Goal: Task Accomplishment & Management: Manage account settings

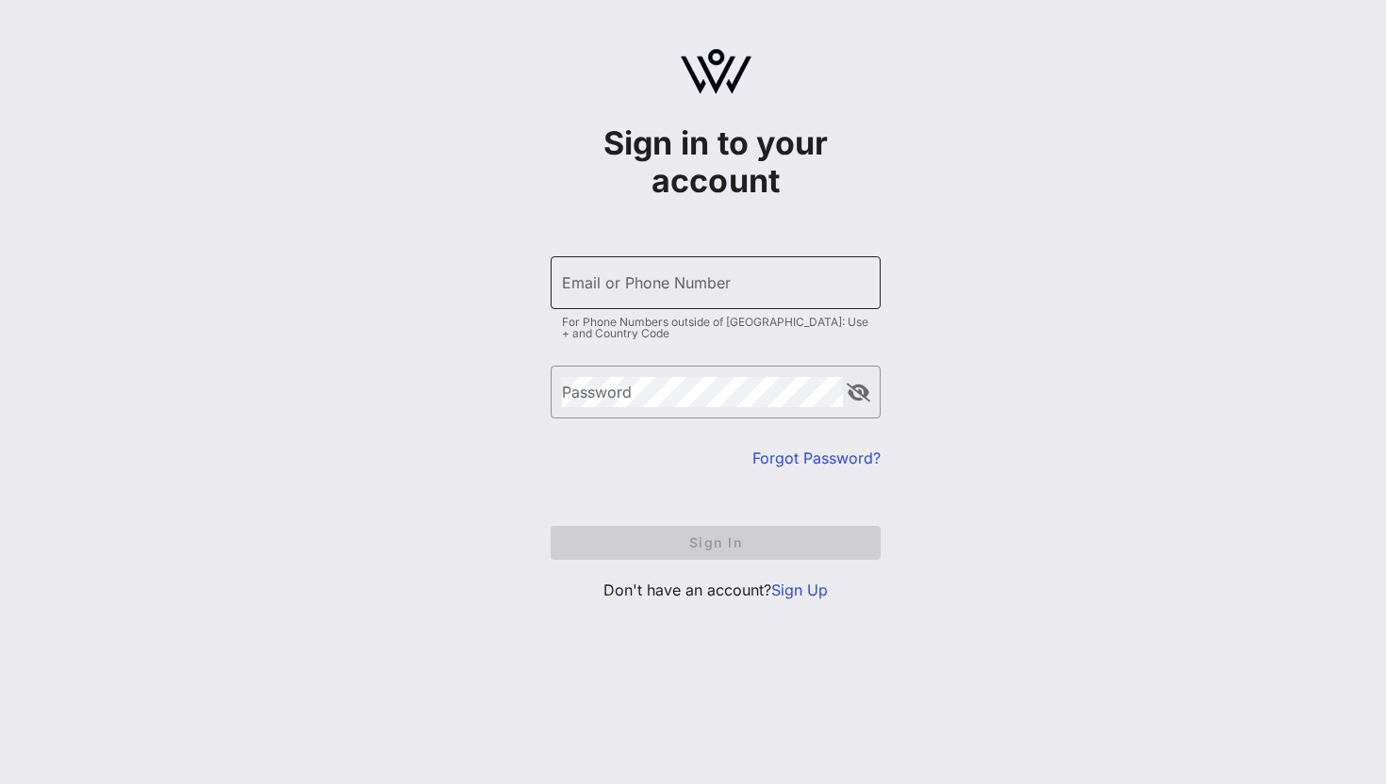
click at [745, 299] on div "Email or Phone Number" at bounding box center [715, 282] width 307 height 53
type input "[PHONE_NUMBER]"
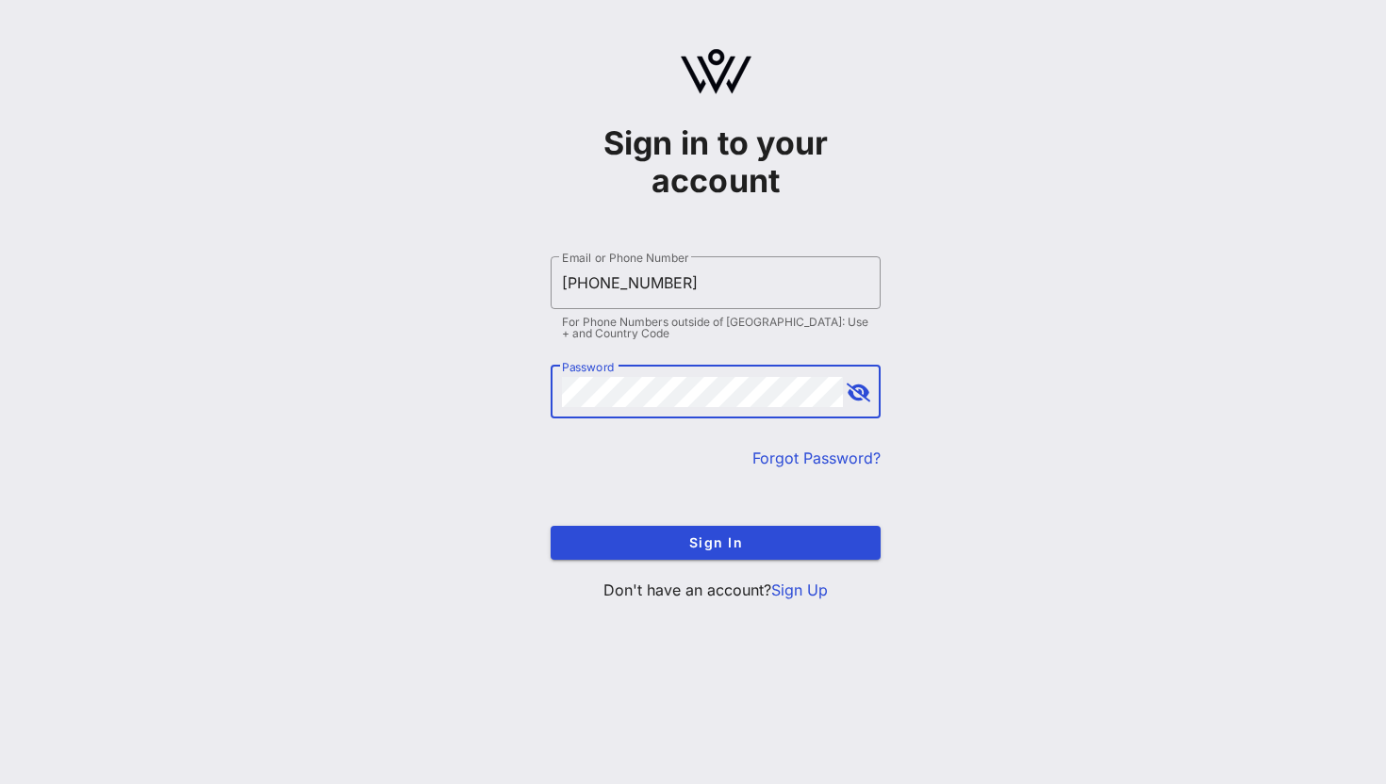
click at [551, 526] on button "Sign In" at bounding box center [716, 543] width 330 height 34
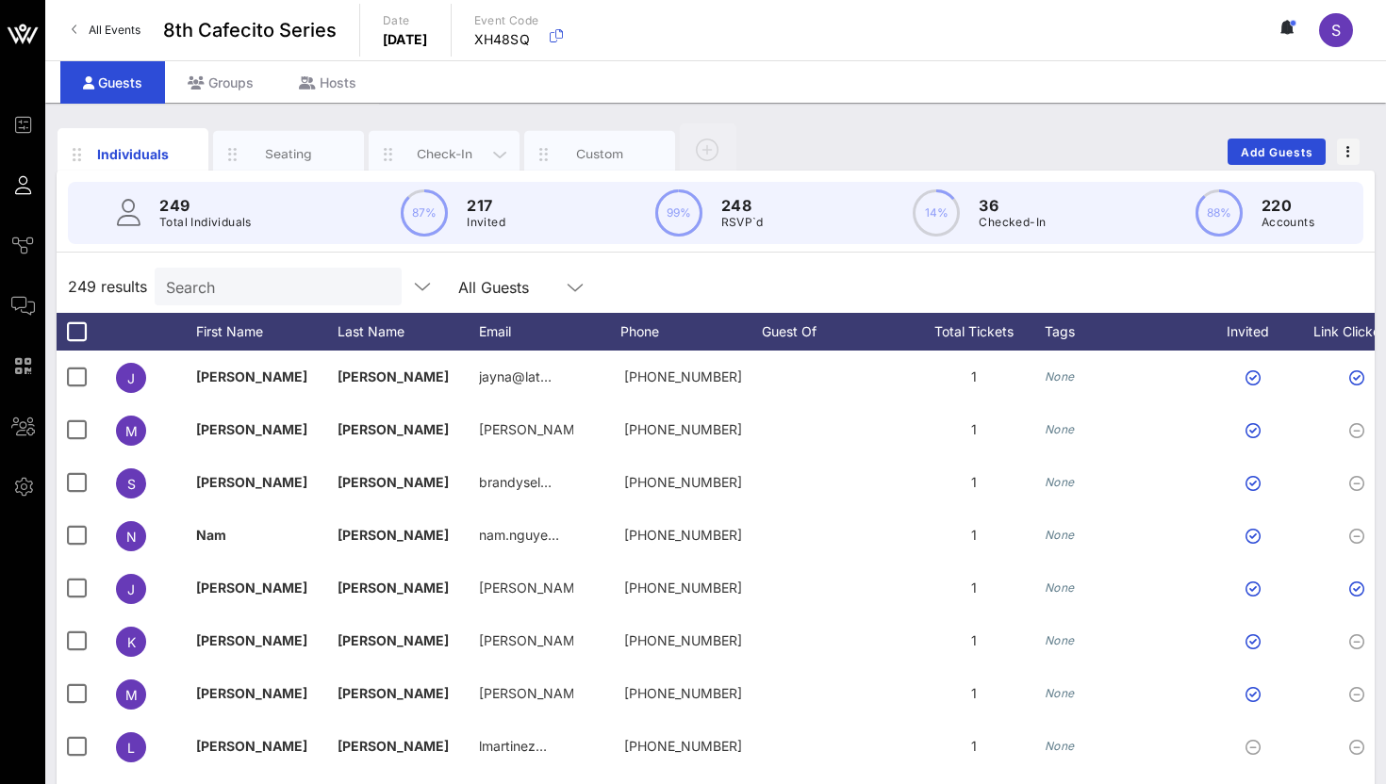
click at [430, 138] on div "Check-In" at bounding box center [444, 154] width 151 height 47
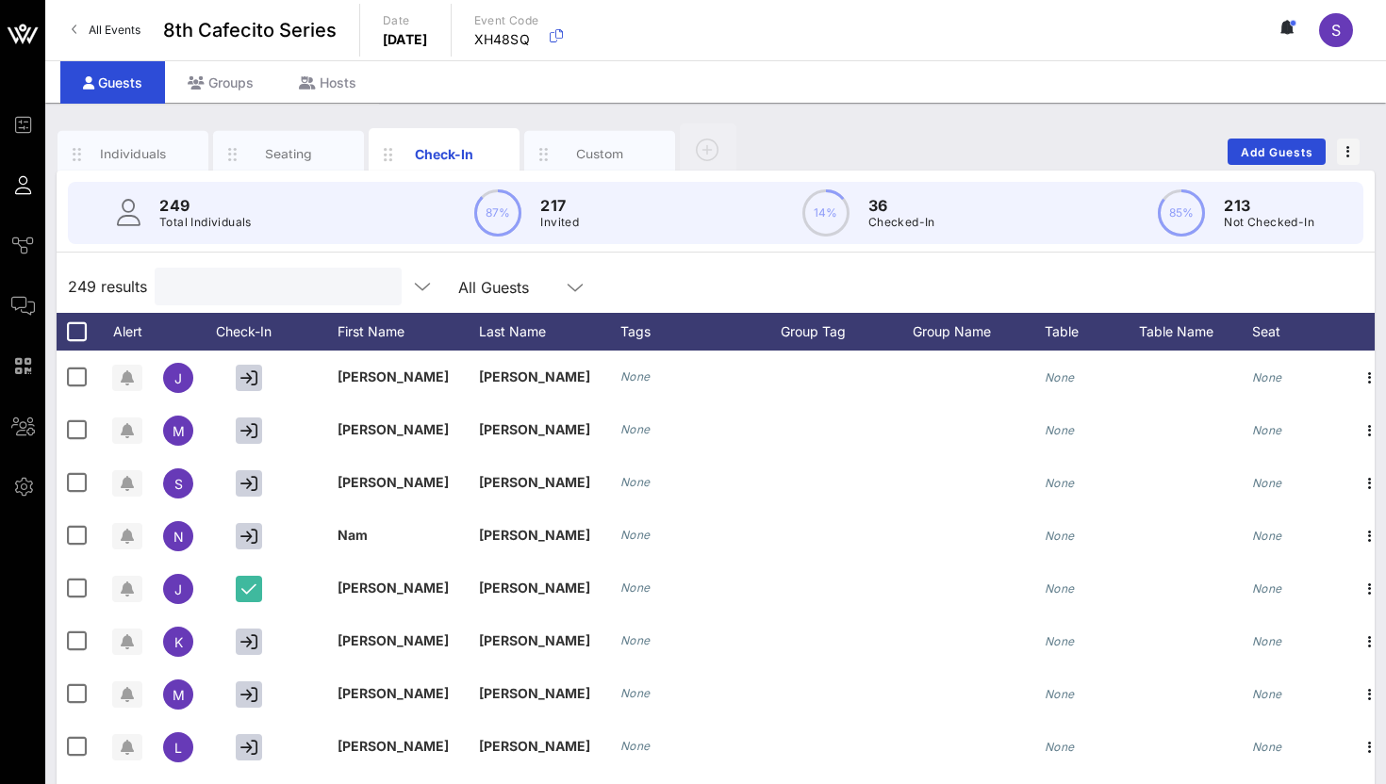
click at [186, 296] on input "text" at bounding box center [276, 286] width 221 height 25
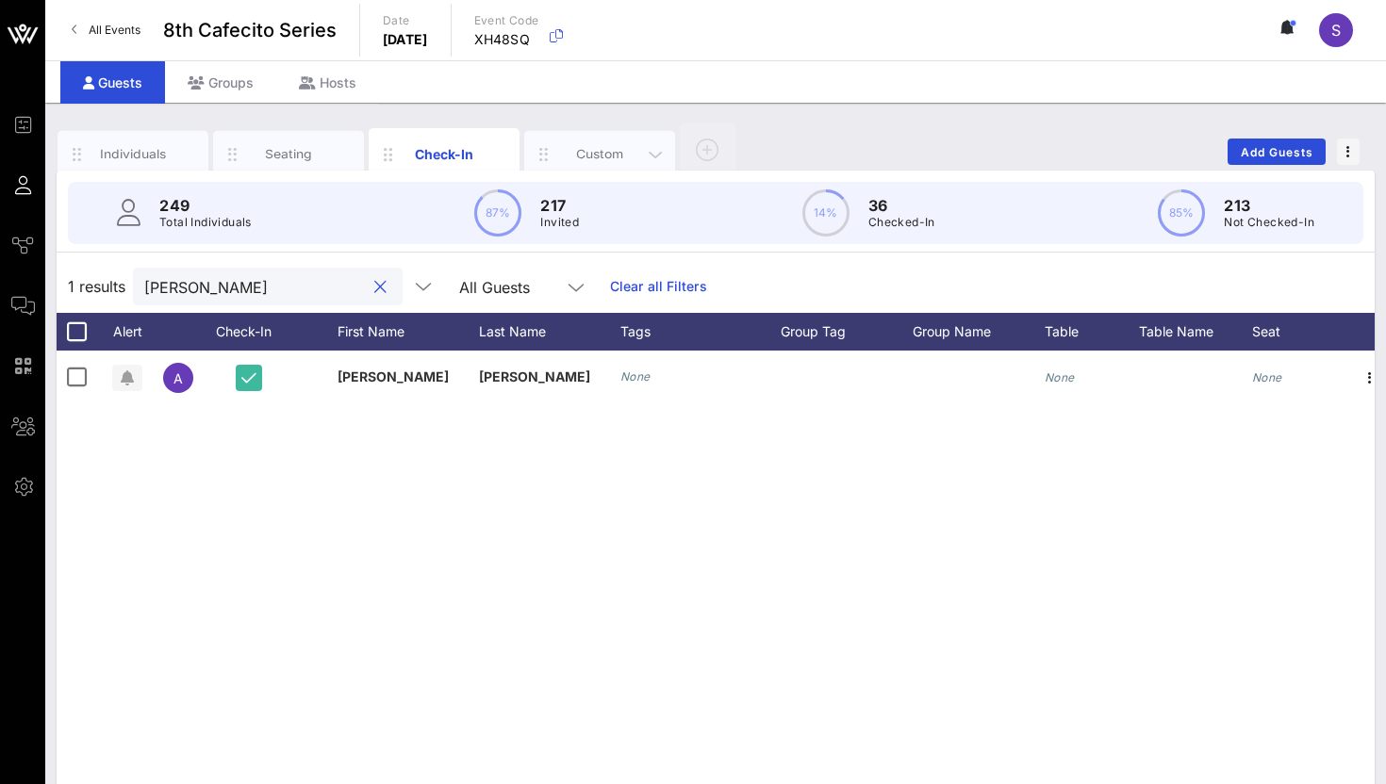
type input "[PERSON_NAME]"
click at [597, 145] on div "Custom" at bounding box center [600, 154] width 84 height 18
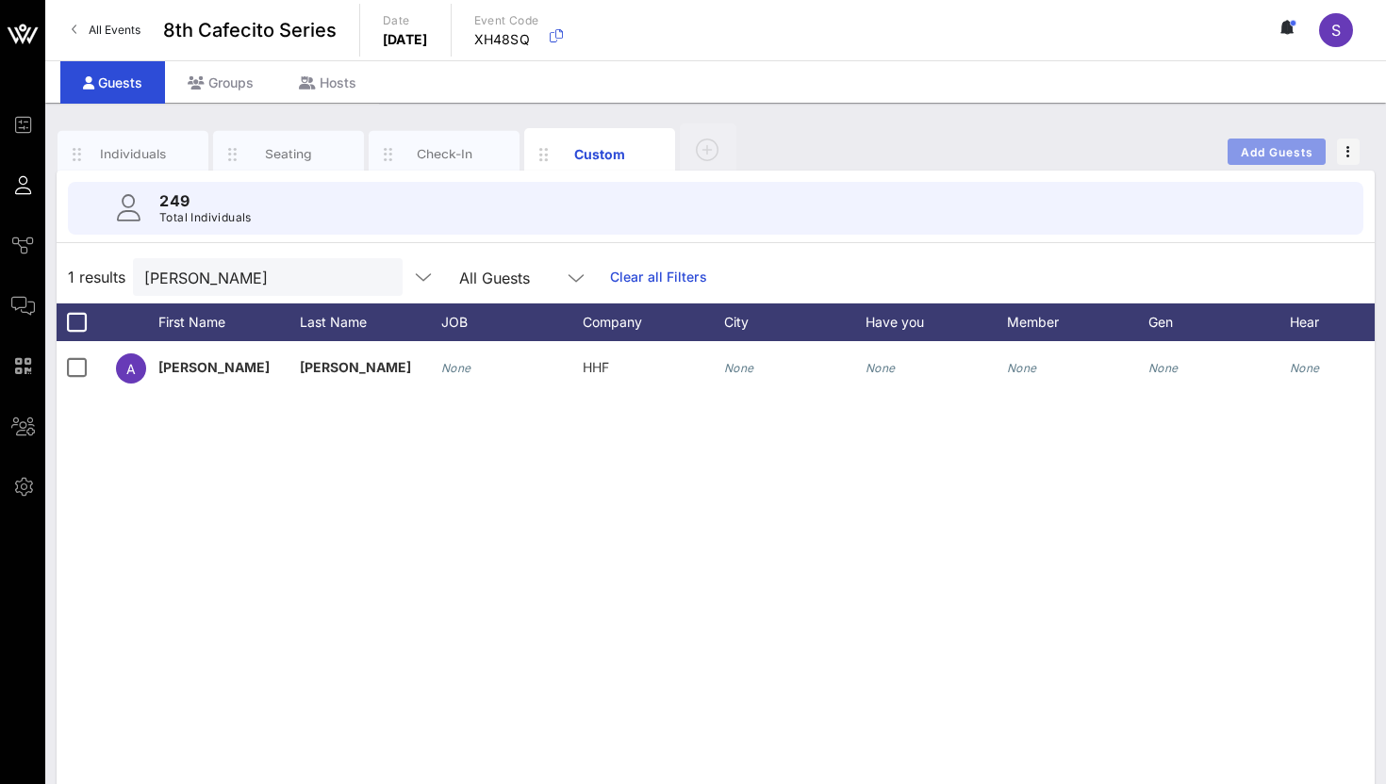
click at [1240, 143] on button "Add Guests" at bounding box center [1276, 152] width 98 height 26
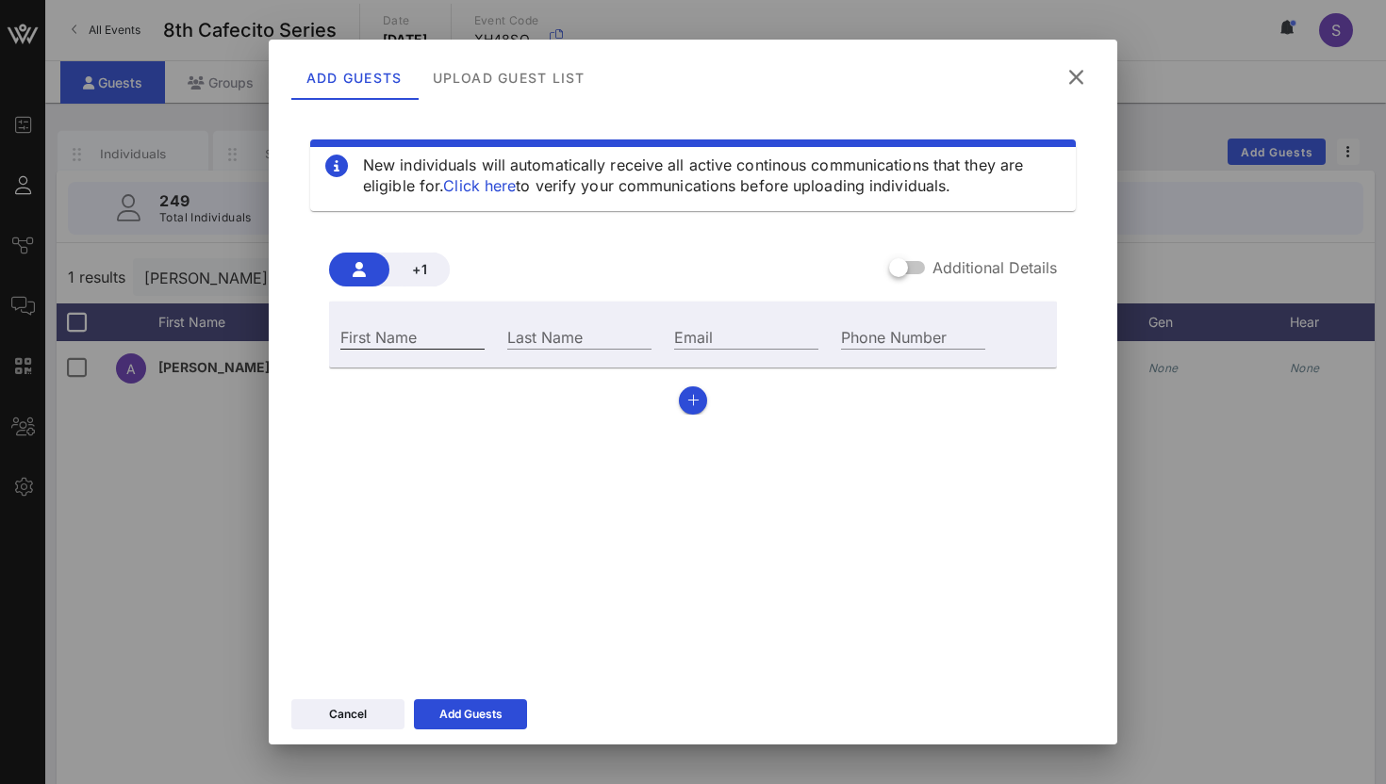
click at [383, 336] on input "First Name" at bounding box center [412, 336] width 144 height 25
type input "[PERSON_NAME]"
click at [589, 333] on input "Last Name" at bounding box center [579, 336] width 144 height 25
type input "[PERSON_NAME]"
click at [791, 309] on div "Email" at bounding box center [746, 334] width 167 height 51
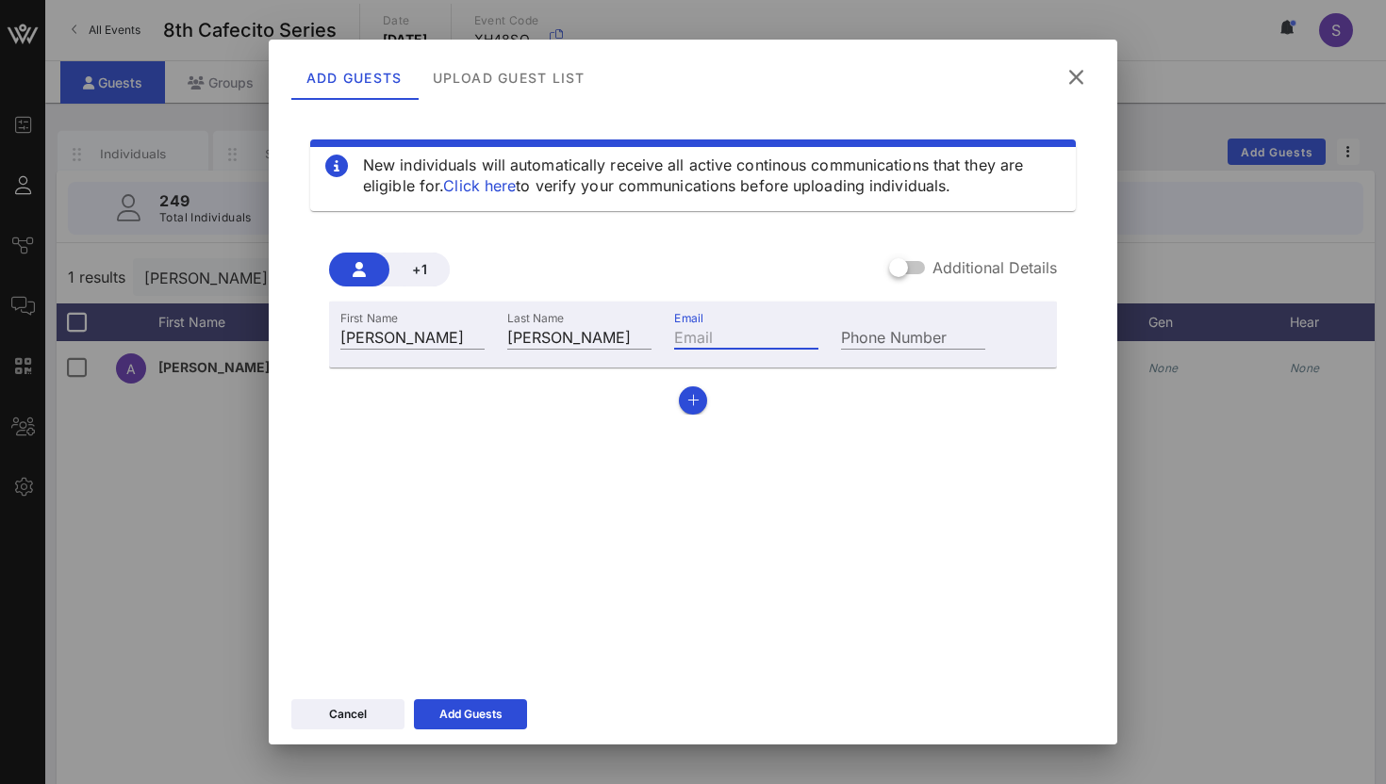
click at [763, 326] on input "Email" at bounding box center [746, 336] width 144 height 25
type input "[EMAIL_ADDRESS][PERSON_NAME][DOMAIN_NAME]"
click at [461, 766] on div at bounding box center [693, 392] width 1386 height 784
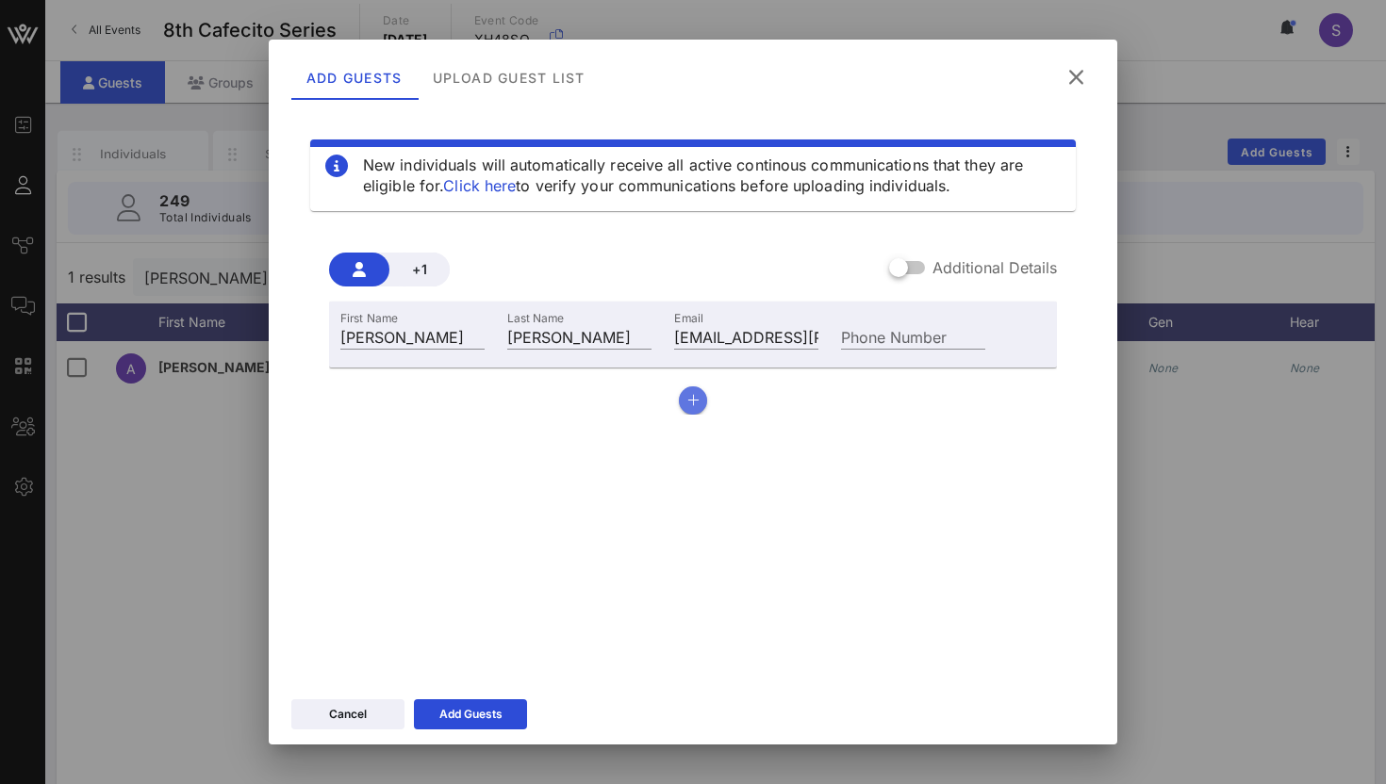
click at [701, 403] on button "button" at bounding box center [693, 401] width 28 height 28
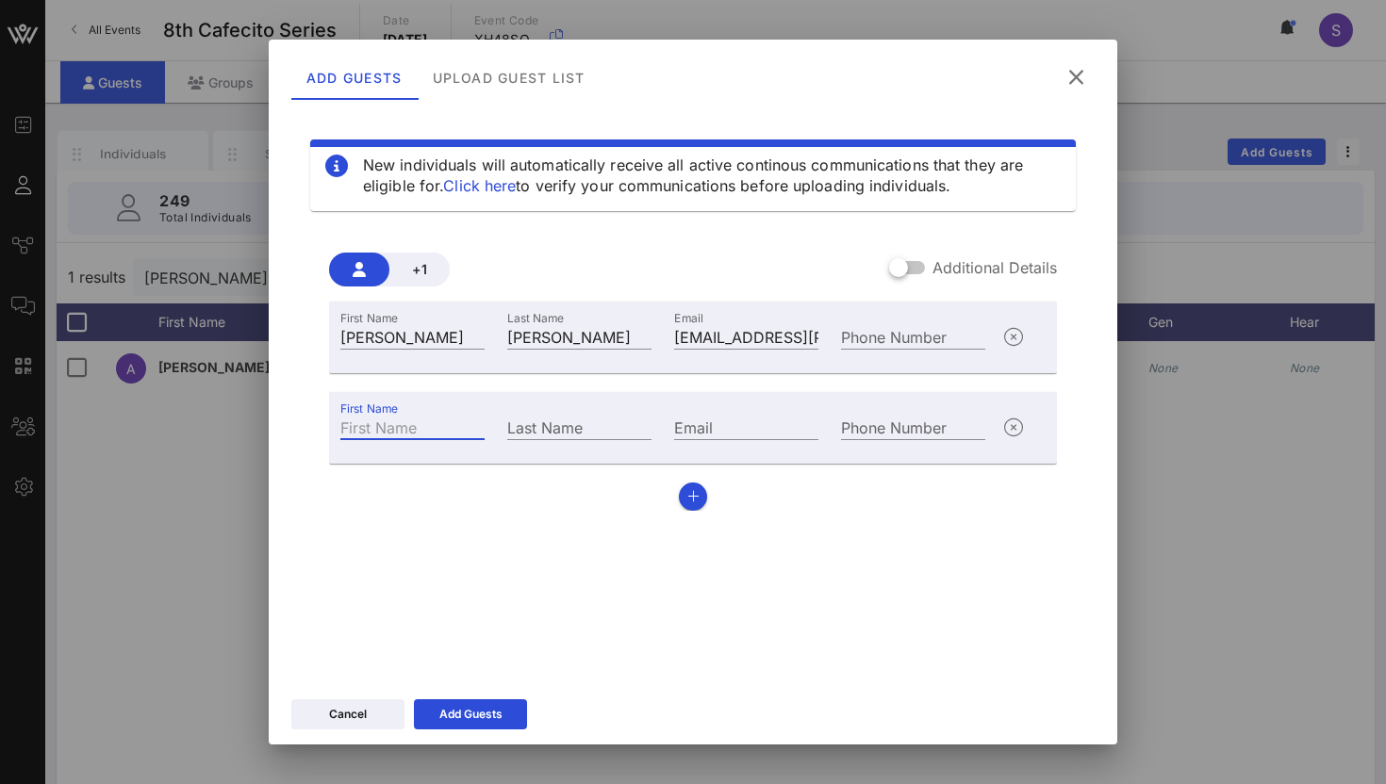
click at [375, 435] on input "First Name" at bounding box center [412, 427] width 144 height 25
type input "Melody"
click at [521, 429] on input "Last Name" at bounding box center [579, 427] width 144 height 25
type input "[PERSON_NAME]"
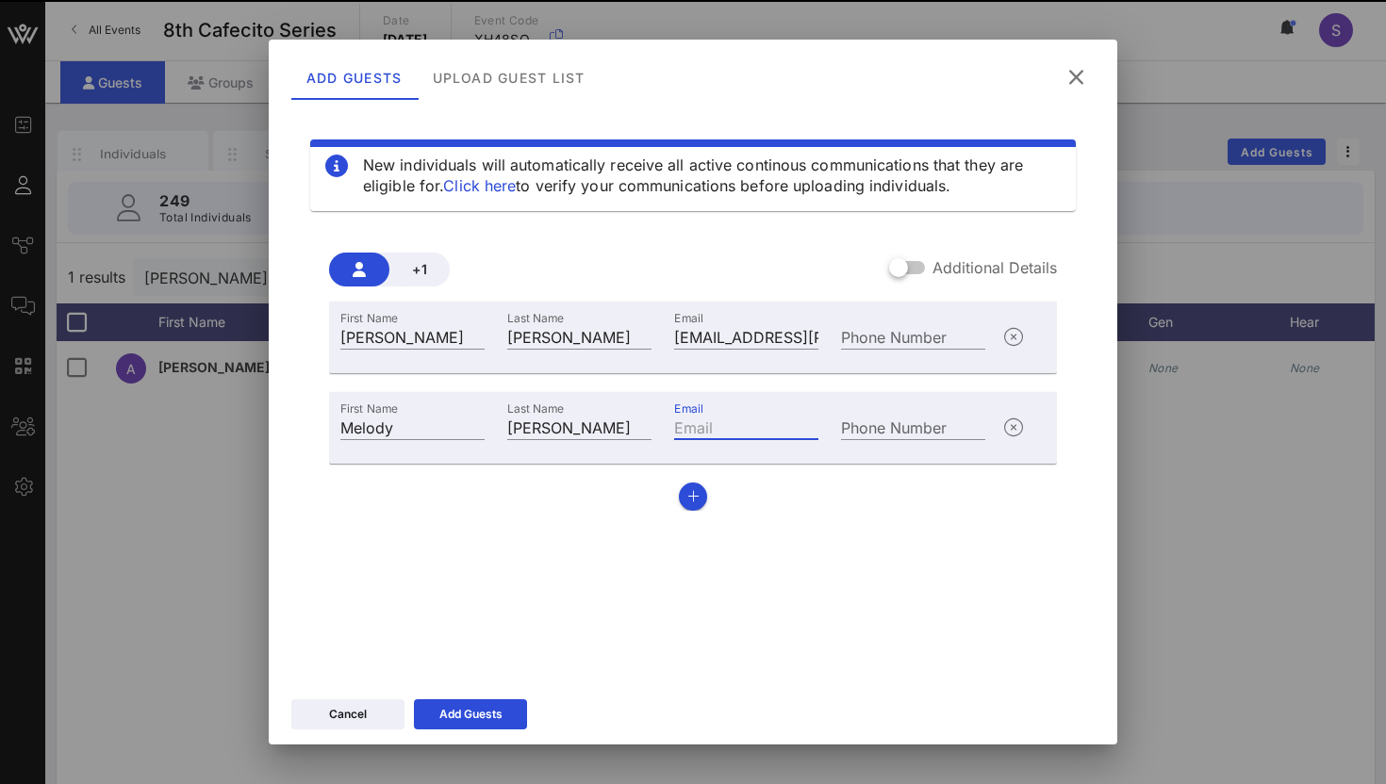
click at [740, 429] on input "Email" at bounding box center [746, 427] width 144 height 25
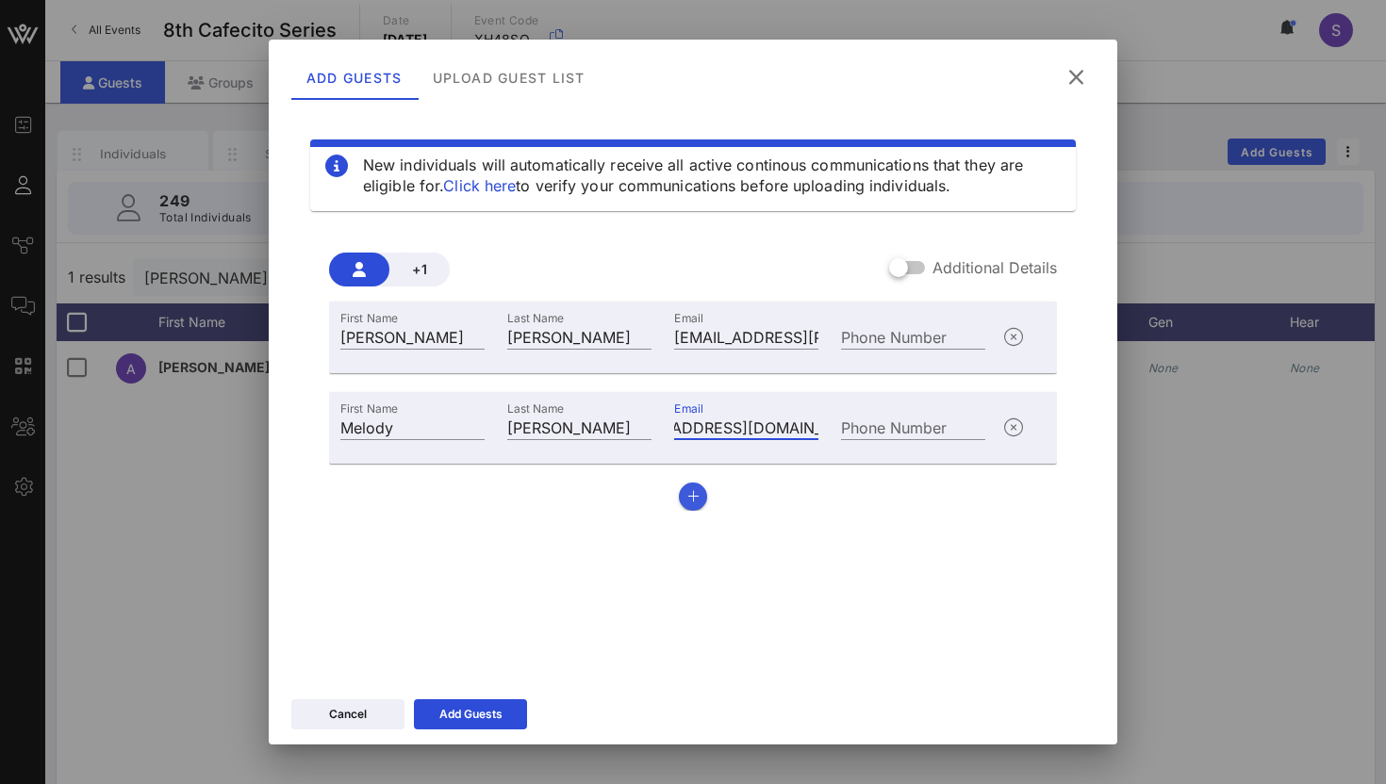
type input "[EMAIL_ADDRESS][DOMAIN_NAME]"
click at [695, 490] on icon "button" at bounding box center [693, 496] width 12 height 13
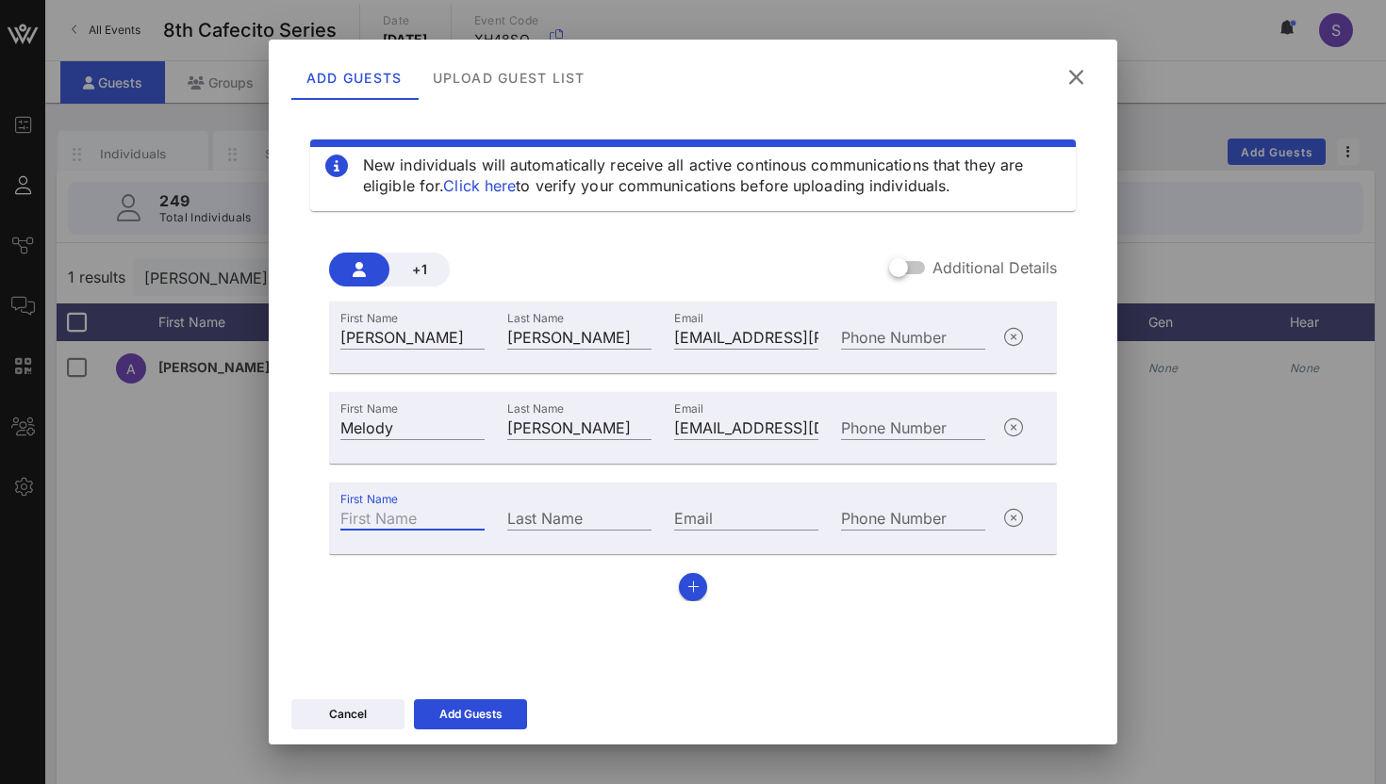
click at [394, 511] on input "First Name" at bounding box center [412, 517] width 144 height 25
type input "[PERSON_NAME]"
click at [557, 518] on input "Last Name" at bounding box center [579, 517] width 144 height 25
type input "[PERSON_NAME]"
click at [719, 518] on input "Email" at bounding box center [746, 517] width 144 height 25
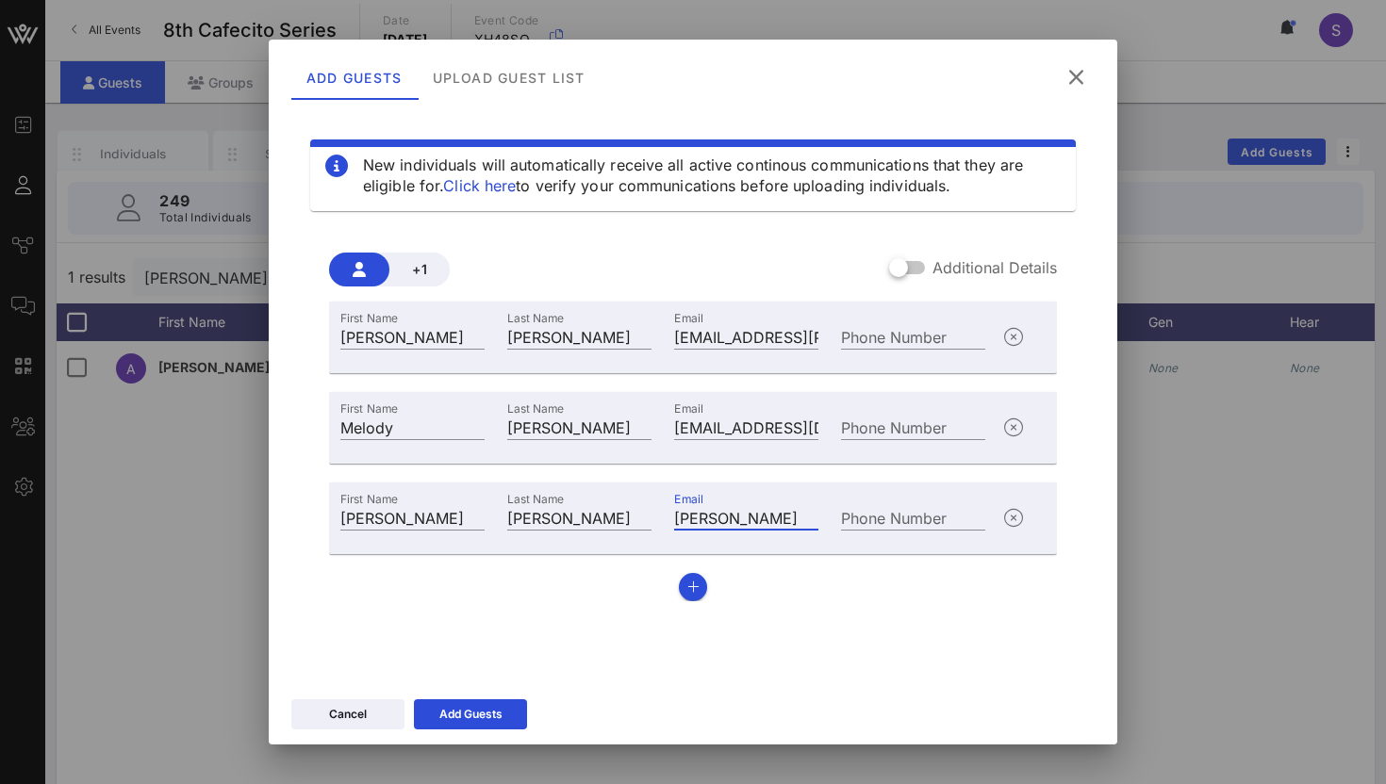
scroll to position [0, 101]
type input "[PERSON_NAME]"
click at [701, 579] on button "button" at bounding box center [693, 587] width 28 height 28
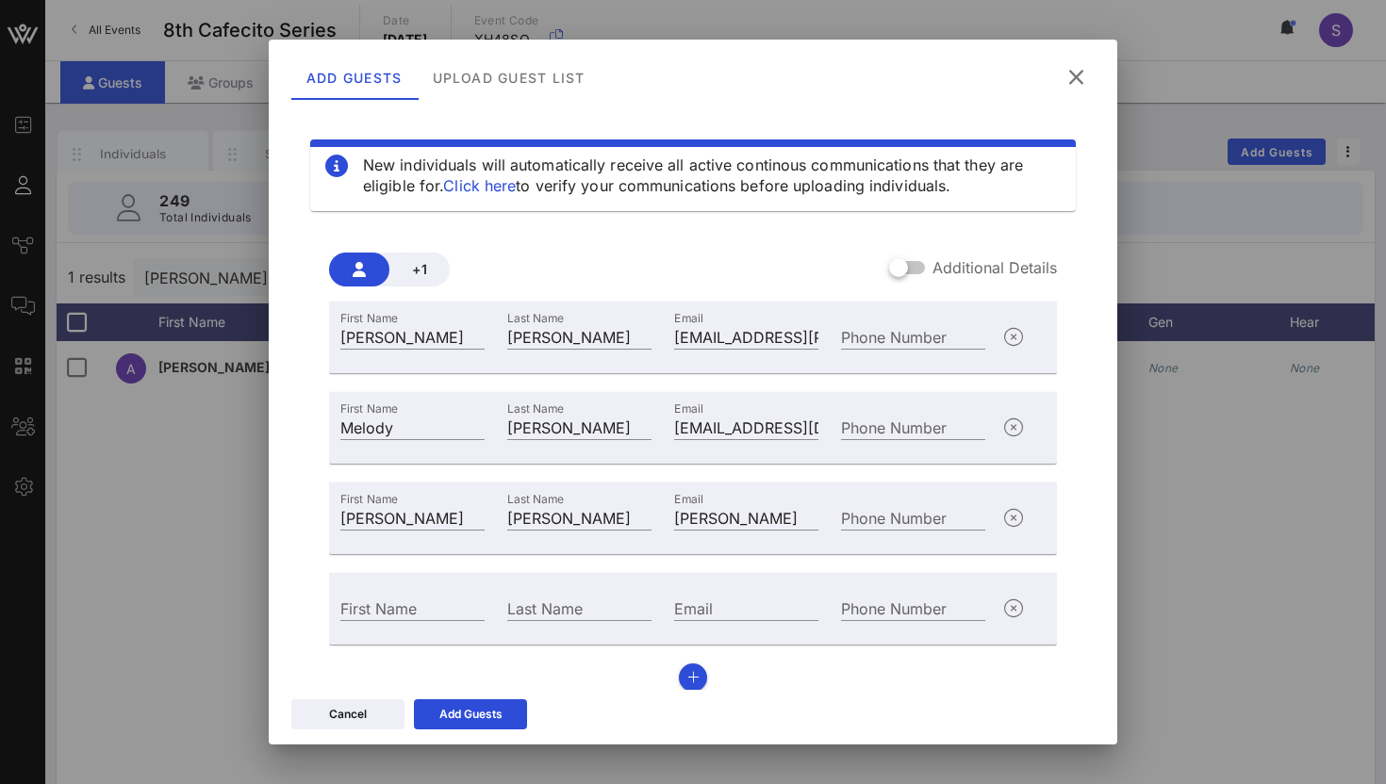
scroll to position [3, 0]
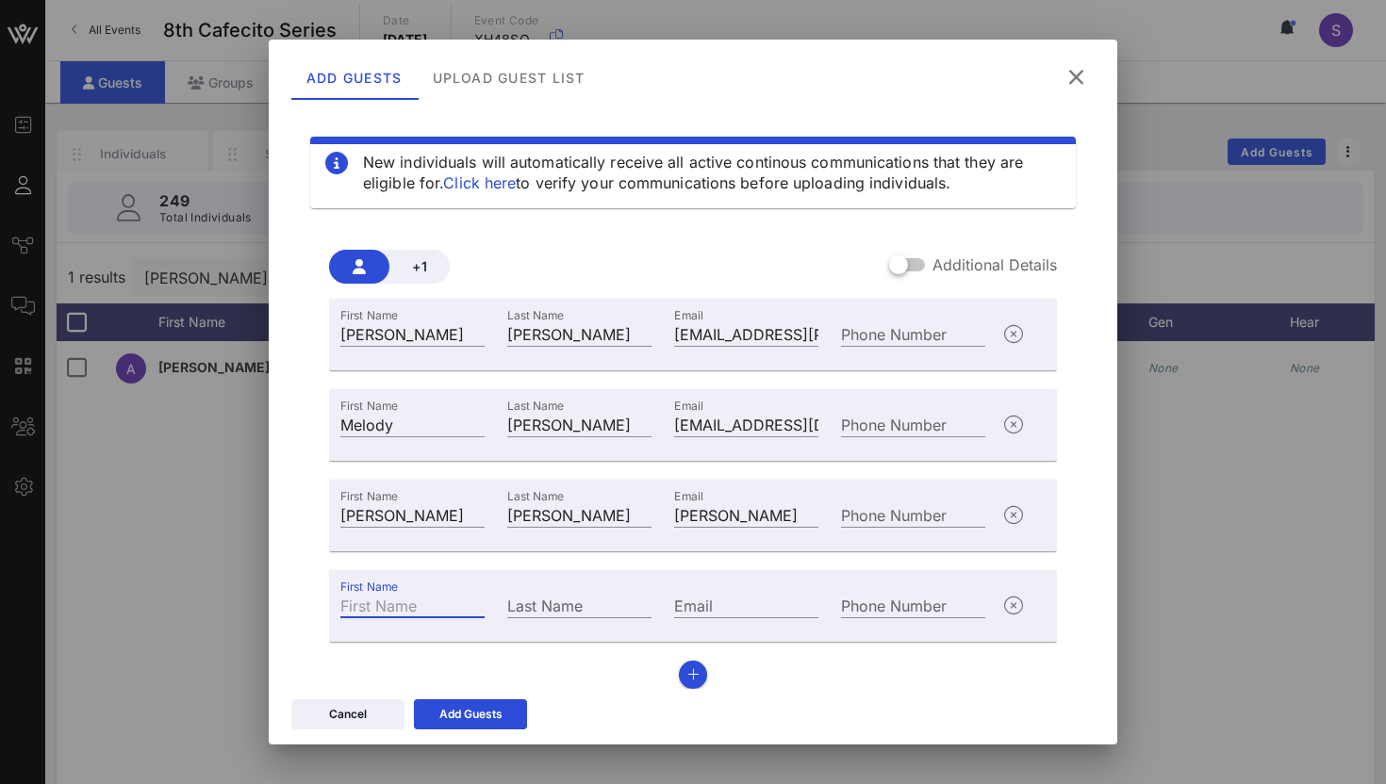
click at [449, 600] on input "First Name" at bounding box center [412, 605] width 144 height 25
type input "[PERSON_NAME]"
click at [620, 606] on input "Last Name" at bounding box center [579, 605] width 144 height 25
type input "c"
type input "[PERSON_NAME]"
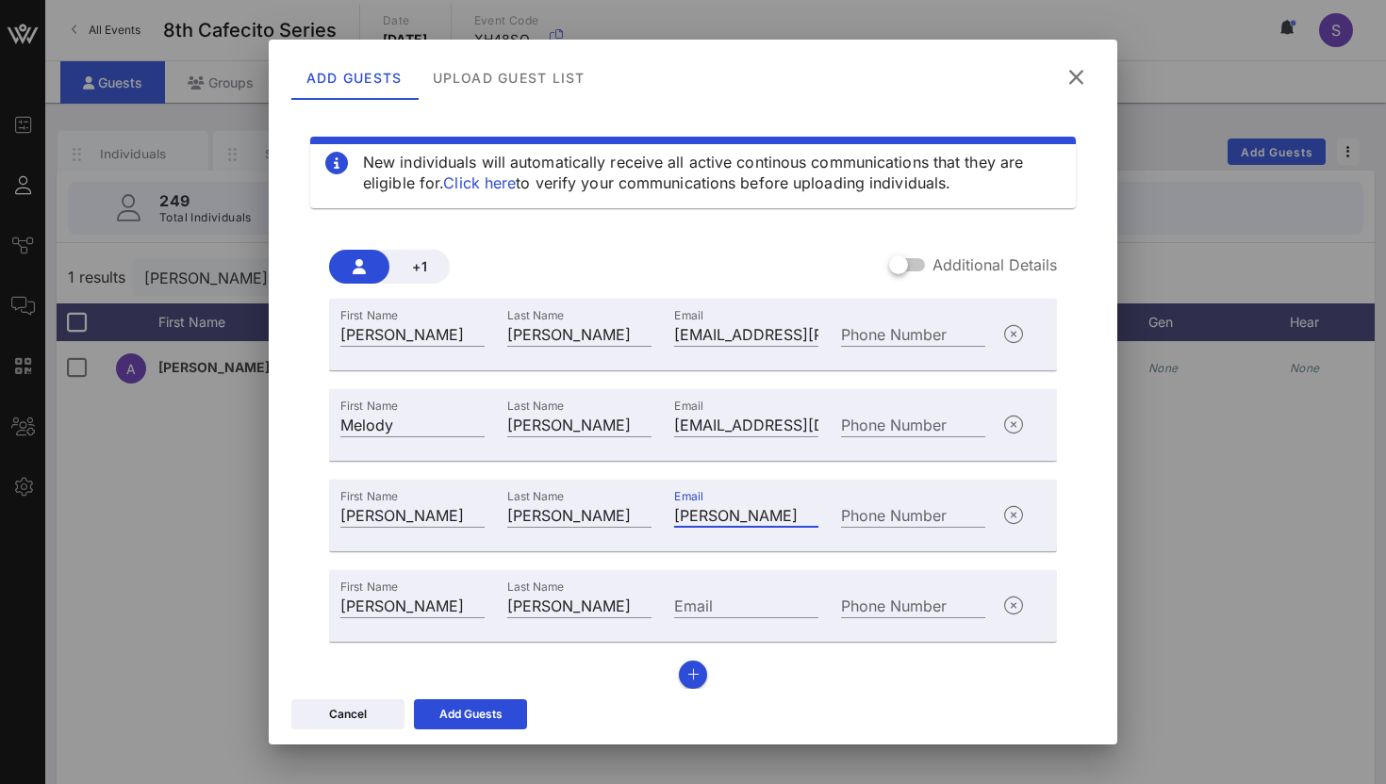
scroll to position [0, 101]
drag, startPoint x: 805, startPoint y: 512, endPoint x: 836, endPoint y: 512, distance: 31.1
click at [836, 512] on div "First Name [PERSON_NAME] Last Name [PERSON_NAME] Phone Number" at bounding box center [662, 512] width 667 height 51
type input "[EMAIL_ADDRESS][DOMAIN_NAME]"
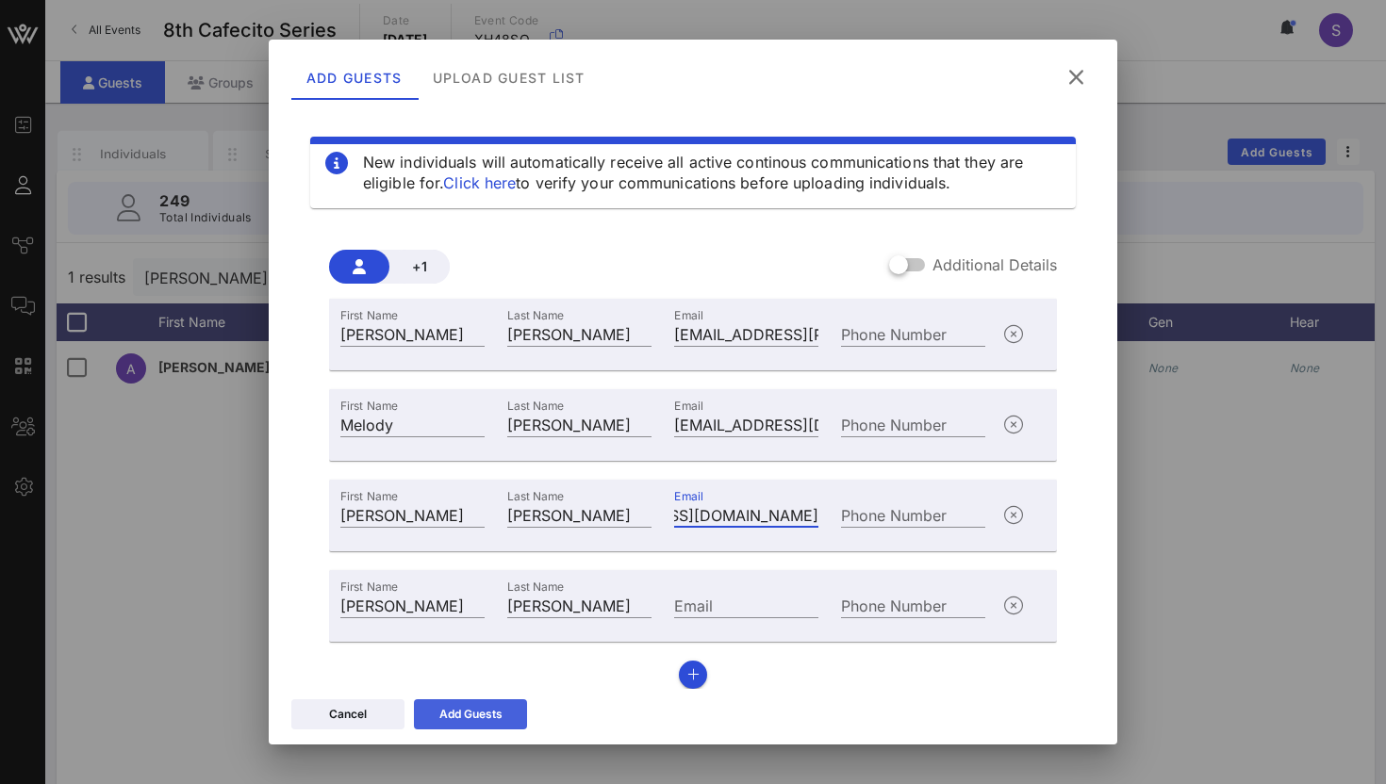
scroll to position [0, 0]
click at [485, 717] on div "Add Guests" at bounding box center [470, 714] width 63 height 19
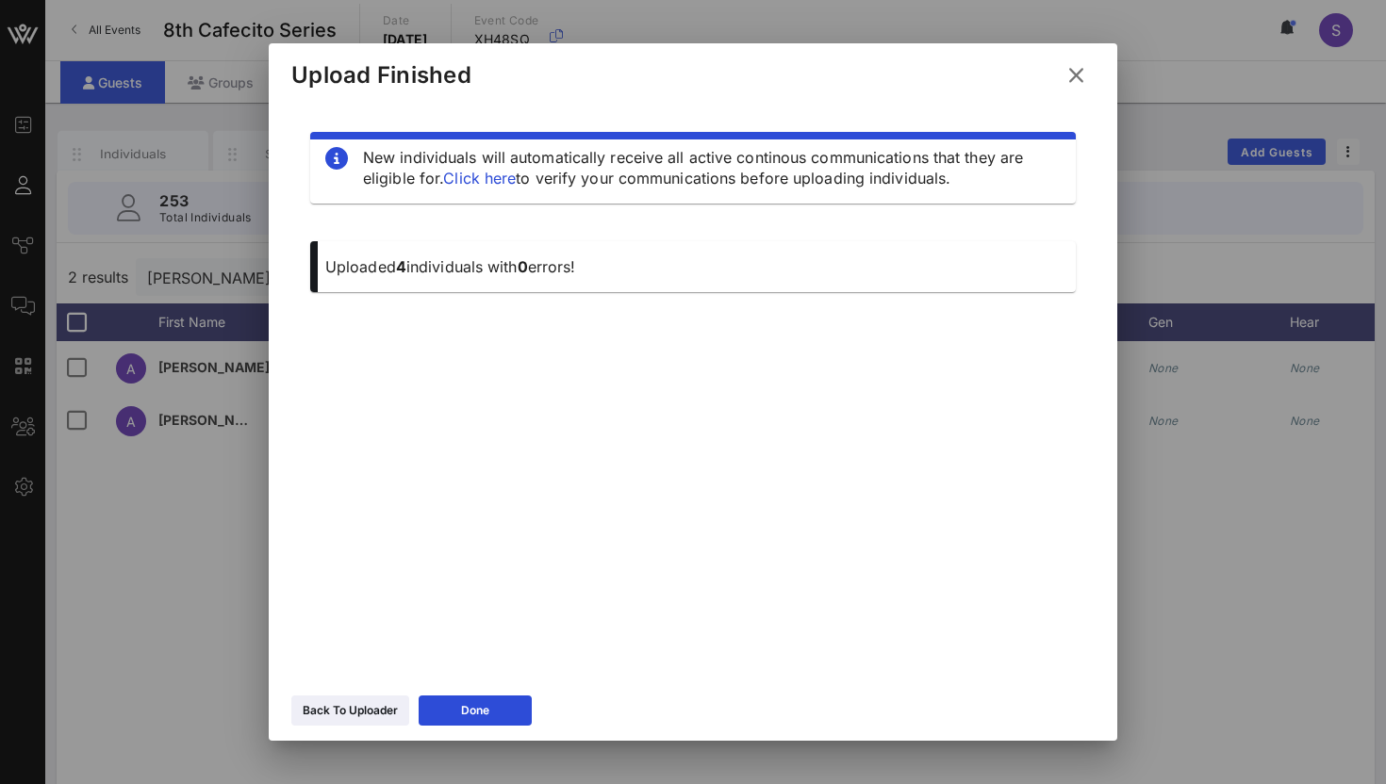
click at [1082, 80] on icon at bounding box center [1075, 75] width 25 height 23
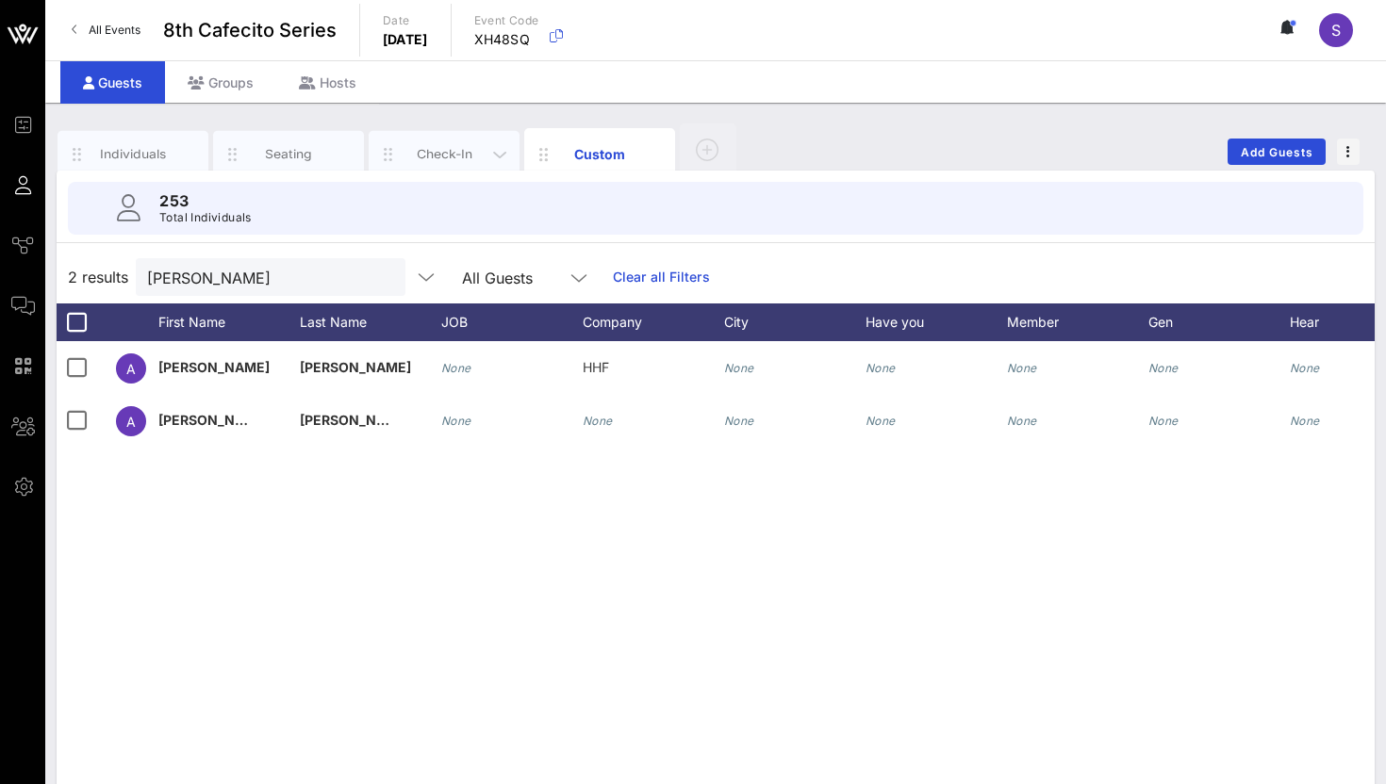
click at [420, 159] on div "Check-In" at bounding box center [445, 154] width 84 height 18
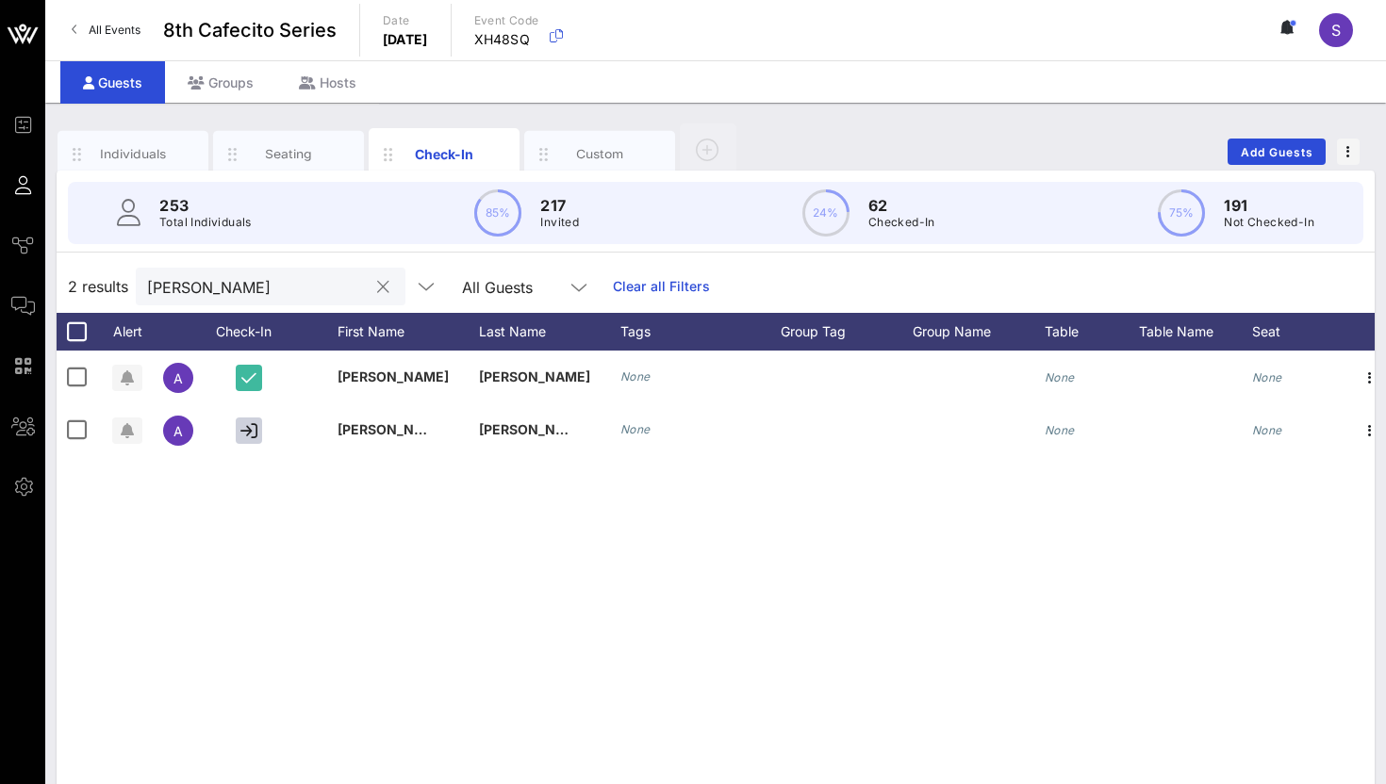
click at [377, 286] on button "clear icon" at bounding box center [383, 287] width 12 height 19
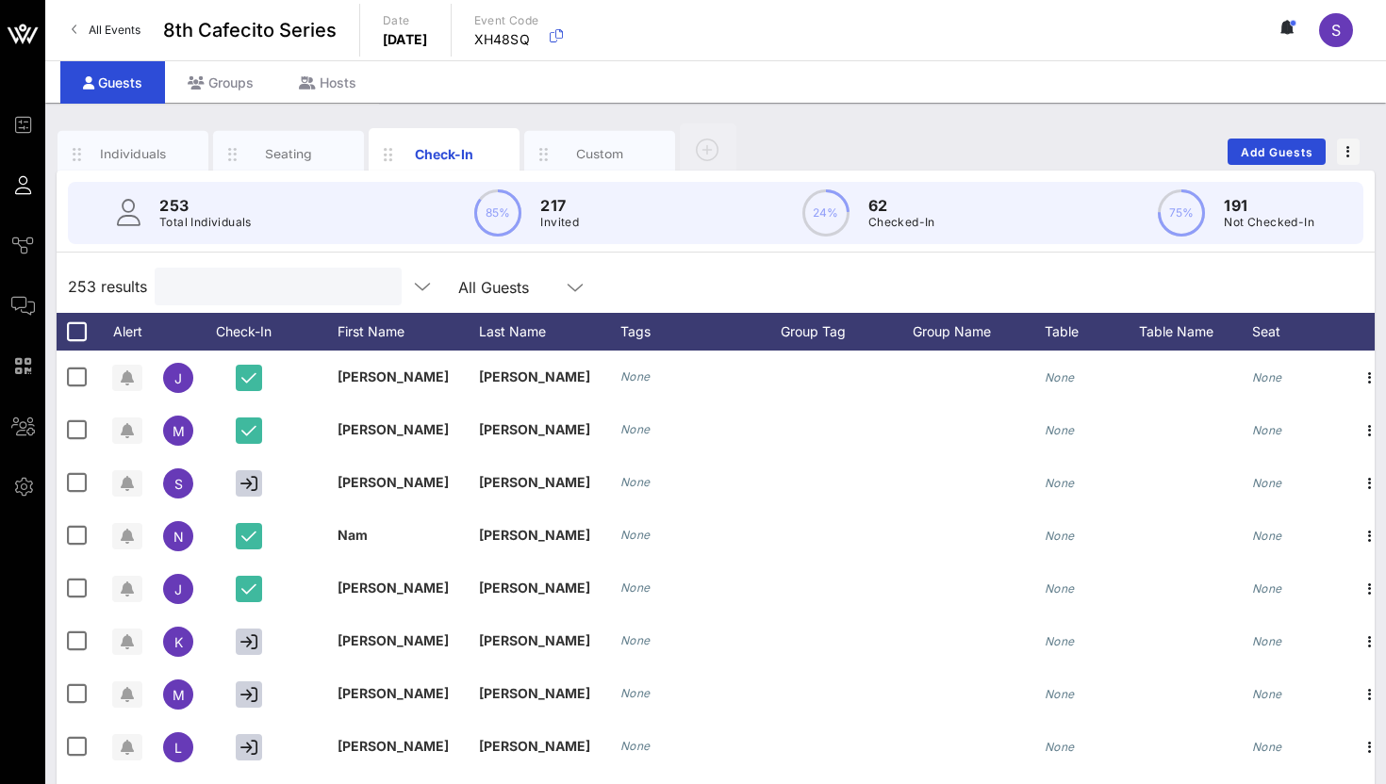
click at [815, 256] on div "253 Total Individuals 85% 217 Invited 24% 62 Checked-In 75% 191 Not Checked-In …" at bounding box center [716, 544] width 1318 height 746
click at [807, 288] on div "253 results Search All Guests" at bounding box center [716, 286] width 1318 height 53
click at [649, 288] on div "253 results Search All Guests" at bounding box center [716, 286] width 1318 height 53
click at [273, 293] on input "Search" at bounding box center [276, 286] width 221 height 25
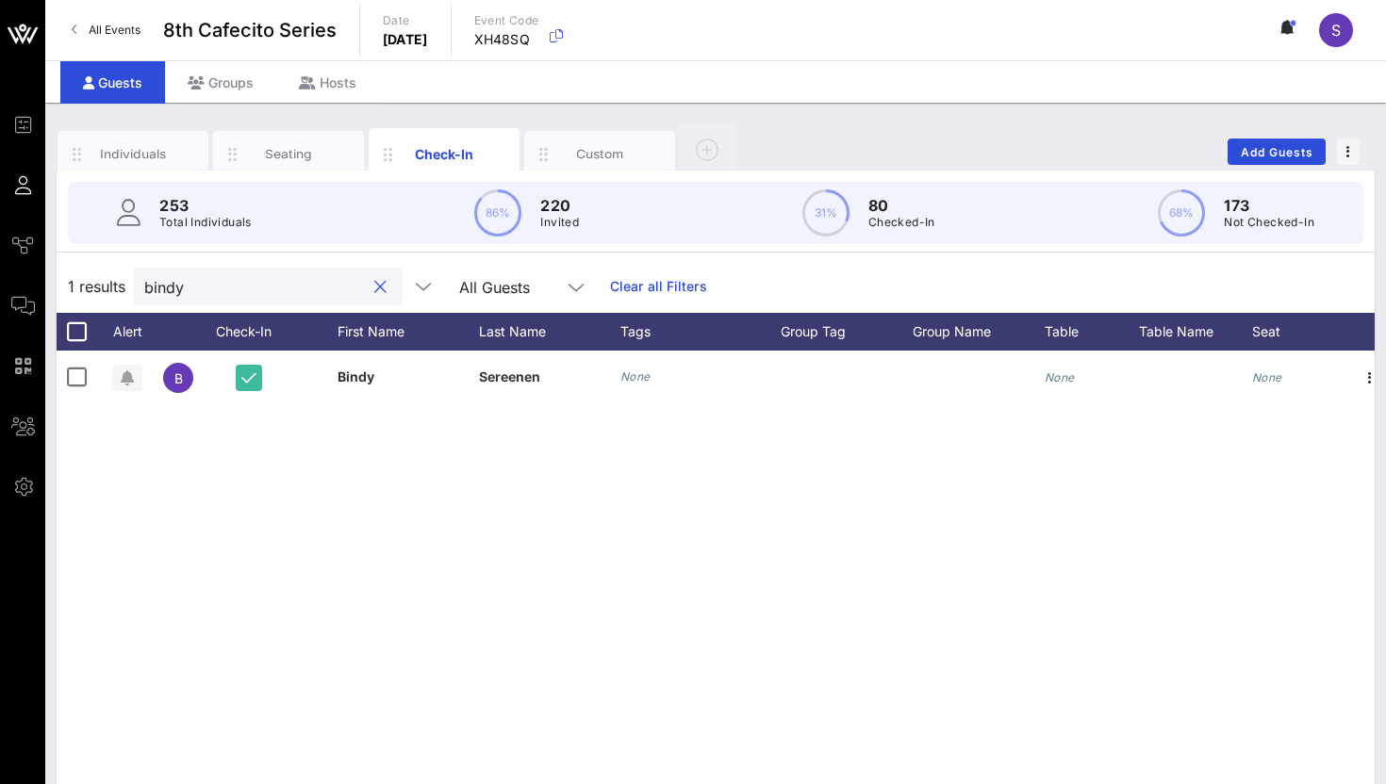
click at [231, 288] on input "bindy" at bounding box center [254, 286] width 221 height 25
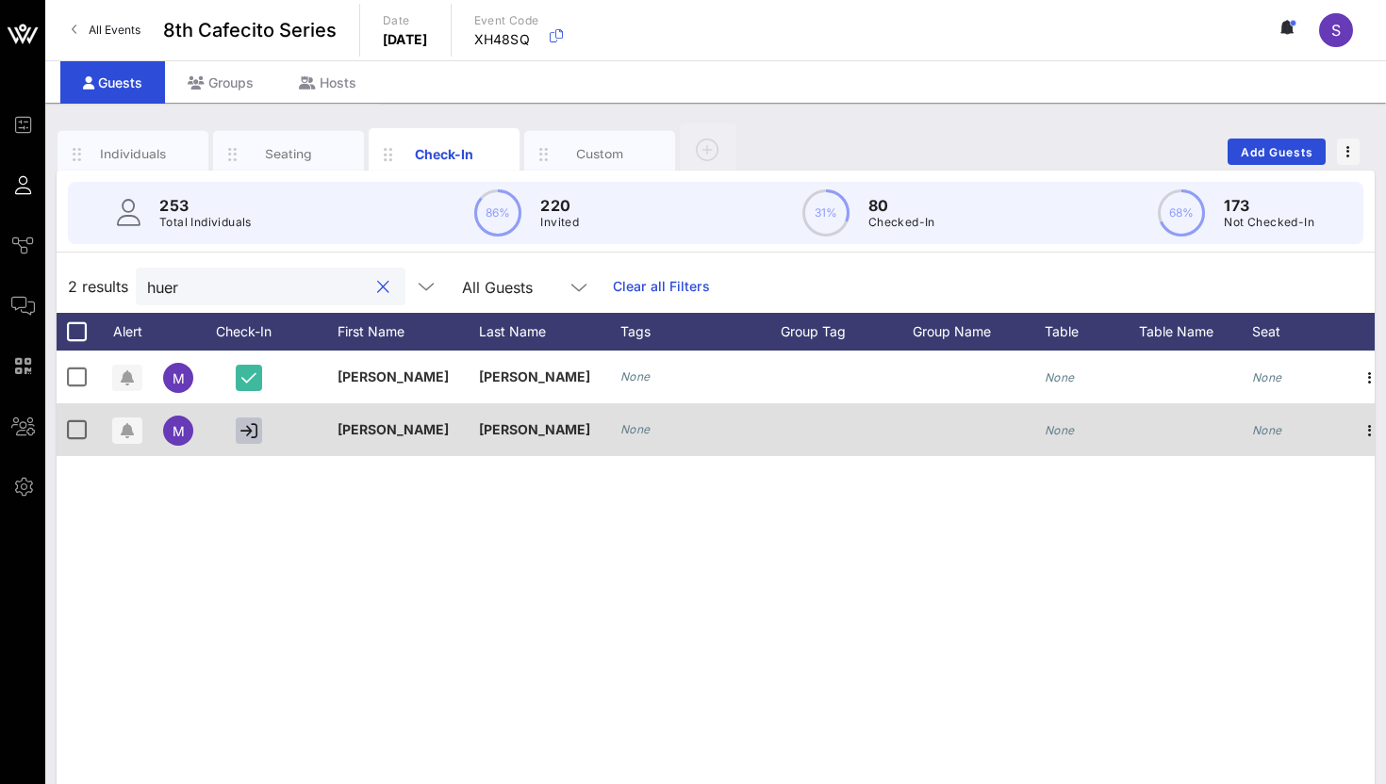
type input "huer"
click at [249, 431] on icon "button" at bounding box center [248, 430] width 17 height 17
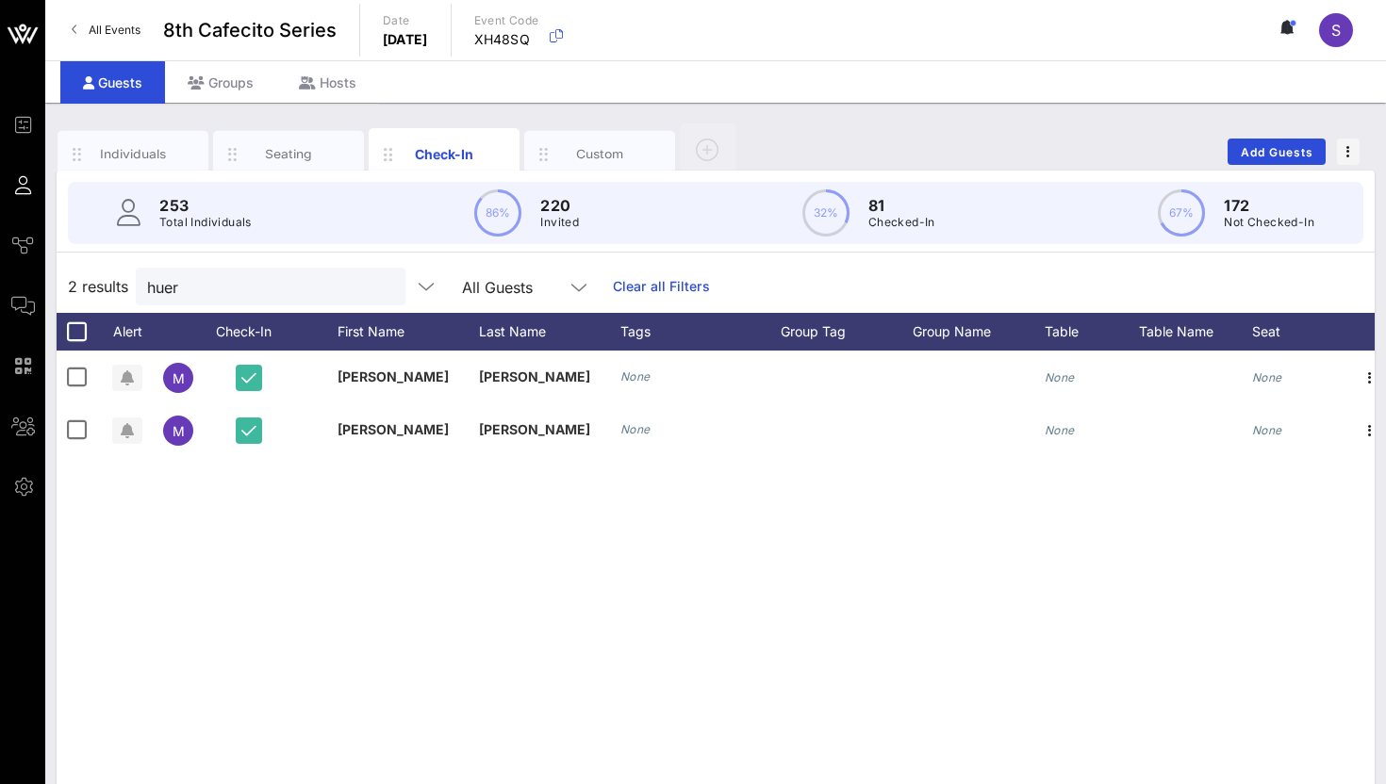
click at [377, 285] on button "clear icon" at bounding box center [383, 287] width 12 height 19
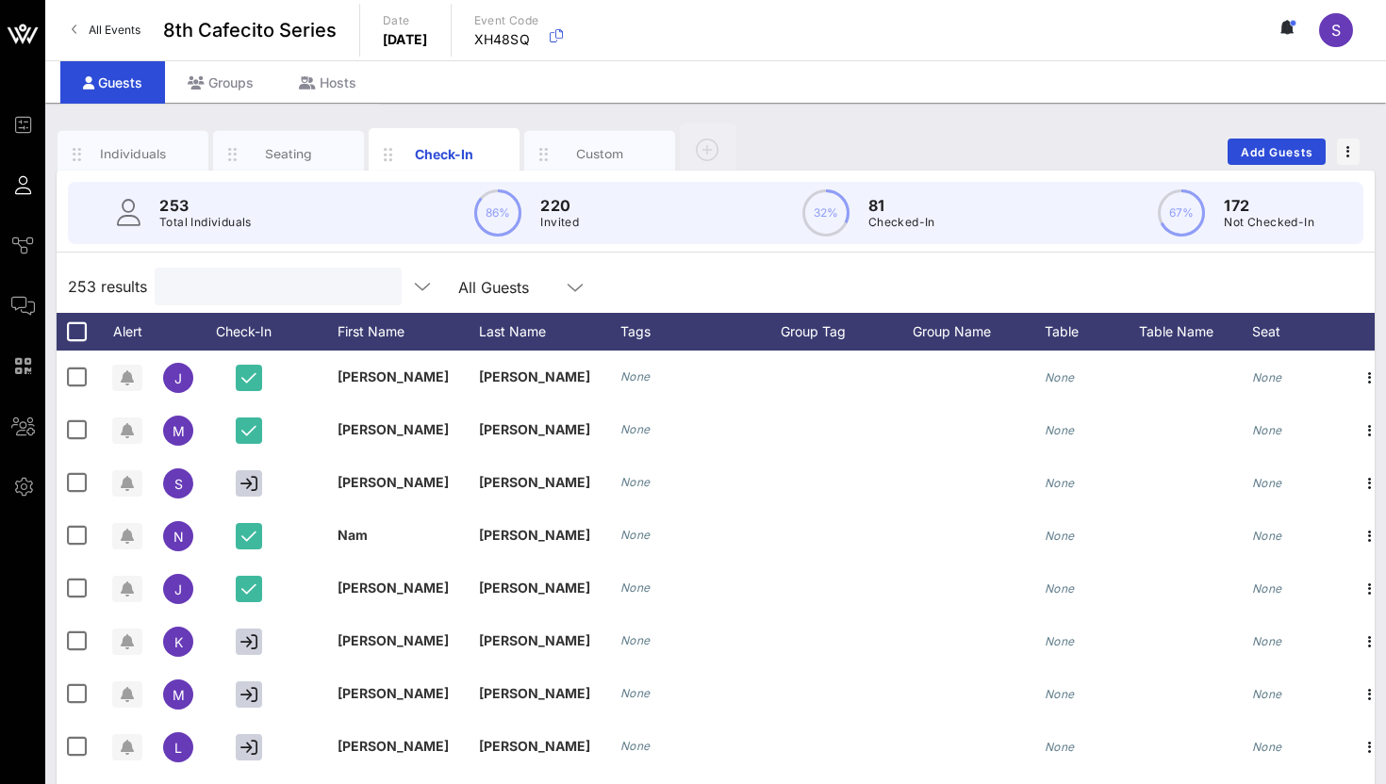
click at [806, 293] on div "253 results All Guests" at bounding box center [716, 286] width 1318 height 53
click at [215, 285] on input "Search" at bounding box center [276, 286] width 221 height 25
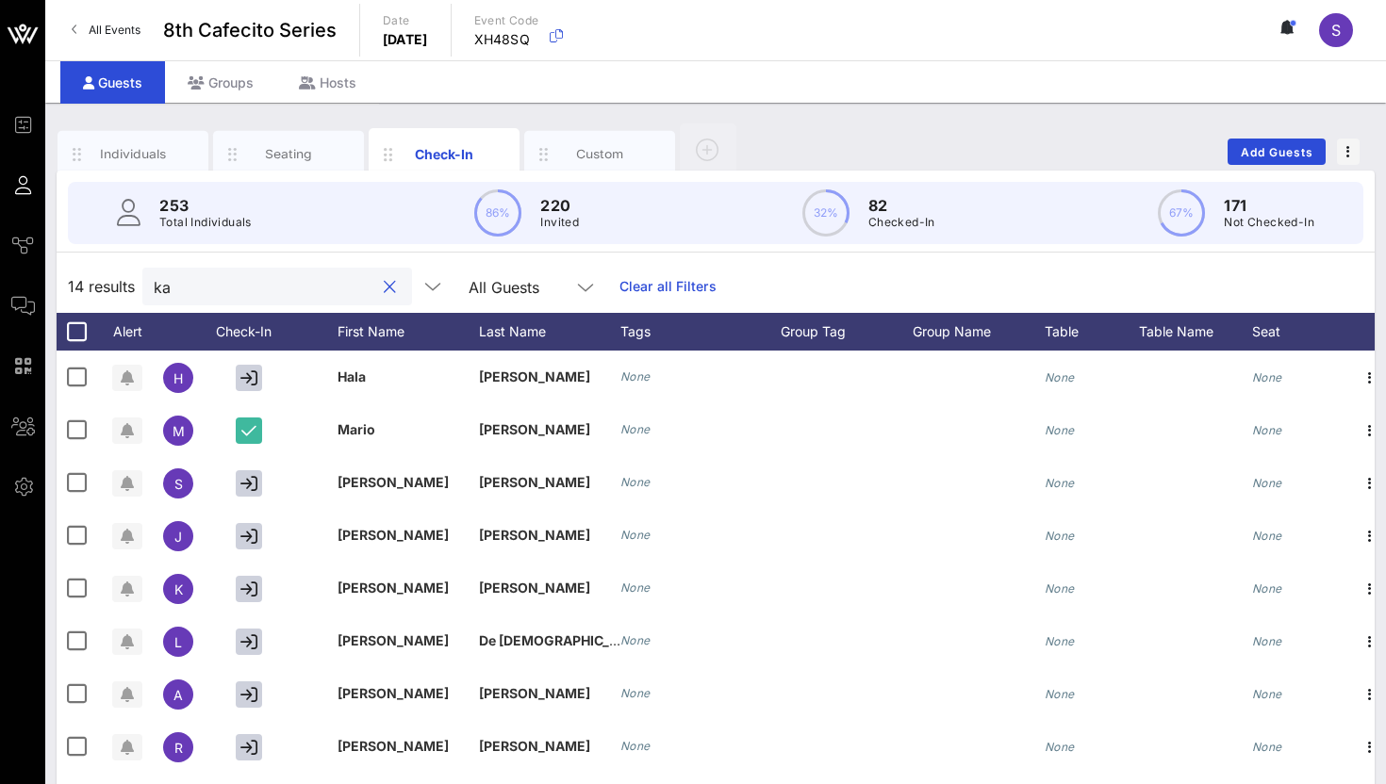
type input "k"
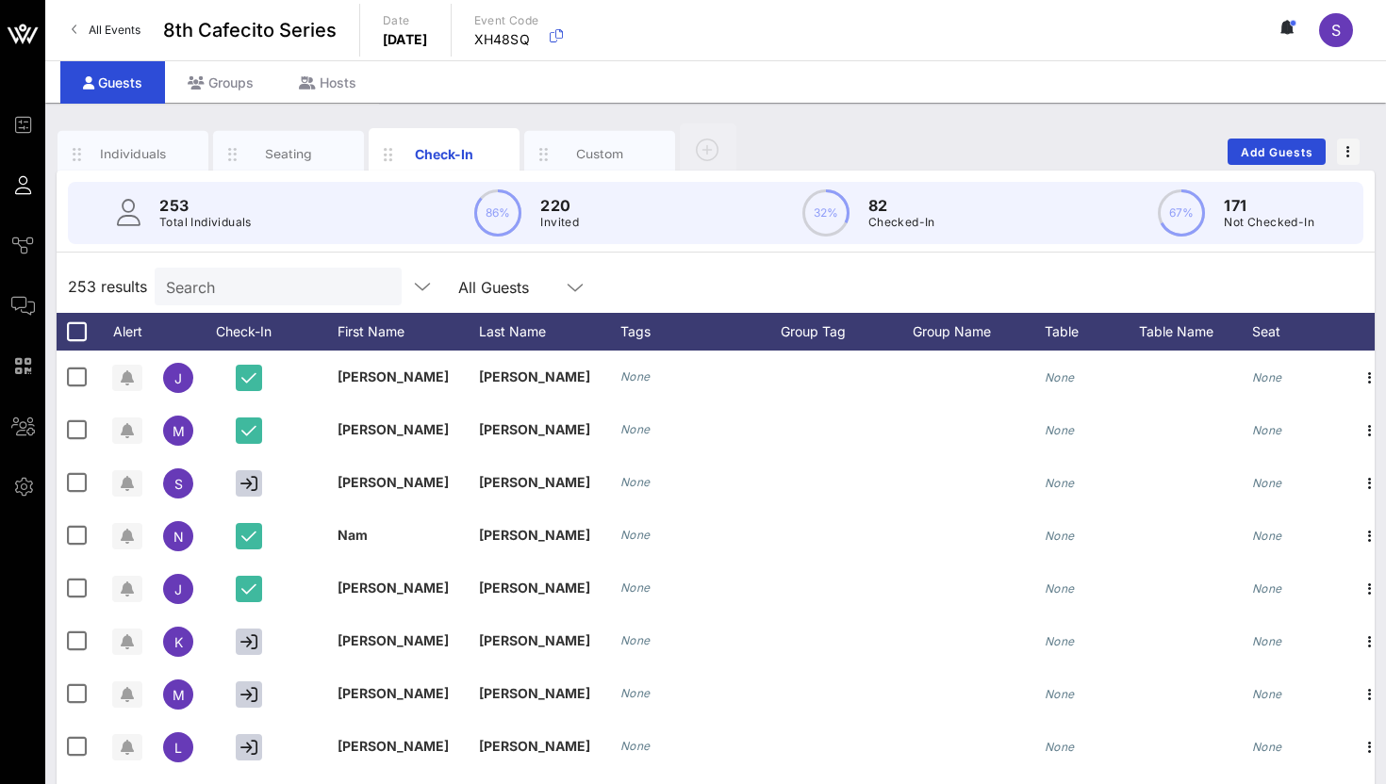
click at [643, 273] on div "253 results Search All Guests" at bounding box center [716, 286] width 1318 height 53
click at [195, 296] on input "Search" at bounding box center [276, 286] width 221 height 25
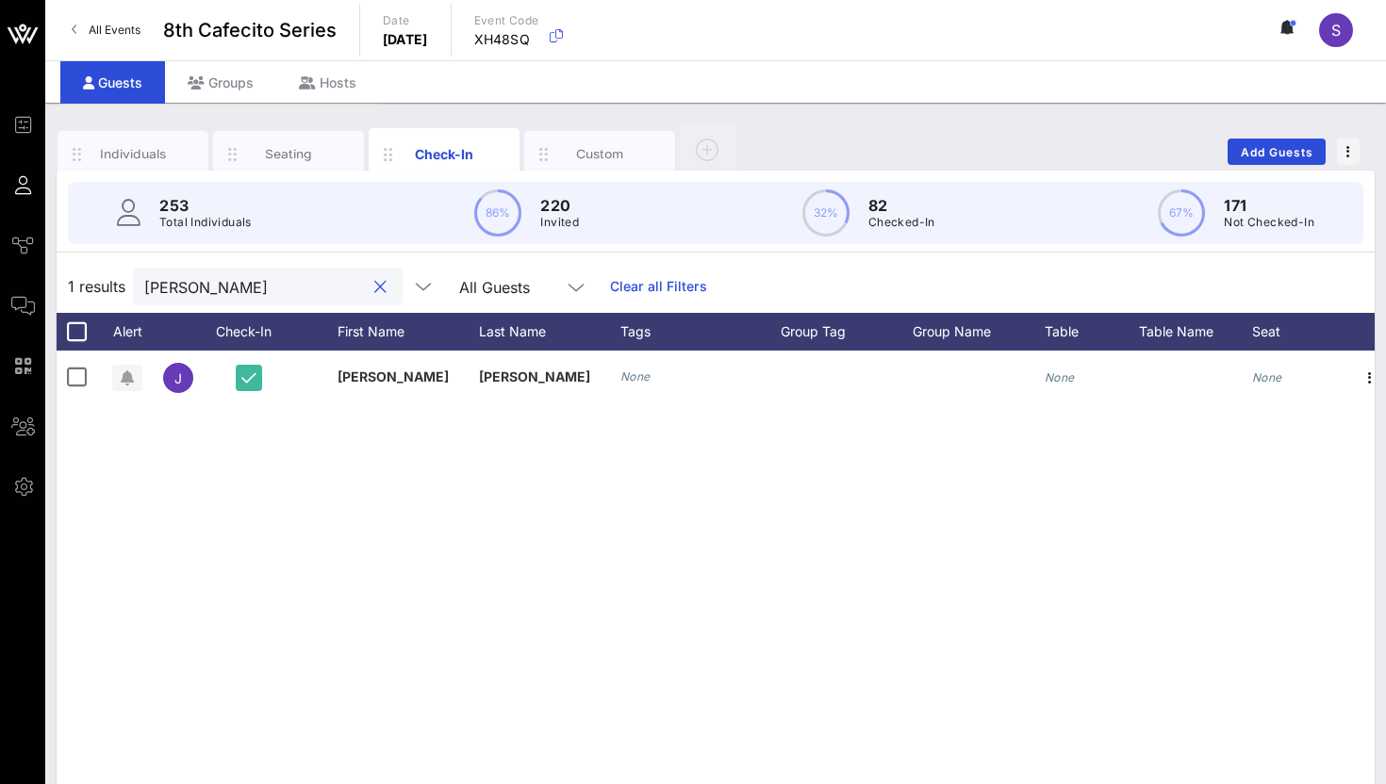
type input "jayn"
click at [209, 298] on input "jayn" at bounding box center [254, 286] width 221 height 25
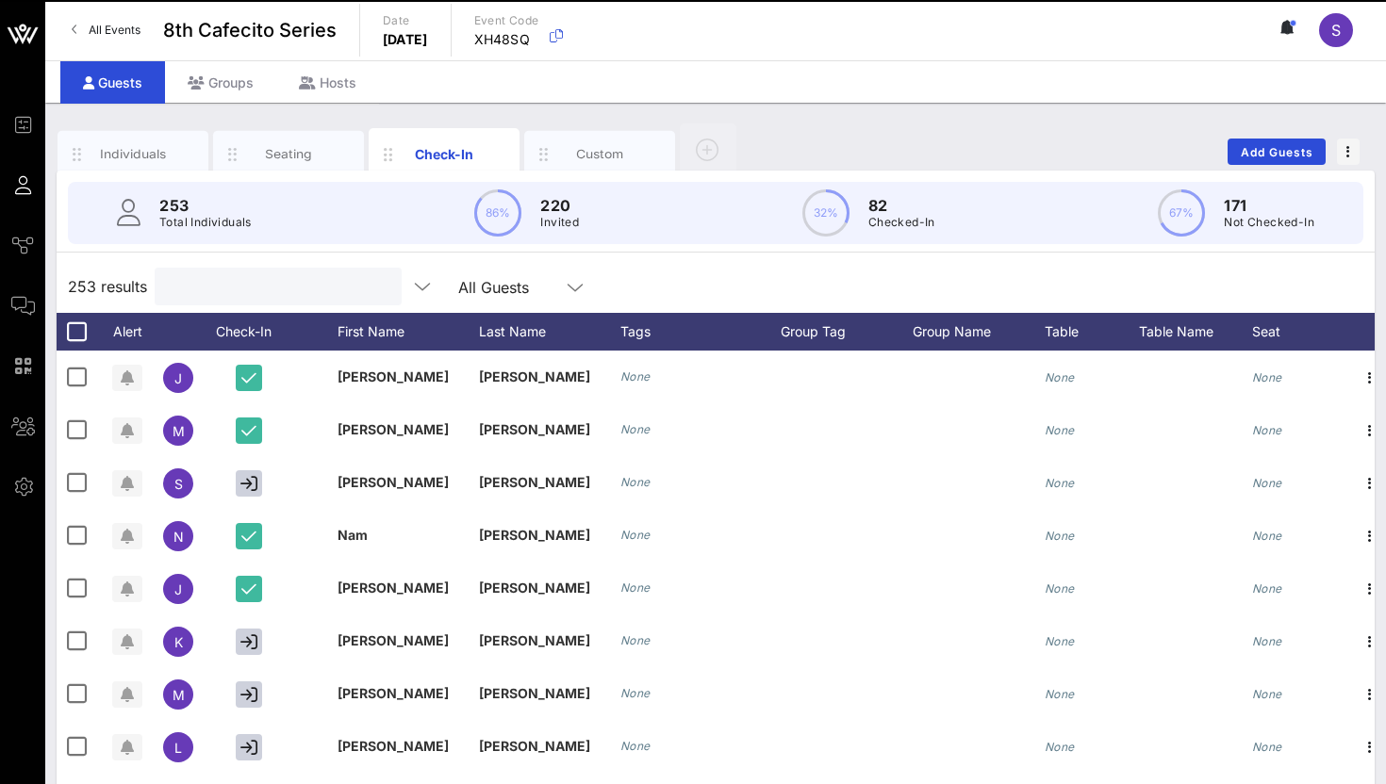
click at [771, 286] on div "253 results All Guests" at bounding box center [716, 286] width 1318 height 53
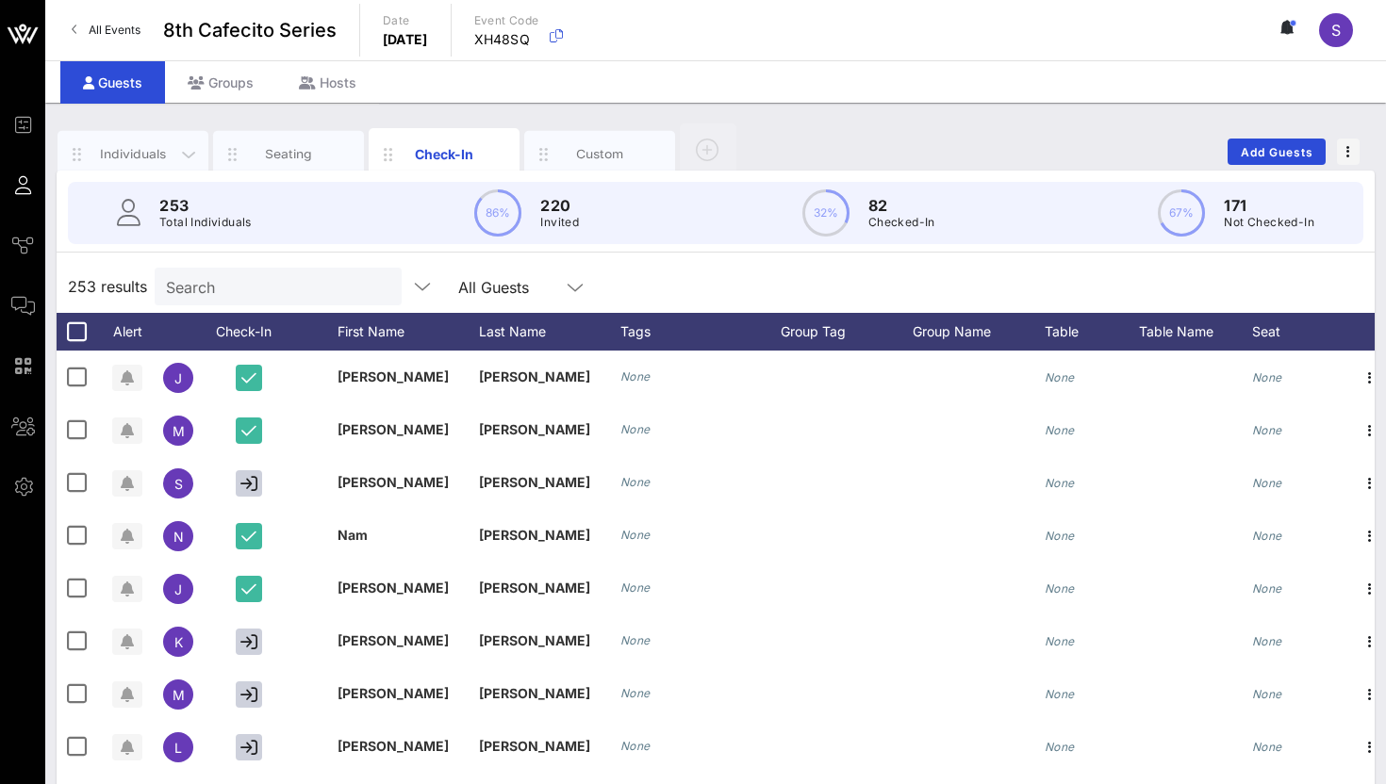
click at [150, 146] on div "Individuals" at bounding box center [133, 154] width 84 height 18
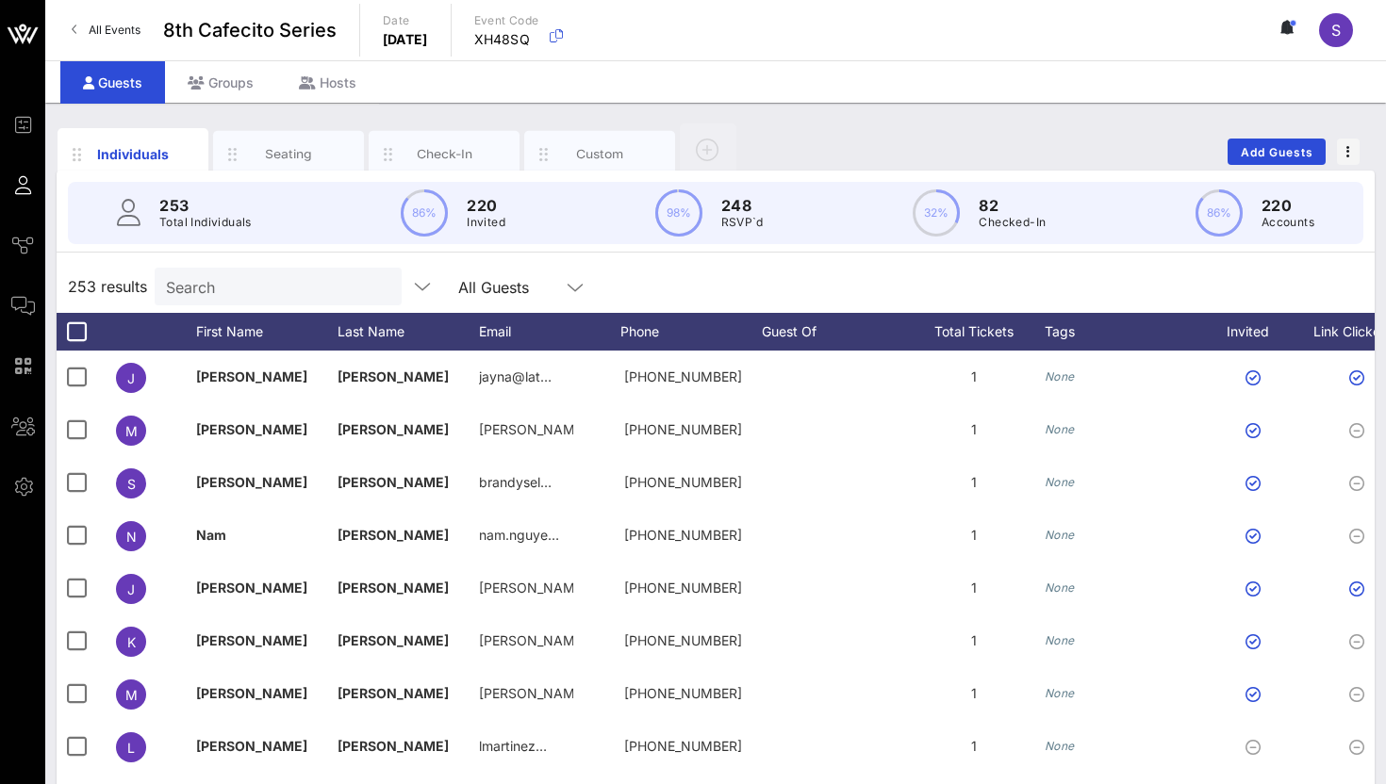
click at [636, 280] on div "253 results Search All Guests" at bounding box center [716, 286] width 1318 height 53
click at [684, 266] on div "253 results Search All Guests" at bounding box center [716, 286] width 1318 height 53
click at [429, 142] on div "Check-In" at bounding box center [444, 154] width 151 height 47
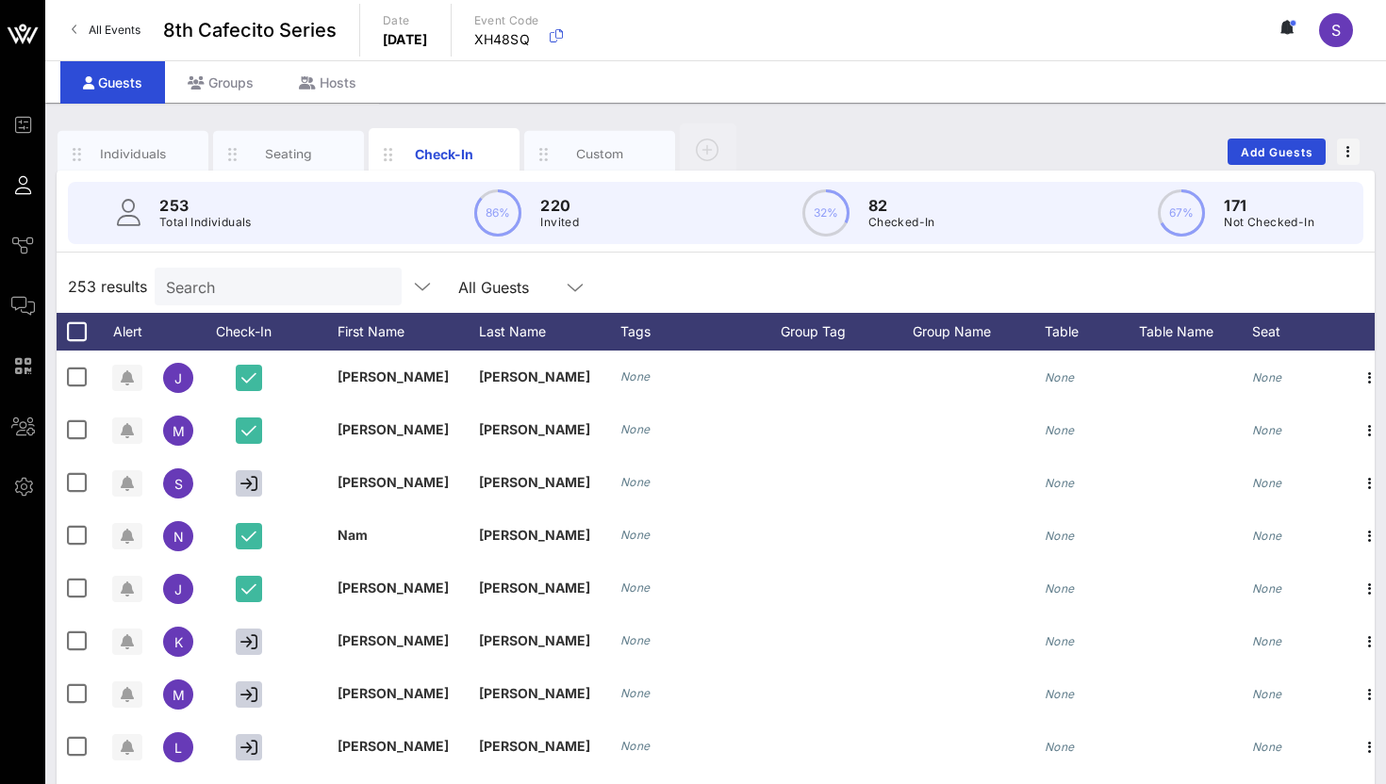
click at [227, 299] on div "Search" at bounding box center [276, 287] width 221 height 38
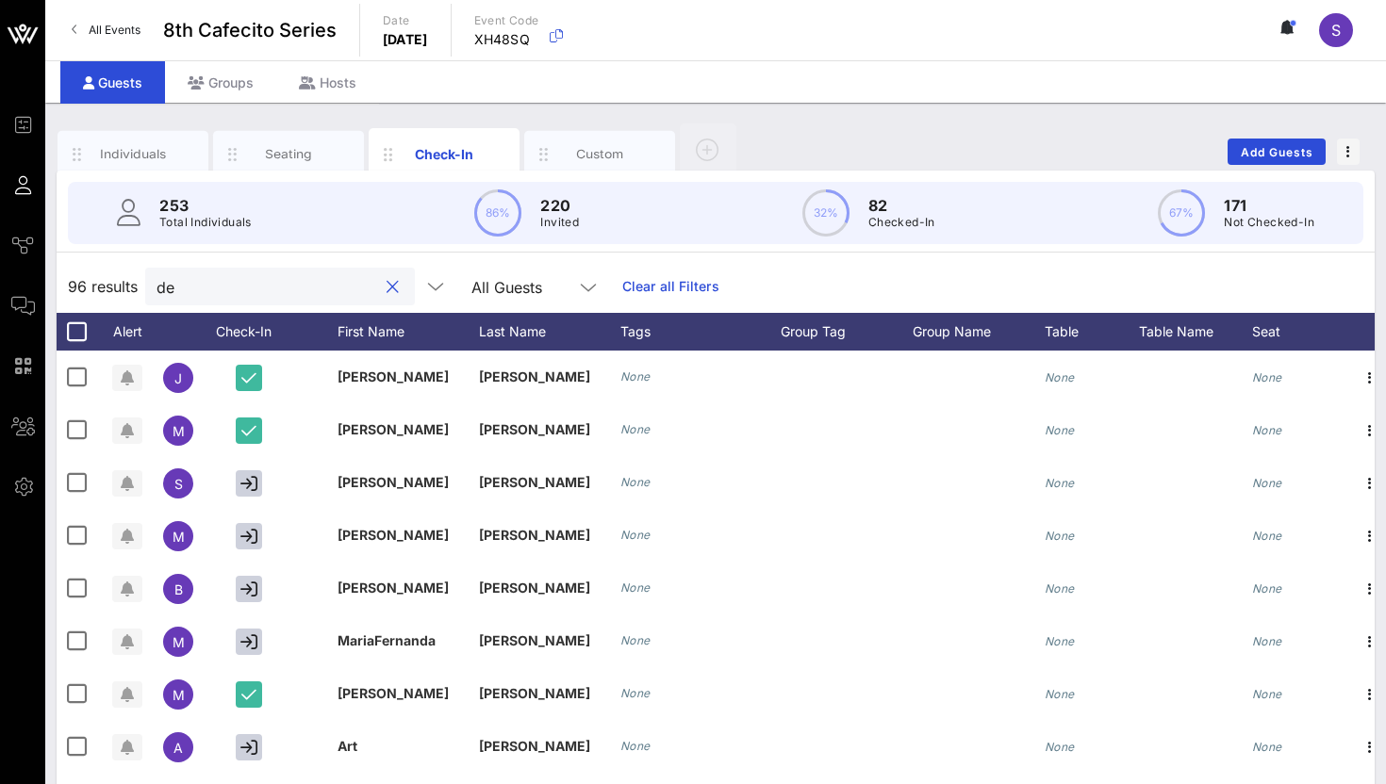
type input "d"
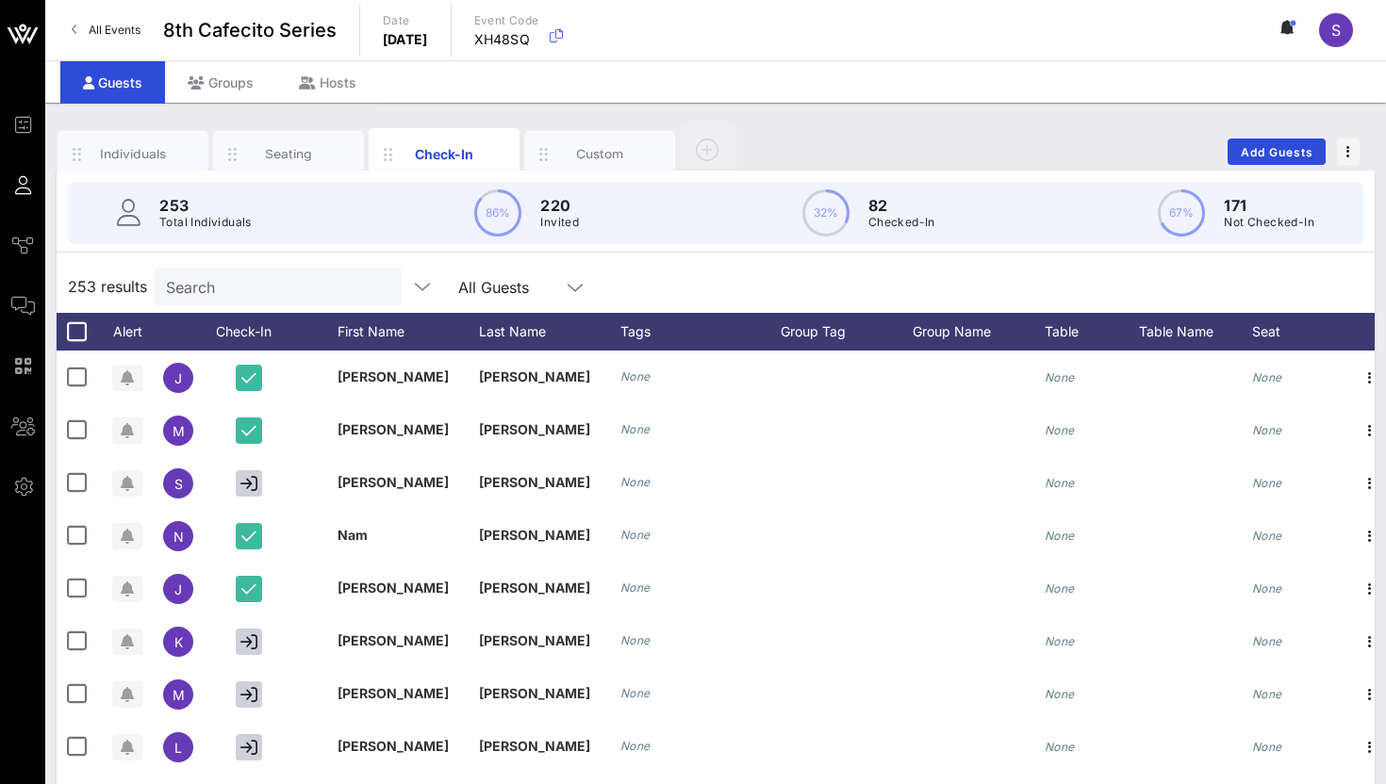
click at [1128, 137] on div "Individuals Seating Check-In Custom Add Guests" at bounding box center [716, 152] width 1318 height 60
click at [1283, 147] on span "Add Guests" at bounding box center [1277, 152] width 74 height 14
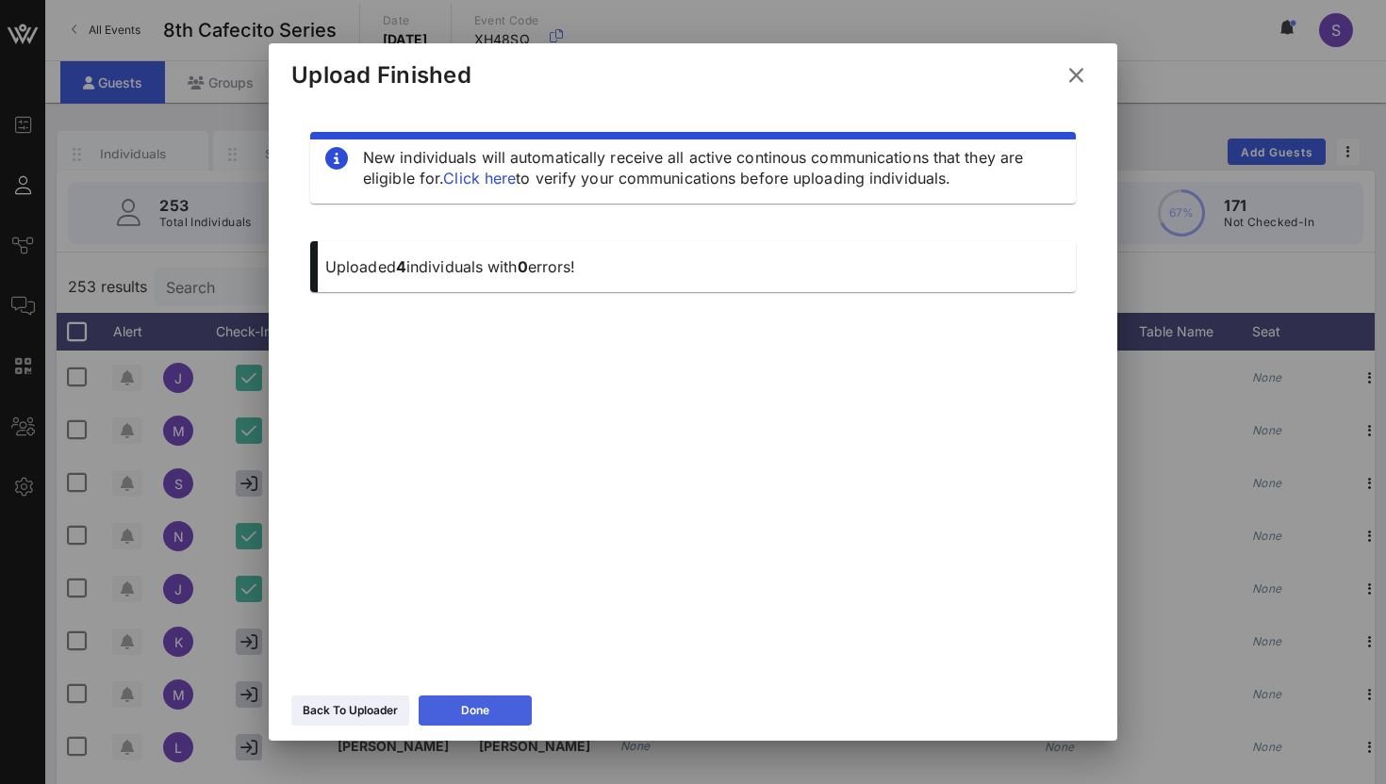
click at [439, 705] on button "Done" at bounding box center [475, 711] width 113 height 30
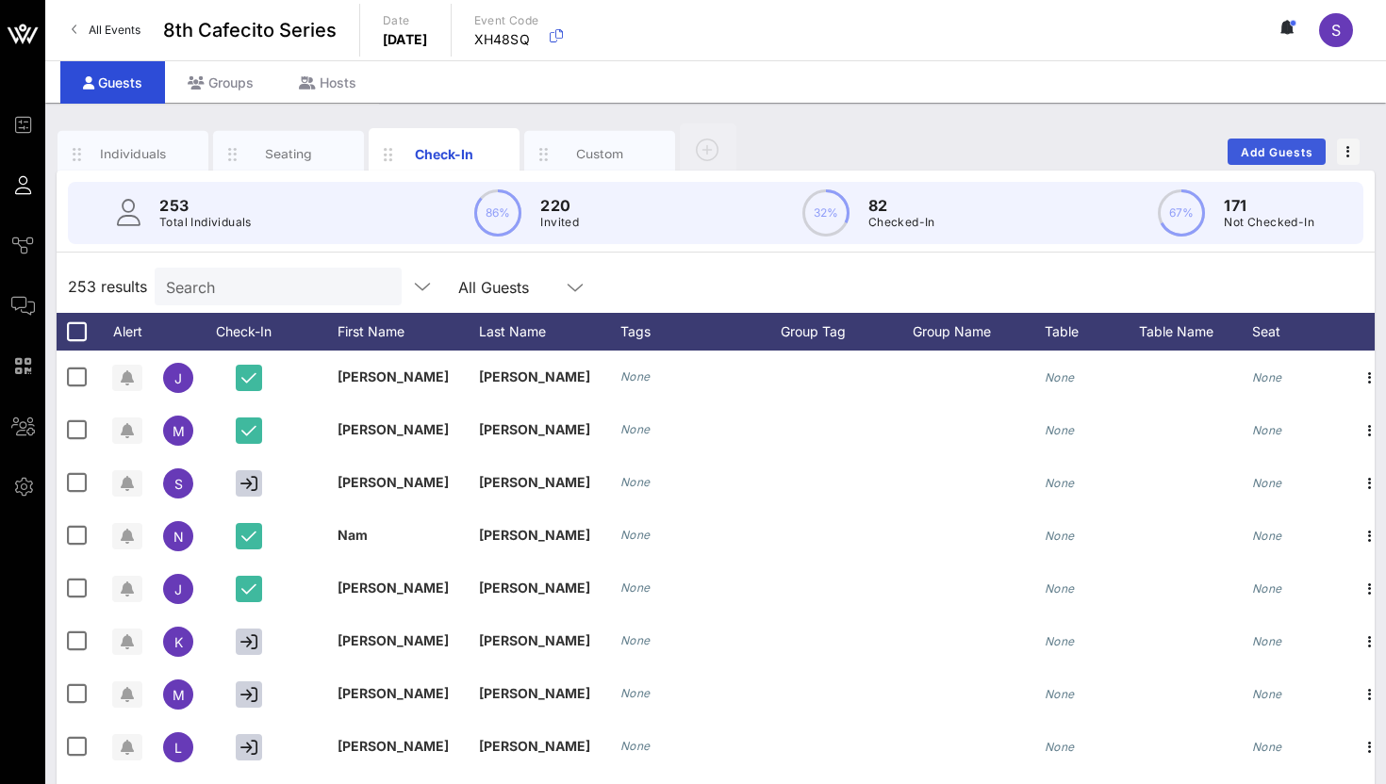
click at [1277, 139] on div "Individuals Seating Check-In Custom Add Guests" at bounding box center [716, 152] width 1318 height 60
click at [1277, 139] on button "Add Guests" at bounding box center [1276, 152] width 98 height 26
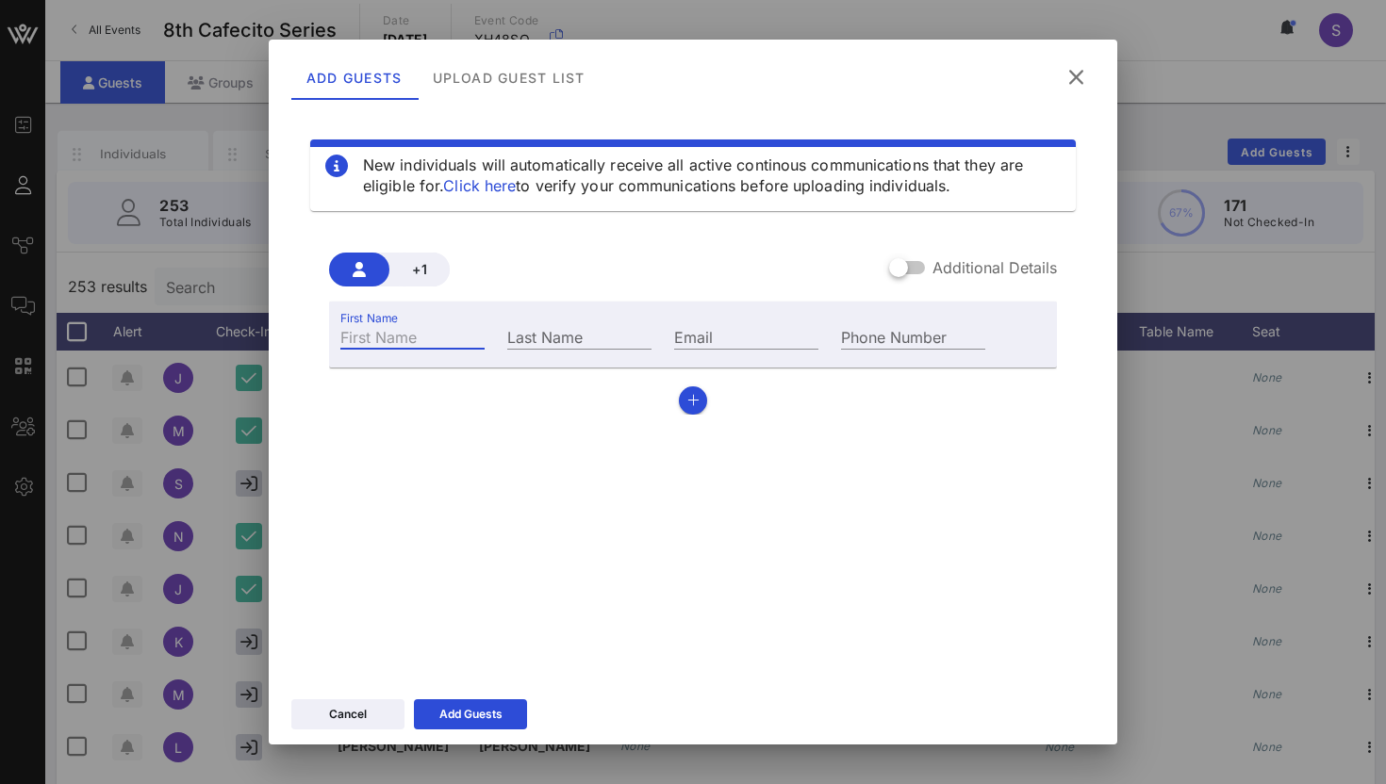
click at [434, 344] on input "First Name" at bounding box center [412, 336] width 144 height 25
type input "[PERSON_NAME]"
click at [547, 335] on input "Last Name" at bounding box center [579, 336] width 144 height 25
type input "Del [PERSON_NAME] [PERSON_NAME]"
click at [693, 330] on input "Email" at bounding box center [746, 336] width 144 height 25
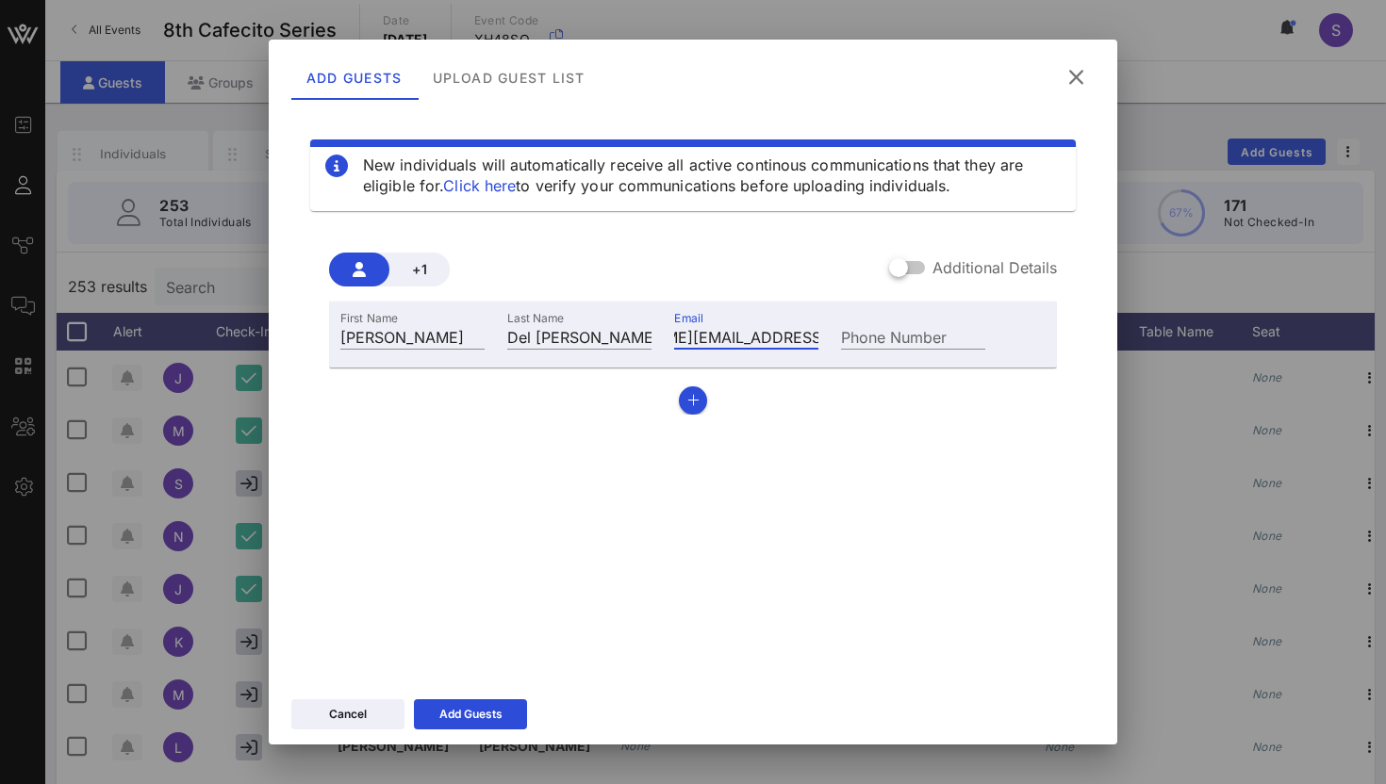
scroll to position [0, 110]
click at [767, 343] on input "[PERSON_NAME][EMAIL_ADDRESS][DOMAIN_NAME]" at bounding box center [746, 336] width 144 height 25
type input "[PERSON_NAME][EMAIL_ADDRESS][DOMAIN_NAME]"
click at [692, 405] on icon "button" at bounding box center [693, 400] width 12 height 13
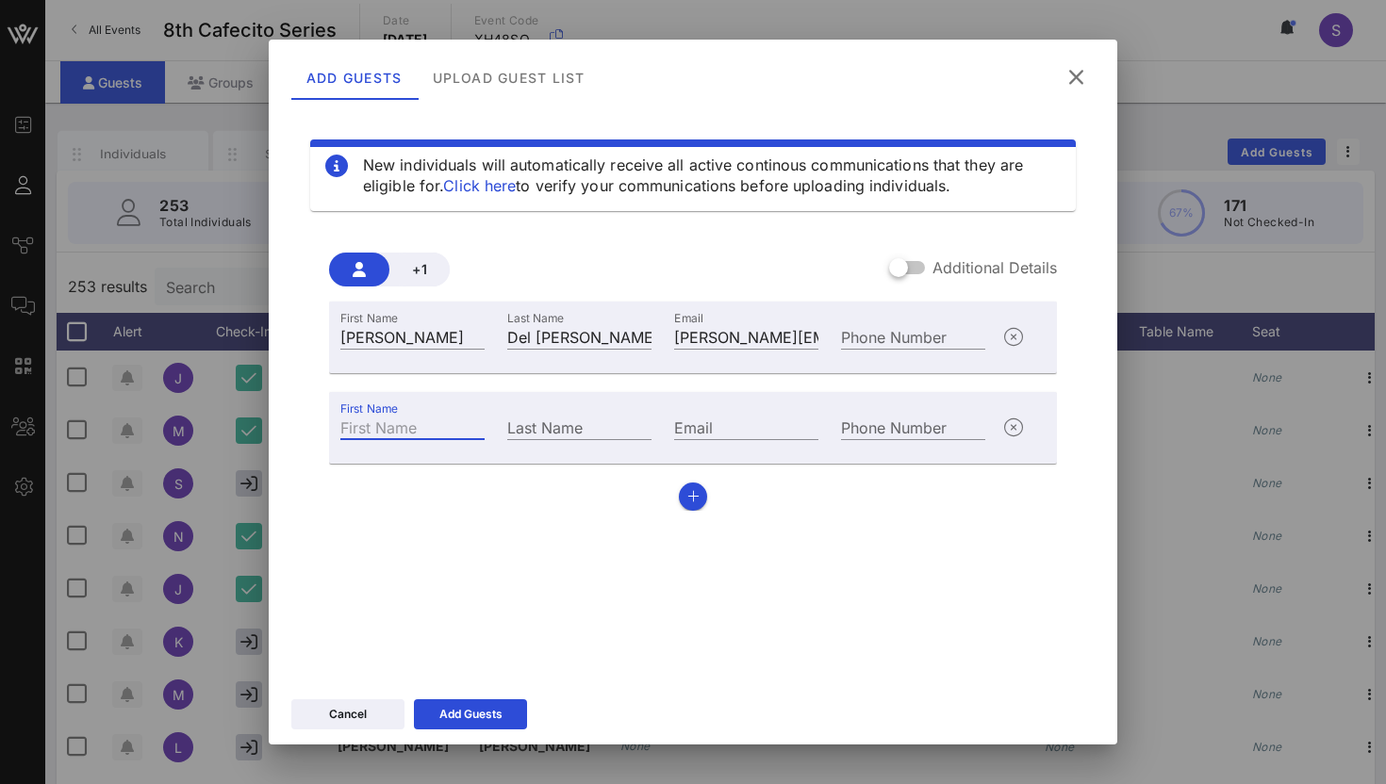
click at [377, 425] on input "First Name" at bounding box center [412, 427] width 144 height 25
type input "[PERSON_NAME]"
click at [585, 419] on input "Last Name" at bounding box center [579, 427] width 144 height 25
type input "Knutty"
click at [778, 420] on input "Email" at bounding box center [746, 427] width 144 height 25
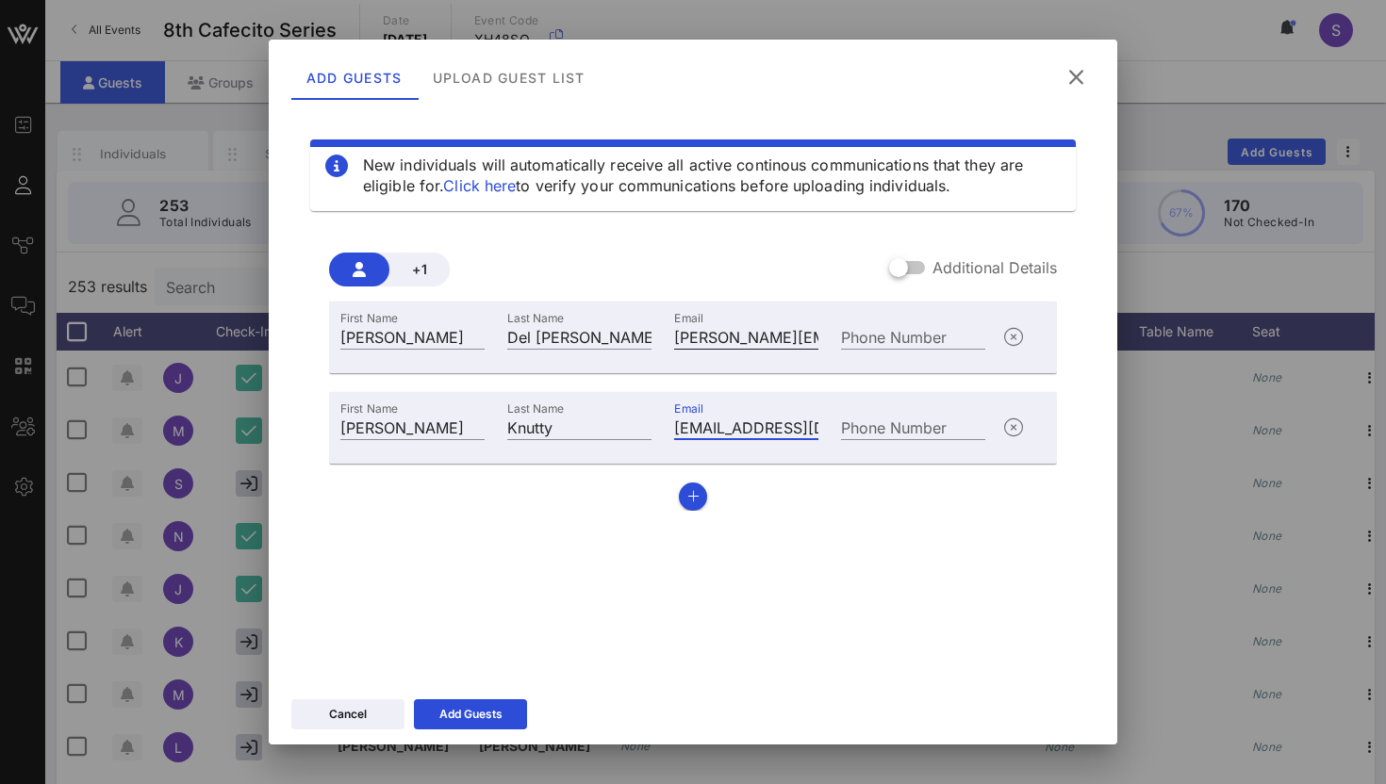
type input "[EMAIL_ADDRESS][DOMAIN_NAME]"
drag, startPoint x: 786, startPoint y: 329, endPoint x: 804, endPoint y: 340, distance: 21.2
click at [804, 340] on input "[PERSON_NAME][EMAIL_ADDRESS][DOMAIN_NAME]" at bounding box center [746, 336] width 144 height 25
click at [803, 355] on div "Email [PERSON_NAME][EMAIL_ADDRESS][DOMAIN_NAME]" at bounding box center [746, 334] width 167 height 51
click at [779, 335] on input "[PERSON_NAME][EMAIL_ADDRESS][DOMAIN_NAME]" at bounding box center [746, 336] width 144 height 25
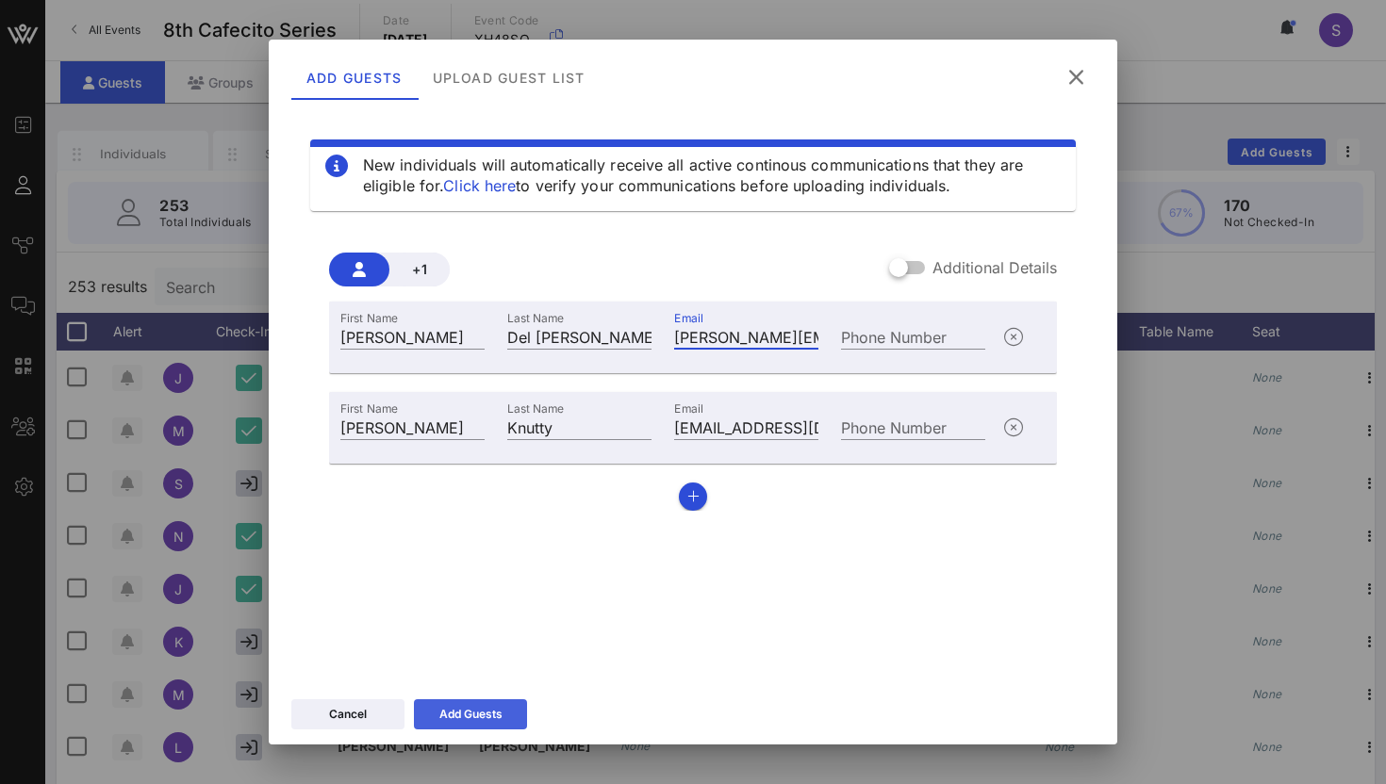
click at [468, 717] on icon at bounding box center [470, 714] width 13 height 11
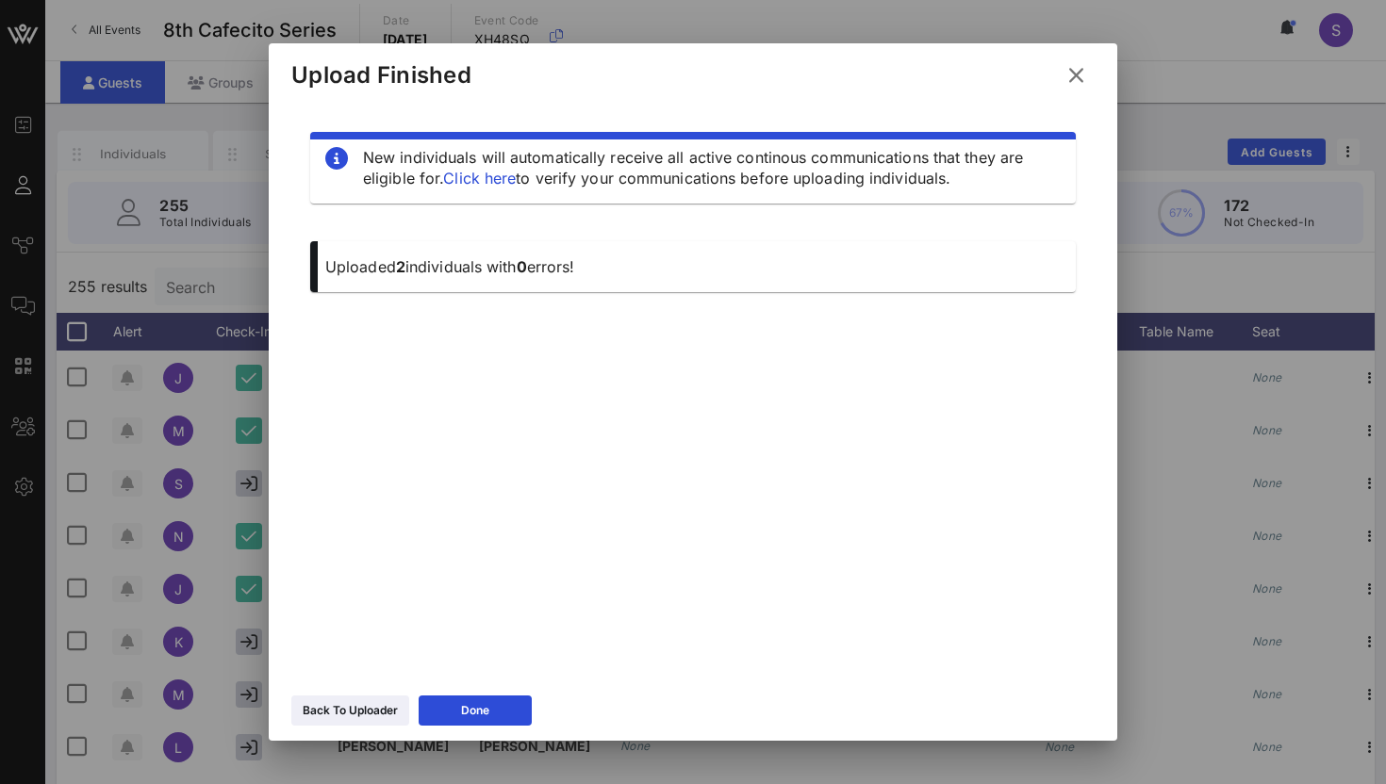
drag, startPoint x: 1127, startPoint y: 81, endPoint x: 1084, endPoint y: 78, distance: 42.5
click at [1084, 78] on div "Event Builder Guests Journeys Comms QR Scanner Team Settings 8th Cafecito Serie…" at bounding box center [693, 467] width 1386 height 935
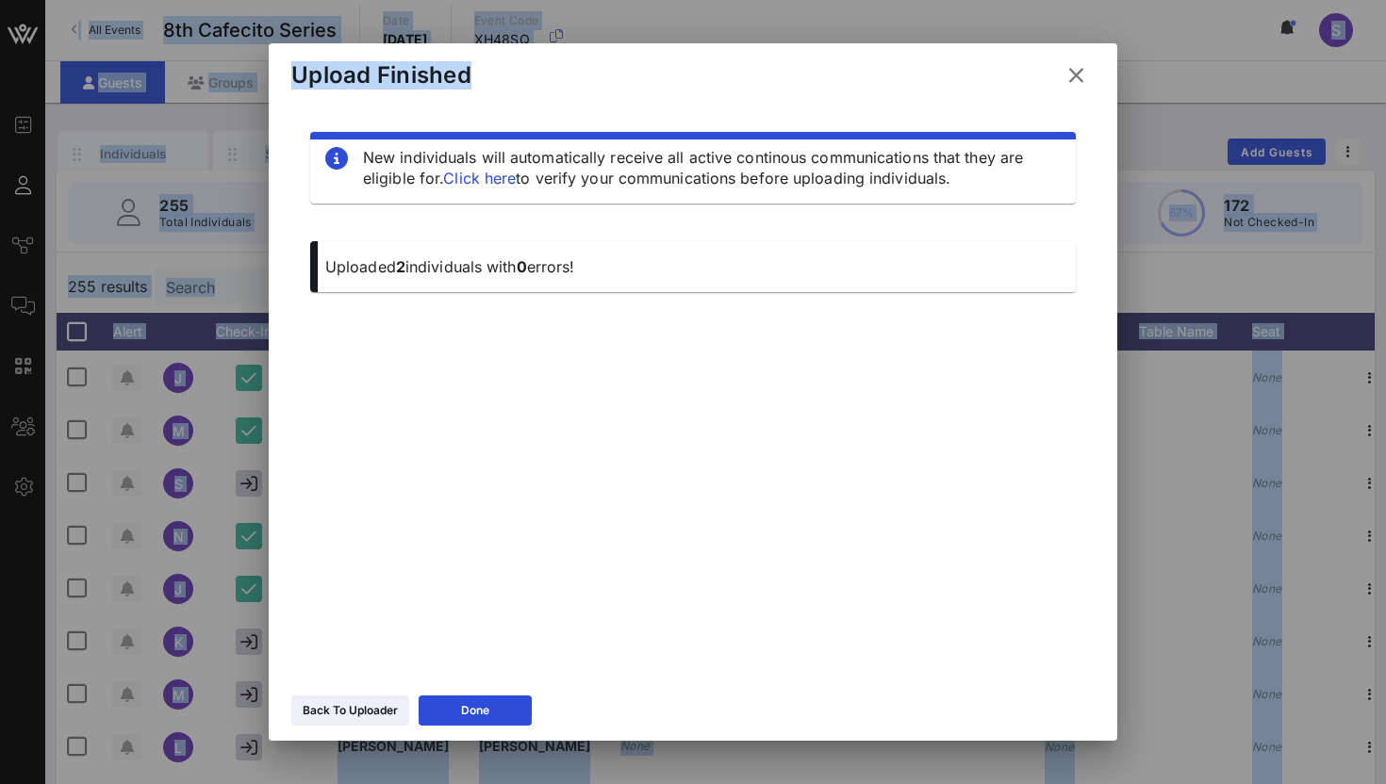
click at [1080, 78] on icon at bounding box center [1075, 75] width 25 height 23
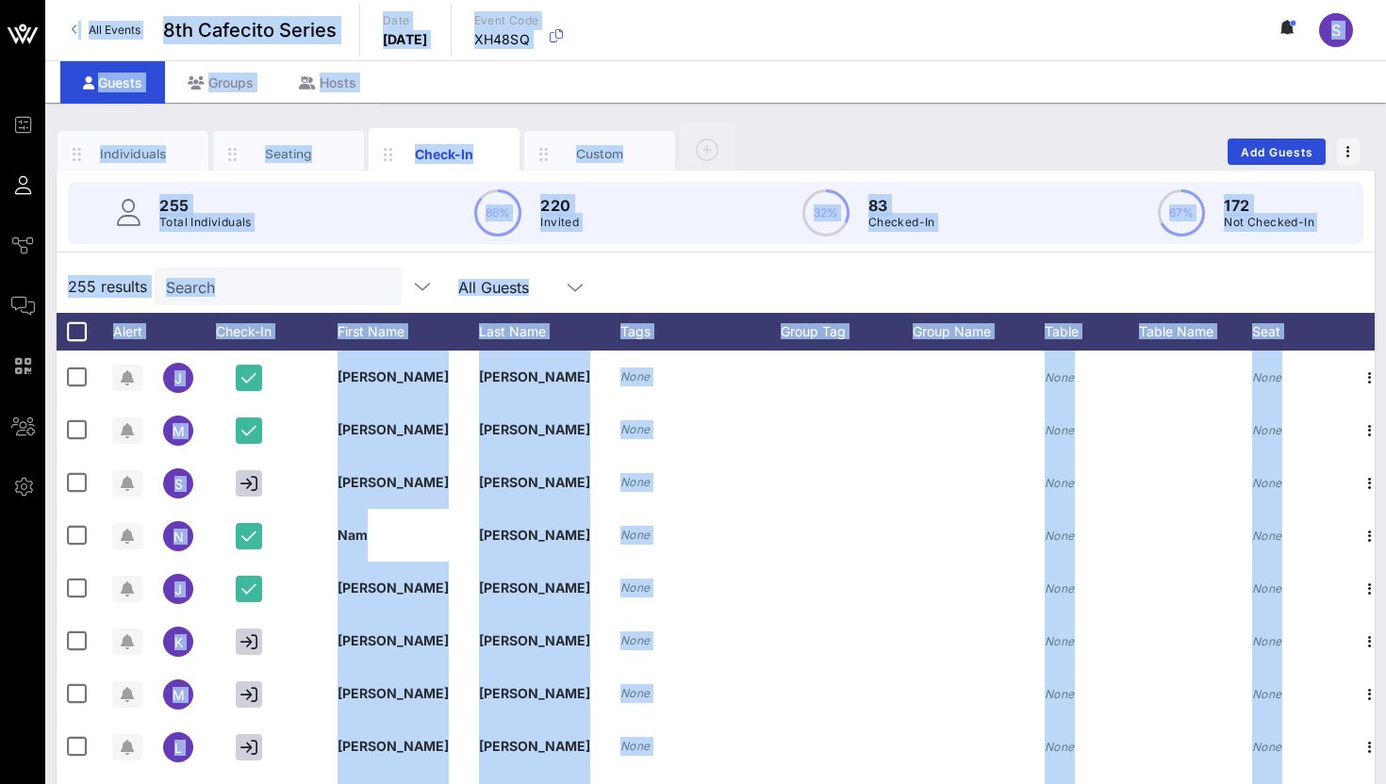
click at [1021, 124] on div "Individuals Seating Check-In Custom Add Guests" at bounding box center [716, 152] width 1318 height 60
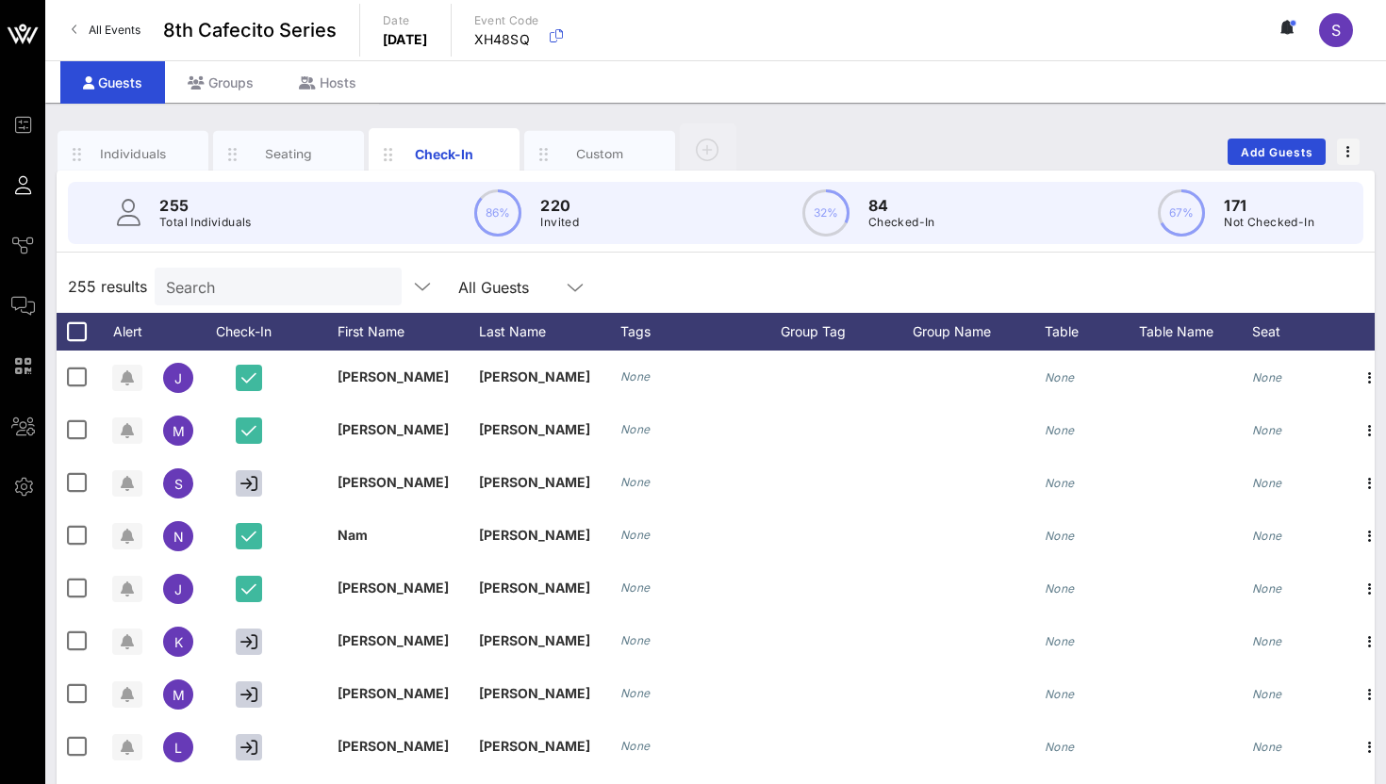
click at [231, 291] on input "Search" at bounding box center [276, 286] width 221 height 25
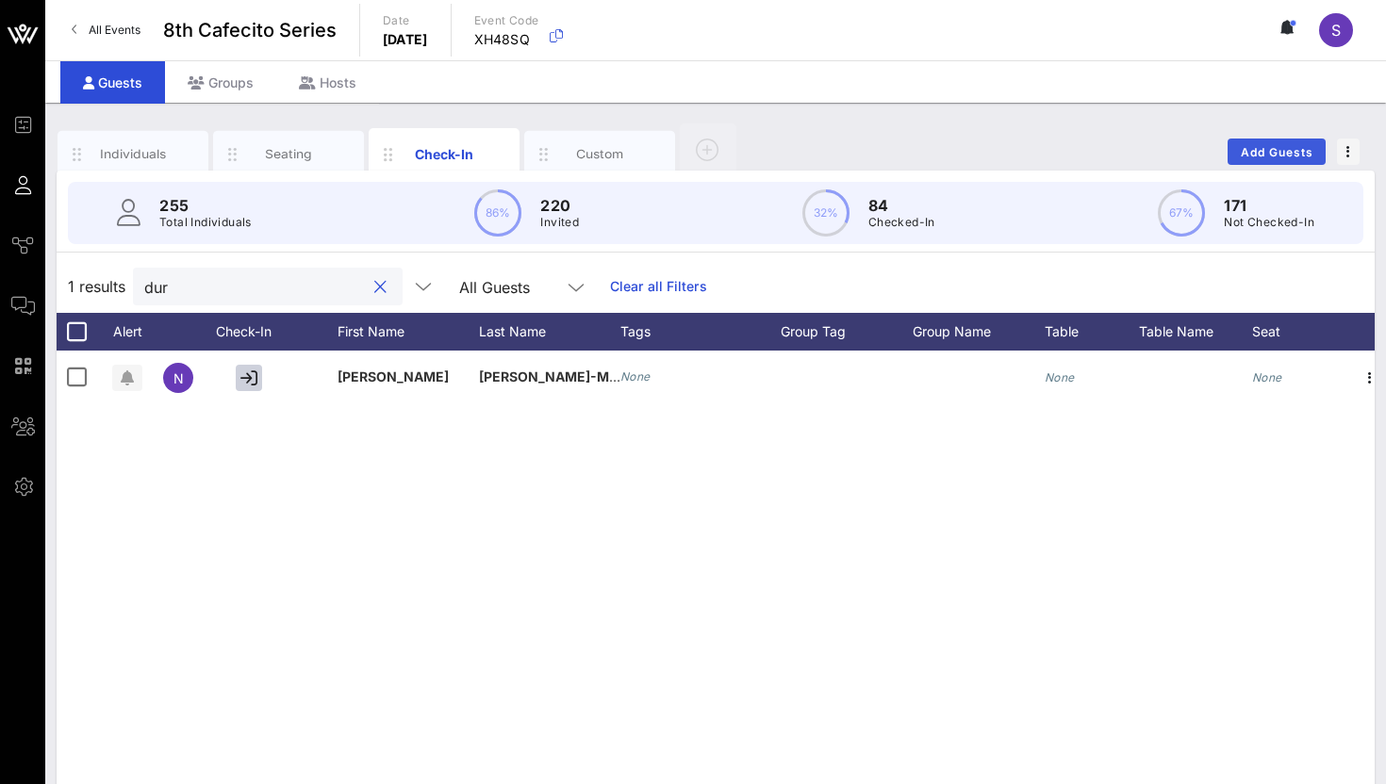
type input "dur"
click at [1258, 156] on span "Add Guests" at bounding box center [1277, 152] width 74 height 14
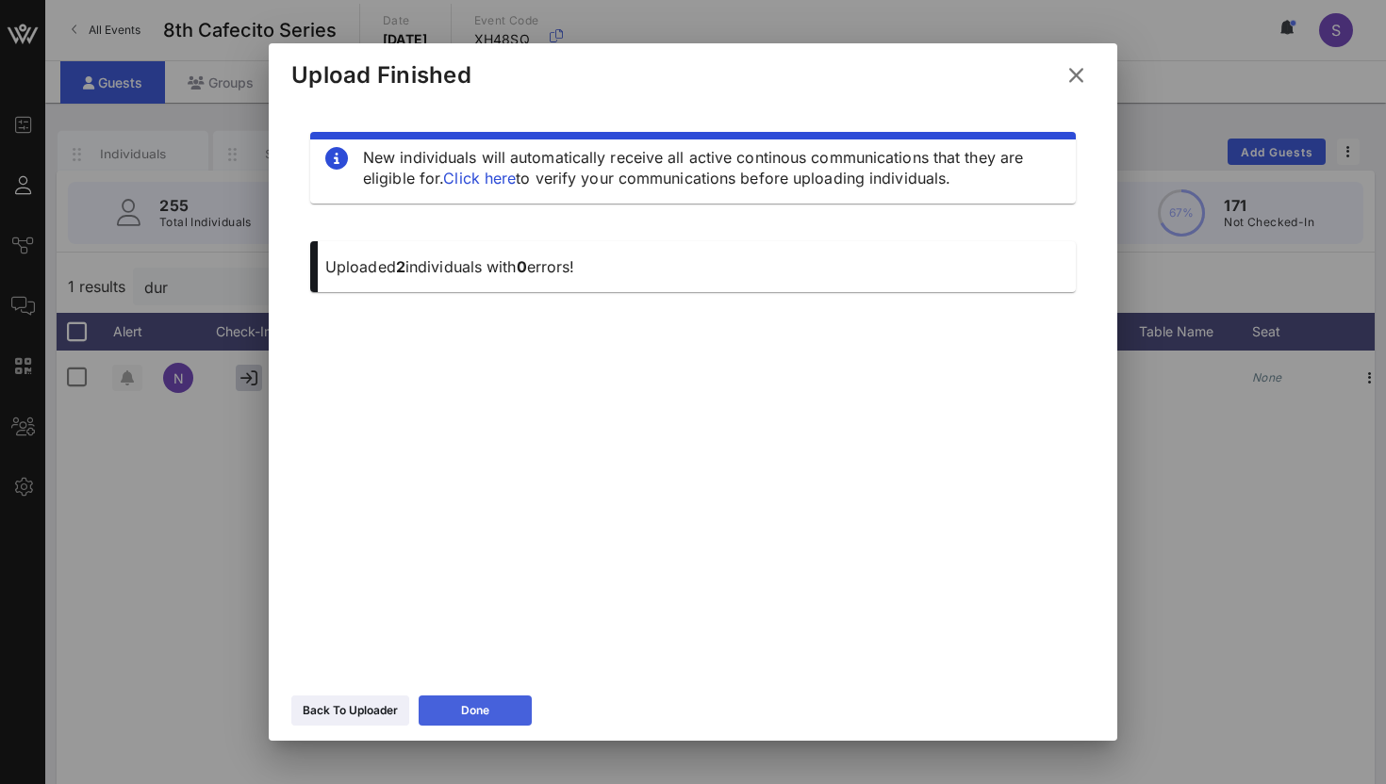
click at [502, 696] on button "Done" at bounding box center [475, 711] width 113 height 30
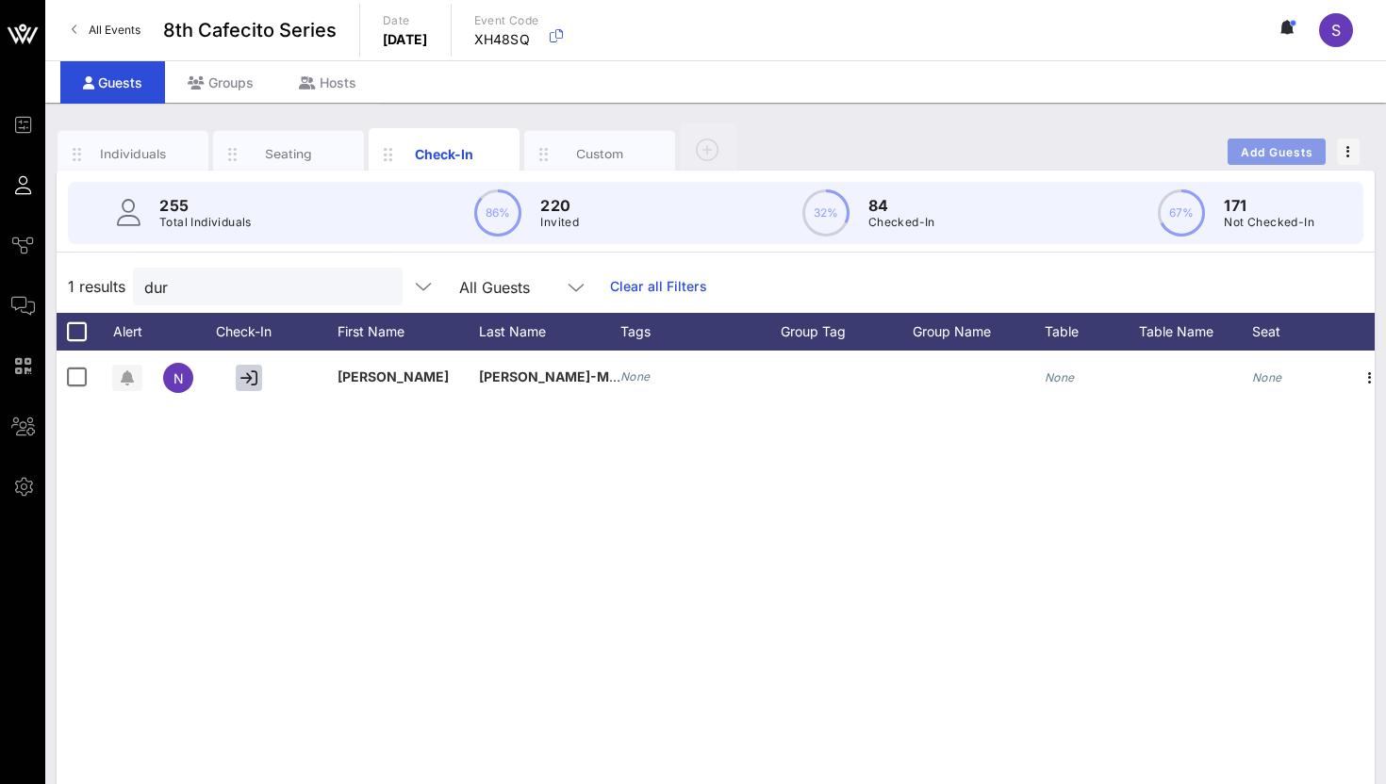
click at [1297, 146] on span "Add Guests" at bounding box center [1277, 152] width 74 height 14
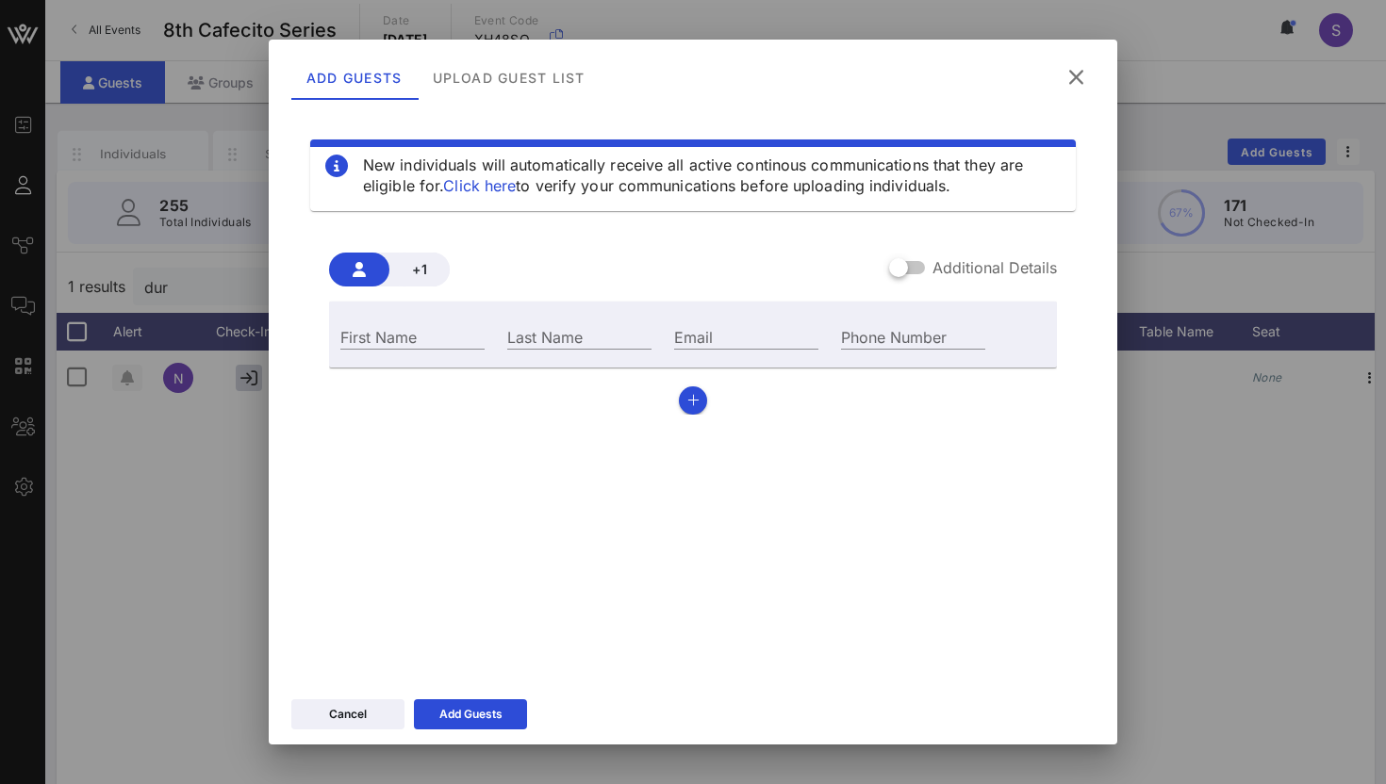
click at [481, 322] on div "First Name" at bounding box center [412, 334] width 167 height 51
click at [453, 337] on input "First Name" at bounding box center [412, 336] width 144 height 25
type input "[PERSON_NAME]"
click at [586, 338] on input "Last Name" at bounding box center [579, 336] width 144 height 25
type input "d"
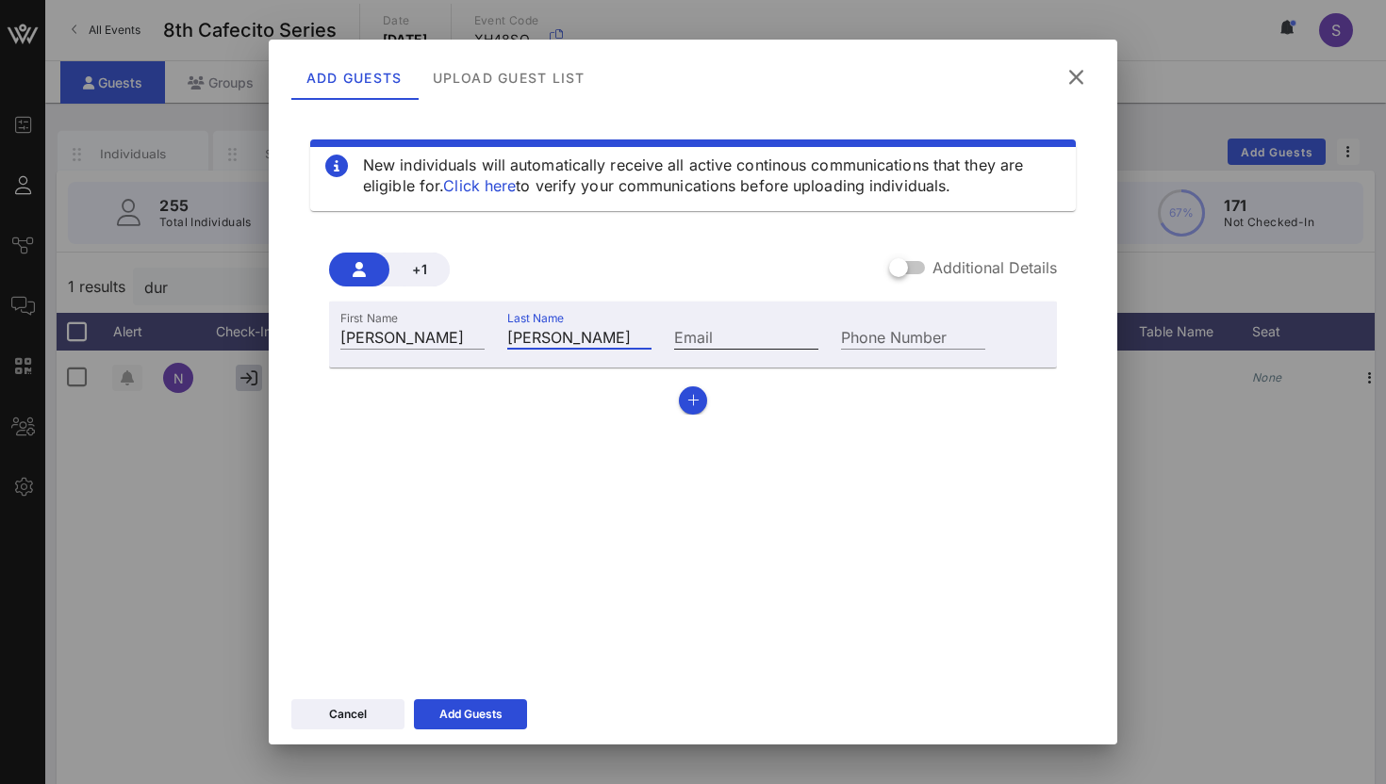
type input "[PERSON_NAME]"
click at [713, 331] on input "Email" at bounding box center [746, 336] width 144 height 25
type input "[EMAIL_ADDRESS][DOMAIN_NAME]"
click at [505, 707] on button "Add Guests" at bounding box center [470, 715] width 113 height 30
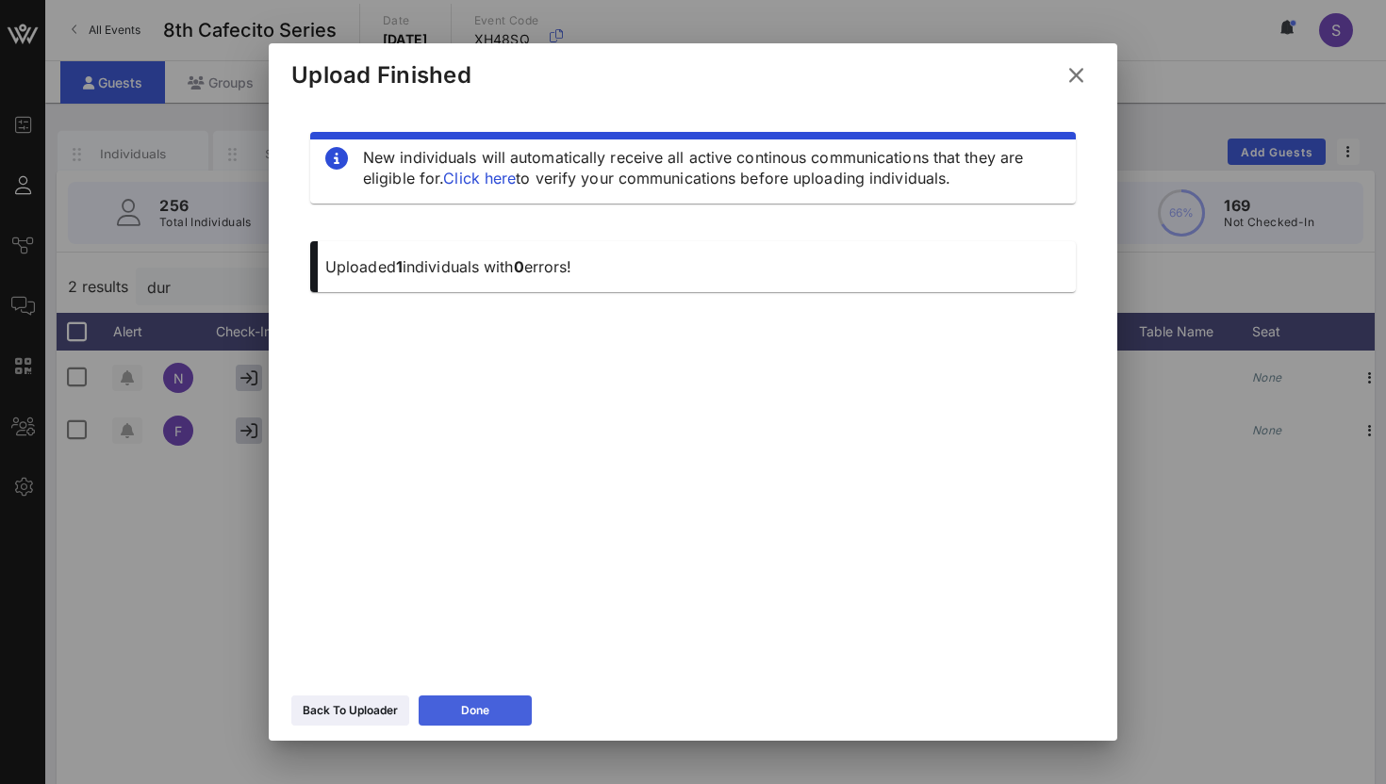
click at [505, 707] on button "Done" at bounding box center [475, 711] width 113 height 30
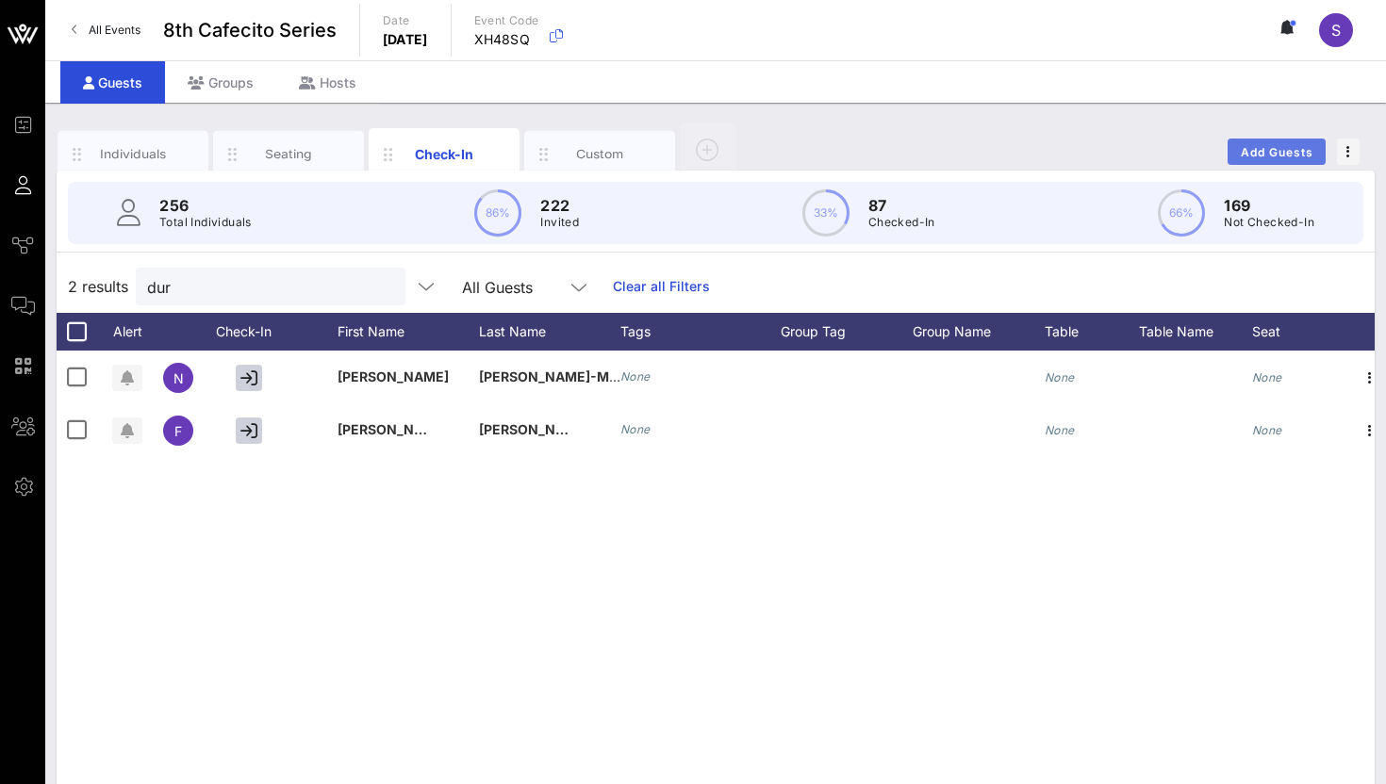
click at [1281, 140] on button "Add Guests" at bounding box center [1276, 152] width 98 height 26
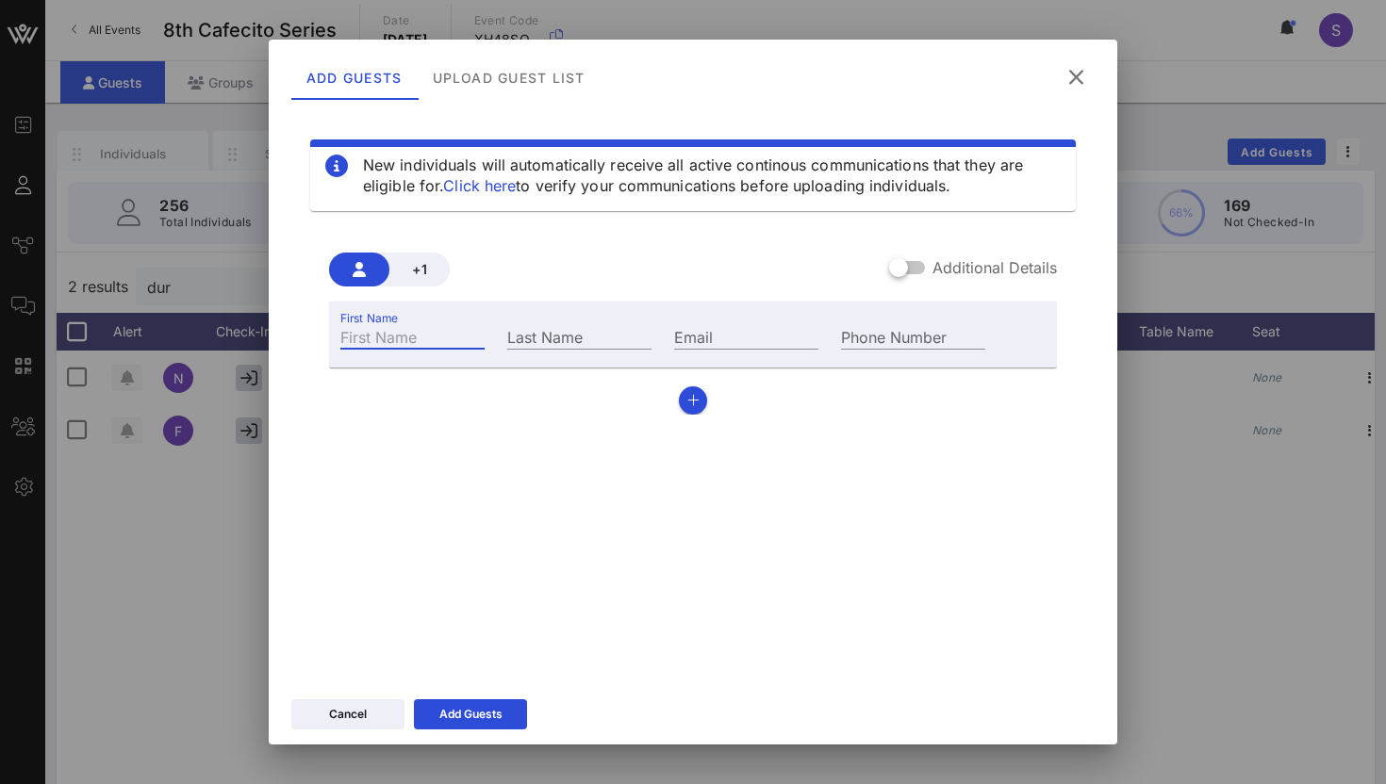
click at [448, 333] on input "First Name" at bounding box center [412, 336] width 144 height 25
type input "[PERSON_NAME]"
click at [545, 339] on input "Last Name" at bounding box center [579, 336] width 144 height 25
type input "Belen"
click at [779, 334] on input "Email" at bounding box center [746, 336] width 144 height 25
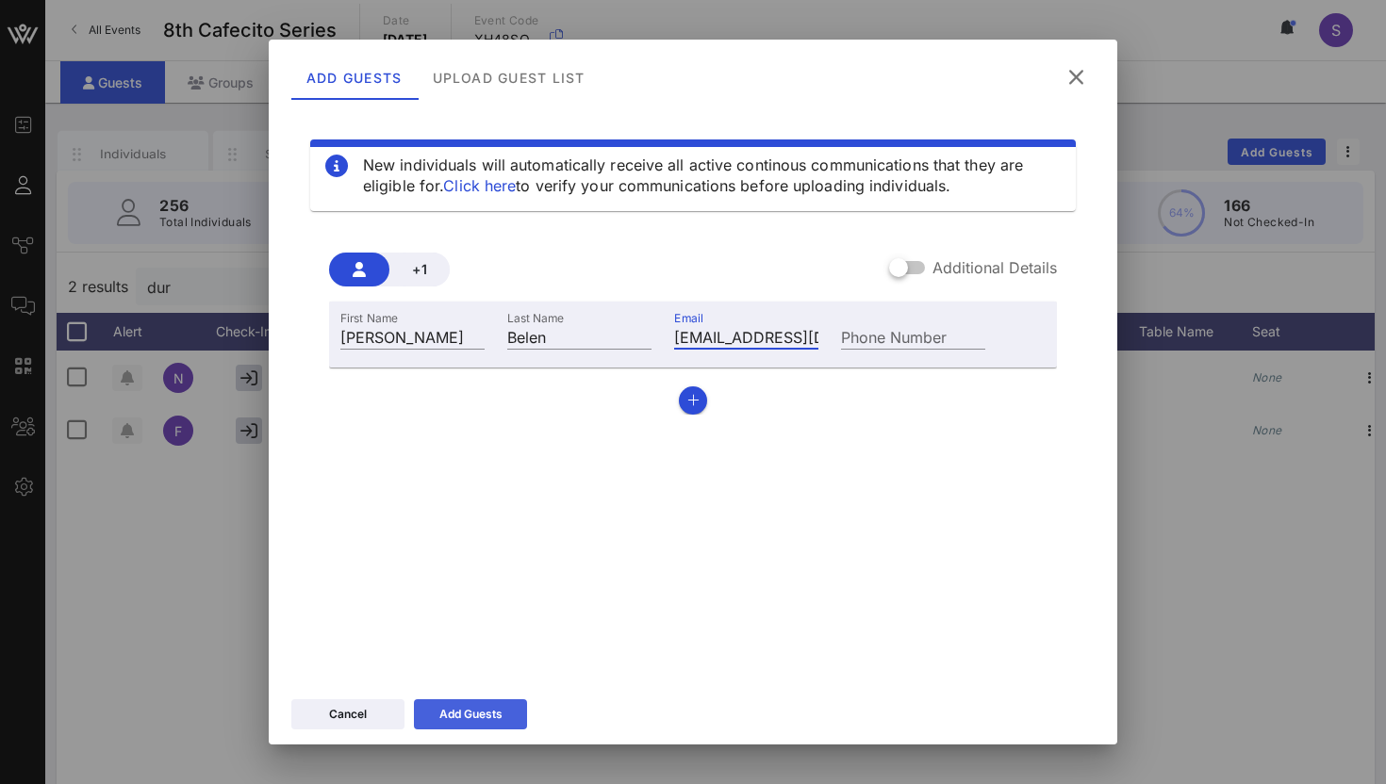
type input "[EMAIL_ADDRESS][DOMAIN_NAME]"
click at [496, 718] on div "Add Guests" at bounding box center [470, 714] width 63 height 19
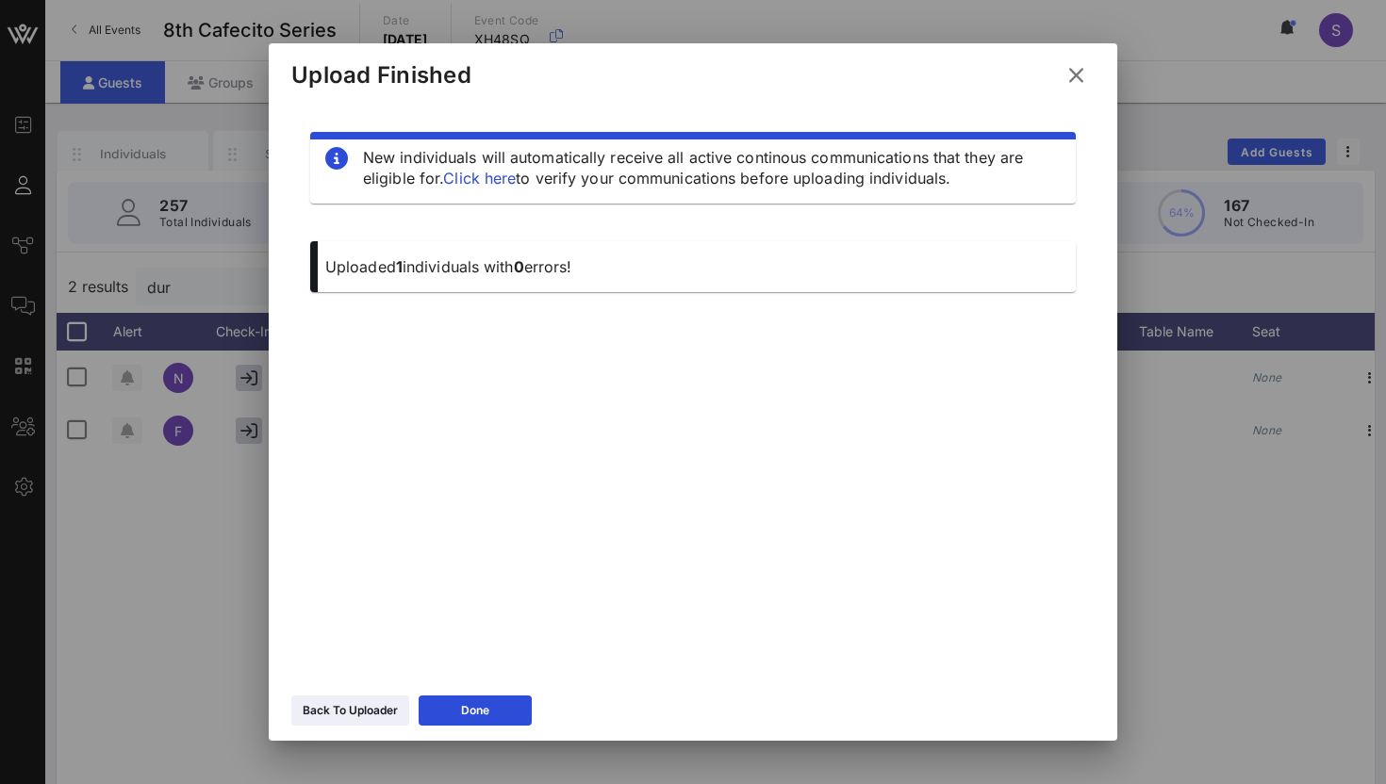
click at [1083, 68] on icon at bounding box center [1075, 75] width 25 height 23
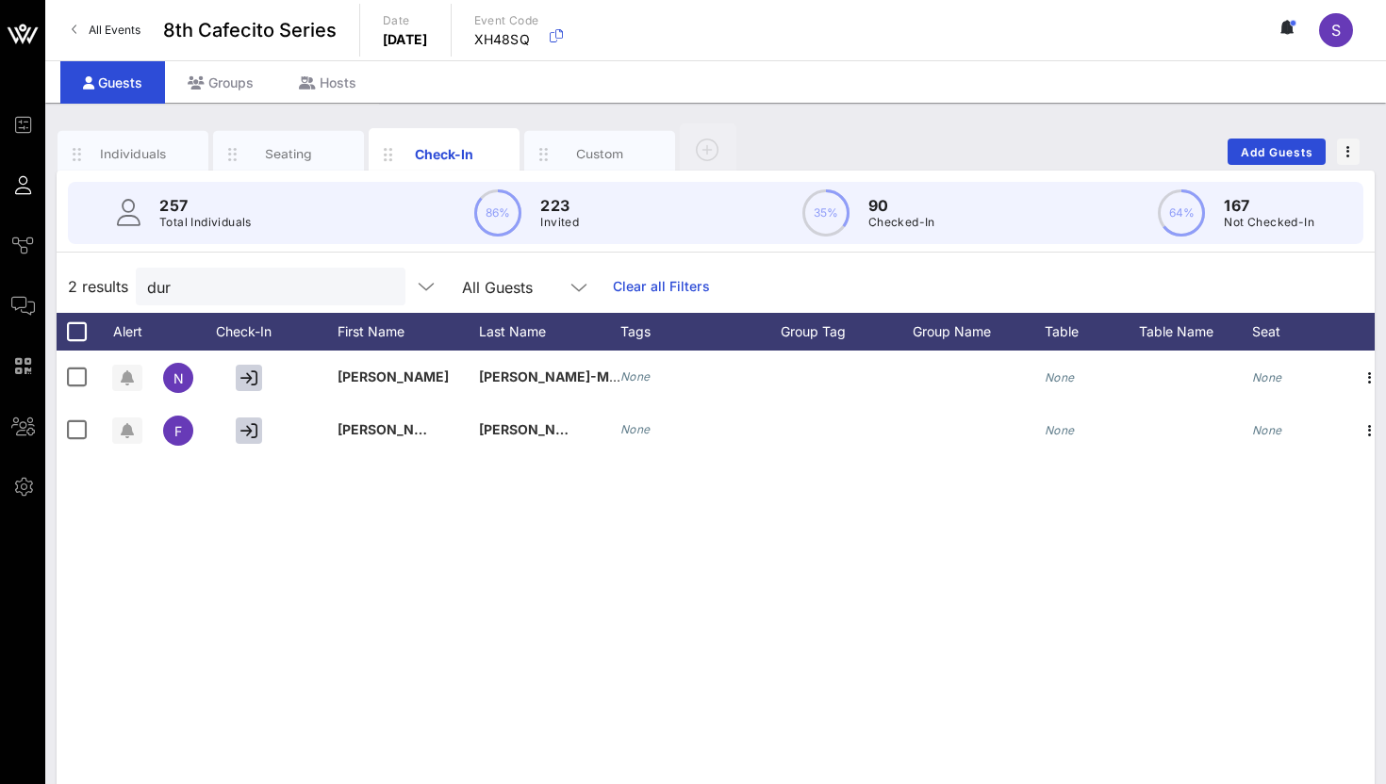
click at [377, 288] on button "clear icon" at bounding box center [383, 287] width 12 height 19
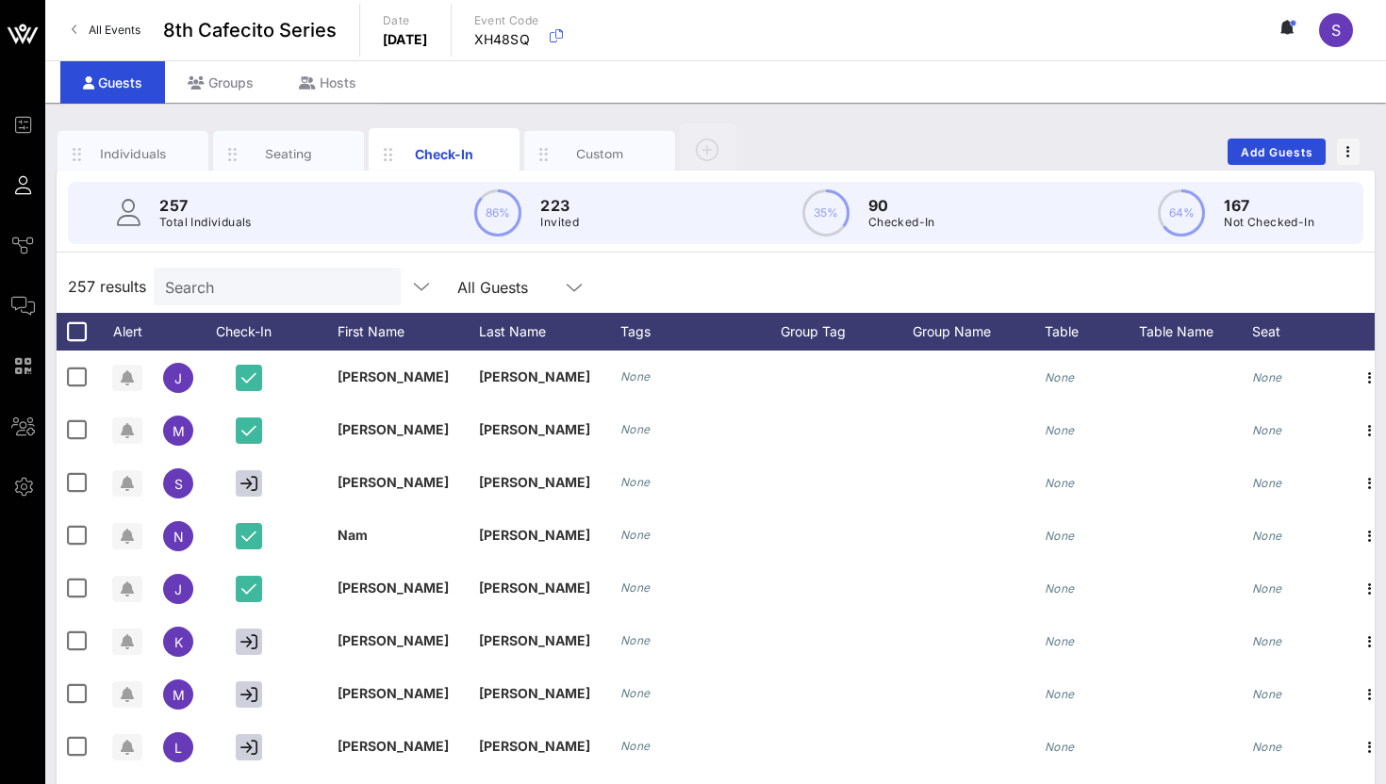
click at [607, 288] on div "257 results Search All Guests" at bounding box center [716, 286] width 1318 height 53
click at [1276, 133] on div "Individuals Seating Check-In Custom Add Guests" at bounding box center [716, 152] width 1318 height 60
click at [1274, 149] on span "Add Guests" at bounding box center [1277, 152] width 74 height 14
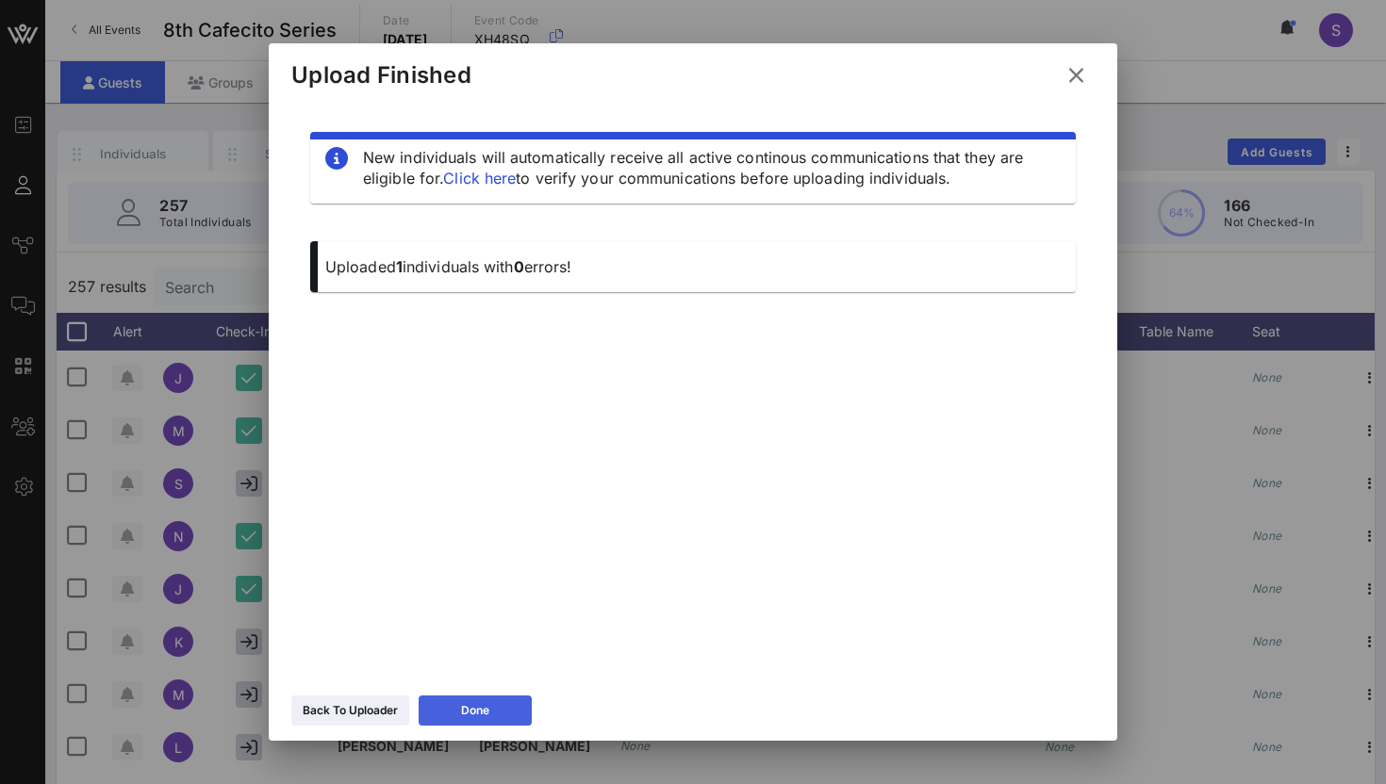
click at [512, 720] on button "Done" at bounding box center [475, 711] width 113 height 30
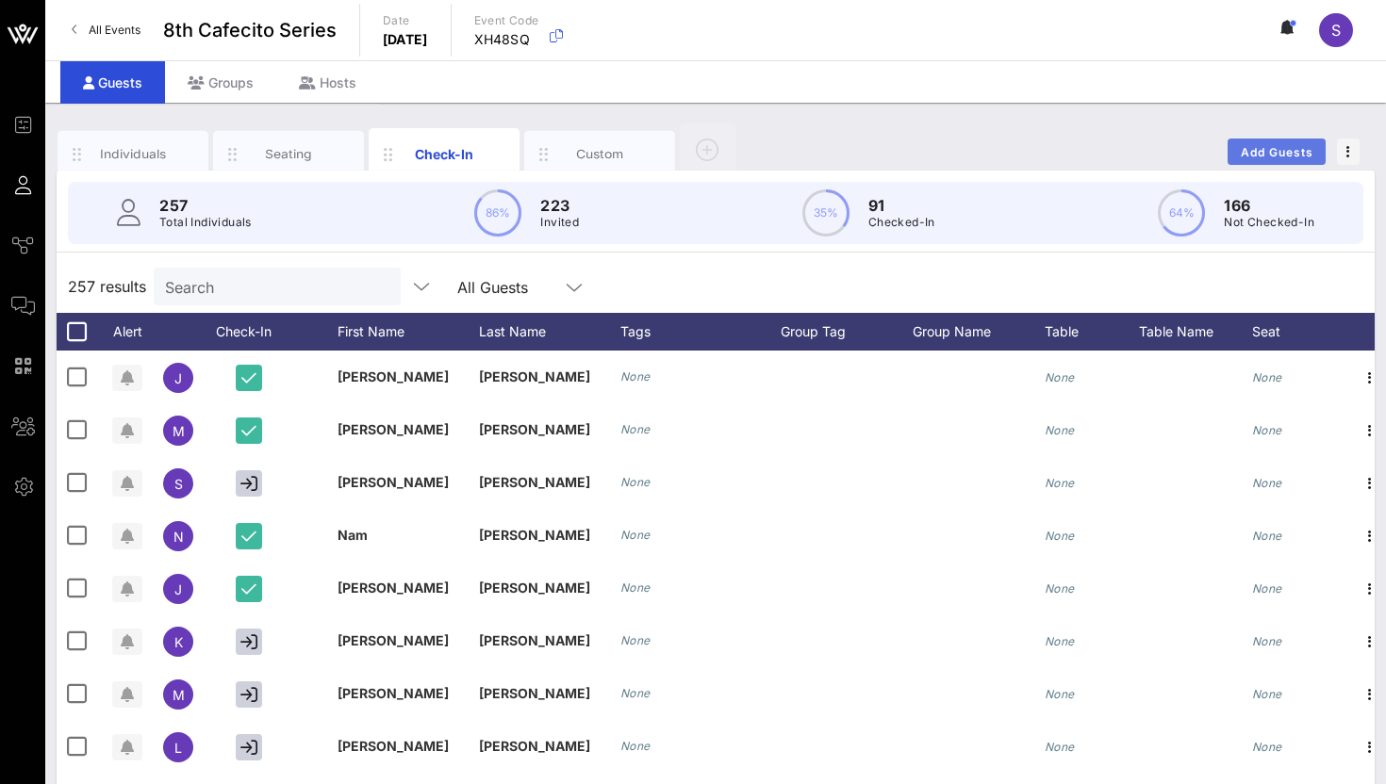
click at [1253, 145] on span "Add Guests" at bounding box center [1277, 152] width 74 height 14
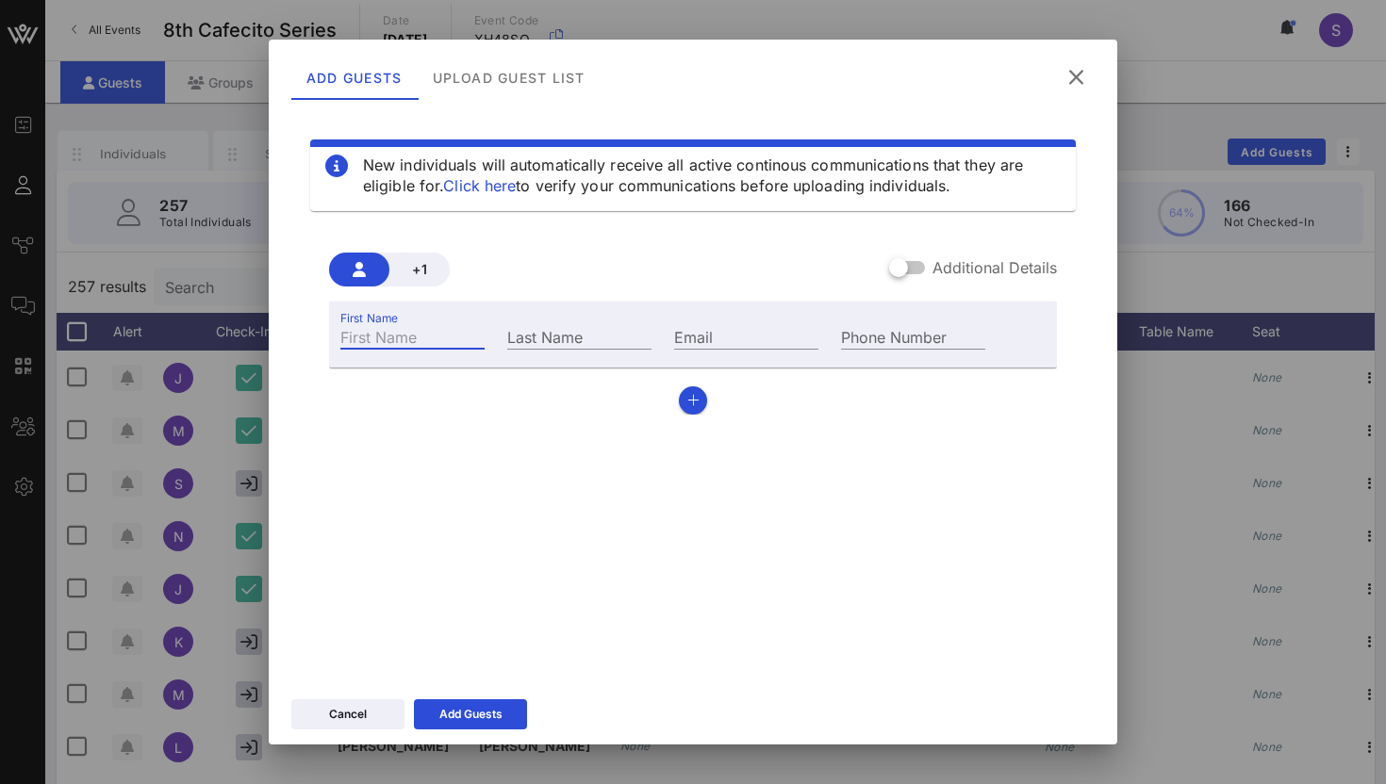
click at [390, 338] on input "First Name" at bounding box center [412, 336] width 144 height 25
type input "[PERSON_NAME]"
click at [556, 344] on input "Last Name" at bounding box center [579, 336] width 144 height 25
type input "[PERSON_NAME]"
click at [743, 341] on input "Email" at bounding box center [746, 336] width 144 height 25
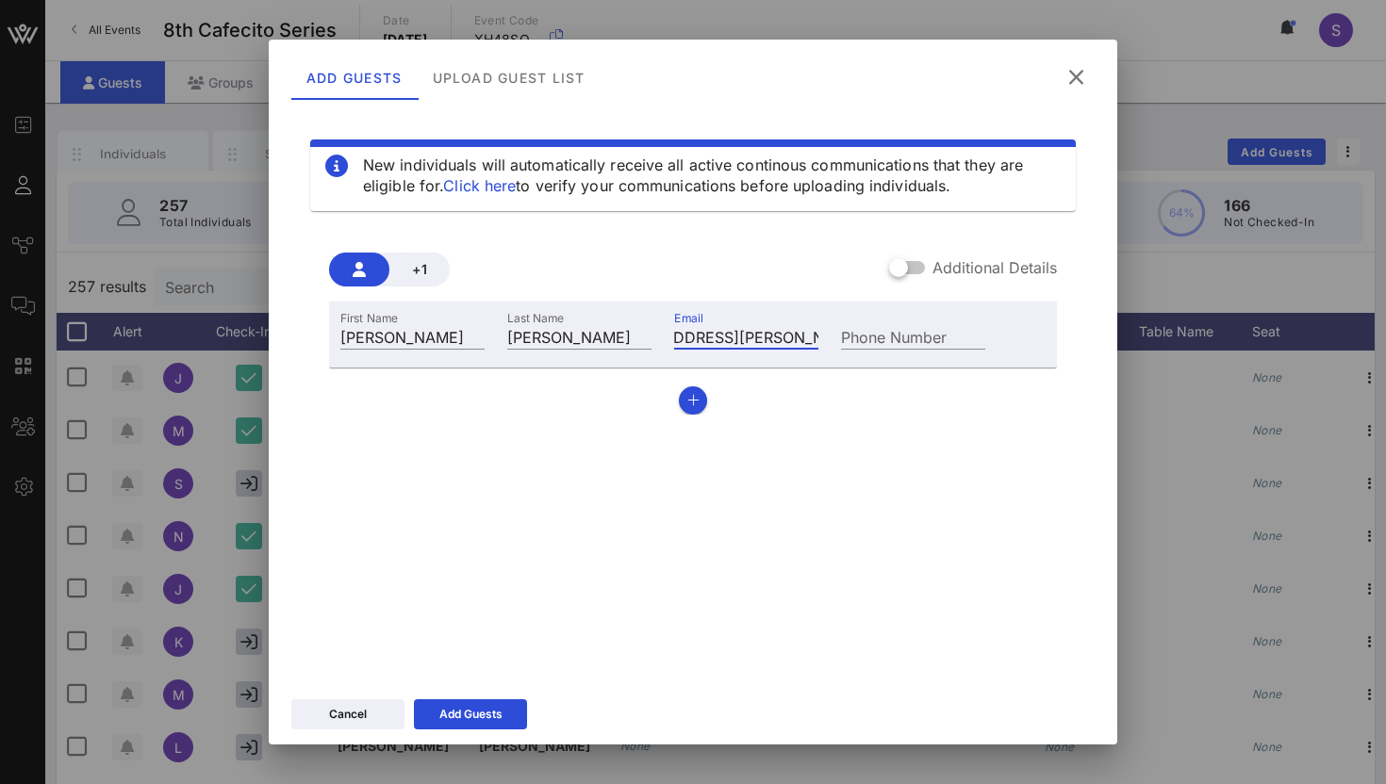
scroll to position [0, 82]
click at [735, 336] on input "[EMAIL_ADDRESS][PERSON_NAME][PERSON_NAME][DOMAIN_NAME]" at bounding box center [746, 336] width 144 height 25
click at [711, 333] on input "[EMAIL_ADDRESS][PERSON_NAME][PERSON_NAME][DOMAIN_NAME]" at bounding box center [746, 336] width 144 height 25
click at [705, 333] on input "[EMAIL_ADDRESS][PERSON_NAME][PERSON_NAME][DOMAIN_NAME]" at bounding box center [746, 336] width 144 height 25
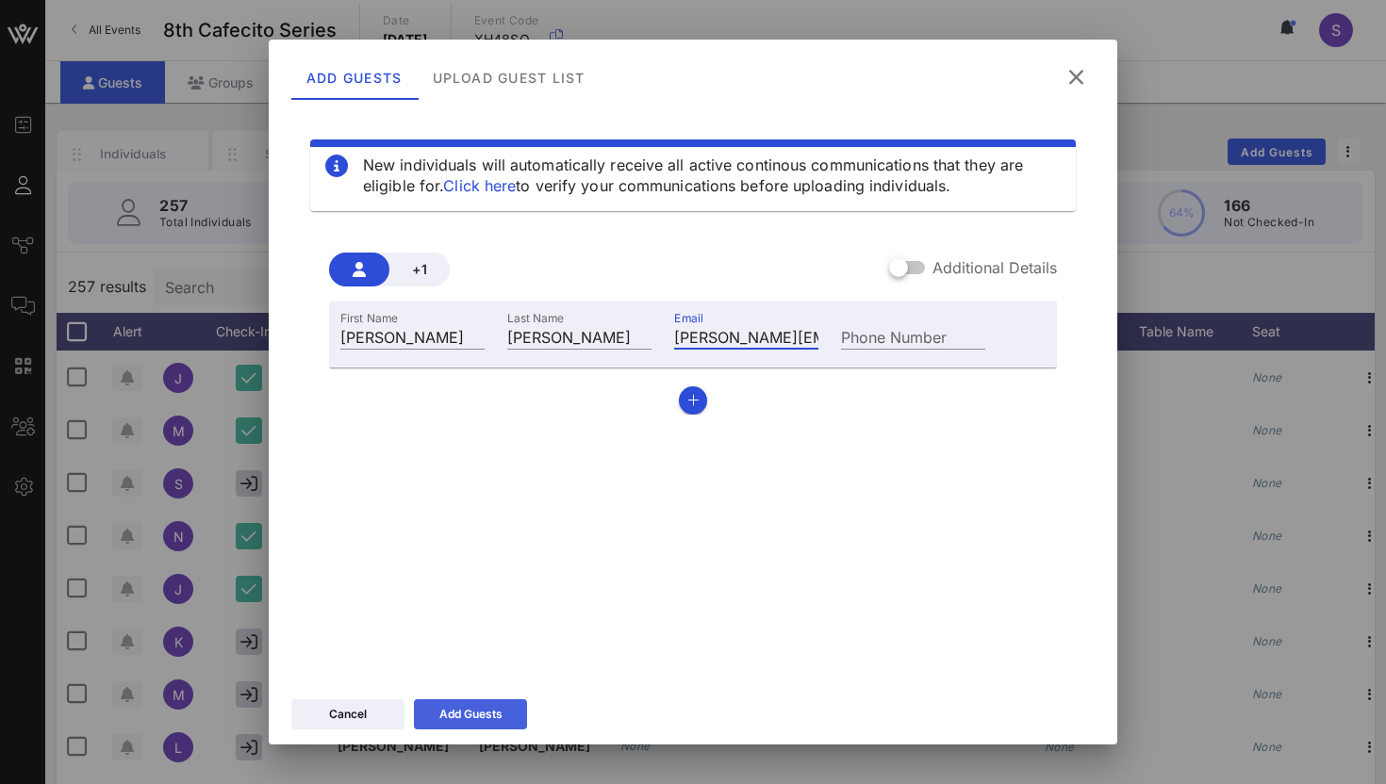
type input "[PERSON_NAME][EMAIL_ADDRESS][PERSON_NAME][PERSON_NAME][DOMAIN_NAME]"
click at [451, 713] on div "Add Guests" at bounding box center [470, 714] width 63 height 19
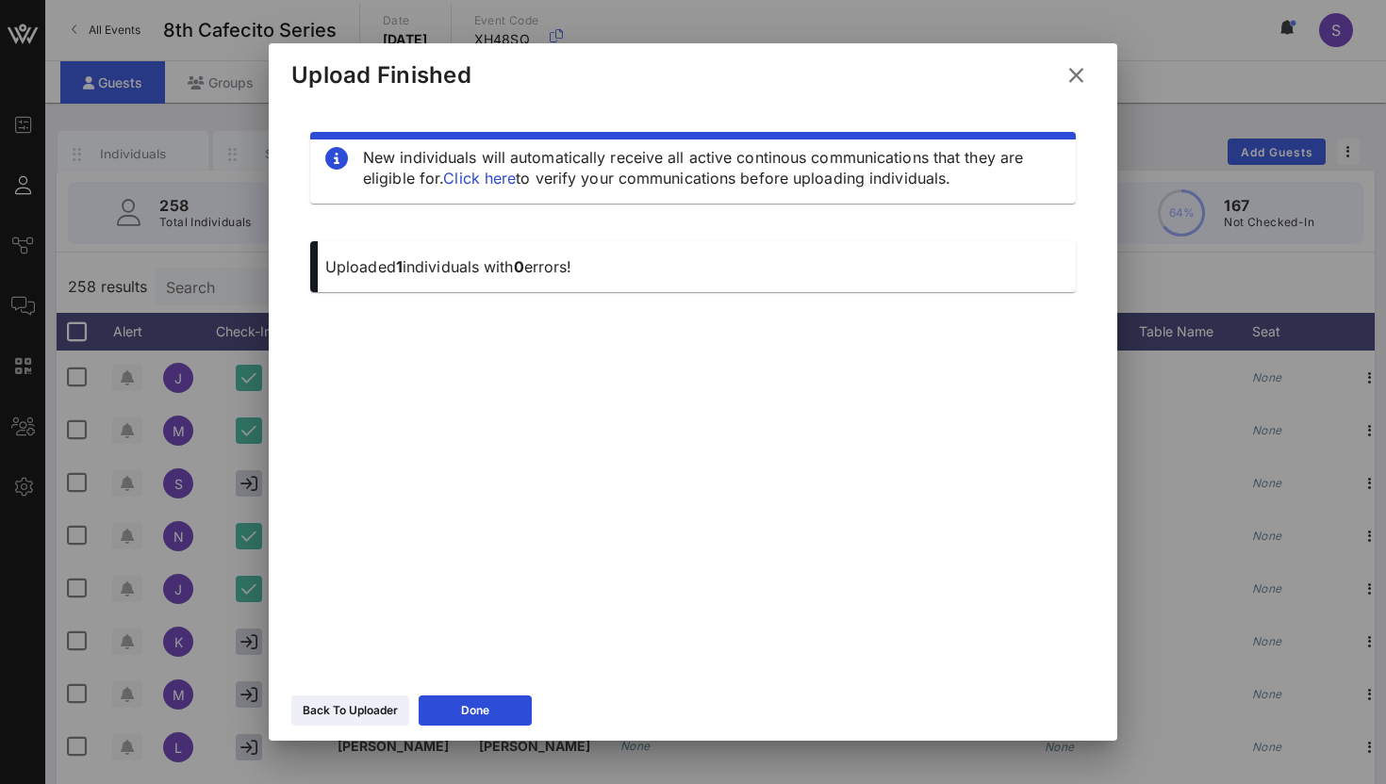
click at [1081, 79] on icon at bounding box center [1075, 75] width 25 height 23
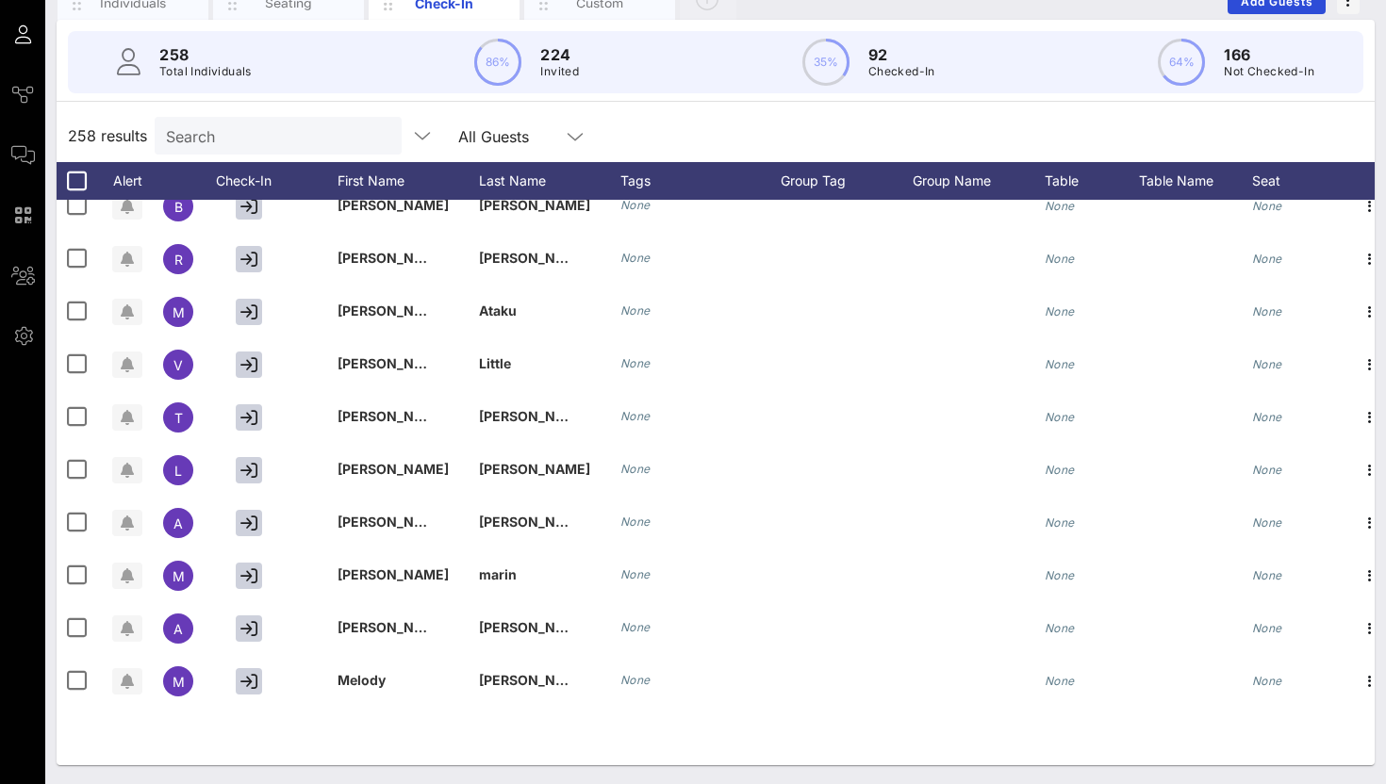
scroll to position [13055, 0]
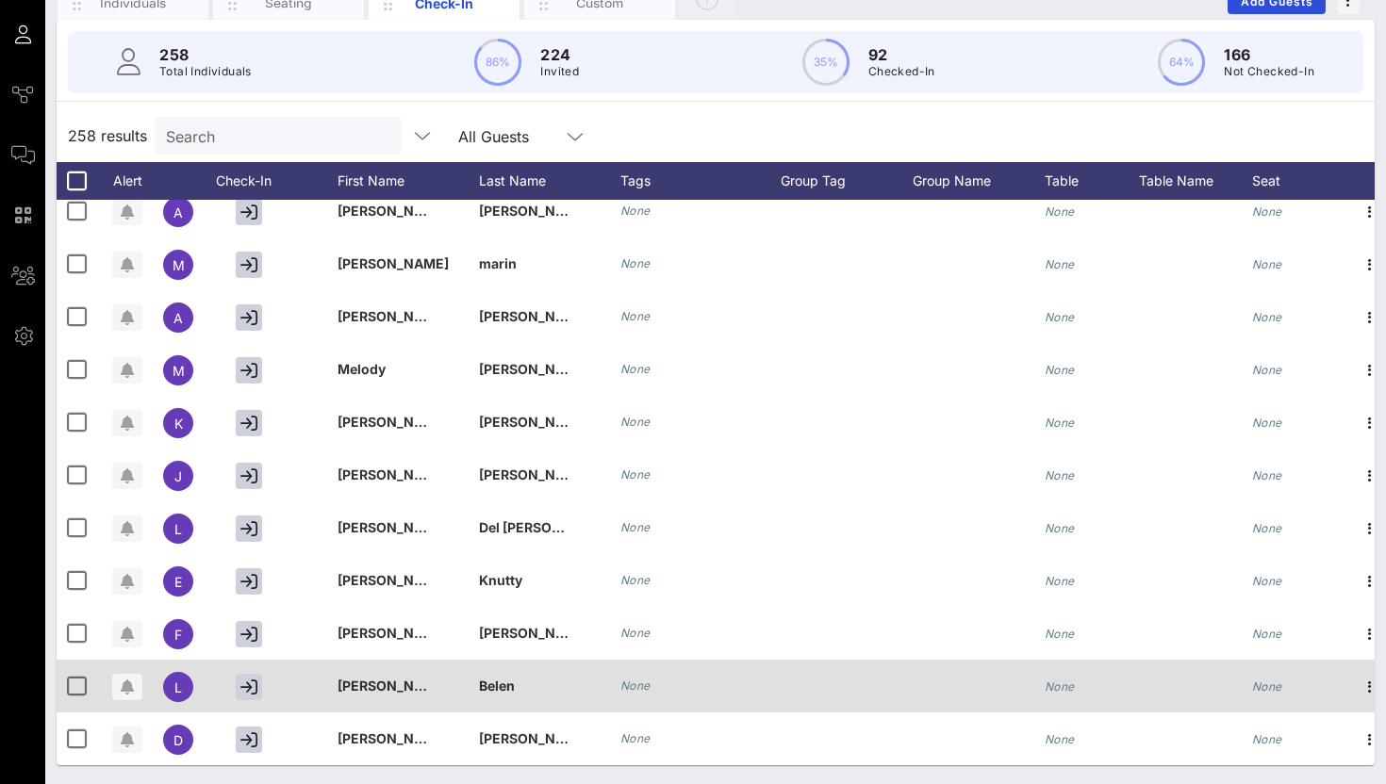
click at [245, 700] on div at bounding box center [253, 686] width 94 height 53
click at [245, 696] on icon "button" at bounding box center [248, 687] width 17 height 17
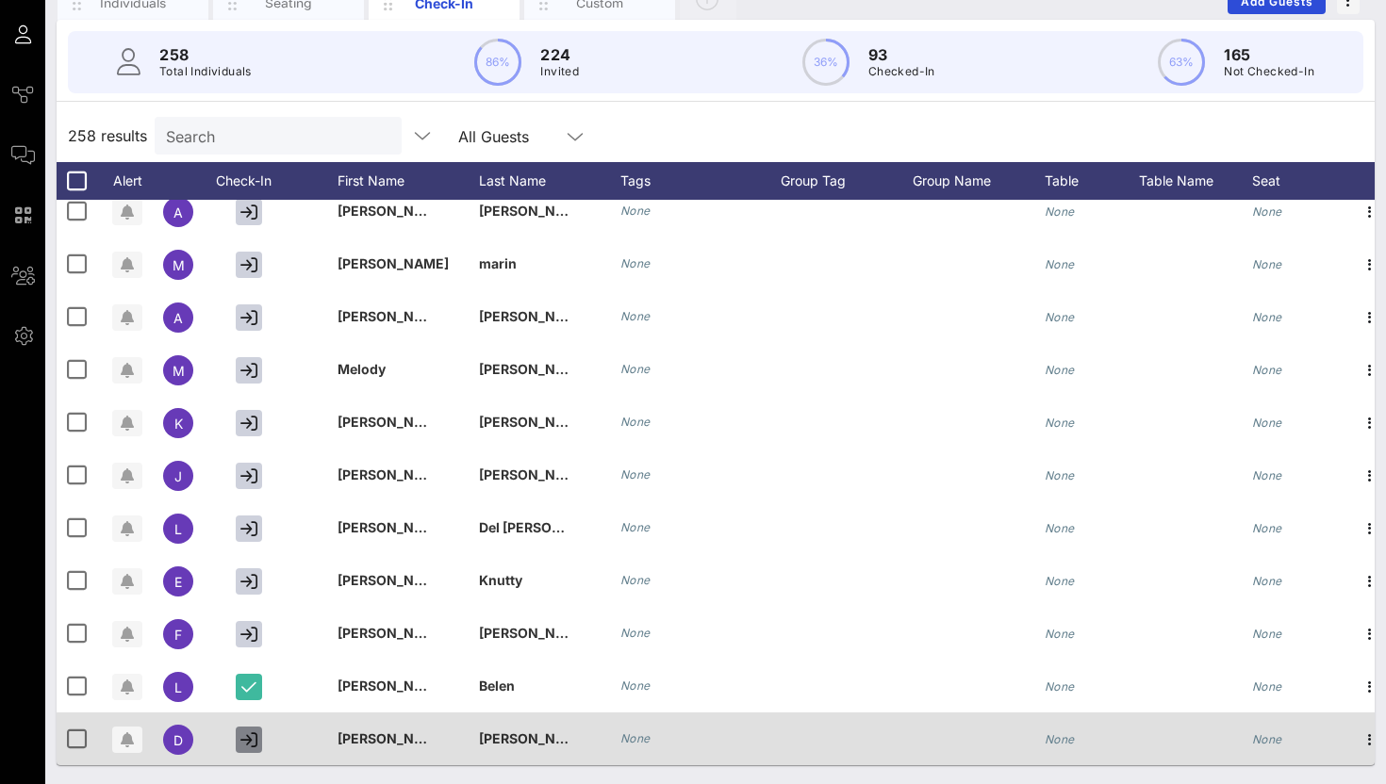
click at [250, 747] on icon "button" at bounding box center [248, 740] width 17 height 17
click at [252, 735] on icon "button" at bounding box center [248, 740] width 17 height 17
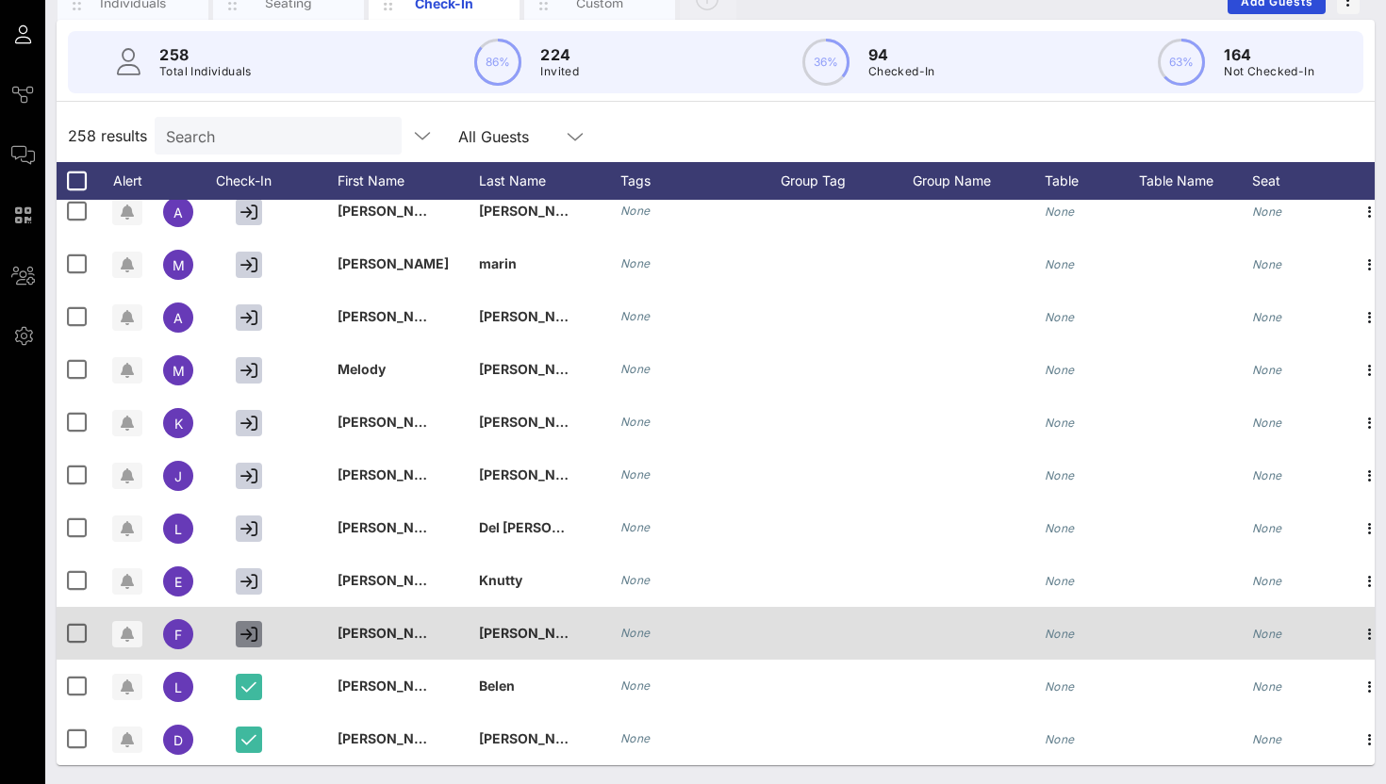
click at [252, 637] on icon "button" at bounding box center [248, 634] width 17 height 17
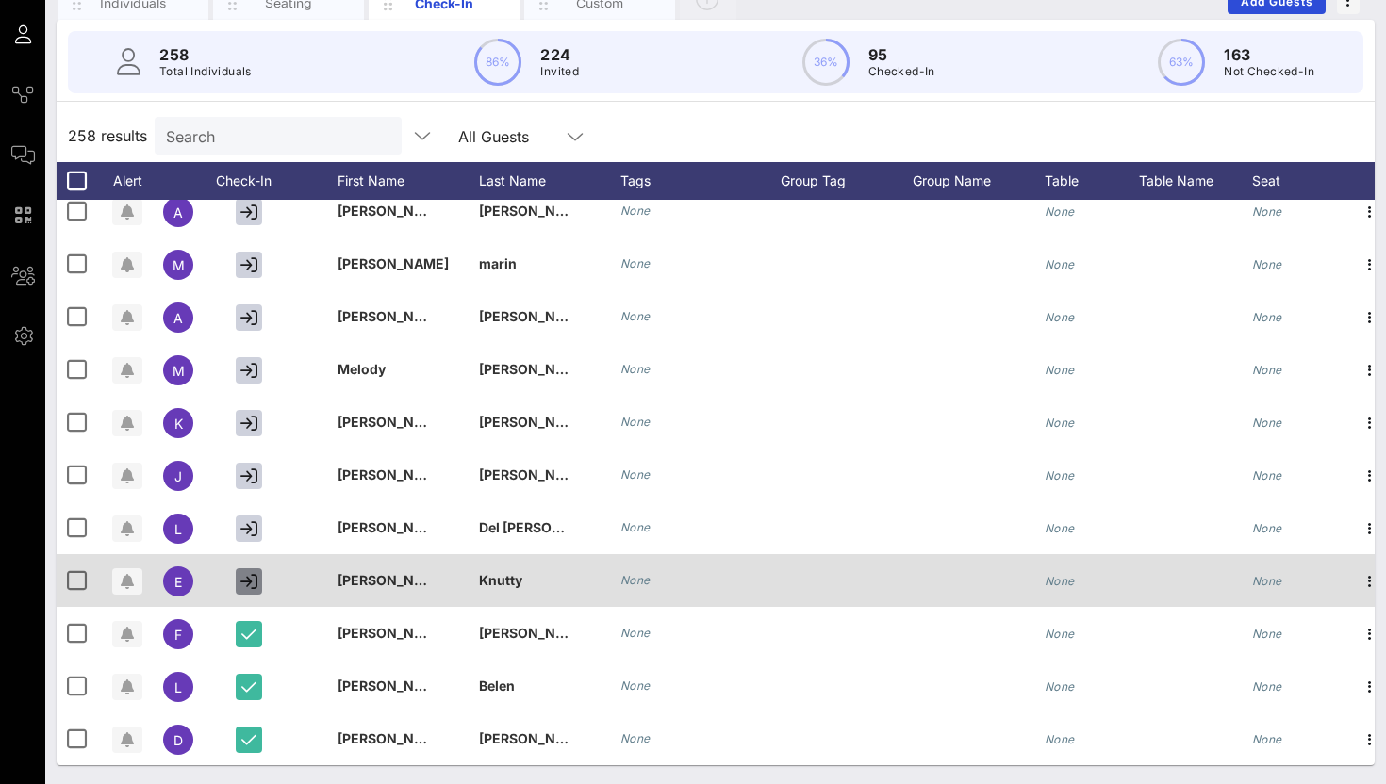
click at [248, 592] on button "button" at bounding box center [249, 581] width 26 height 26
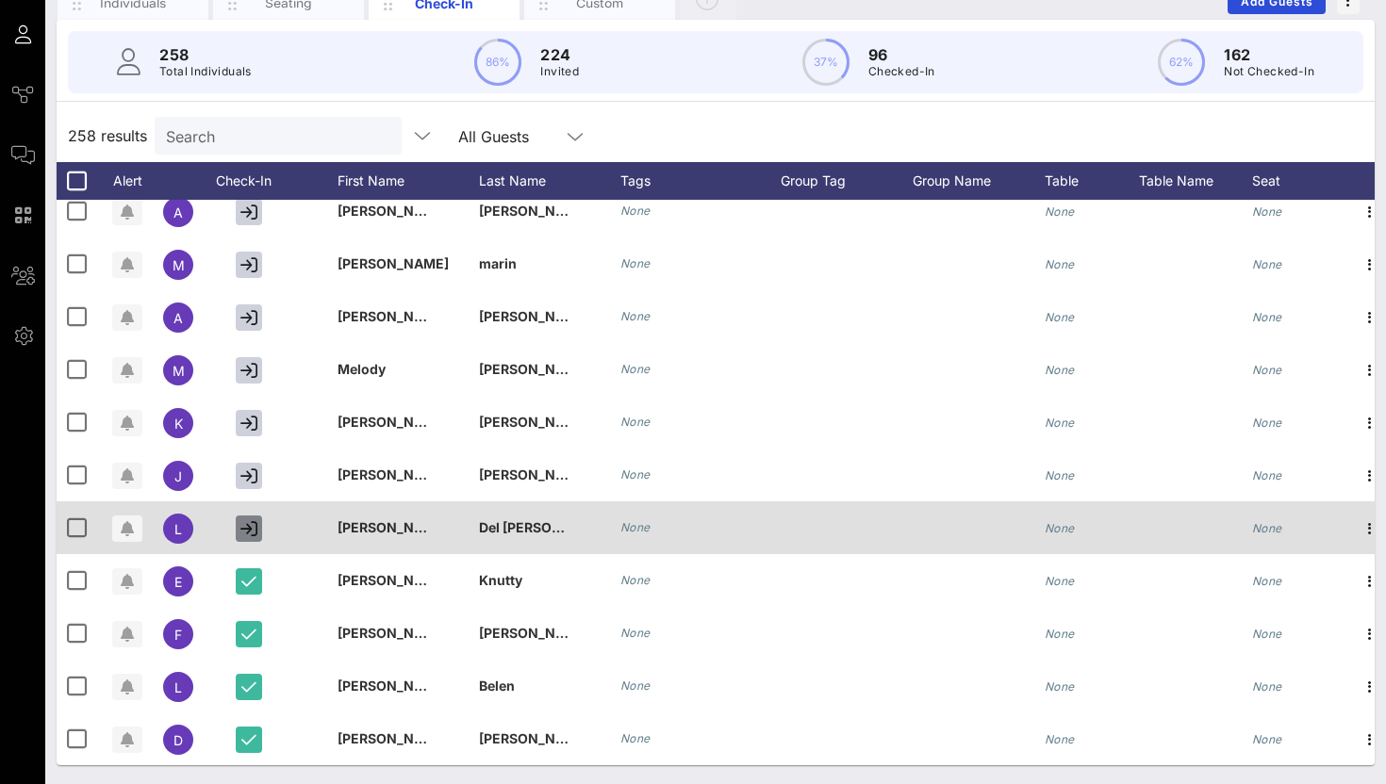
click at [247, 536] on icon "button" at bounding box center [248, 528] width 17 height 17
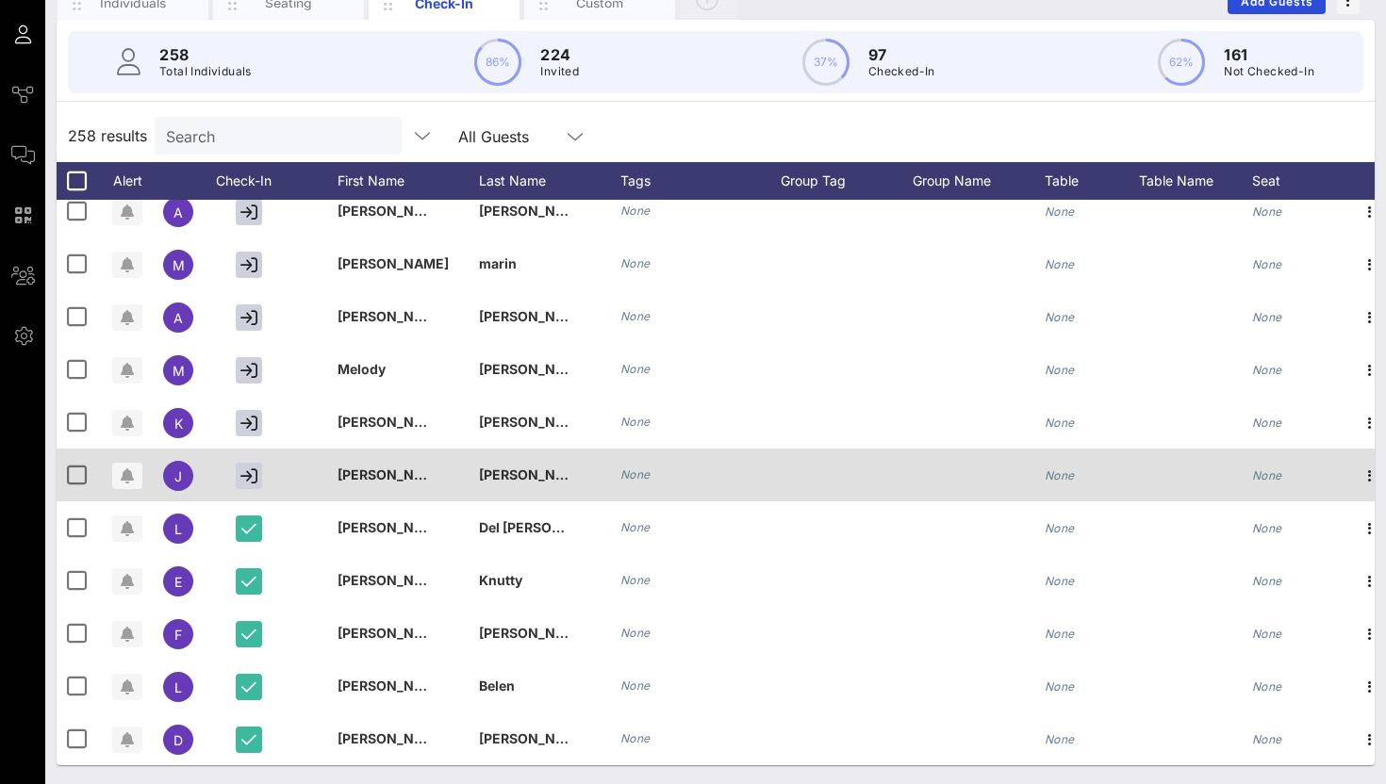
click at [249, 491] on div at bounding box center [253, 475] width 94 height 53
click at [249, 478] on icon "button" at bounding box center [248, 476] width 17 height 17
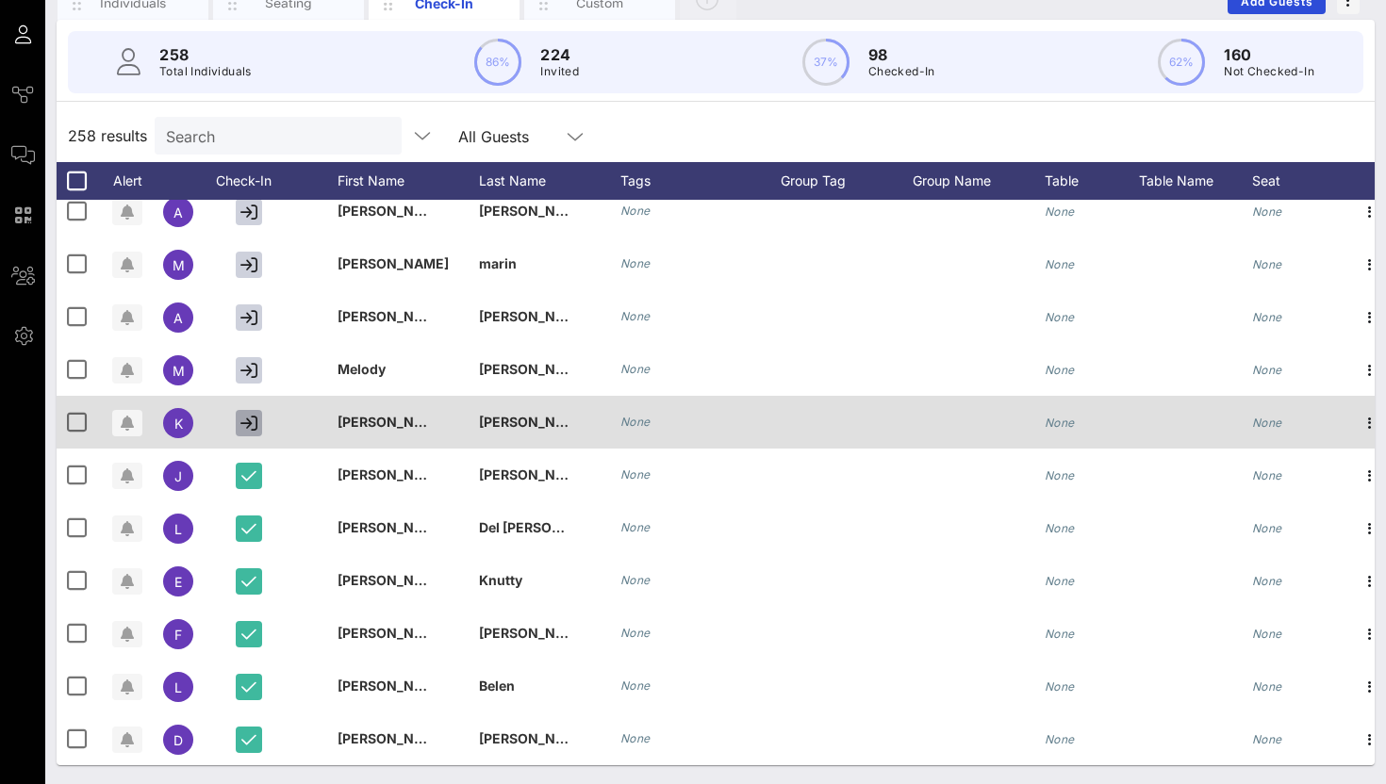
click at [249, 420] on icon "button" at bounding box center [248, 423] width 17 height 17
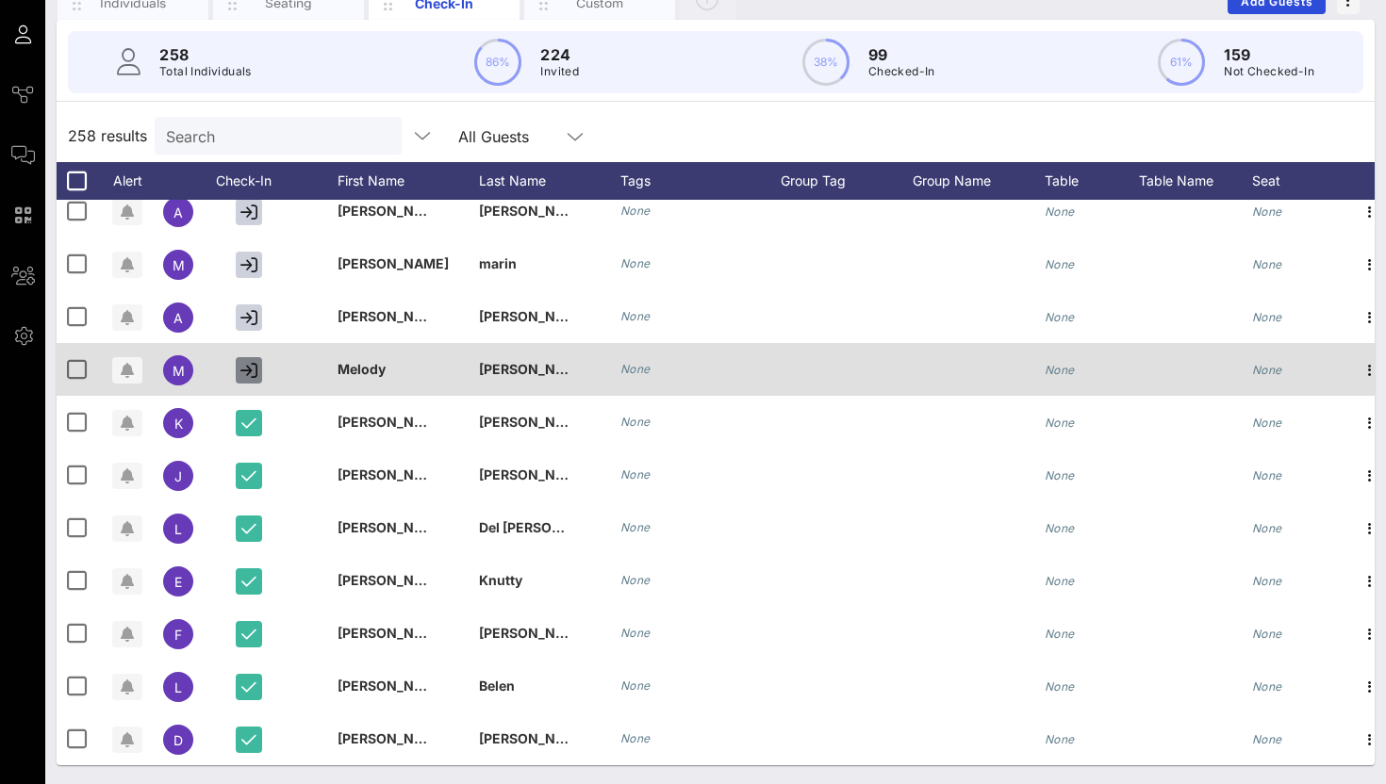
click at [249, 366] on icon "button" at bounding box center [248, 370] width 17 height 17
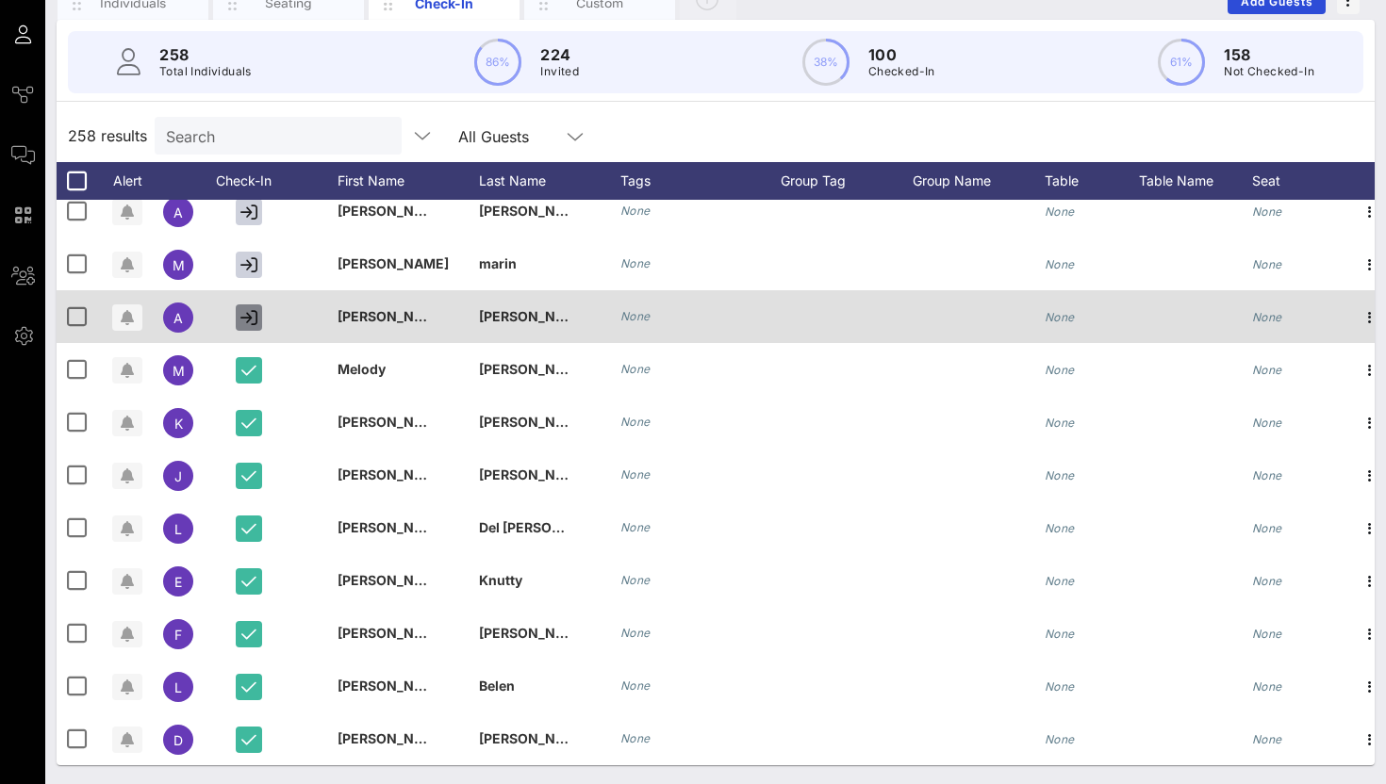
click at [247, 315] on icon "button" at bounding box center [248, 317] width 17 height 17
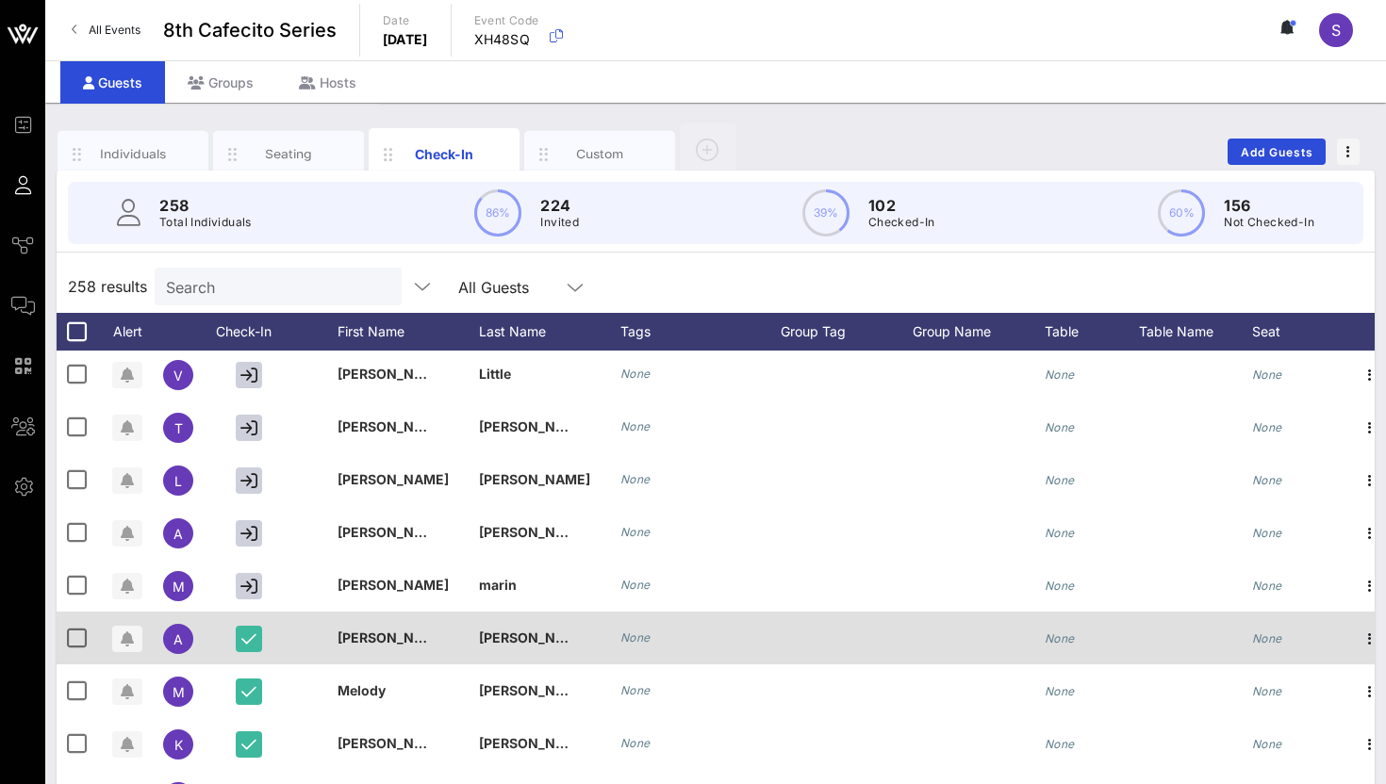
scroll to position [12890, 0]
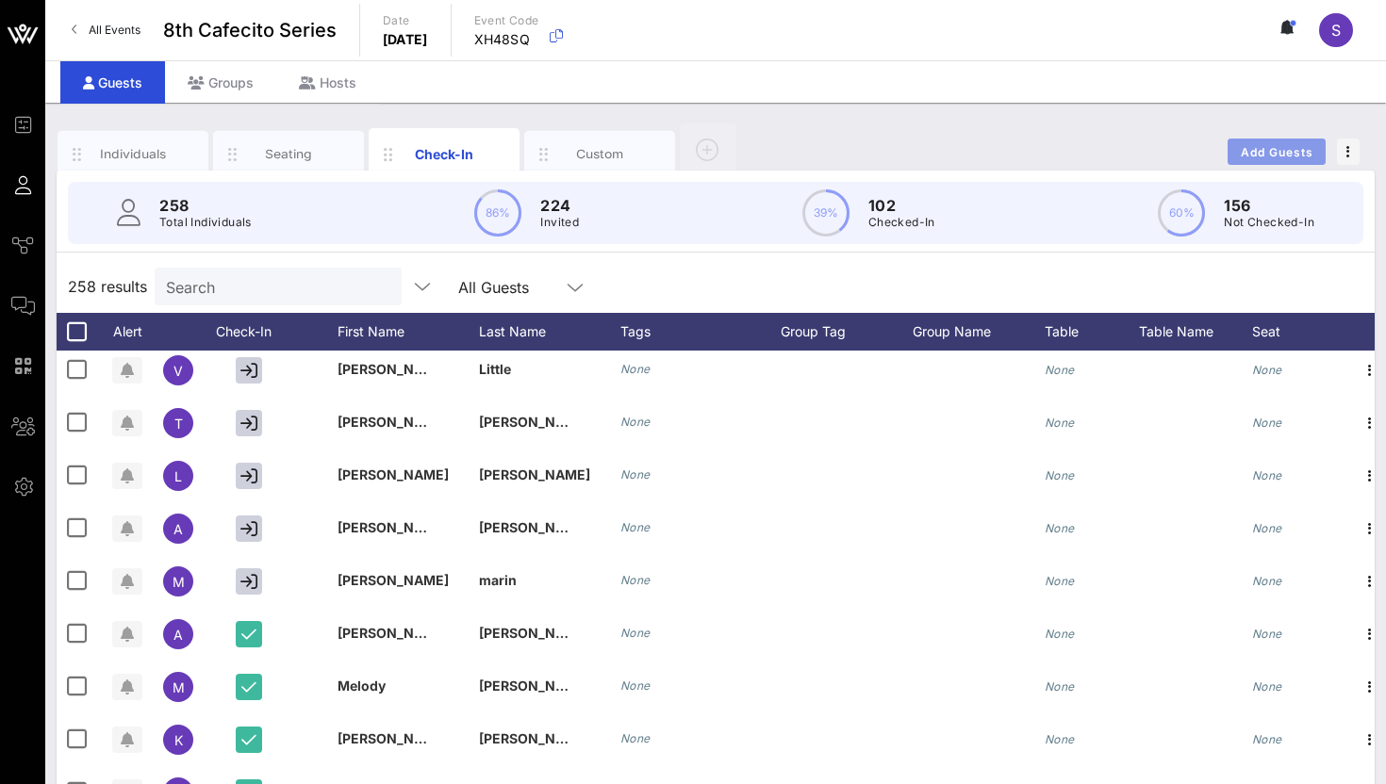
click at [1285, 151] on span "Add Guests" at bounding box center [1277, 152] width 74 height 14
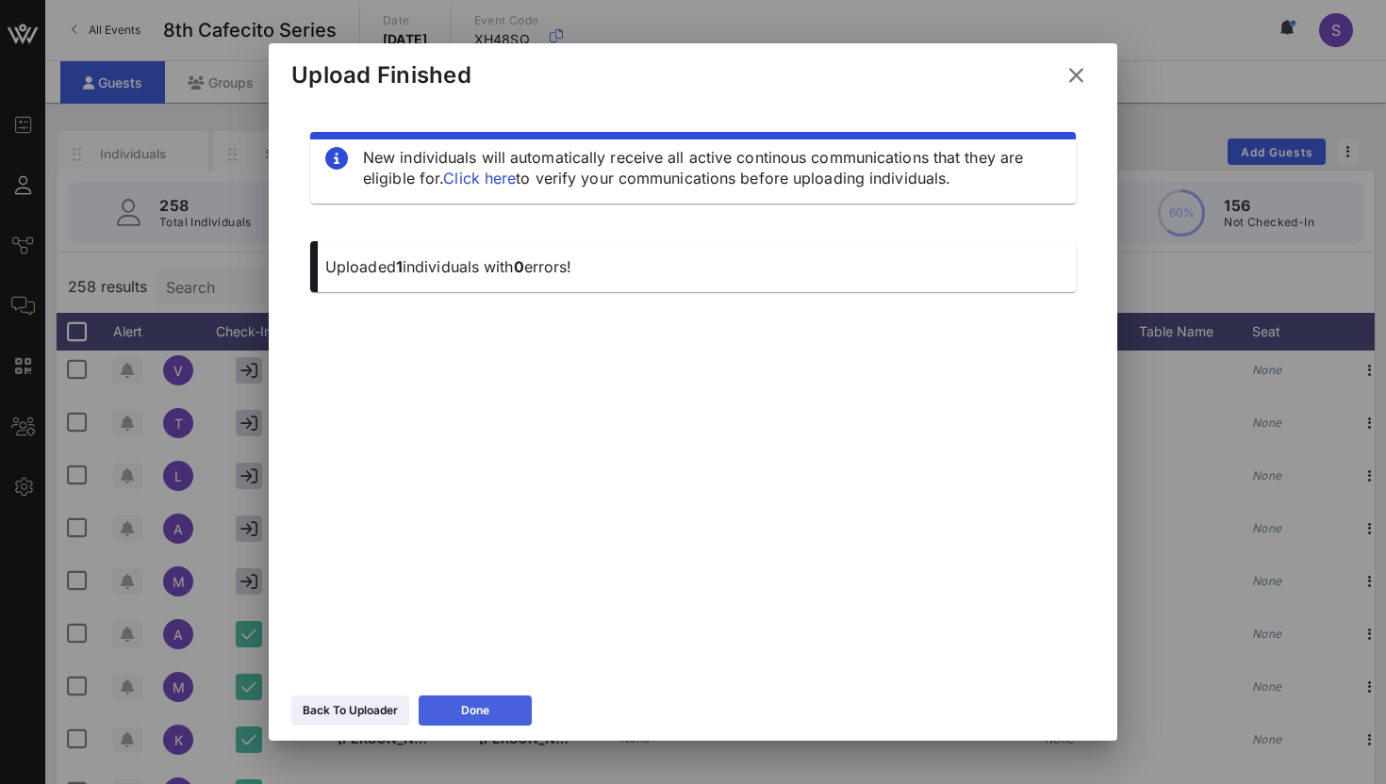
click at [469, 705] on button "Done" at bounding box center [475, 711] width 113 height 30
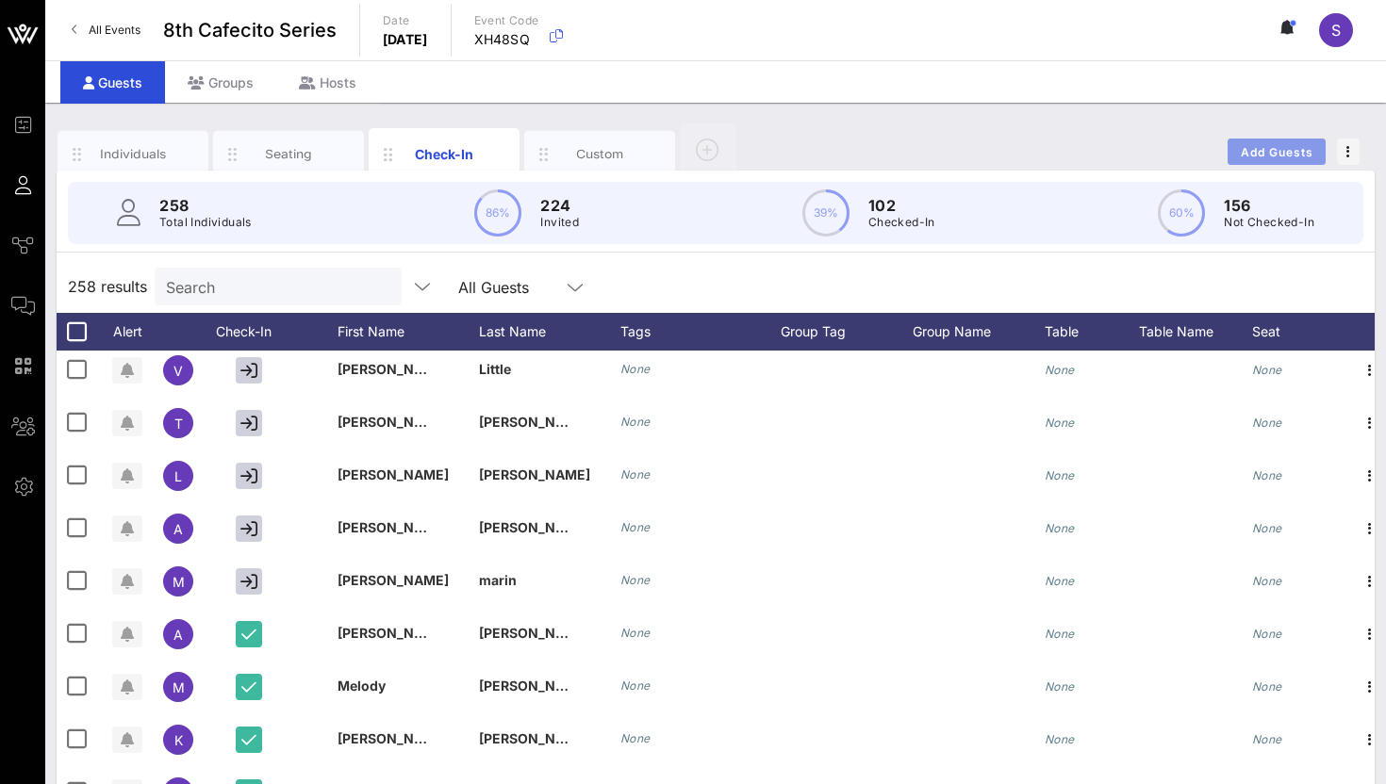
click at [1294, 150] on span "Add Guests" at bounding box center [1277, 152] width 74 height 14
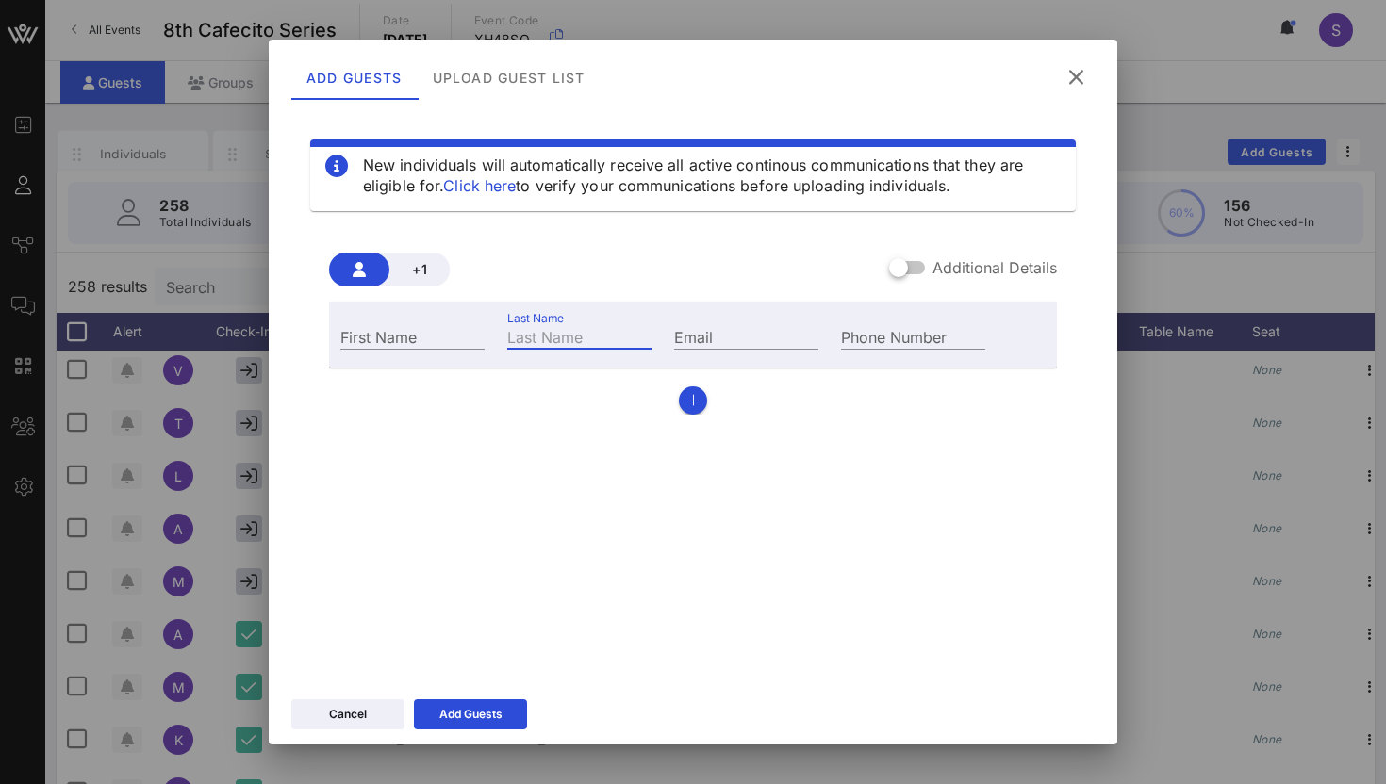
click at [521, 343] on input "Last Name" at bounding box center [579, 336] width 144 height 25
type input "morcelo"
click at [434, 330] on input "First Name" at bounding box center [412, 336] width 144 height 25
type input "[PERSON_NAME]"
click at [468, 717] on icon at bounding box center [471, 715] width 14 height 12
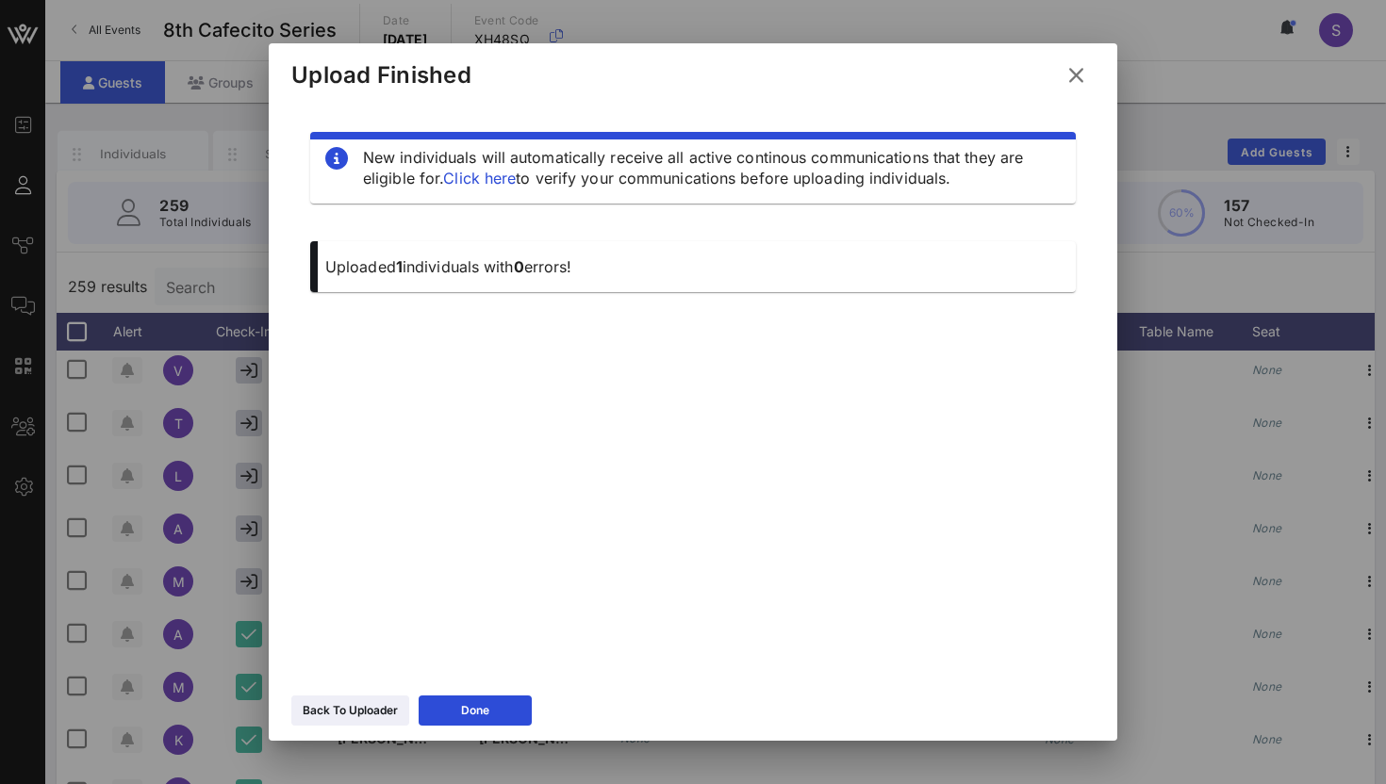
click at [1086, 83] on button at bounding box center [1076, 75] width 37 height 34
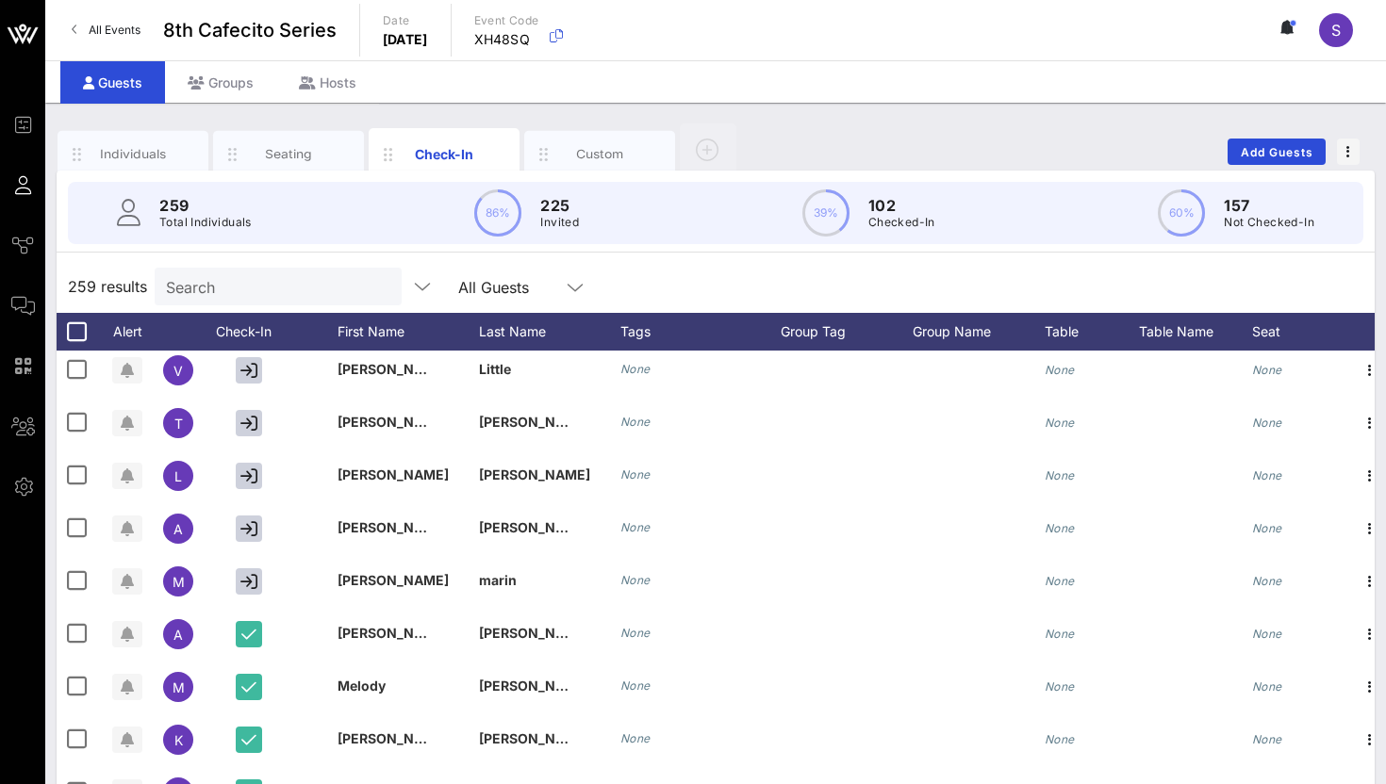
click at [213, 278] on input "Search" at bounding box center [276, 286] width 221 height 25
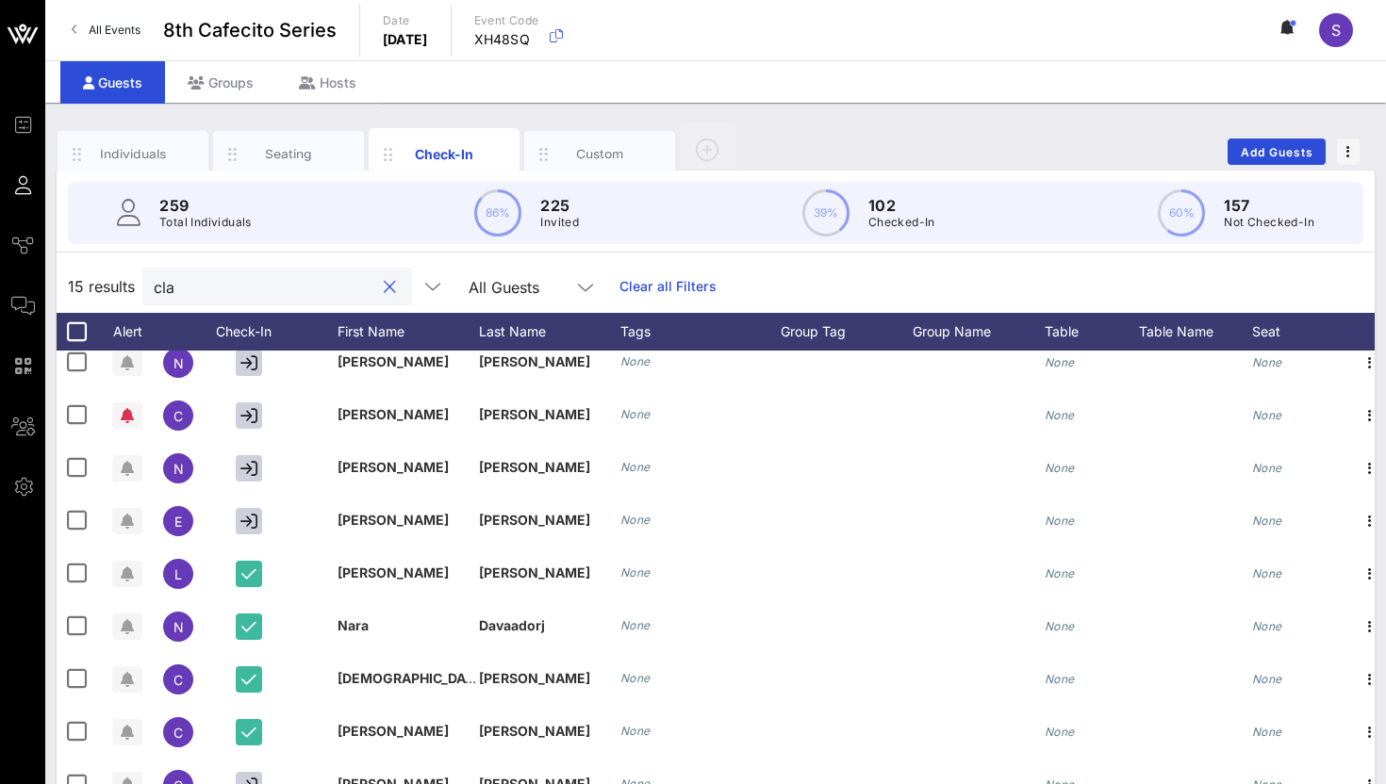
scroll to position [0, 0]
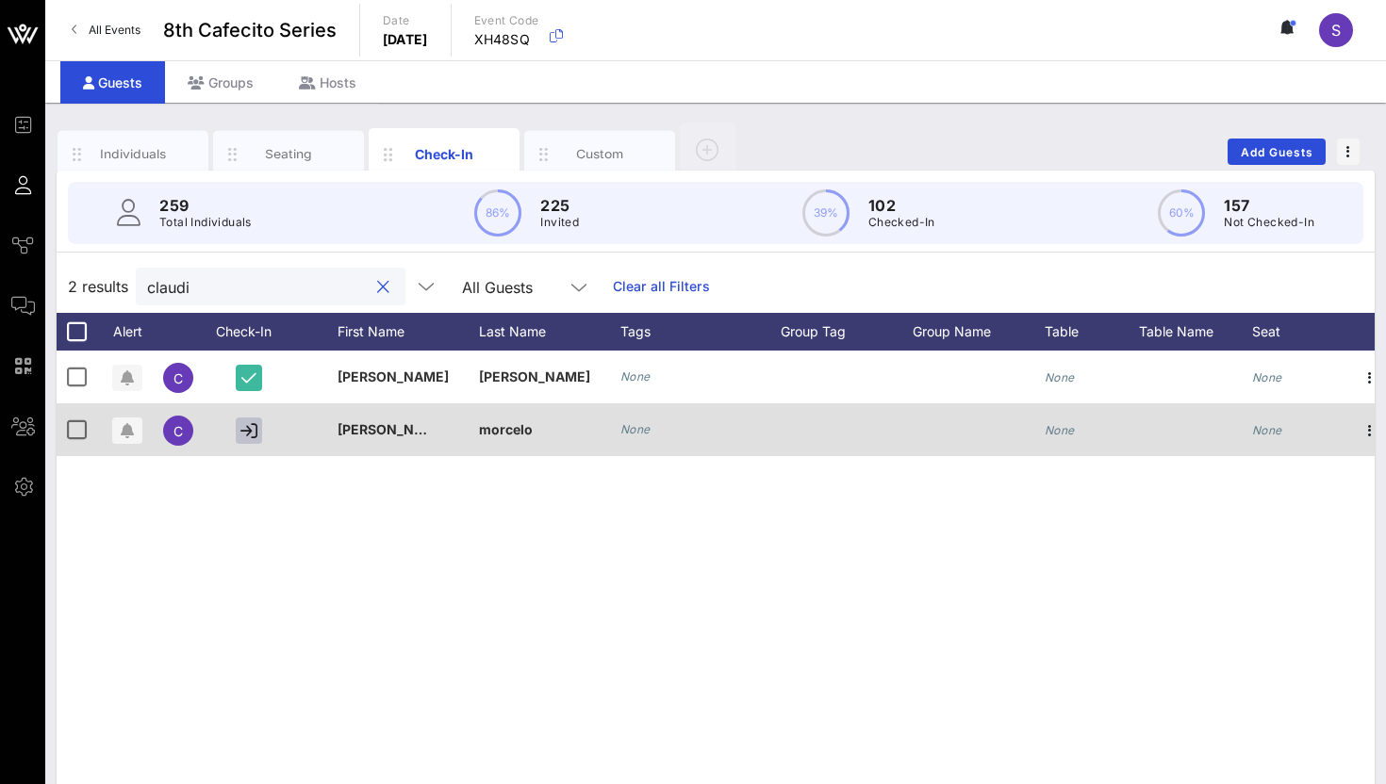
type input "claudi"
click at [255, 435] on icon "button" at bounding box center [248, 430] width 17 height 17
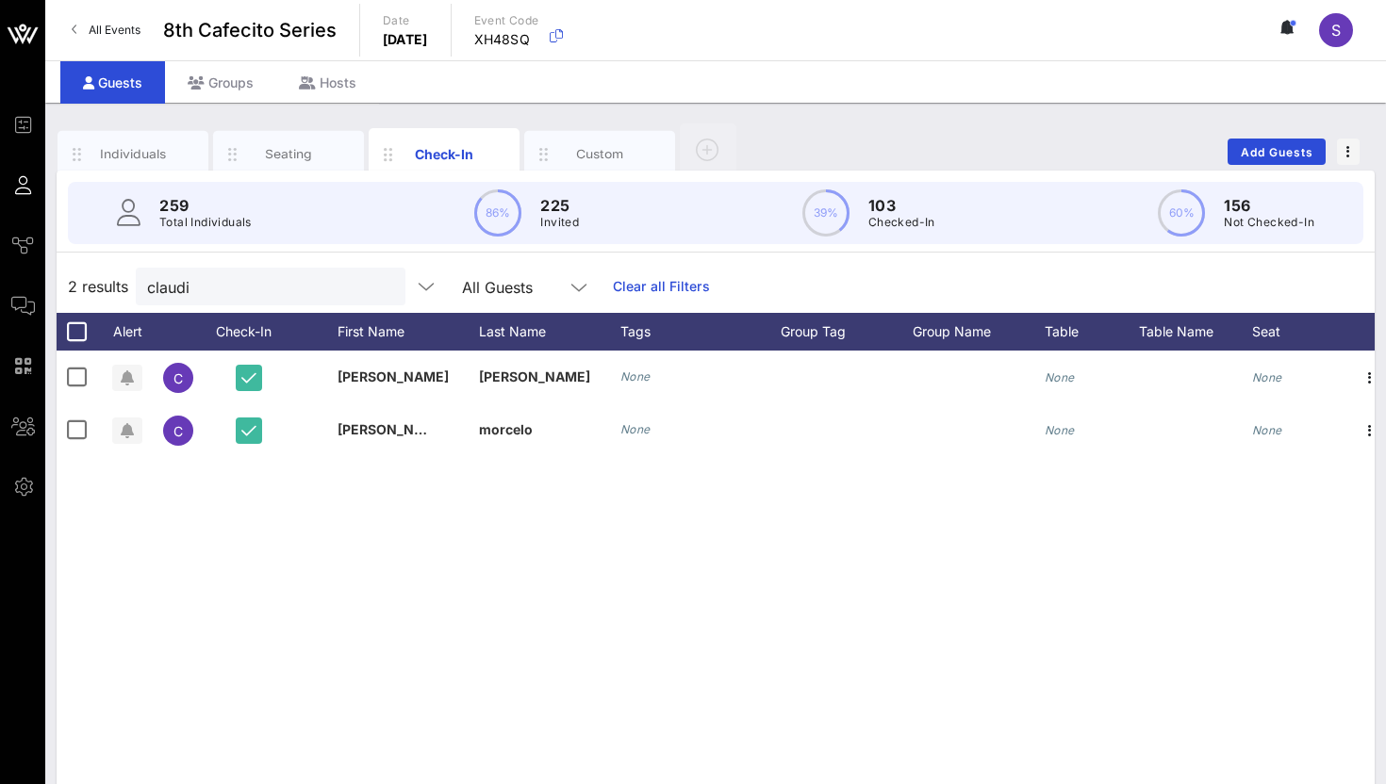
click at [377, 294] on button "clear icon" at bounding box center [383, 287] width 12 height 19
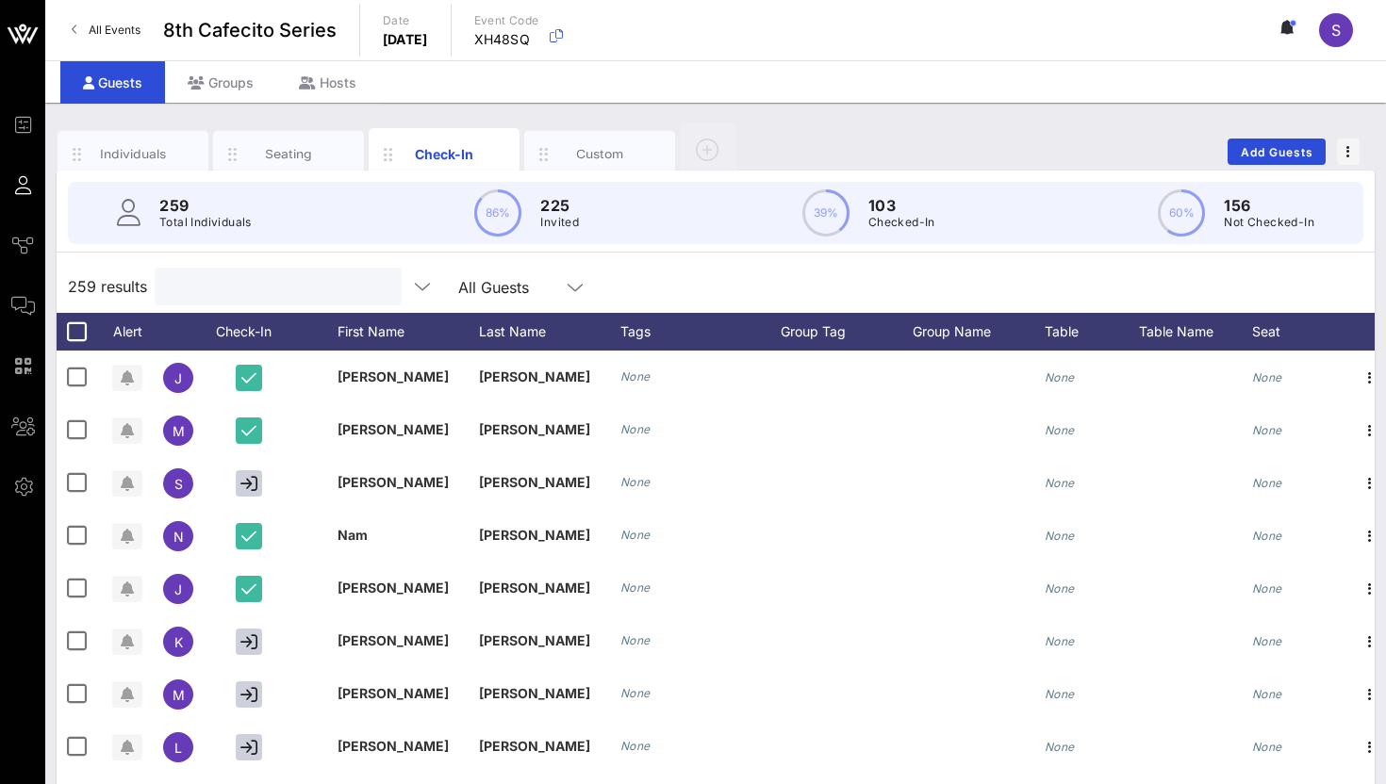
click at [736, 269] on div "259 results All Guests" at bounding box center [716, 286] width 1318 height 53
click at [878, 143] on div "Individuals Seating Check-In Custom Add Guests" at bounding box center [716, 152] width 1318 height 60
click at [1016, 155] on div "Individuals Seating Check-In Custom Add Guests" at bounding box center [716, 152] width 1318 height 60
click at [587, 287] on div "259 results Search All Guests" at bounding box center [716, 286] width 1318 height 53
click at [823, 152] on div "Individuals Seating Check-In Custom Add Guests" at bounding box center [716, 152] width 1318 height 60
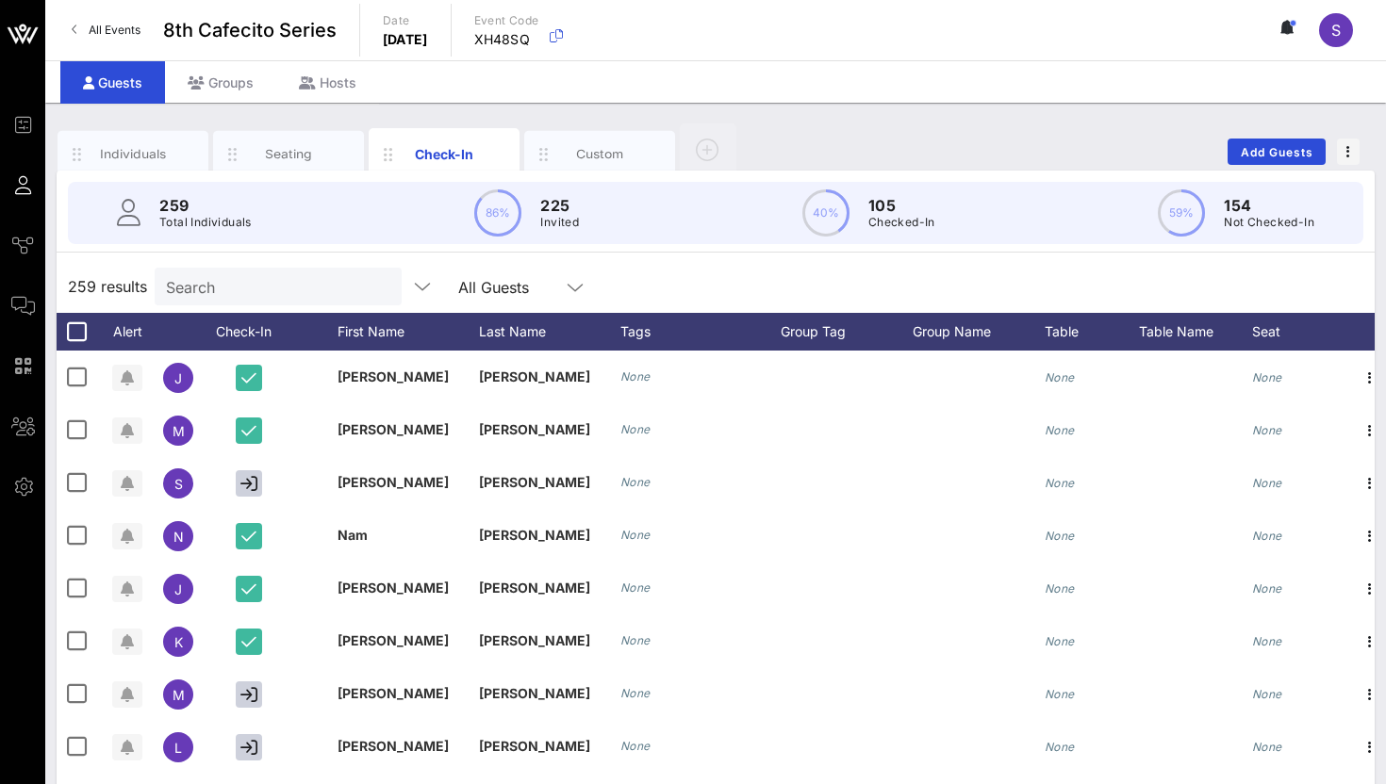
click at [620, 283] on div "259 results Search All Guests" at bounding box center [716, 286] width 1318 height 53
click at [611, 282] on div "259 results Search All Guests" at bounding box center [716, 286] width 1318 height 53
click at [828, 148] on div "Individuals Seating Check-In Custom Add Guests" at bounding box center [716, 152] width 1318 height 60
click at [993, 45] on div "All Events 8th Cafecito Series Date [DATE] Event Code XH48SQ S" at bounding box center [715, 30] width 1341 height 60
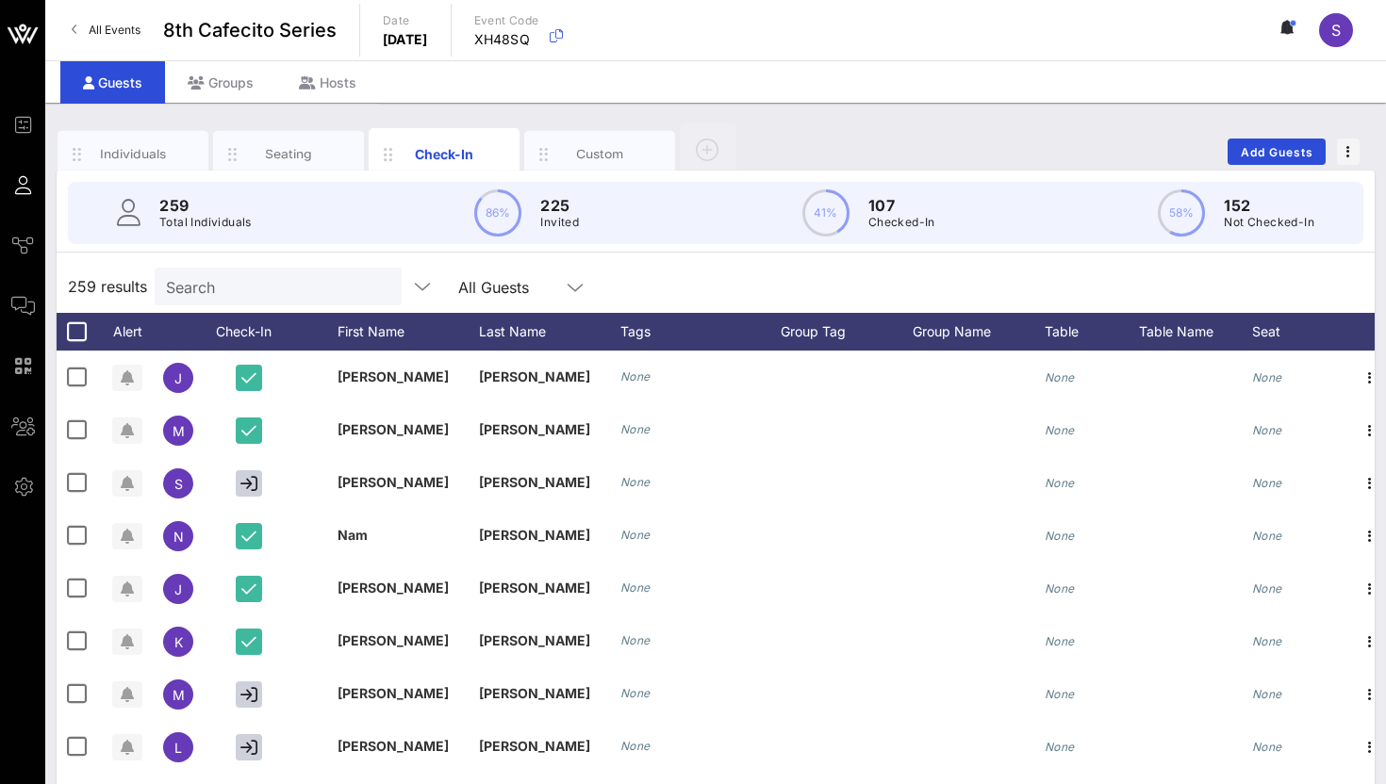
click at [1068, 26] on div "All Events 8th Cafecito Series Date [DATE] Event Code XH48SQ S" at bounding box center [715, 30] width 1341 height 60
click at [1021, 122] on div "Individuals Seating Check-In Custom Add Guests" at bounding box center [716, 152] width 1318 height 60
click at [309, 288] on input "text" at bounding box center [276, 286] width 221 height 25
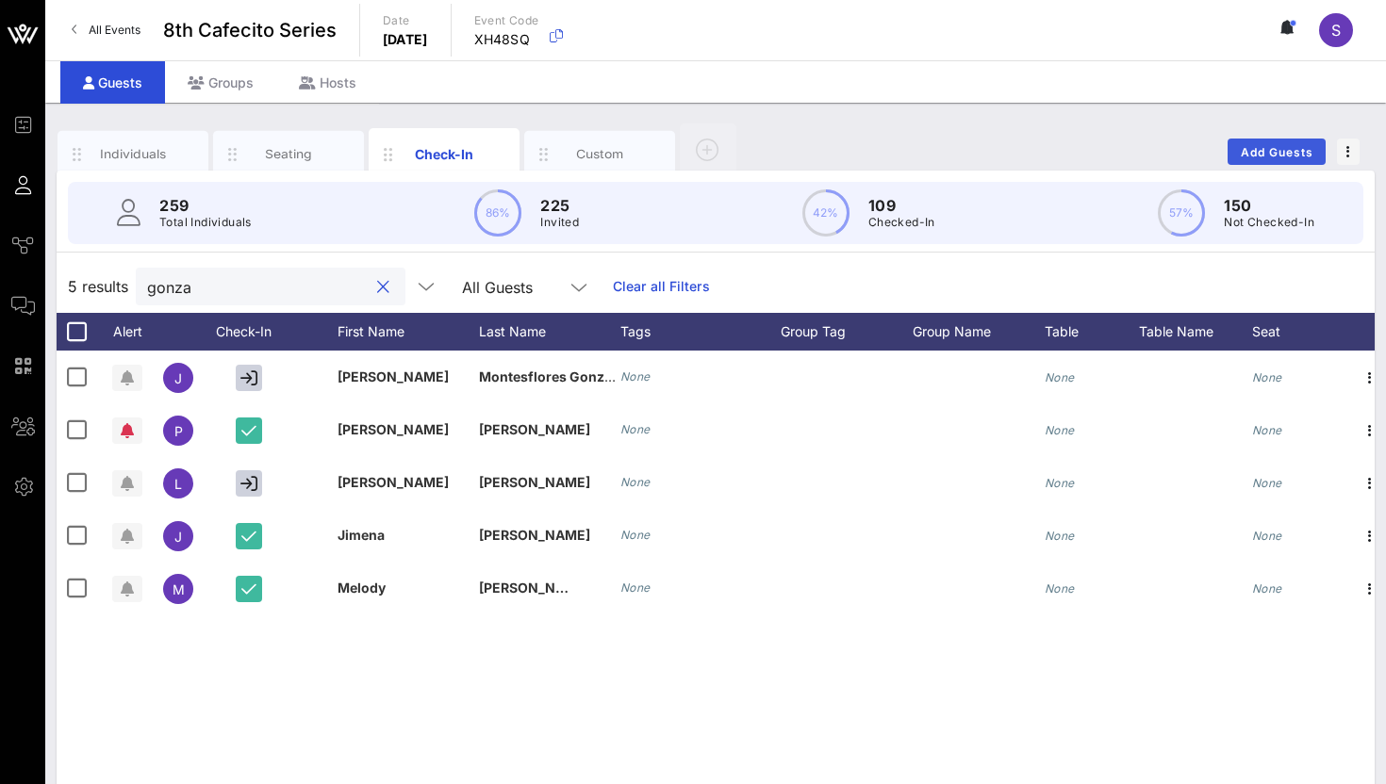
type input "gonza"
click at [1267, 157] on span "Add Guests" at bounding box center [1277, 152] width 74 height 14
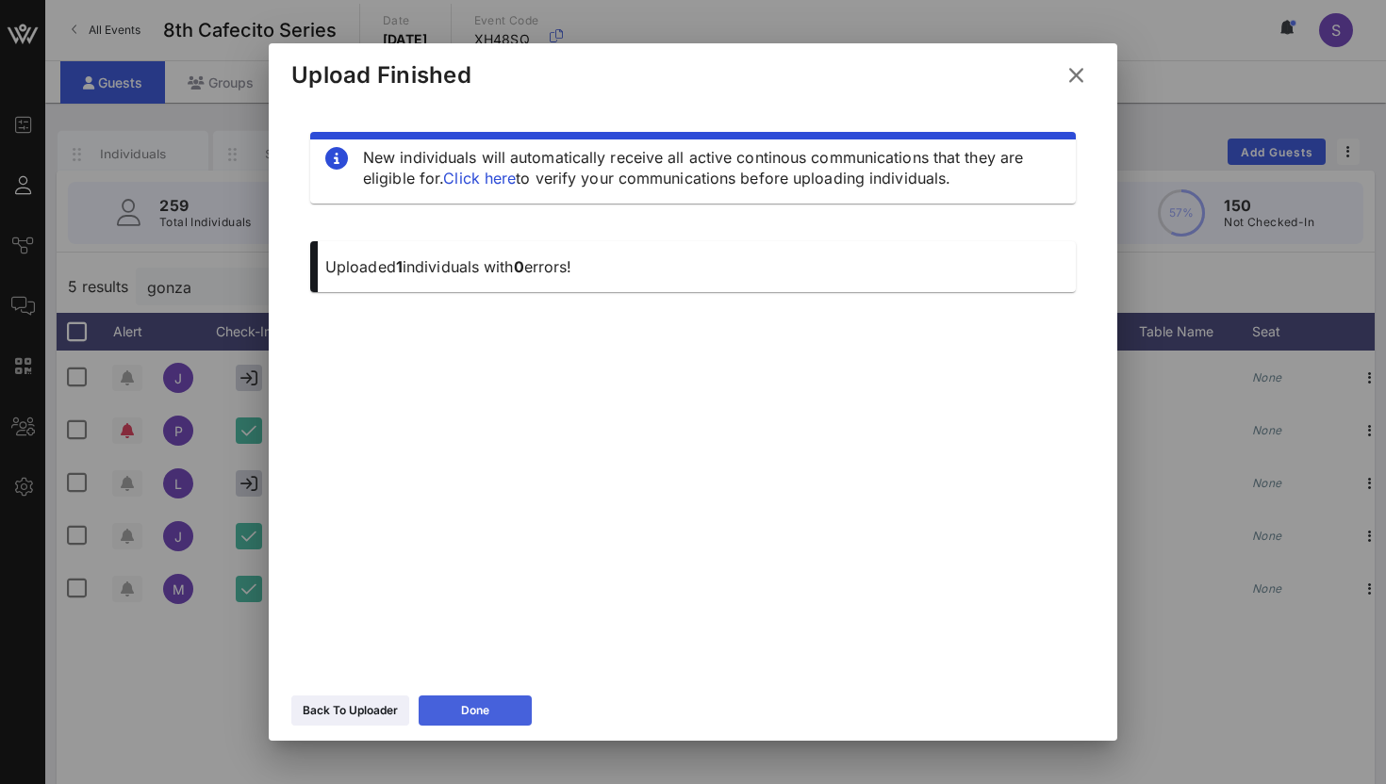
click at [520, 723] on button "Done" at bounding box center [475, 711] width 113 height 30
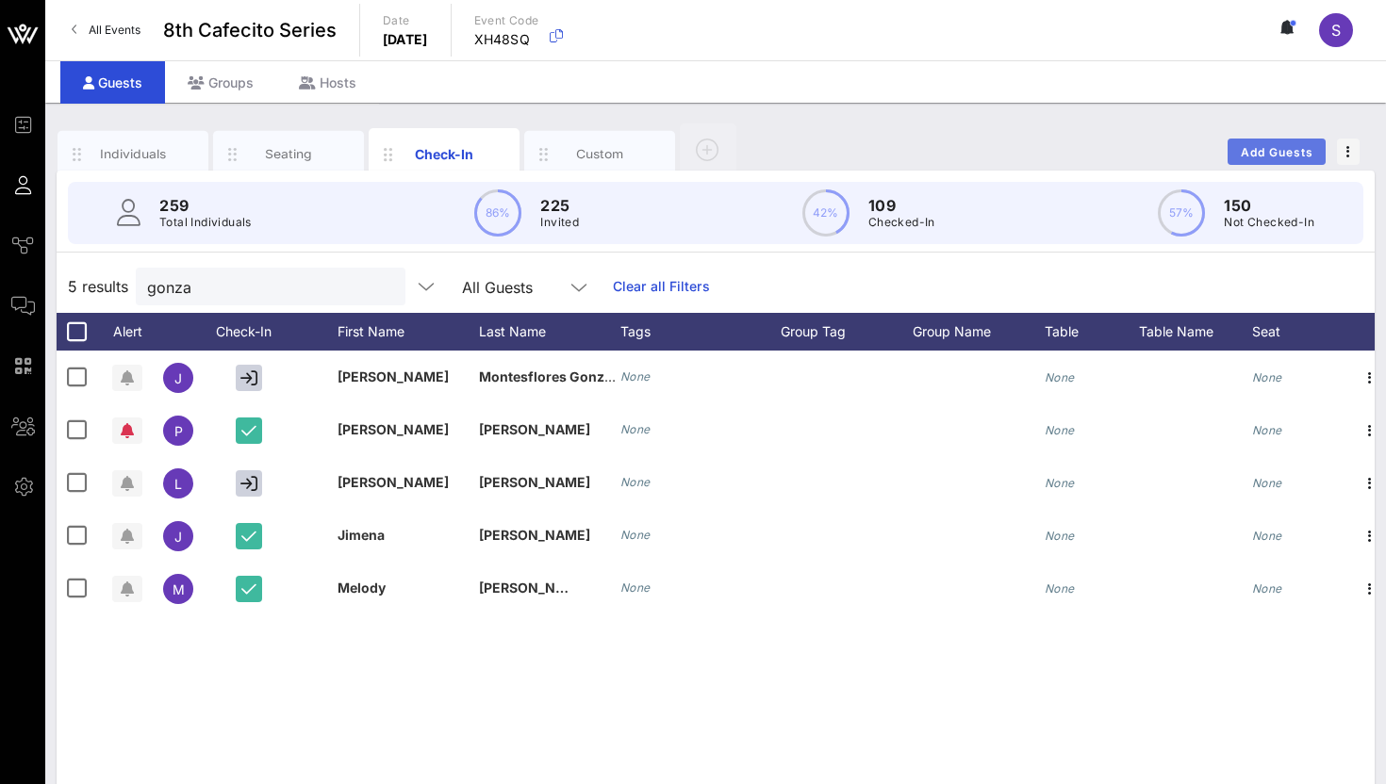
click at [1240, 146] on span "Add Guests" at bounding box center [1277, 152] width 74 height 14
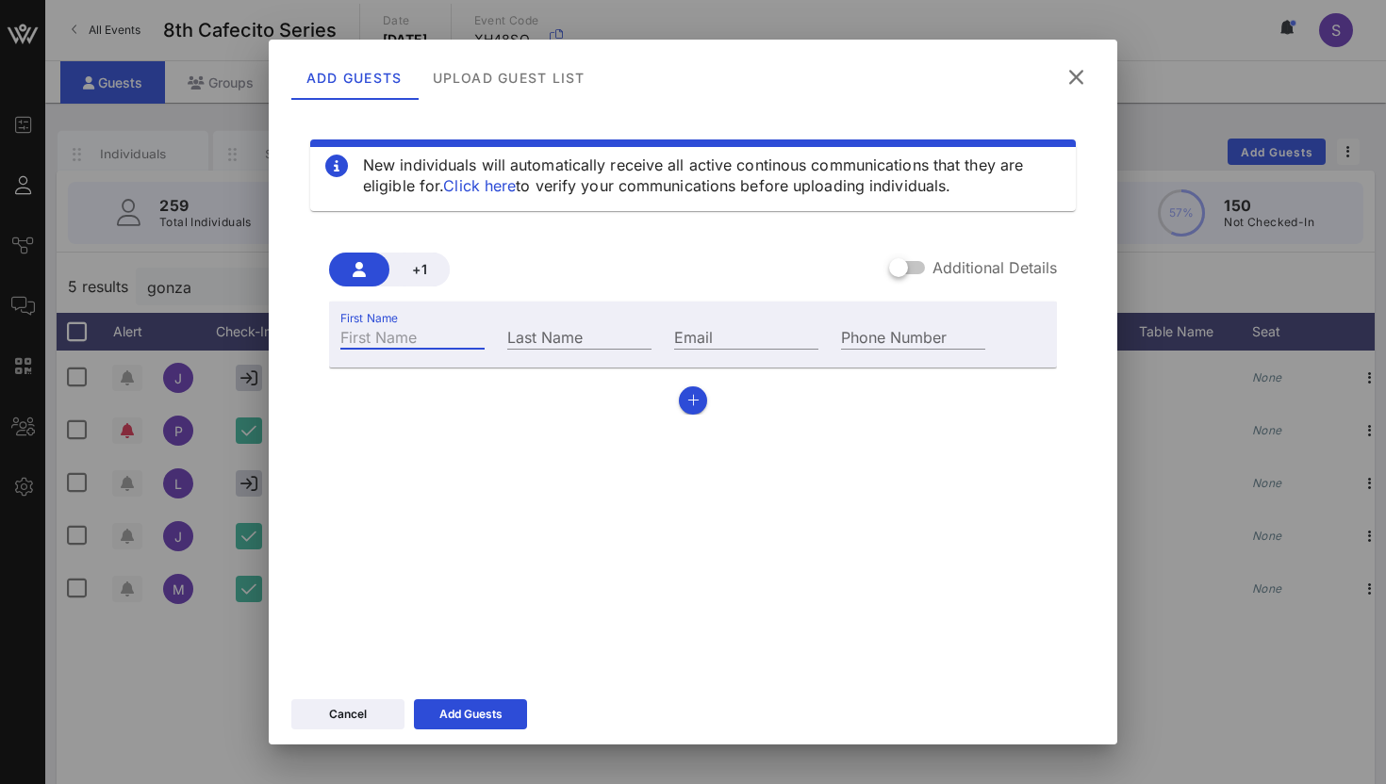
click at [435, 328] on input "First Name" at bounding box center [412, 336] width 144 height 25
type input "Oscar"
click at [571, 330] on input "Last Name" at bounding box center [579, 336] width 144 height 25
type input "[PERSON_NAME]"
click at [746, 342] on input "Email" at bounding box center [746, 336] width 144 height 25
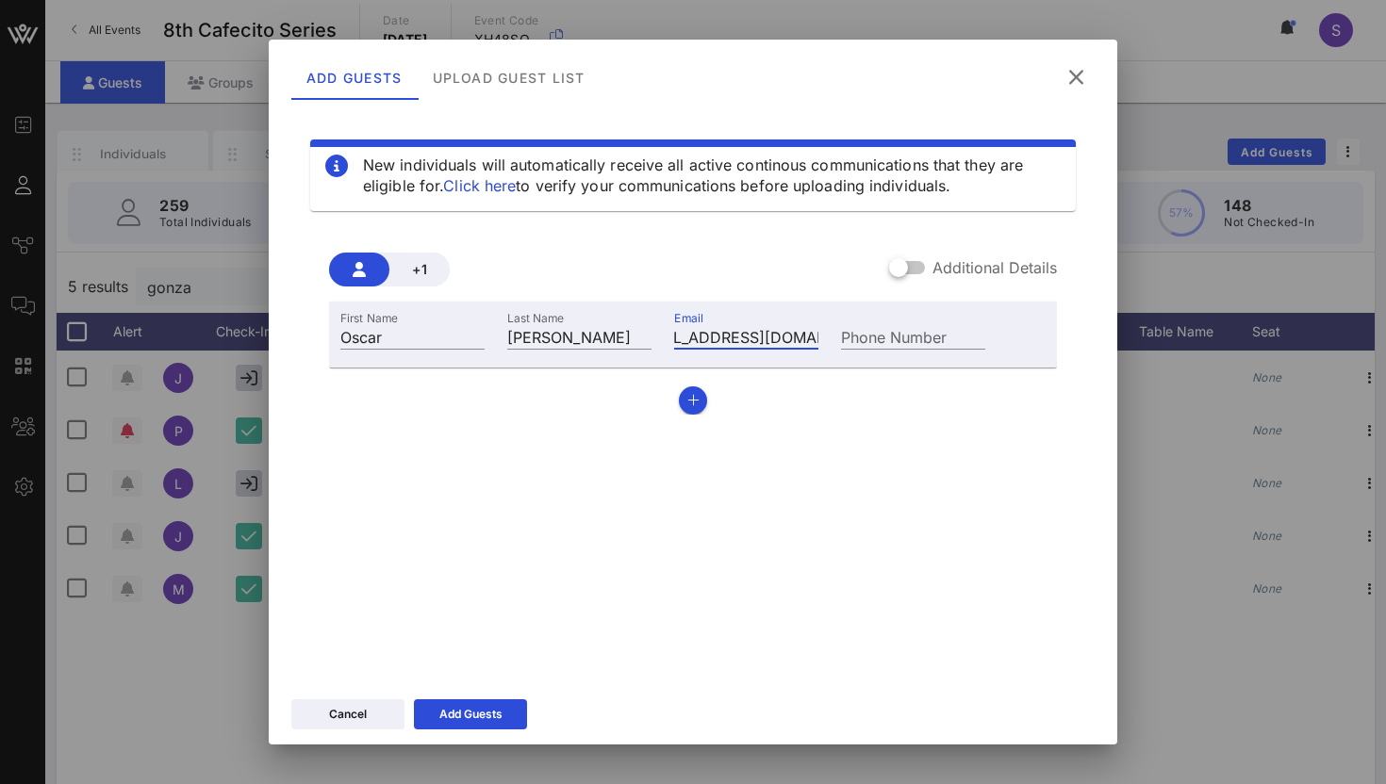
scroll to position [0, 57]
type input "[EMAIL_ADDRESS][DOMAIN_NAME]"
click at [442, 719] on div "Add Guests" at bounding box center [470, 714] width 63 height 19
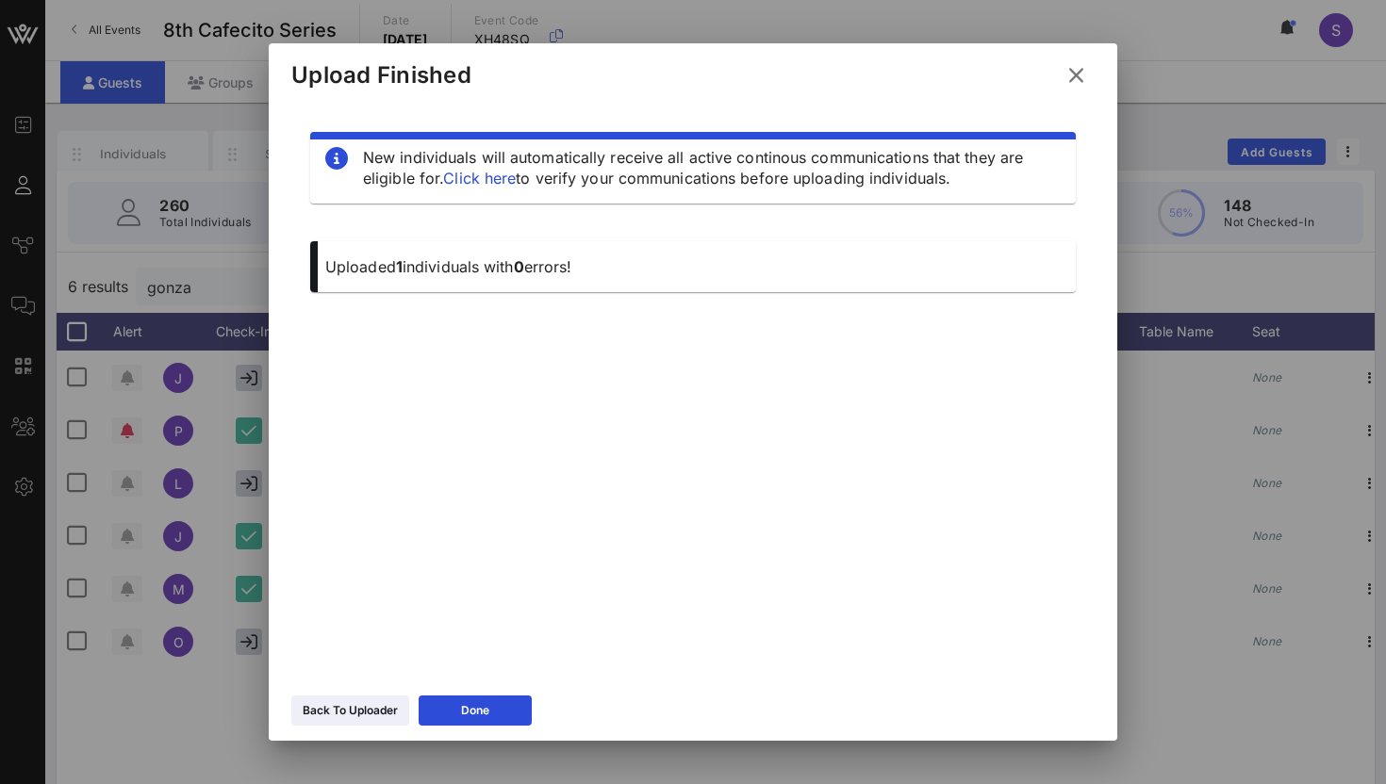
click at [1071, 79] on icon at bounding box center [1075, 75] width 25 height 23
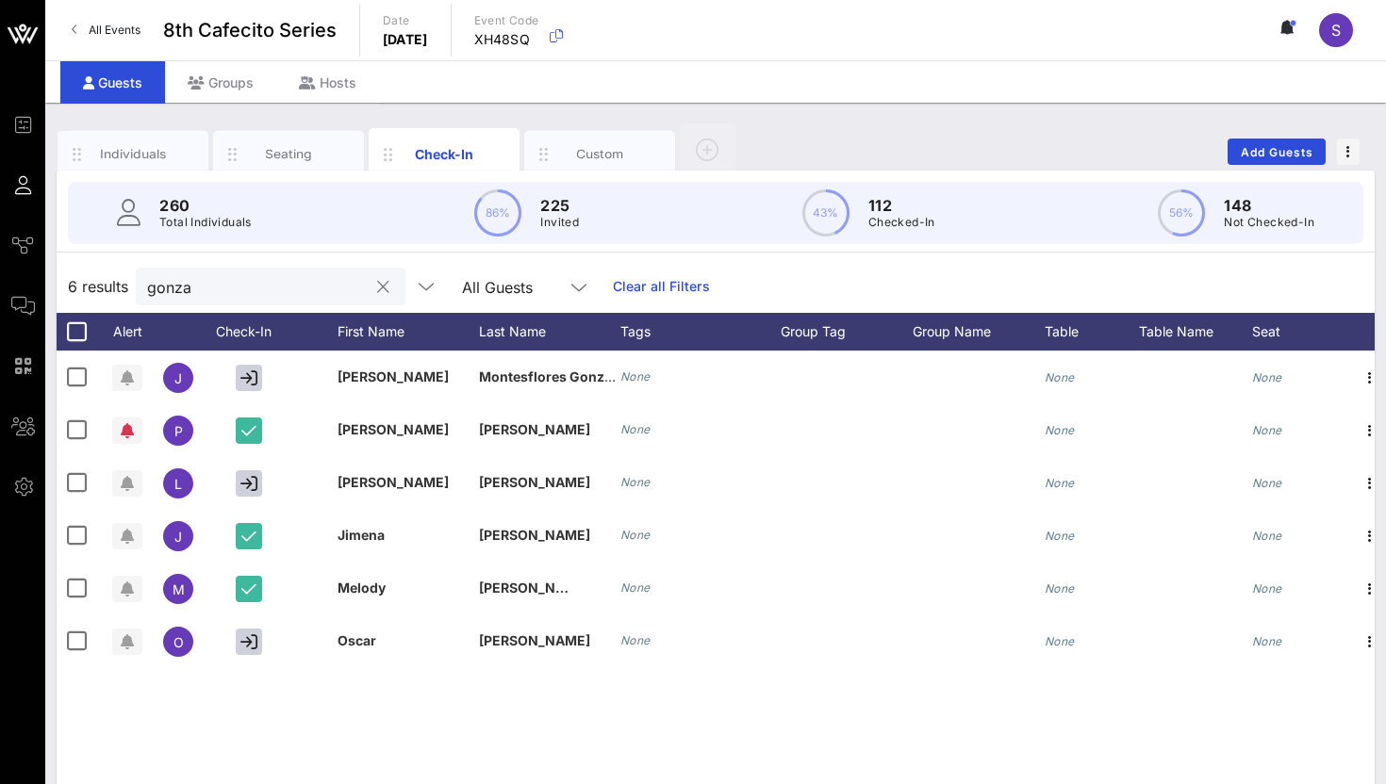
click at [201, 284] on input "gonza" at bounding box center [257, 286] width 221 height 25
click at [267, 288] on input "gonza" at bounding box center [257, 286] width 221 height 25
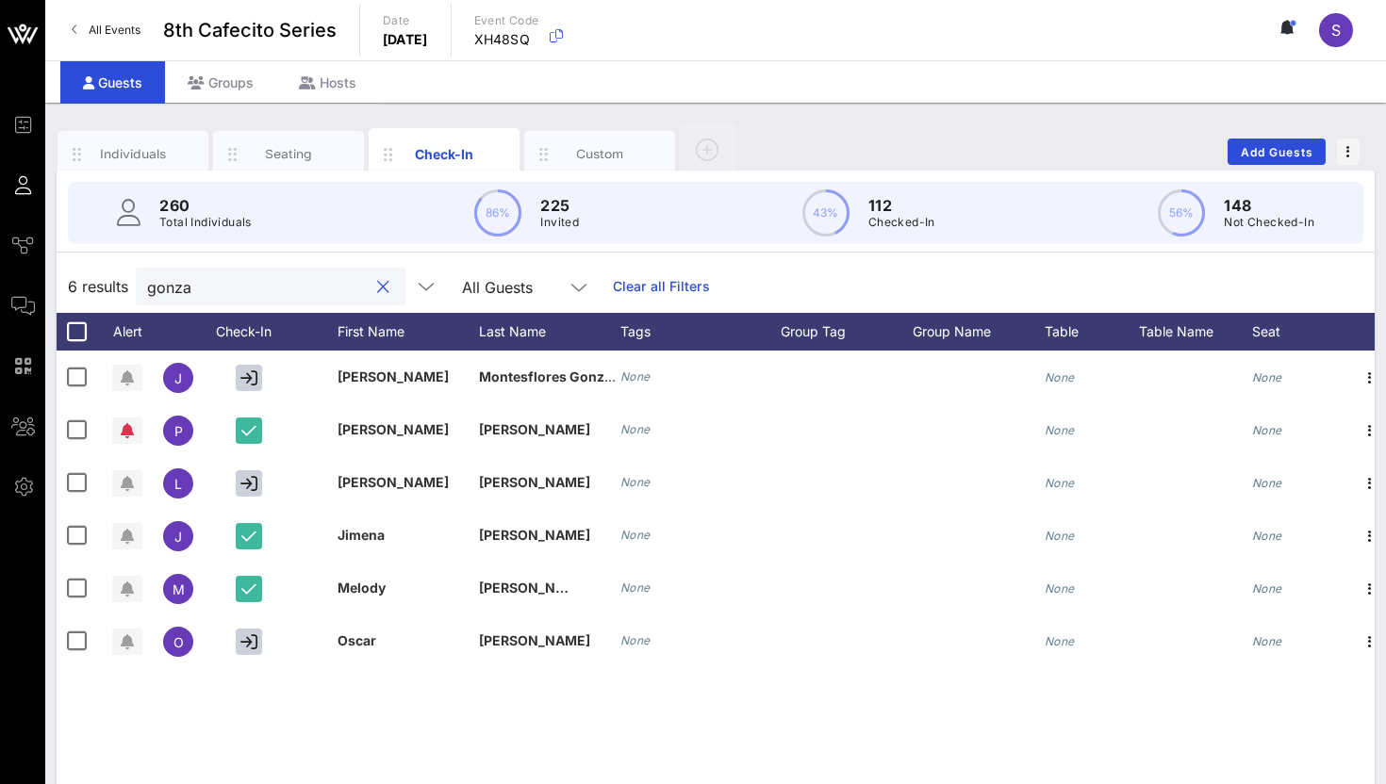
click at [267, 288] on input "gonza" at bounding box center [257, 286] width 221 height 25
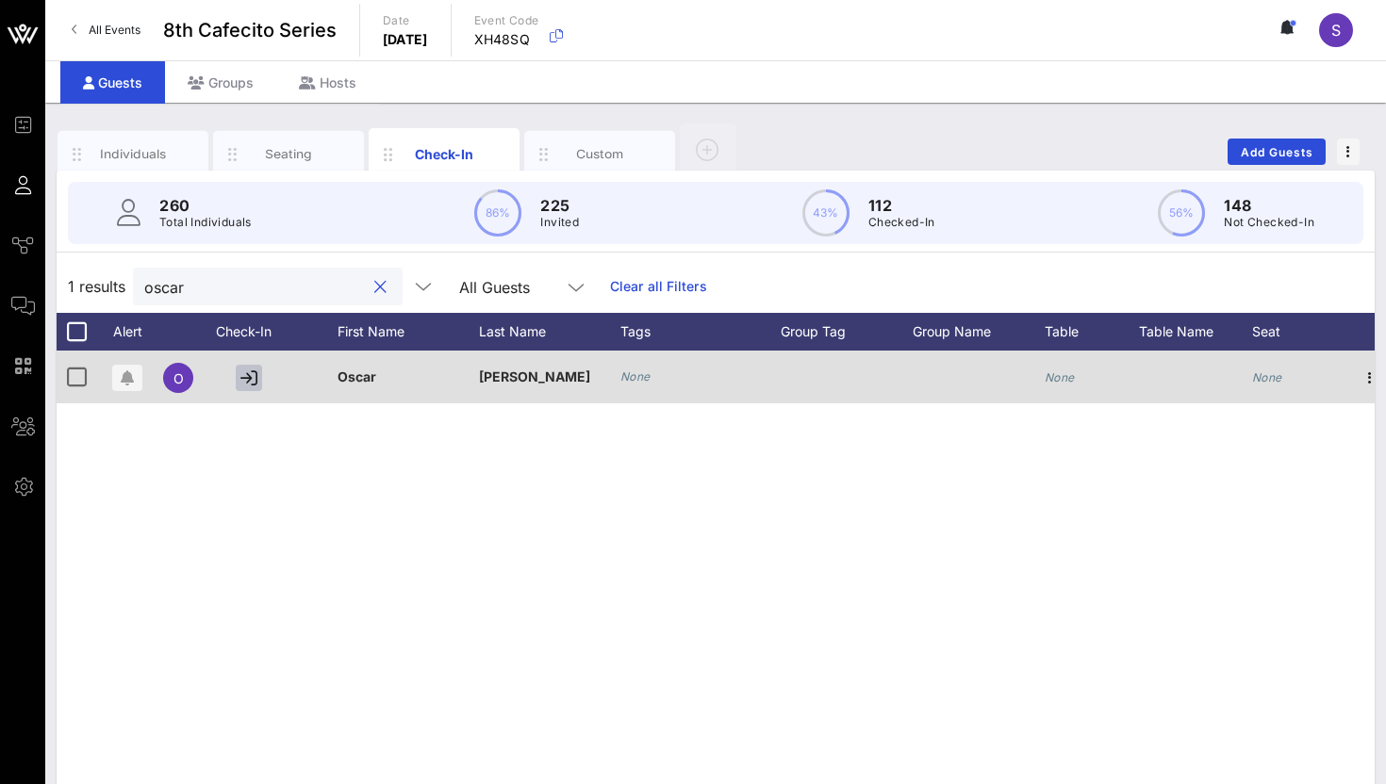
type input "oscar"
click at [249, 386] on icon "button" at bounding box center [248, 378] width 17 height 17
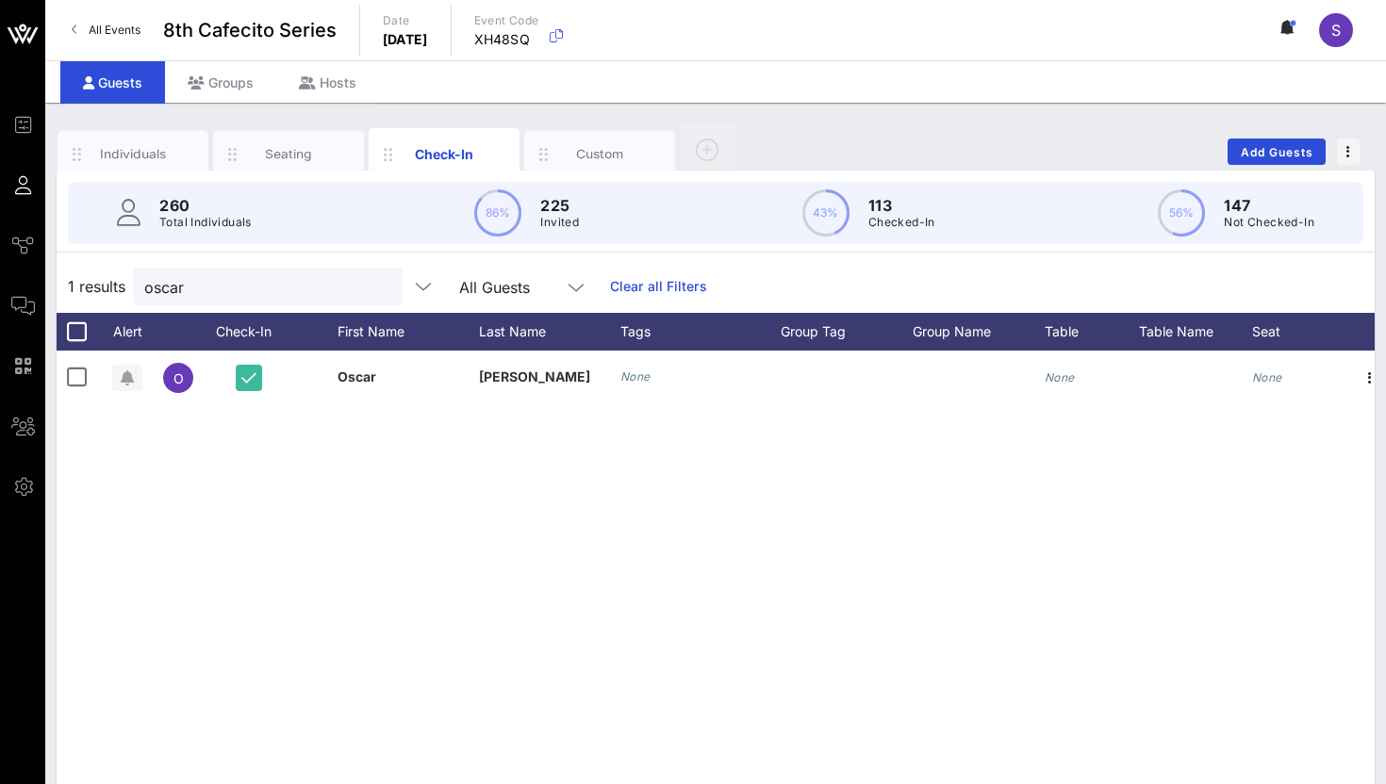
click at [374, 288] on button "clear icon" at bounding box center [380, 287] width 12 height 19
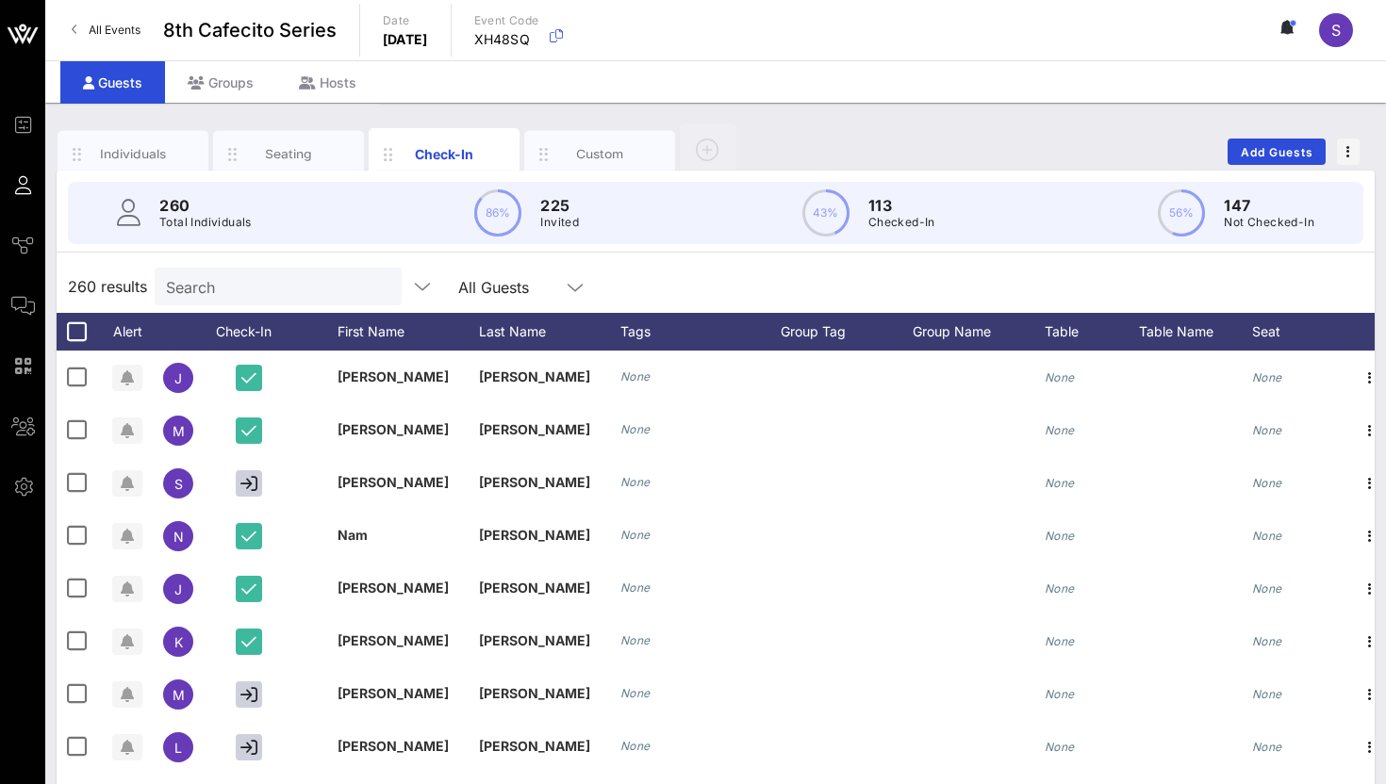
click at [796, 275] on div "260 results Search All Guests" at bounding box center [716, 286] width 1318 height 53
click at [755, 293] on div "260 results Search All Guests" at bounding box center [716, 286] width 1318 height 53
click at [193, 292] on input "Search" at bounding box center [276, 286] width 221 height 25
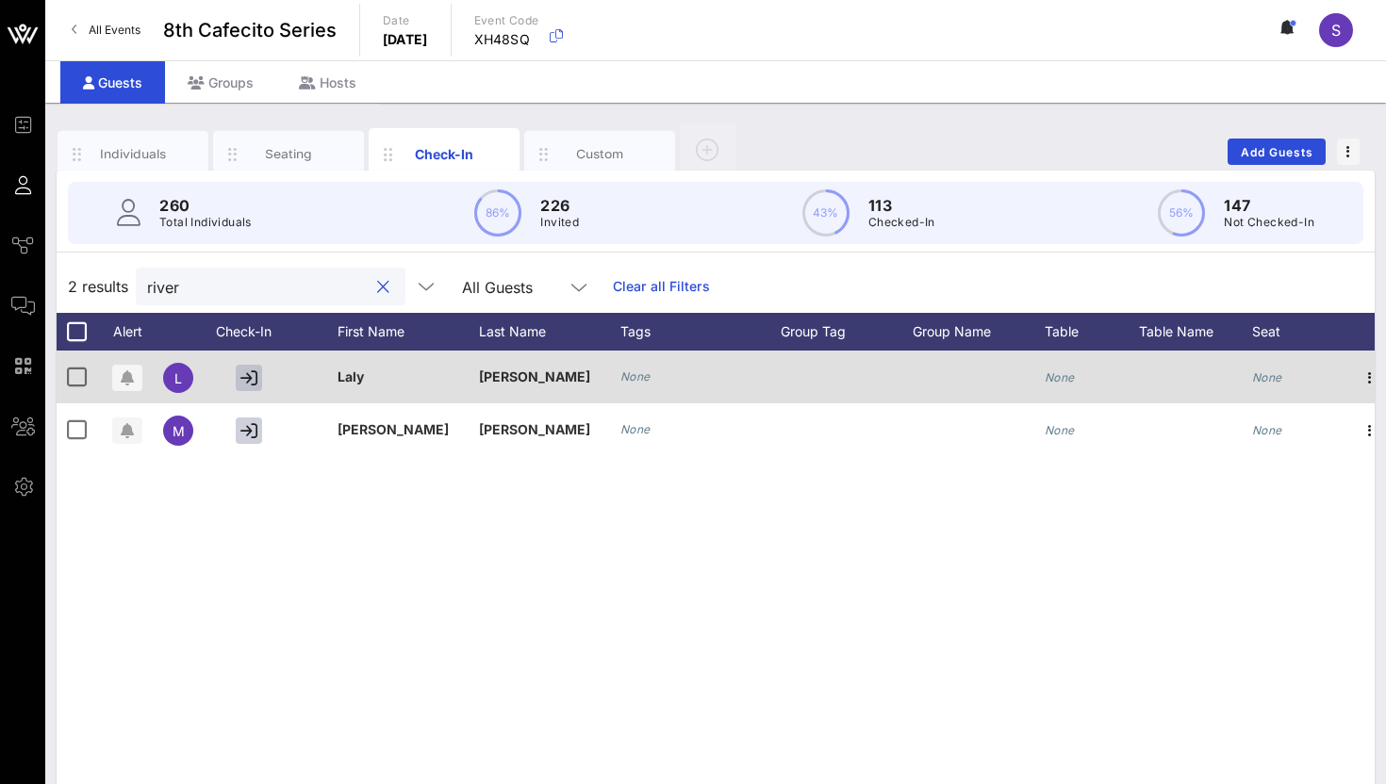
type input "river"
click at [249, 371] on icon "button" at bounding box center [248, 378] width 17 height 17
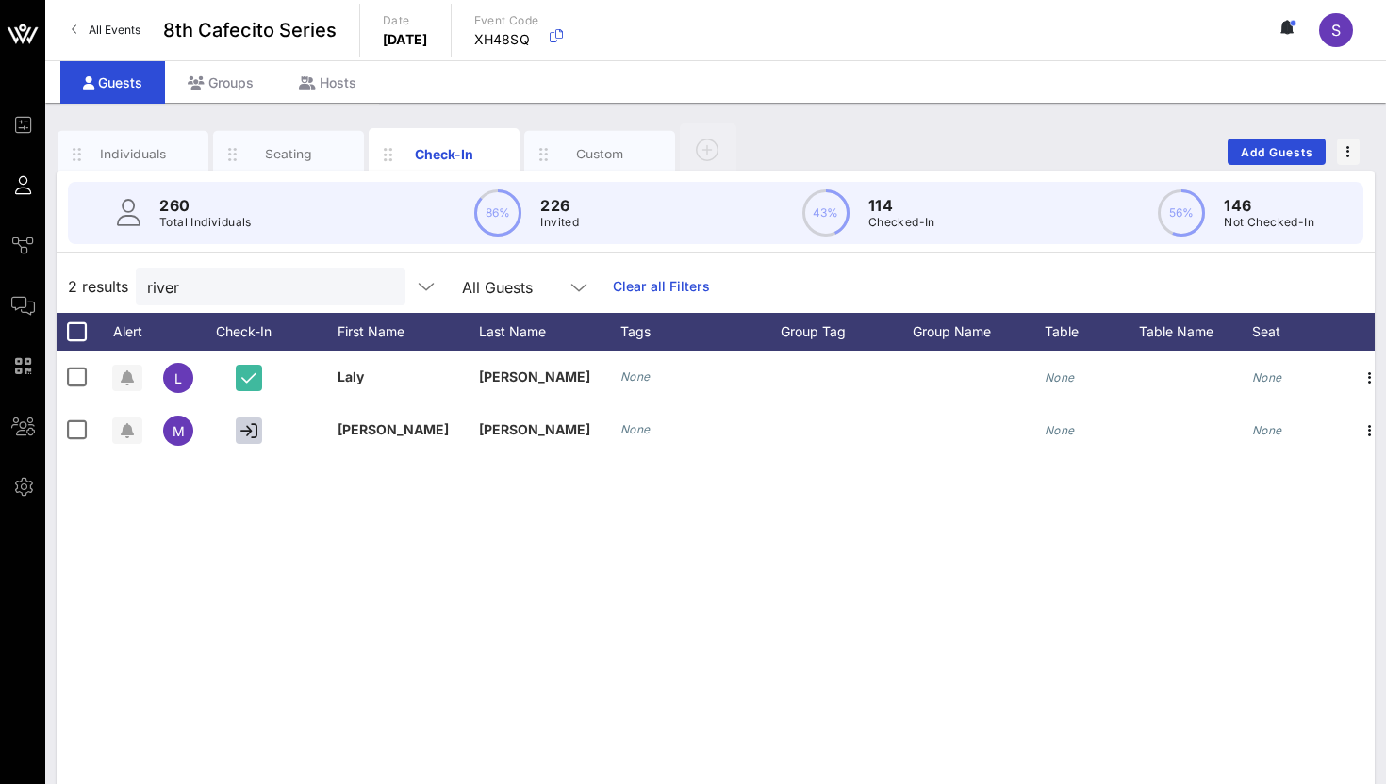
click at [377, 288] on button "clear icon" at bounding box center [383, 287] width 12 height 19
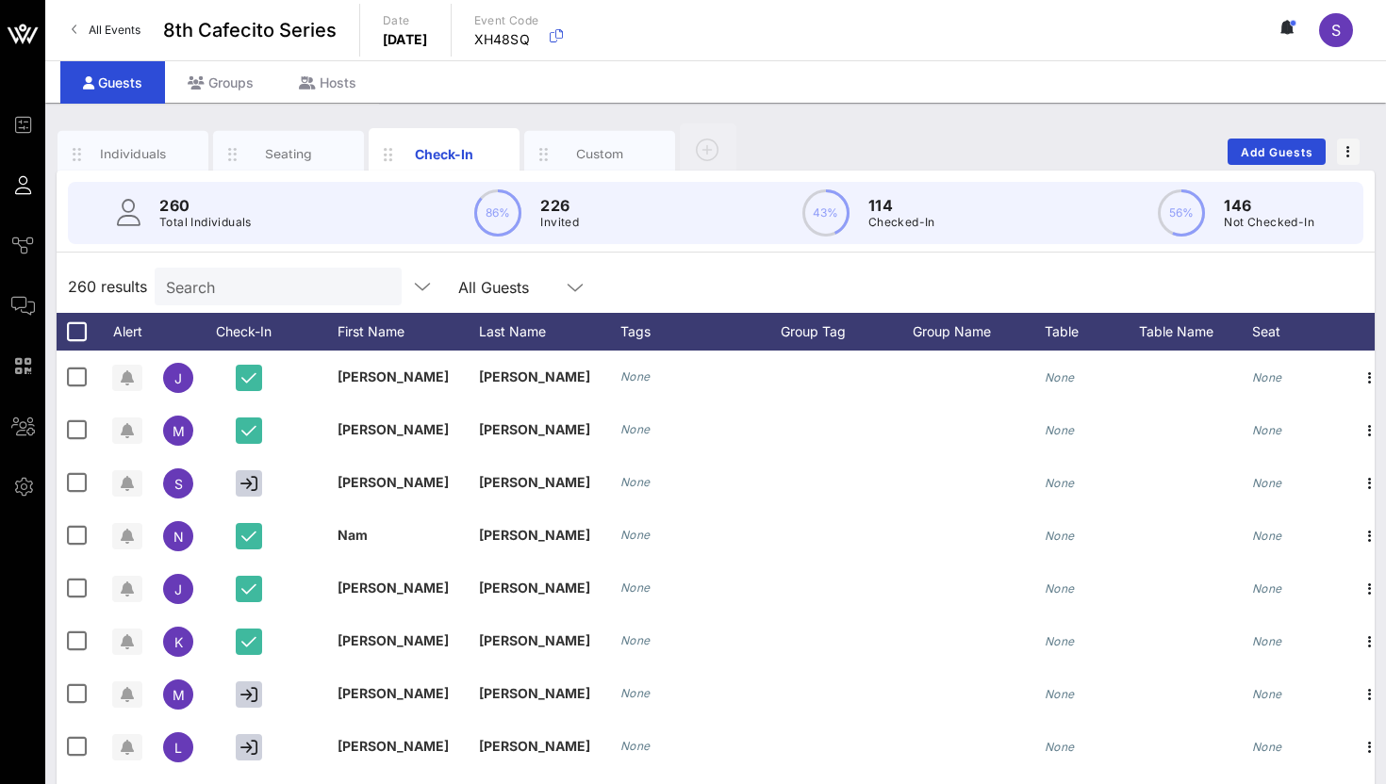
click at [568, 271] on div "260 results Search All Guests" at bounding box center [716, 286] width 1318 height 53
click at [833, 163] on div "Individuals Seating Check-In Custom Add Guests" at bounding box center [716, 152] width 1318 height 60
click at [342, 255] on div "260 Total Individuals 86% 226 Invited 43% 114 Checked-In 56% 146 Not Checked-In" at bounding box center [715, 213] width 1341 height 85
click at [867, 113] on div "Individuals Seating Check-In Custom Add Guests 260 Total Individuals 86% 226 In…" at bounding box center [715, 519] width 1341 height 832
click at [997, 109] on div "Individuals Seating Check-In Custom Add Guests 260 Total Individuals 86% 226 In…" at bounding box center [715, 519] width 1341 height 832
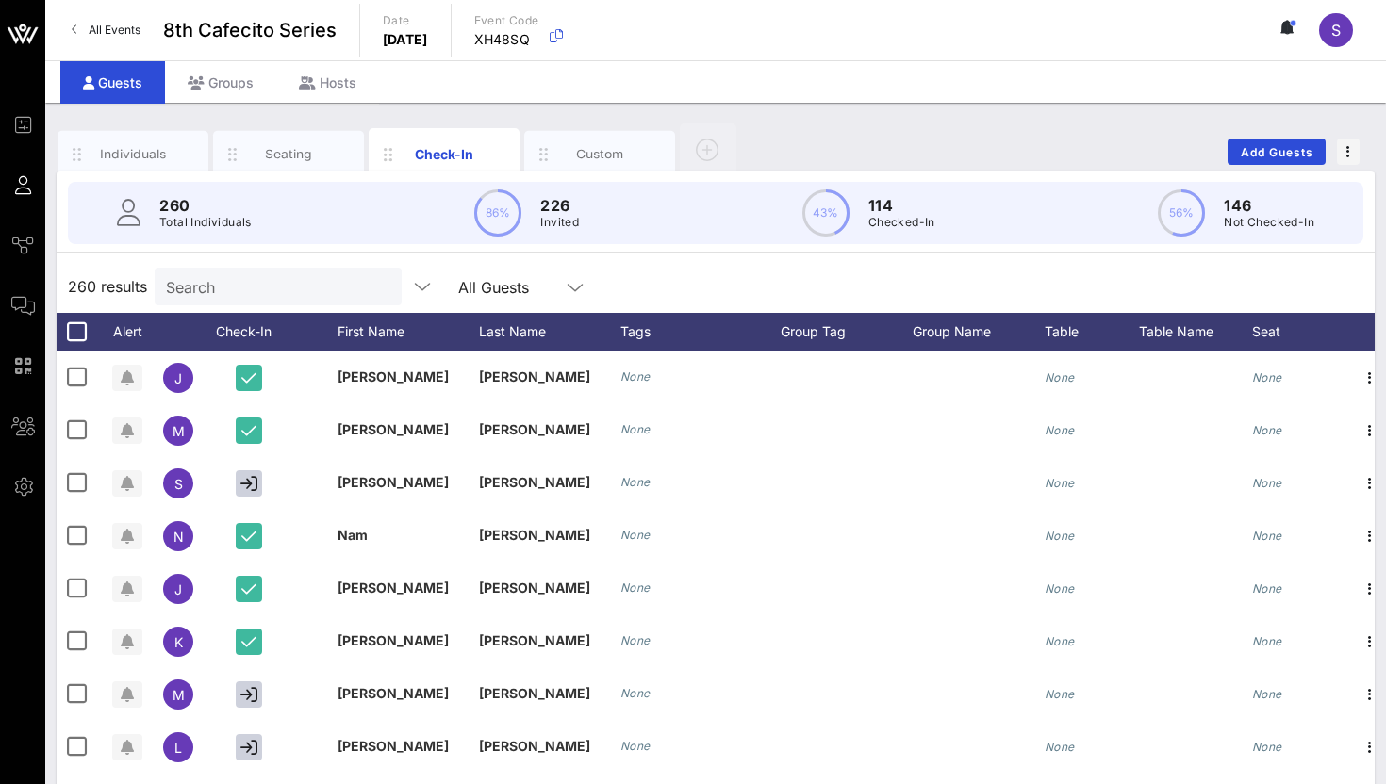
click at [970, 113] on div "Individuals Seating Check-In Custom Add Guests 260 Total Individuals 86% 226 In…" at bounding box center [715, 519] width 1341 height 832
click at [249, 271] on div "Search" at bounding box center [276, 287] width 221 height 38
type input "e"
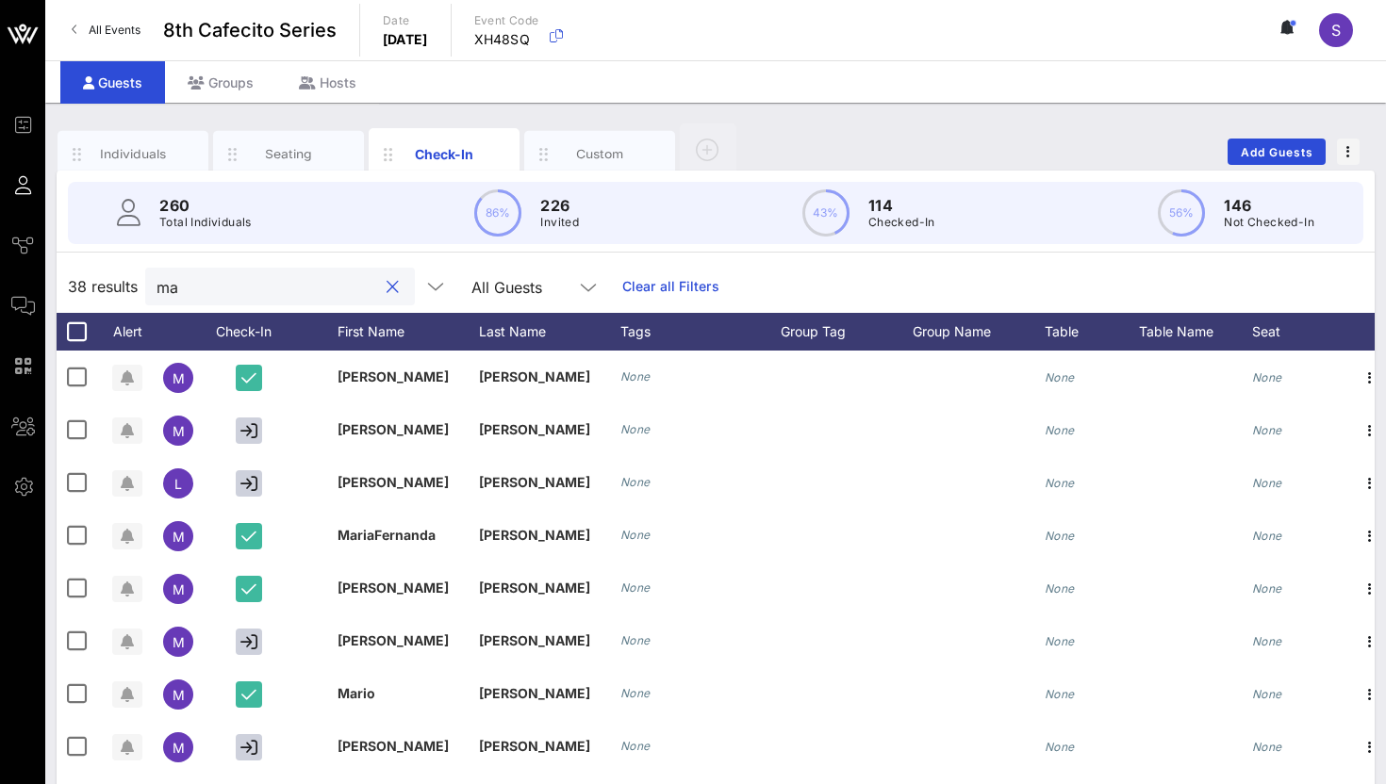
type input "m"
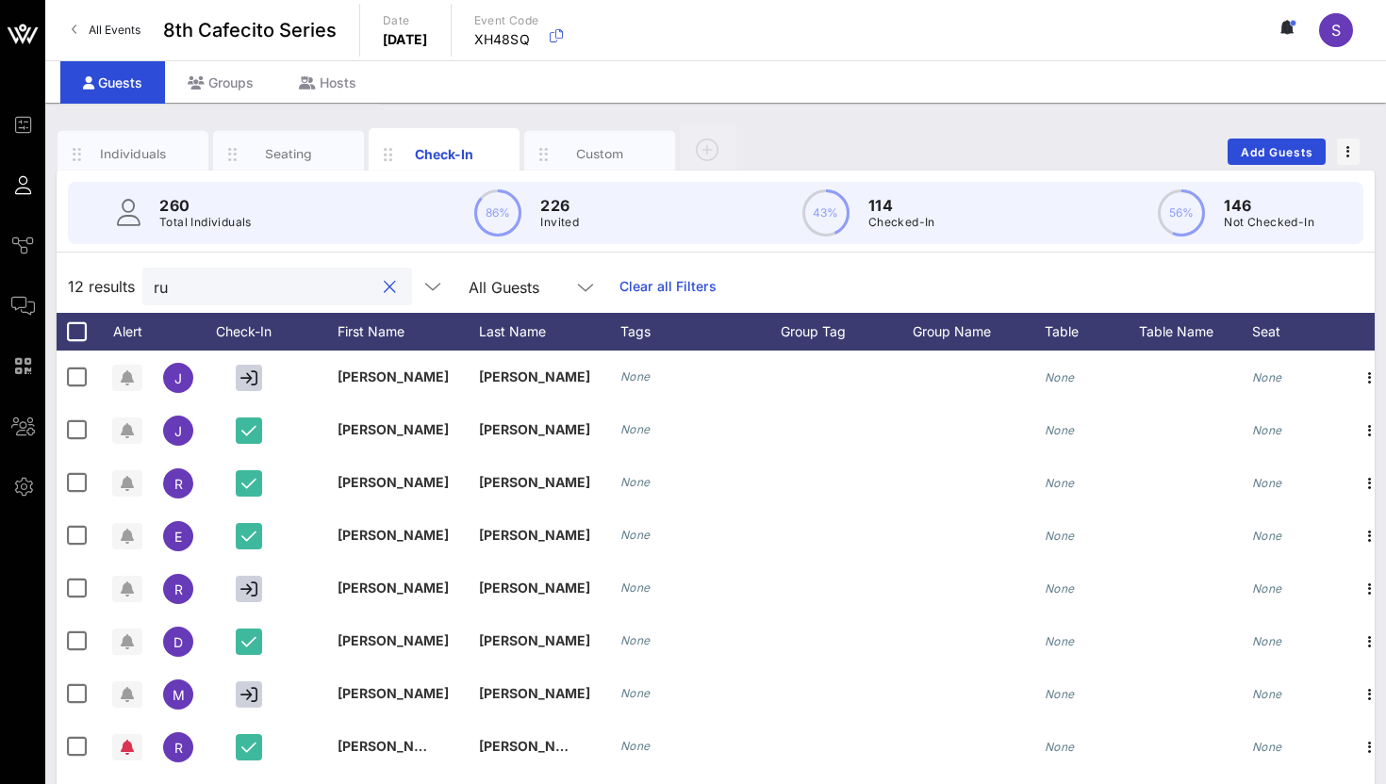
type input "r"
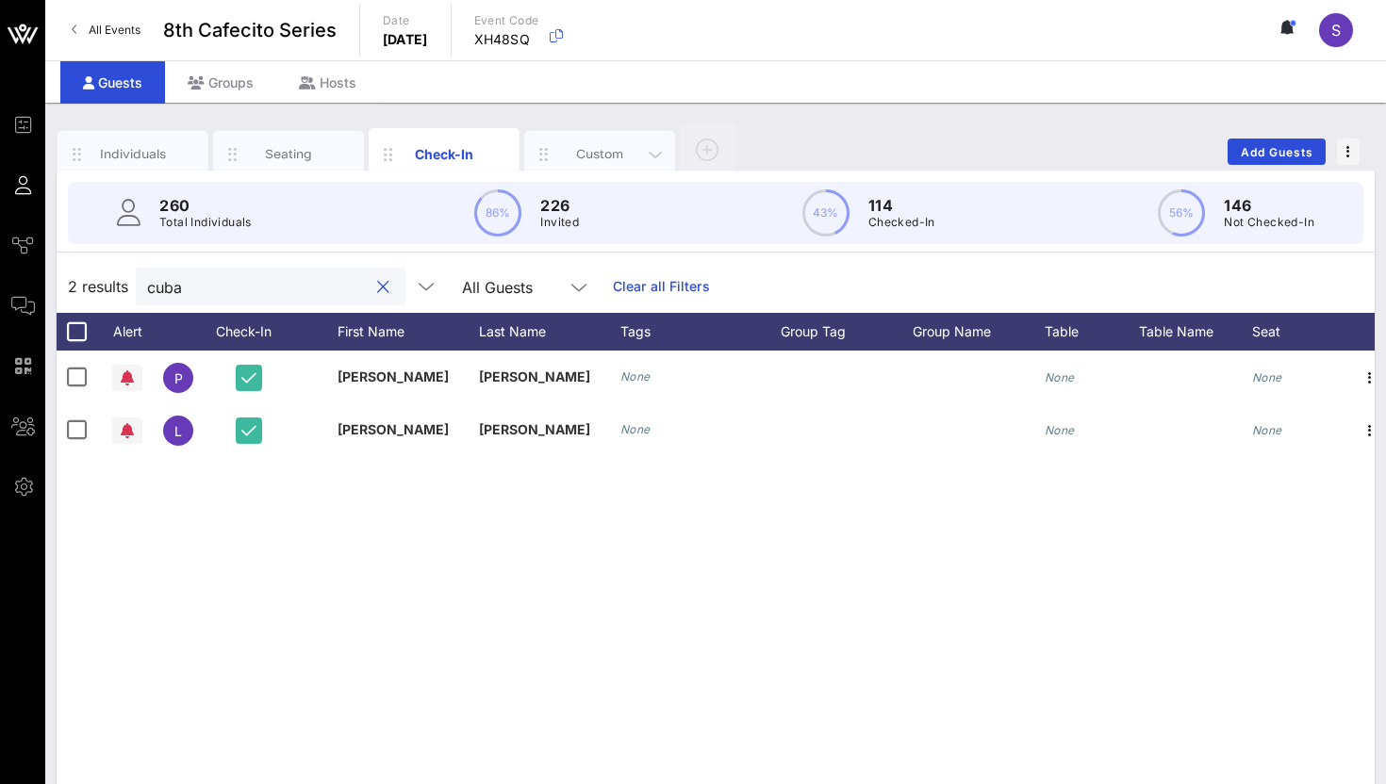
type input "cuba"
click at [569, 148] on div "Custom" at bounding box center [600, 154] width 84 height 18
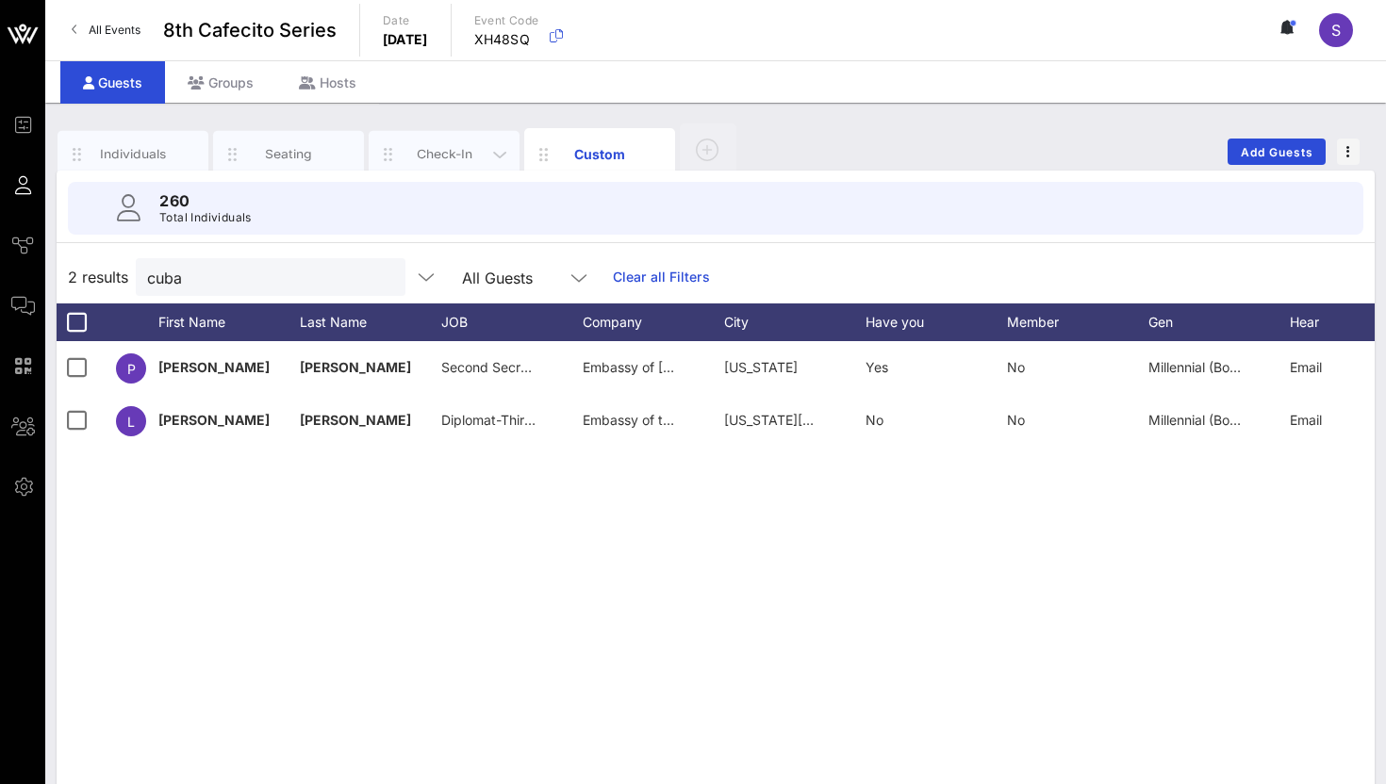
click at [450, 144] on div "Check-In" at bounding box center [444, 154] width 151 height 47
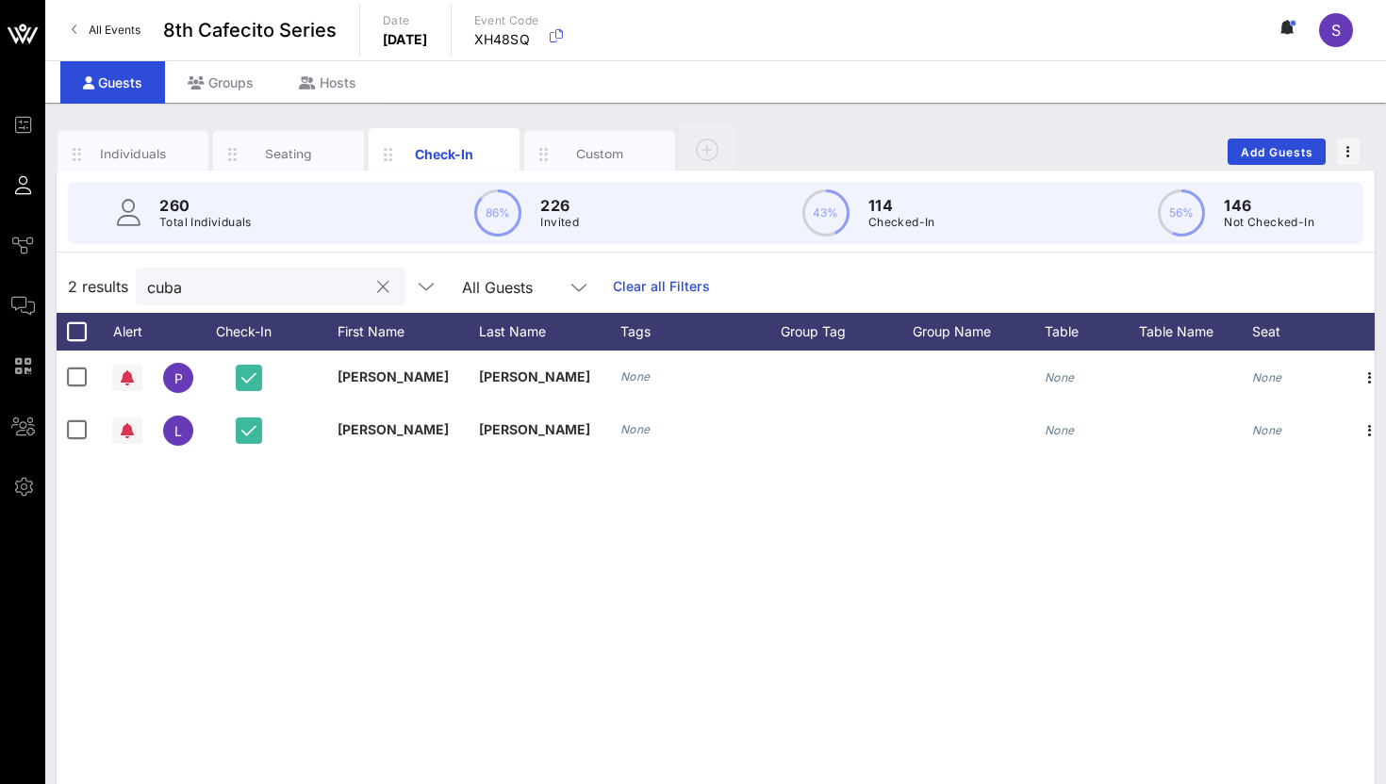
click at [239, 288] on input "cuba" at bounding box center [257, 286] width 221 height 25
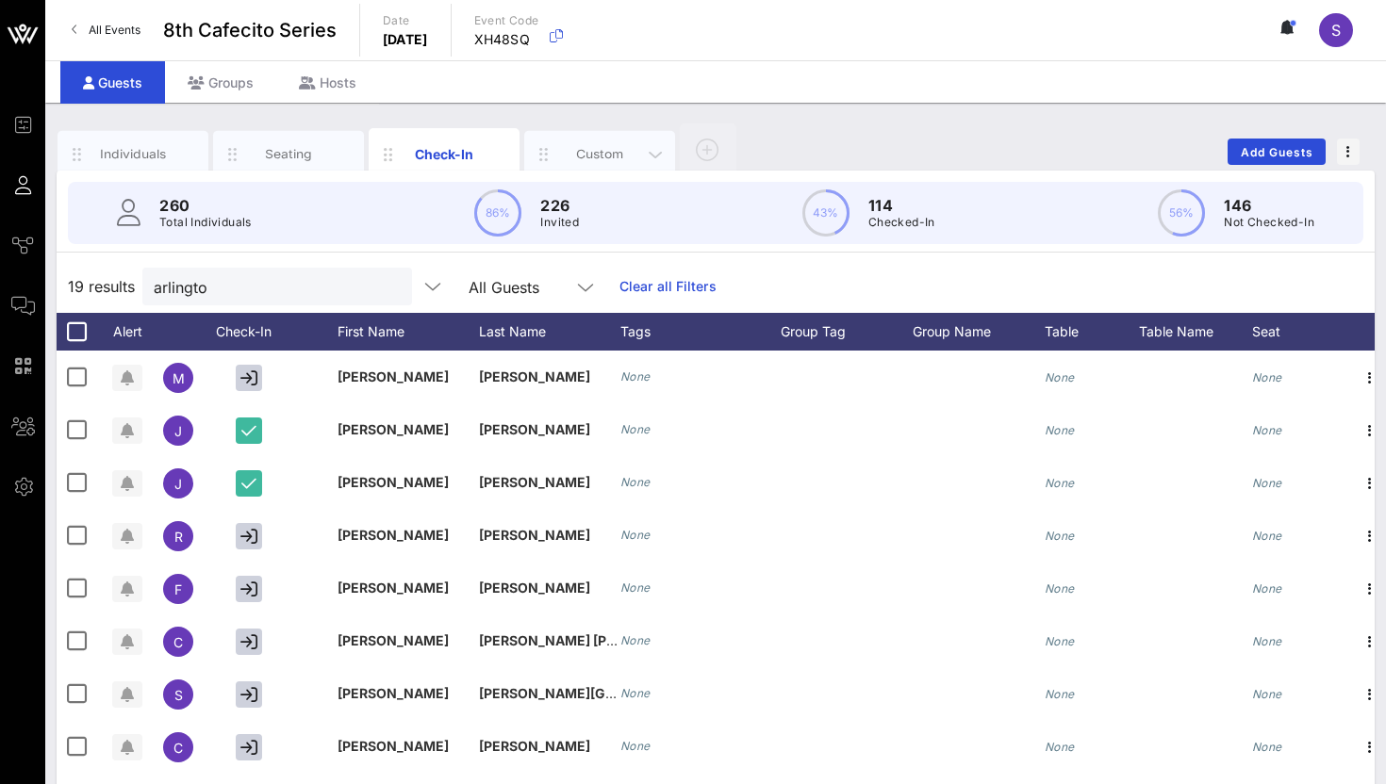
click at [588, 156] on div "Custom" at bounding box center [600, 154] width 84 height 18
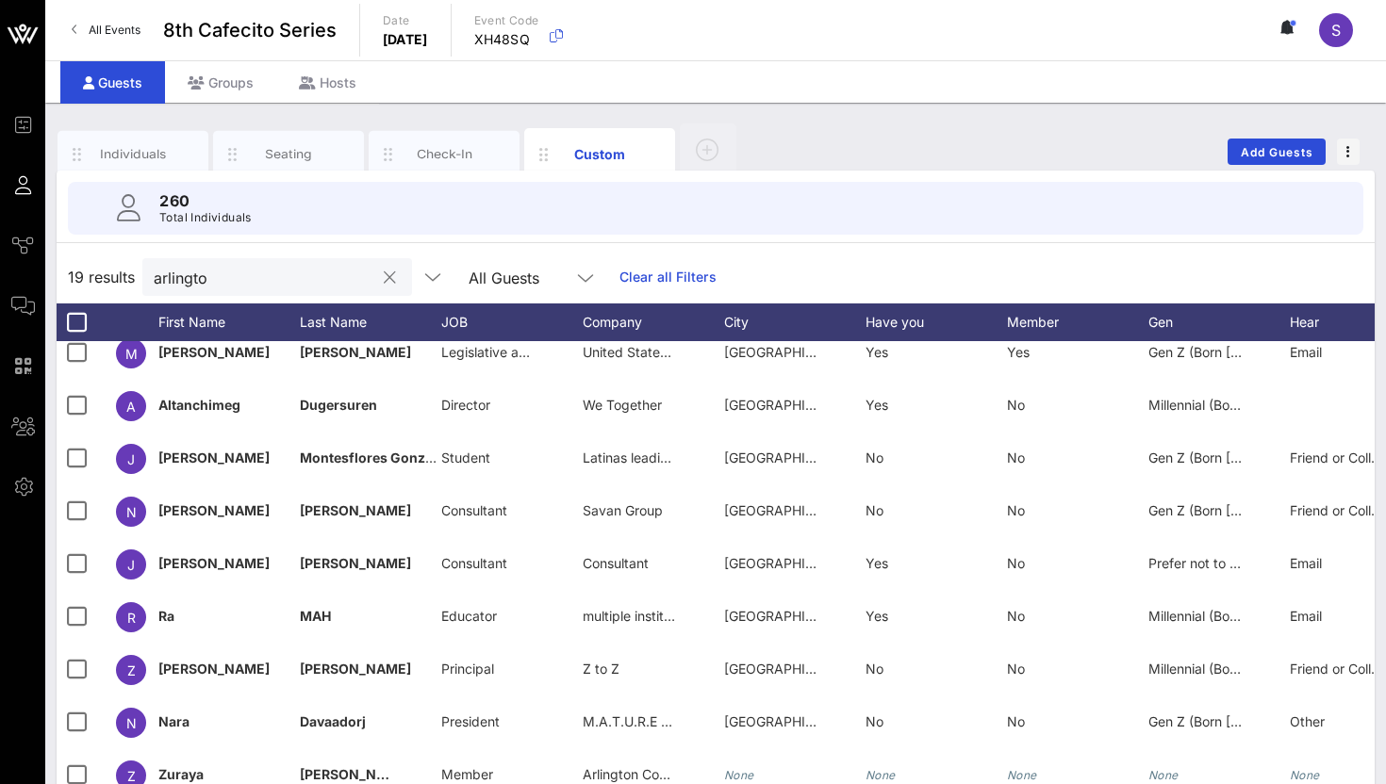
click at [195, 272] on input "arlingto" at bounding box center [264, 277] width 221 height 25
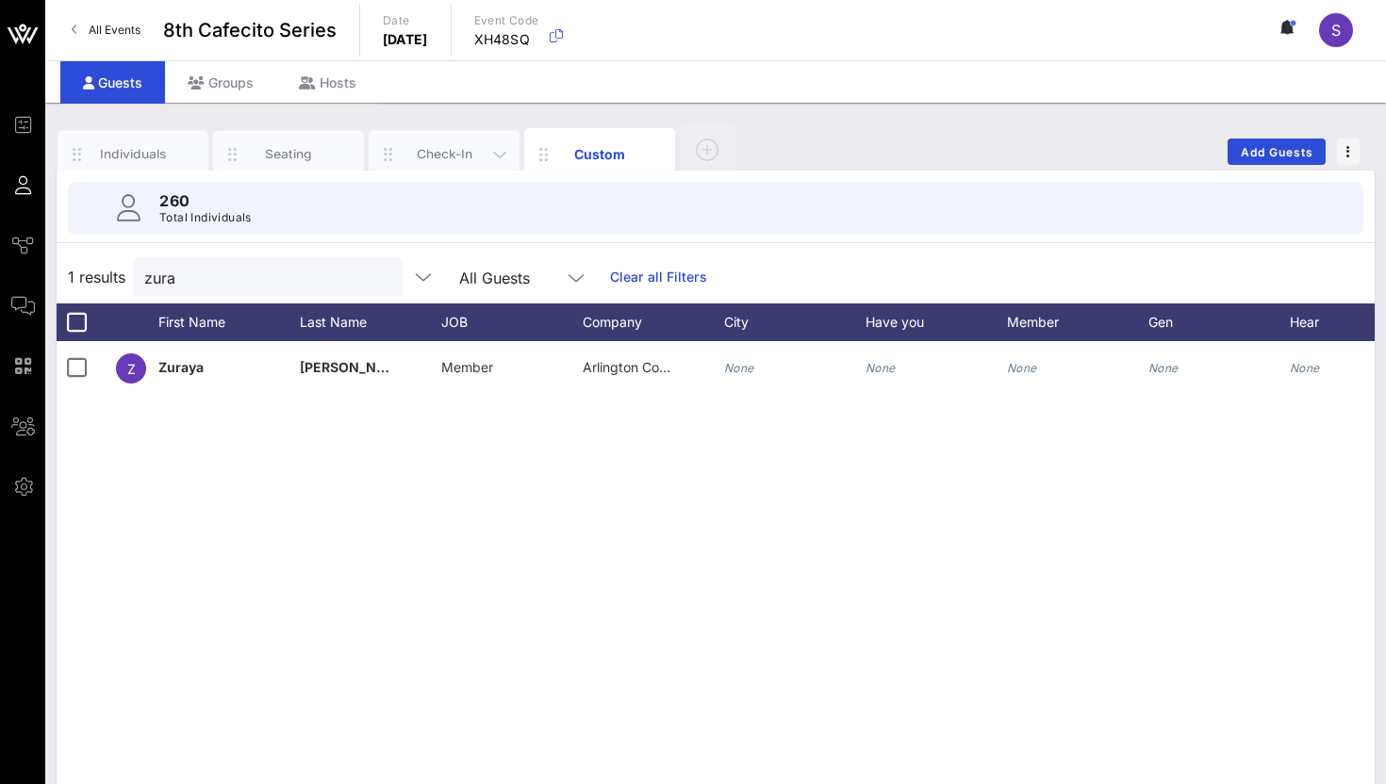
click at [432, 152] on div "Check-In" at bounding box center [445, 154] width 84 height 18
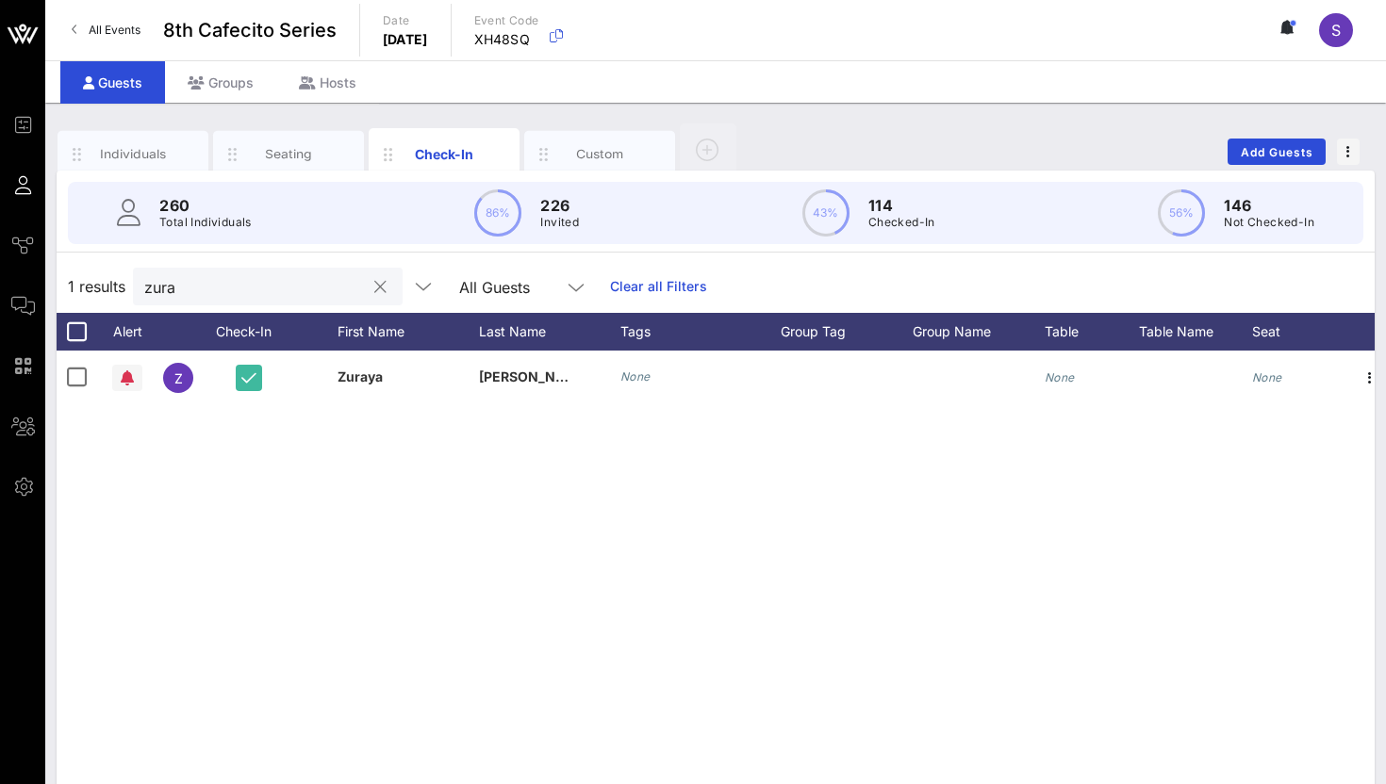
click at [261, 290] on input "zura" at bounding box center [254, 286] width 221 height 25
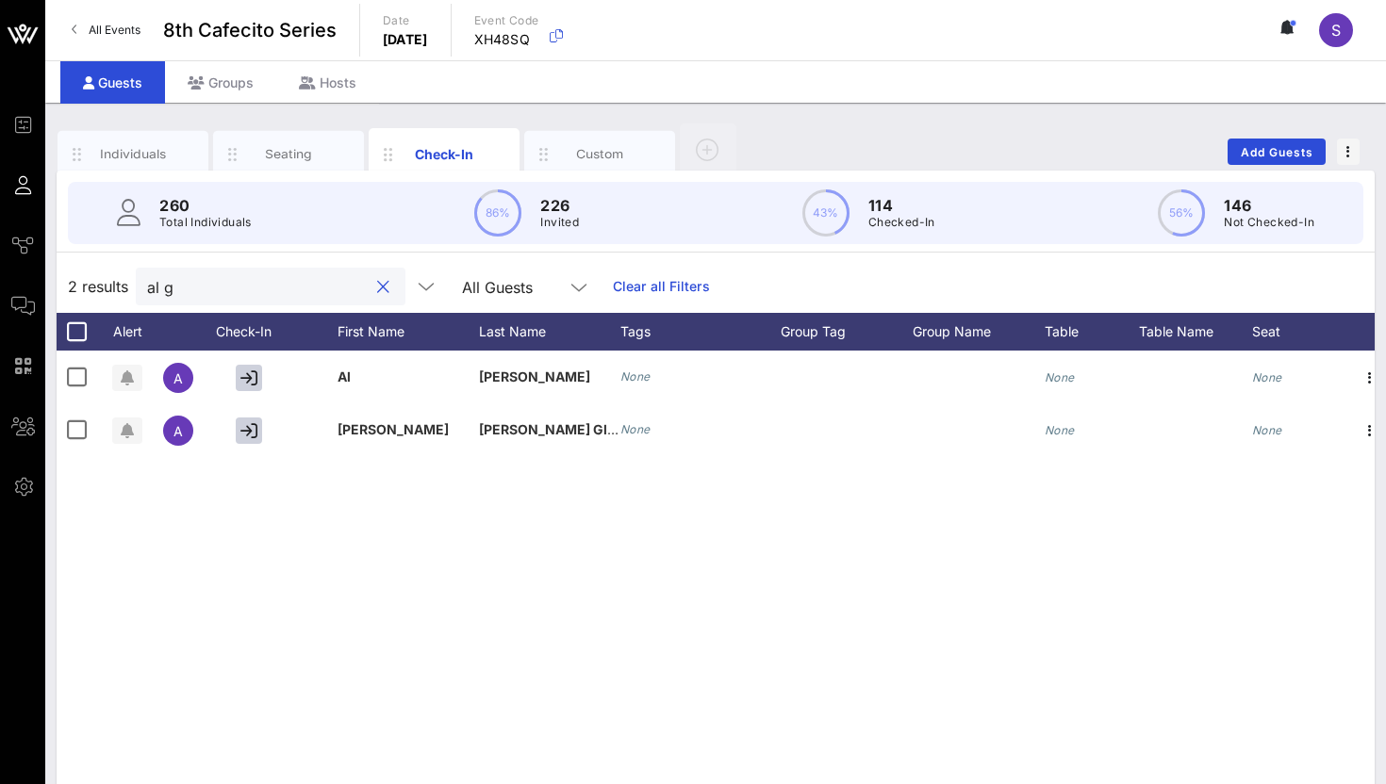
click at [265, 285] on input "al g" at bounding box center [257, 286] width 221 height 25
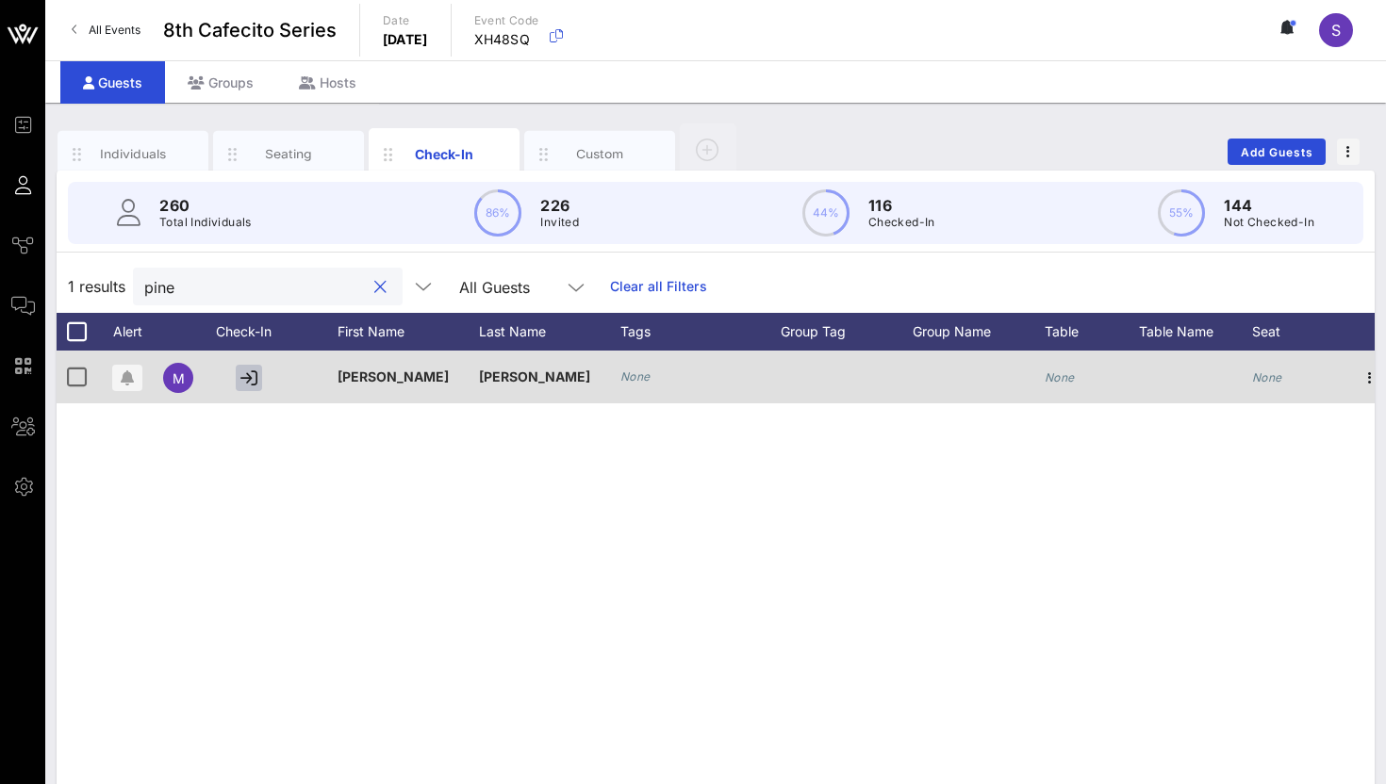
type input "pine"
click at [240, 379] on icon "button" at bounding box center [248, 378] width 17 height 17
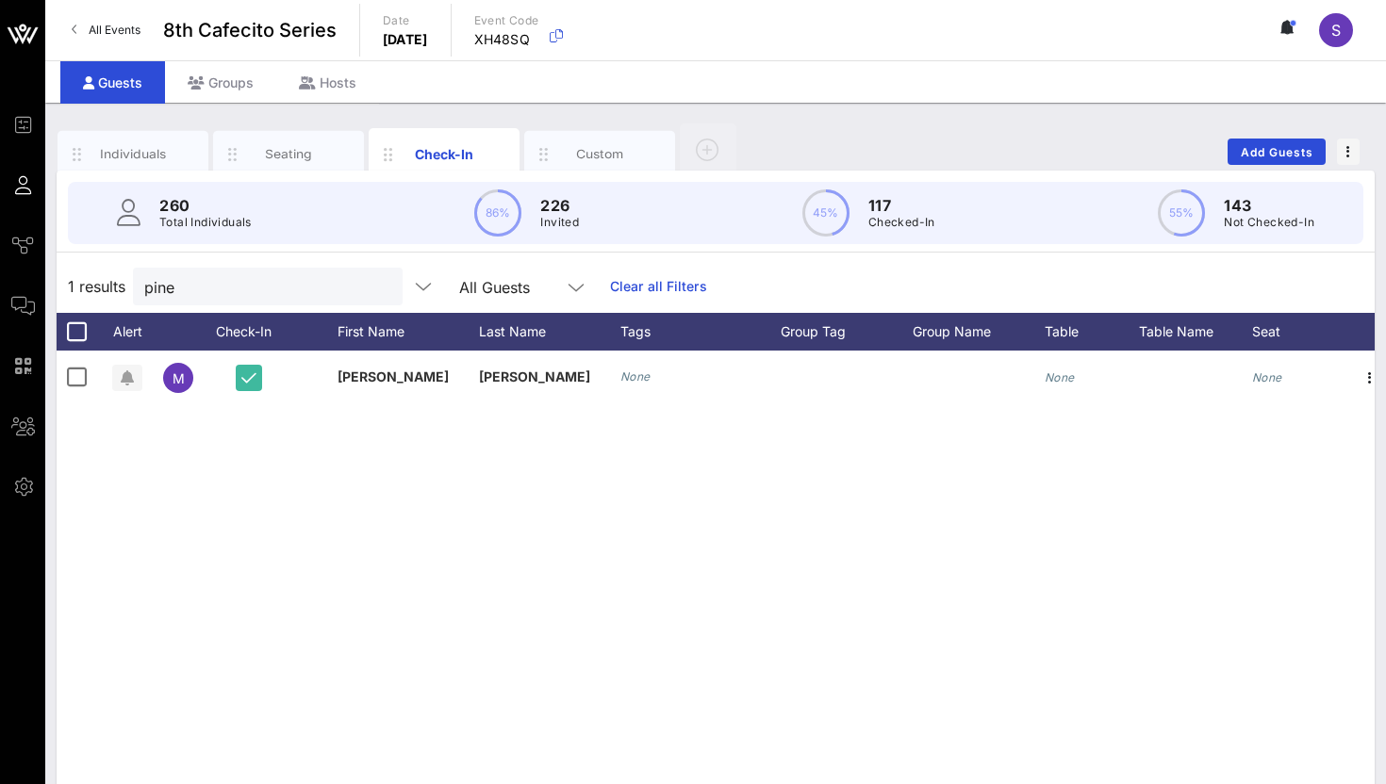
click at [374, 286] on button "clear icon" at bounding box center [380, 287] width 12 height 19
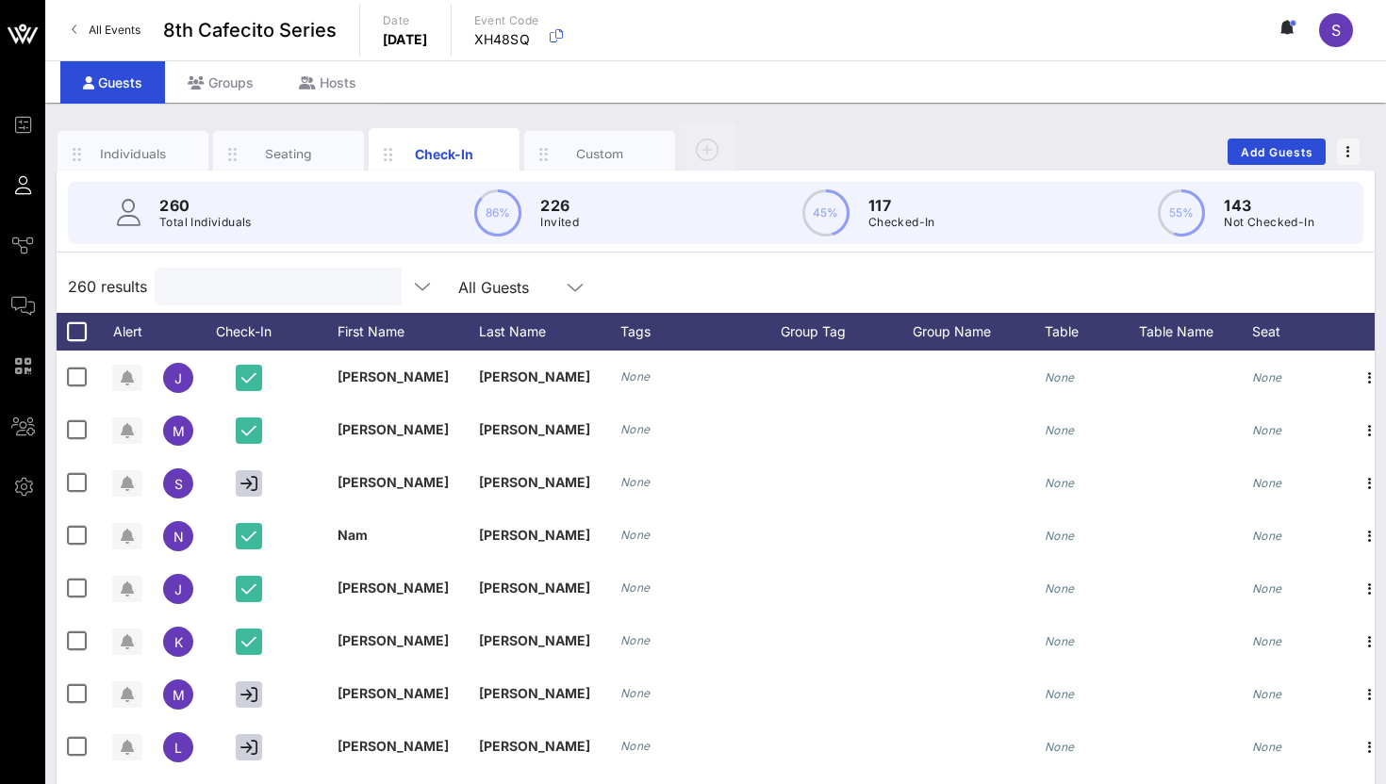
click at [739, 267] on div "260 results All Guests" at bounding box center [716, 286] width 1318 height 53
click at [739, 267] on div "260 results Search All Guests" at bounding box center [716, 286] width 1318 height 53
click at [1074, 133] on div "Individuals Seating Check-In Custom Add Guests" at bounding box center [716, 152] width 1318 height 60
click at [300, 285] on input "text" at bounding box center [276, 286] width 221 height 25
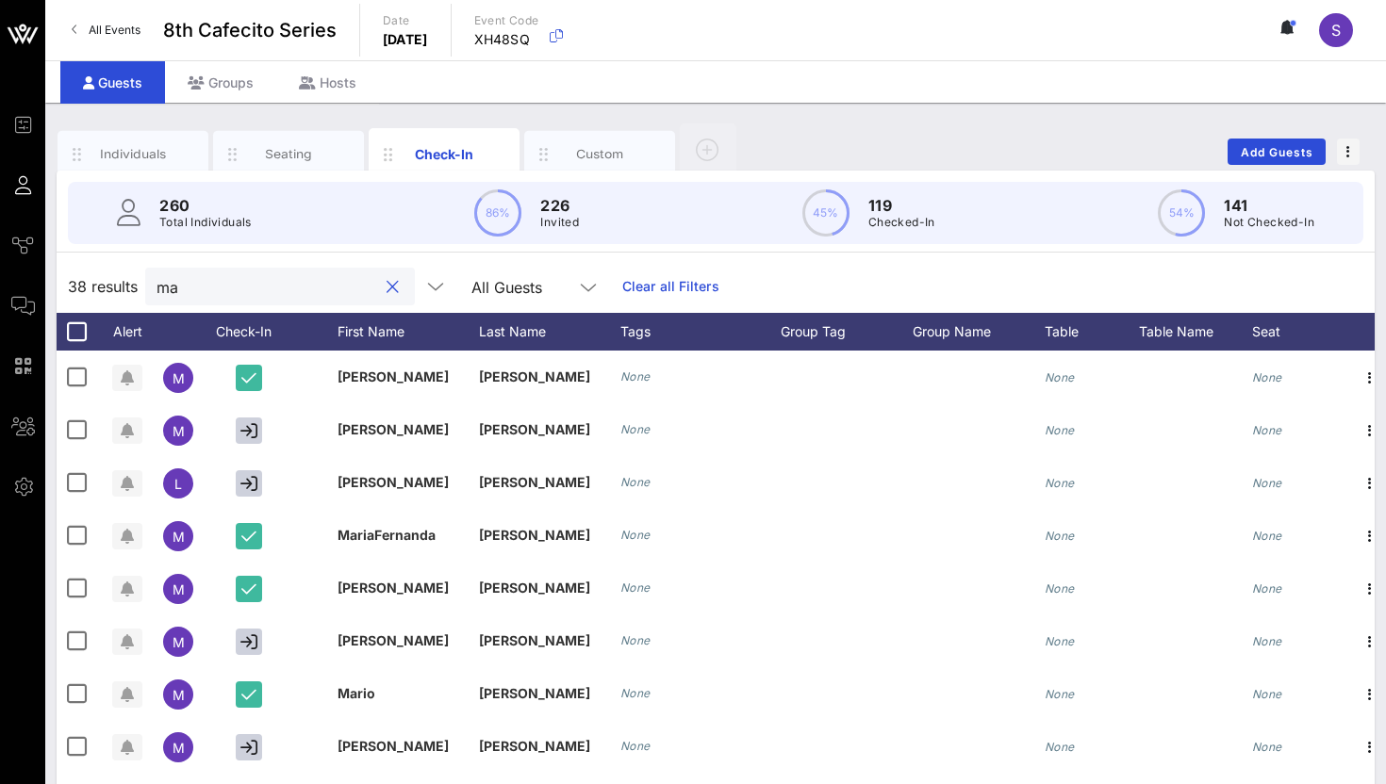
type input "m"
type input "a"
type input "e"
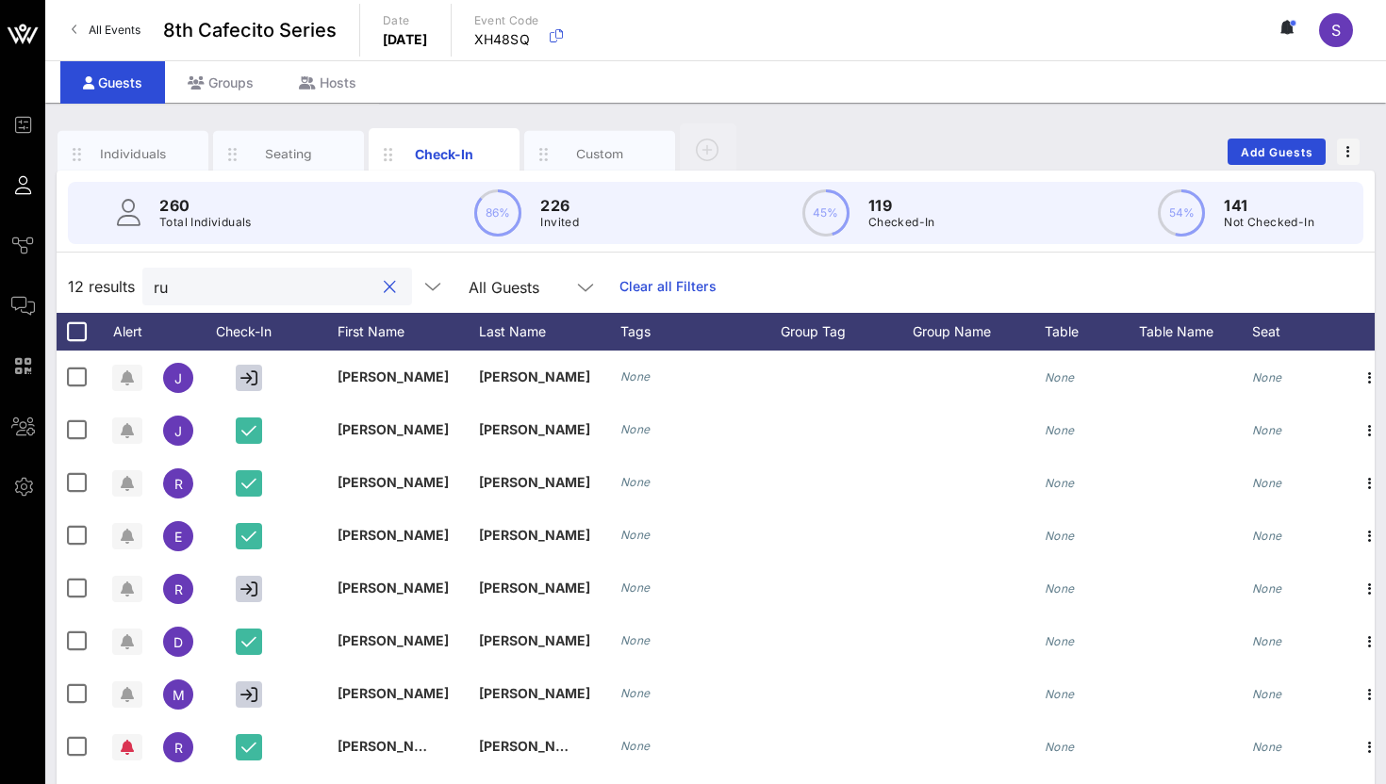
type input "r"
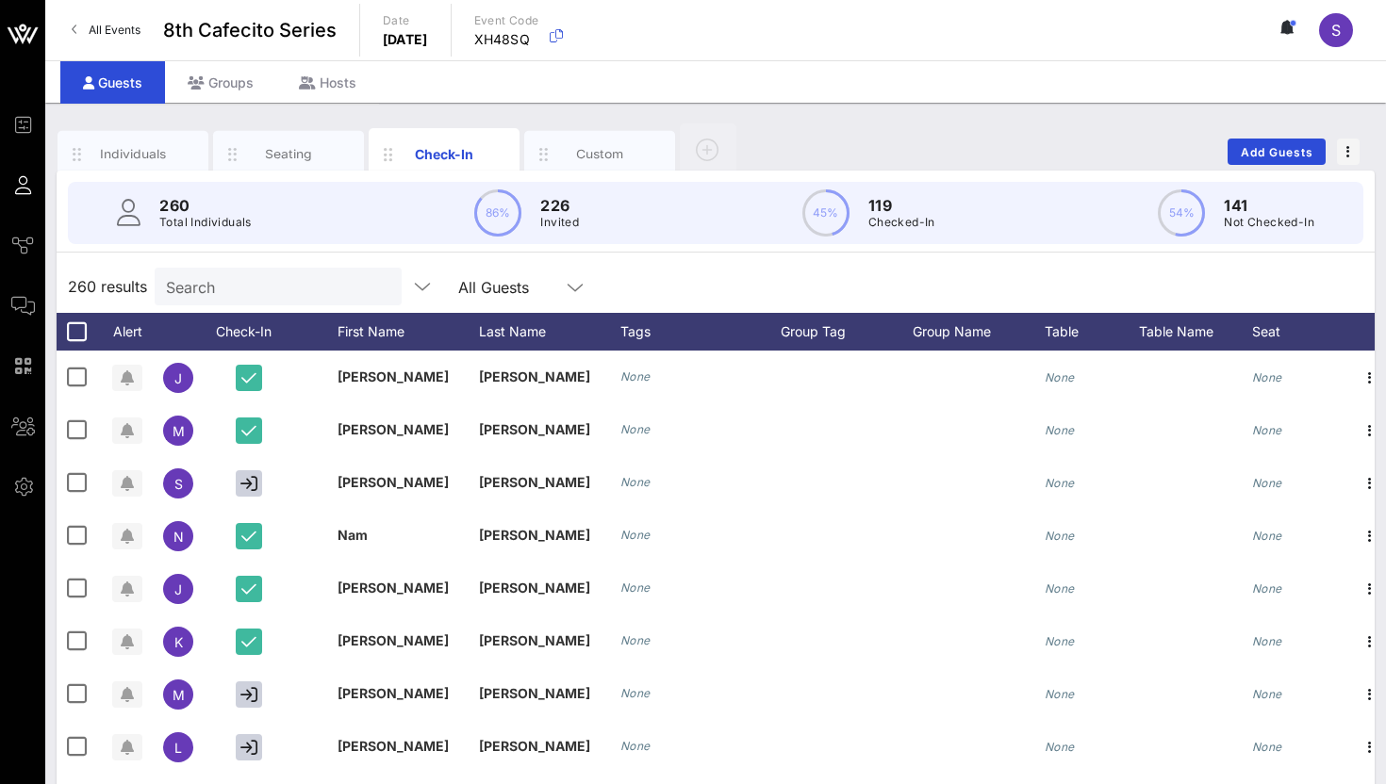
click at [623, 263] on div "260 results Search All Guests" at bounding box center [716, 286] width 1318 height 53
click at [639, 286] on div "260 results Search All Guests" at bounding box center [716, 286] width 1318 height 53
click at [261, 285] on input "Search" at bounding box center [276, 286] width 221 height 25
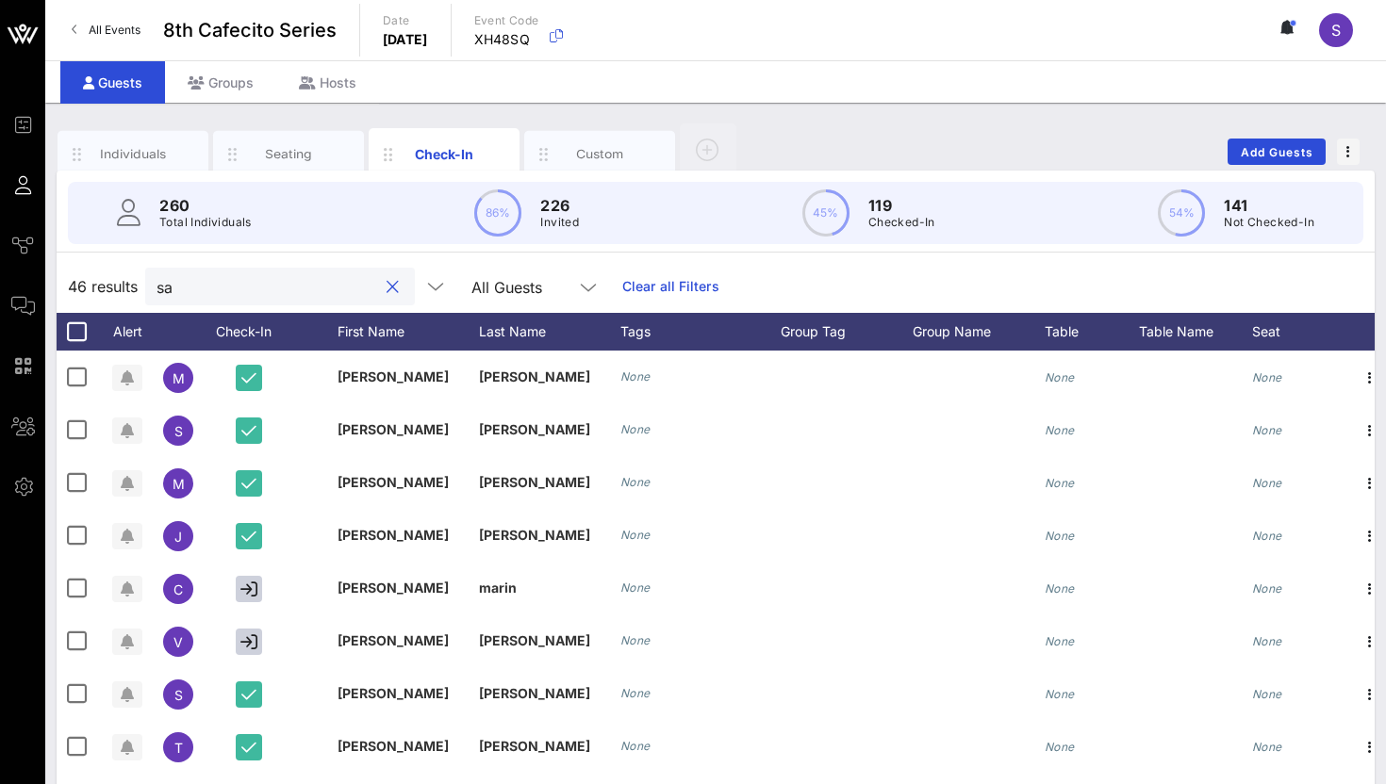
type input "s"
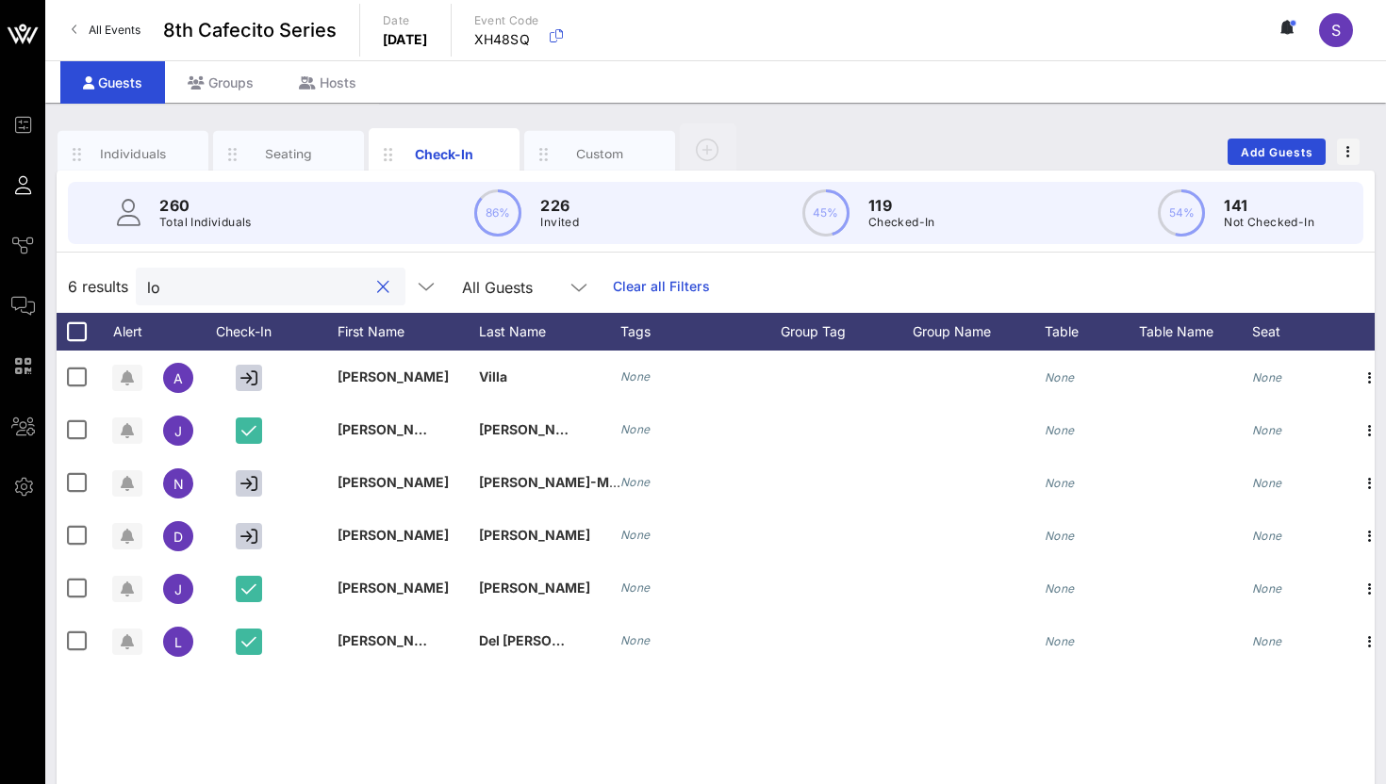
type input "l"
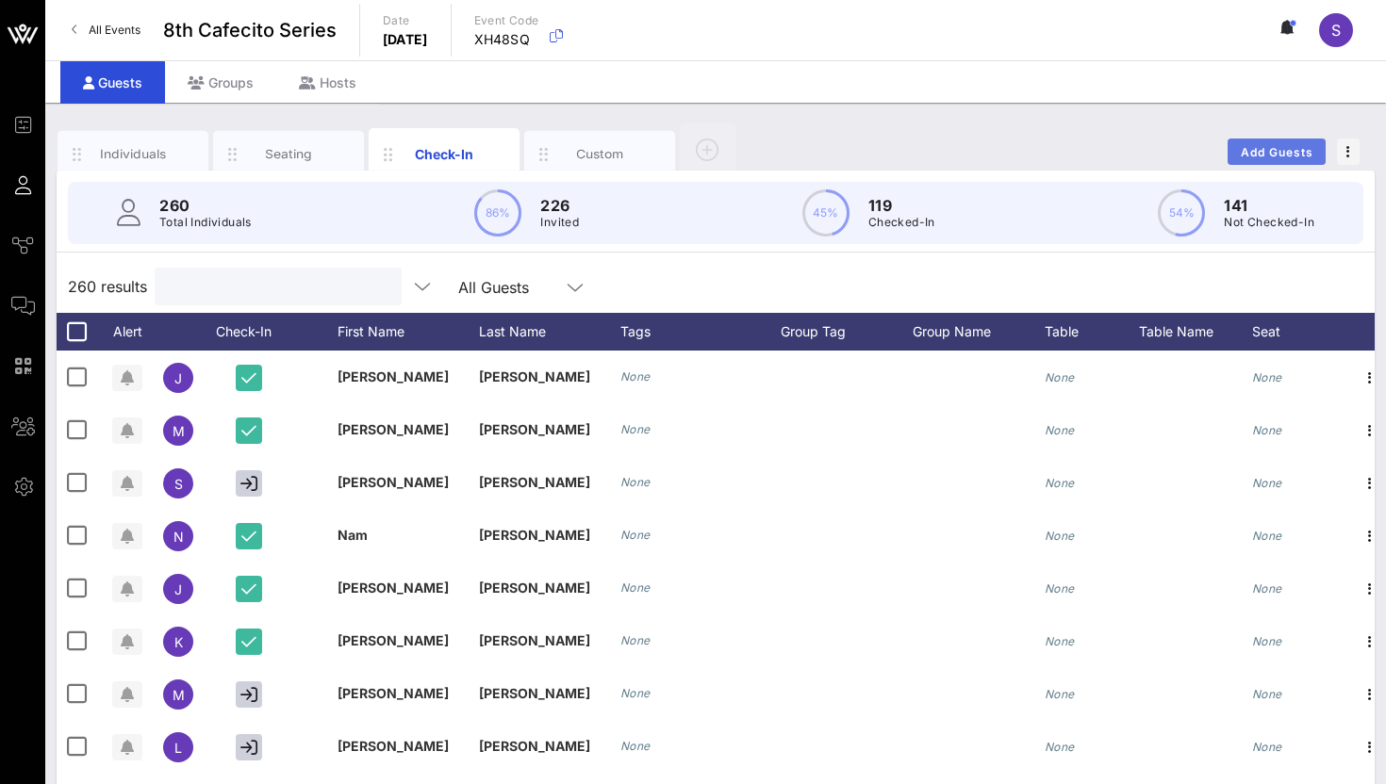
click at [1306, 145] on span "Add Guests" at bounding box center [1277, 152] width 74 height 14
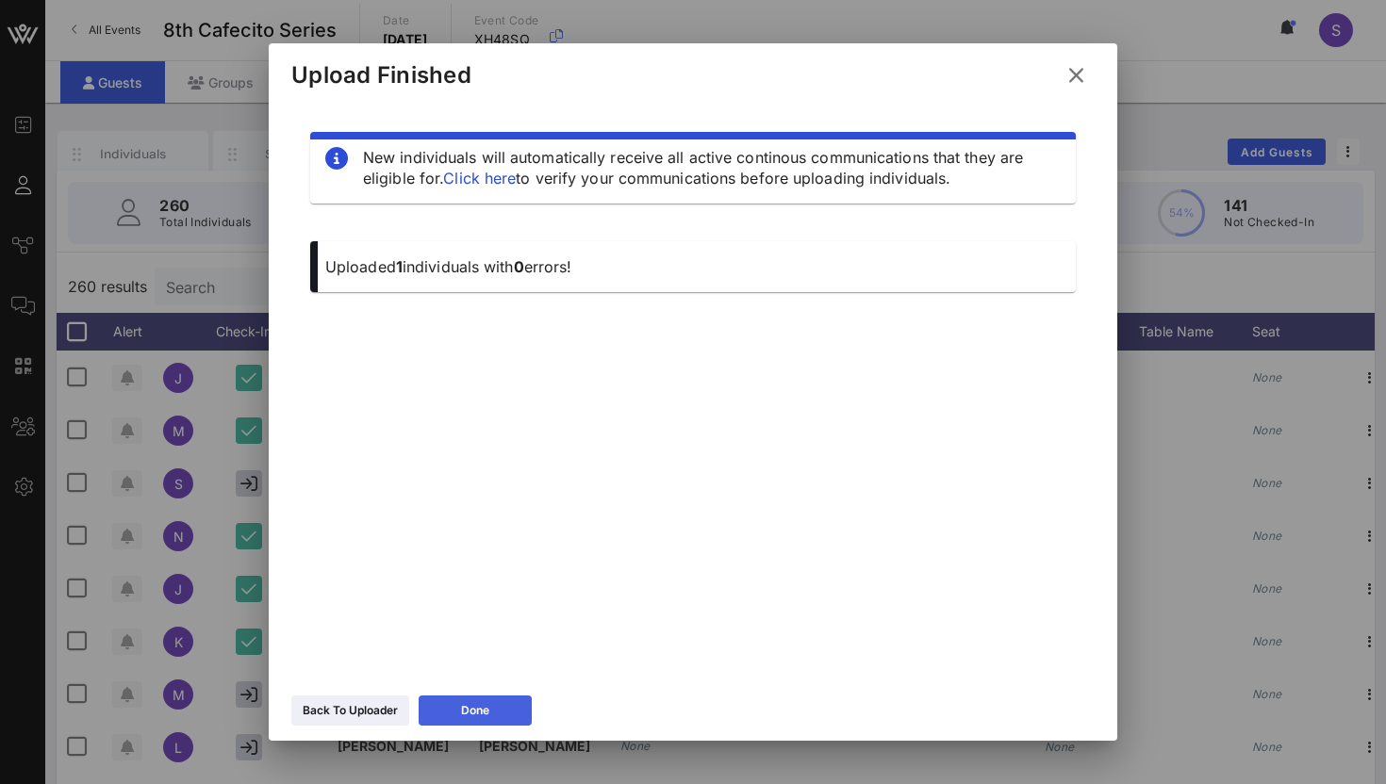
click at [494, 700] on button "Done" at bounding box center [475, 711] width 113 height 30
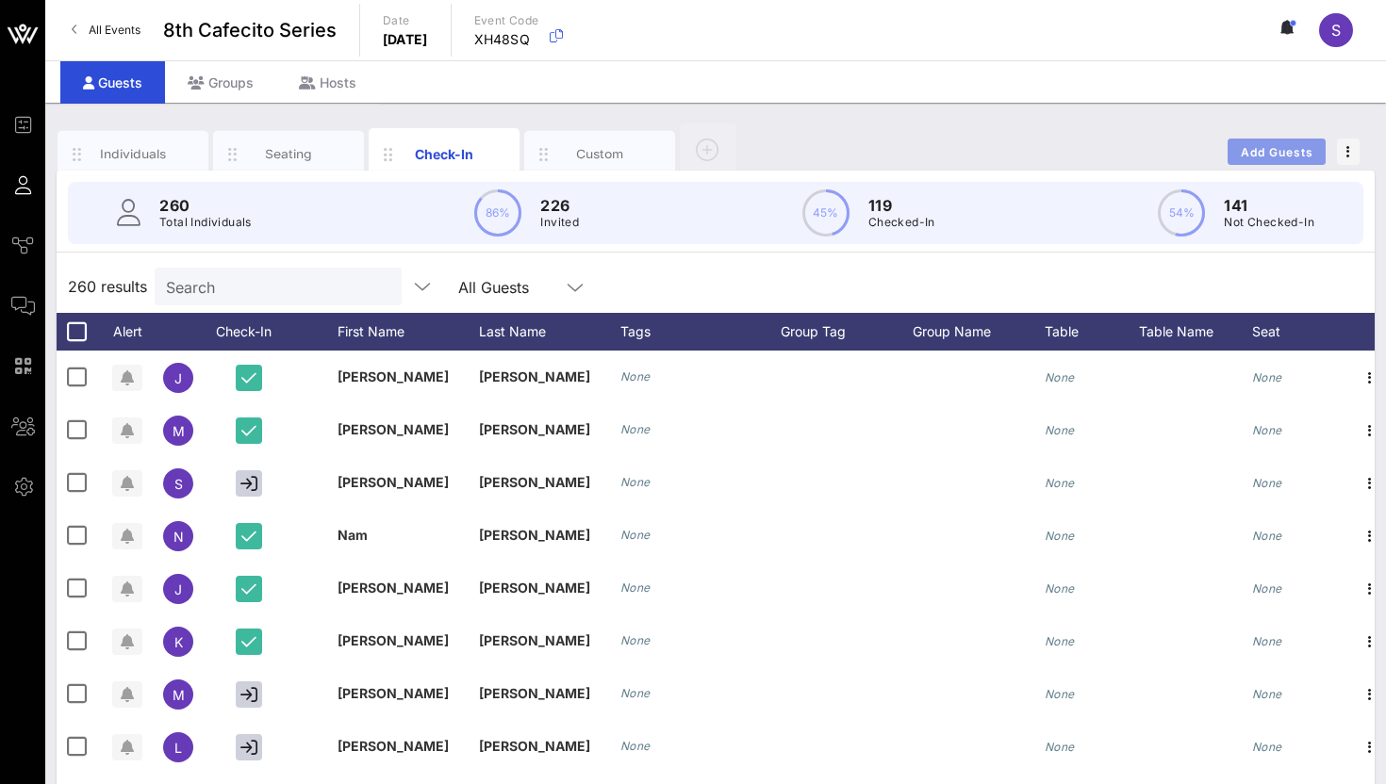
click at [1270, 145] on span "Add Guests" at bounding box center [1277, 152] width 74 height 14
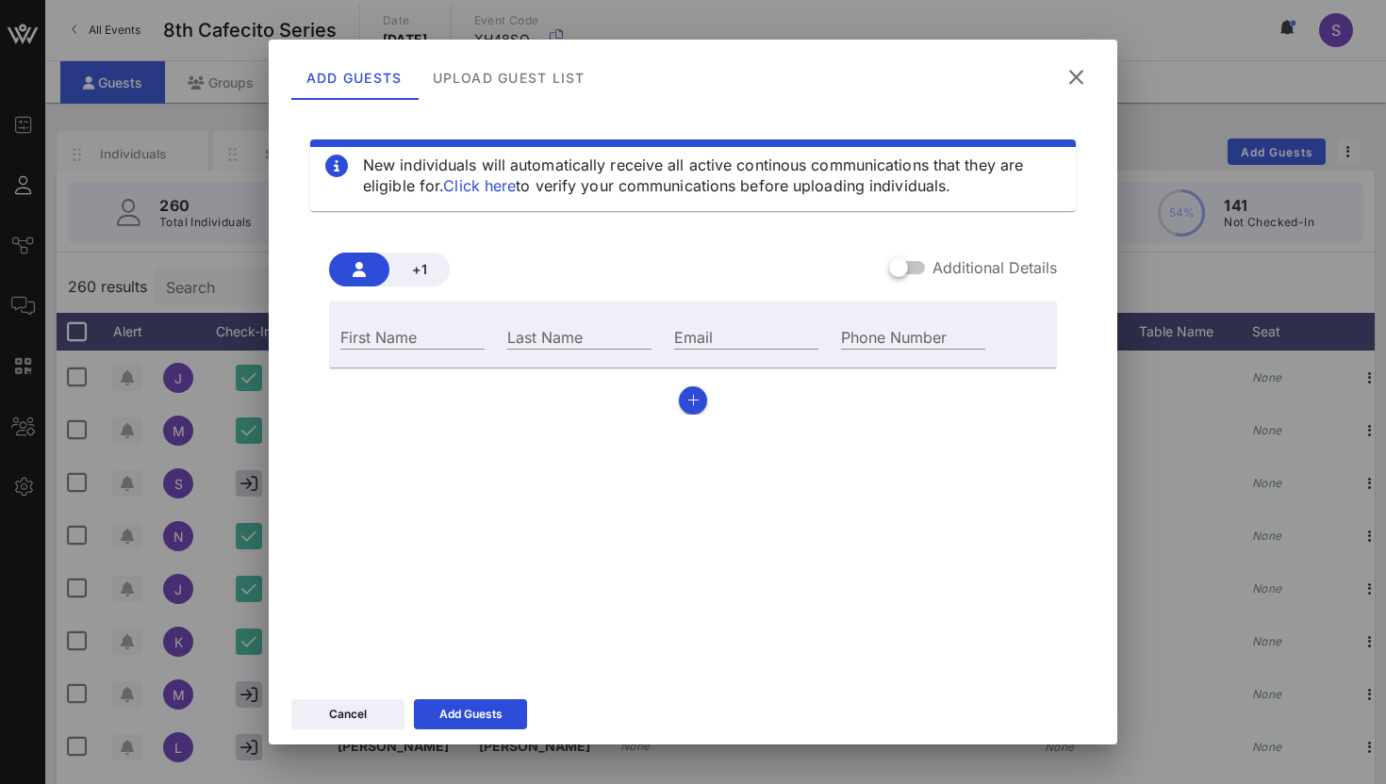
click at [439, 354] on div "First Name" at bounding box center [412, 334] width 167 height 51
click at [437, 336] on input "First Name" at bounding box center [412, 336] width 144 height 25
type input "Santa"
click at [627, 334] on input "Last Name" at bounding box center [579, 336] width 144 height 25
type input "[PERSON_NAME]"
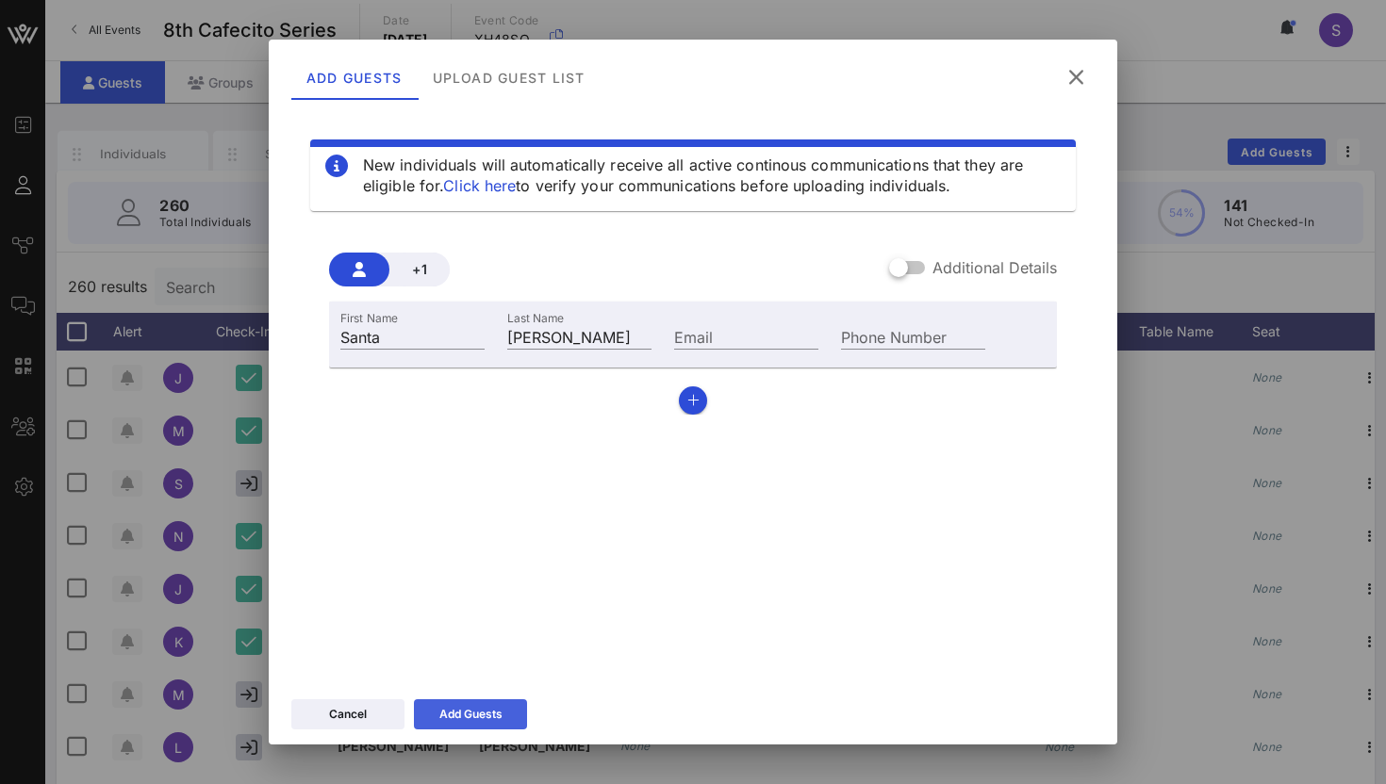
click at [457, 727] on button "Add Guests" at bounding box center [470, 715] width 113 height 30
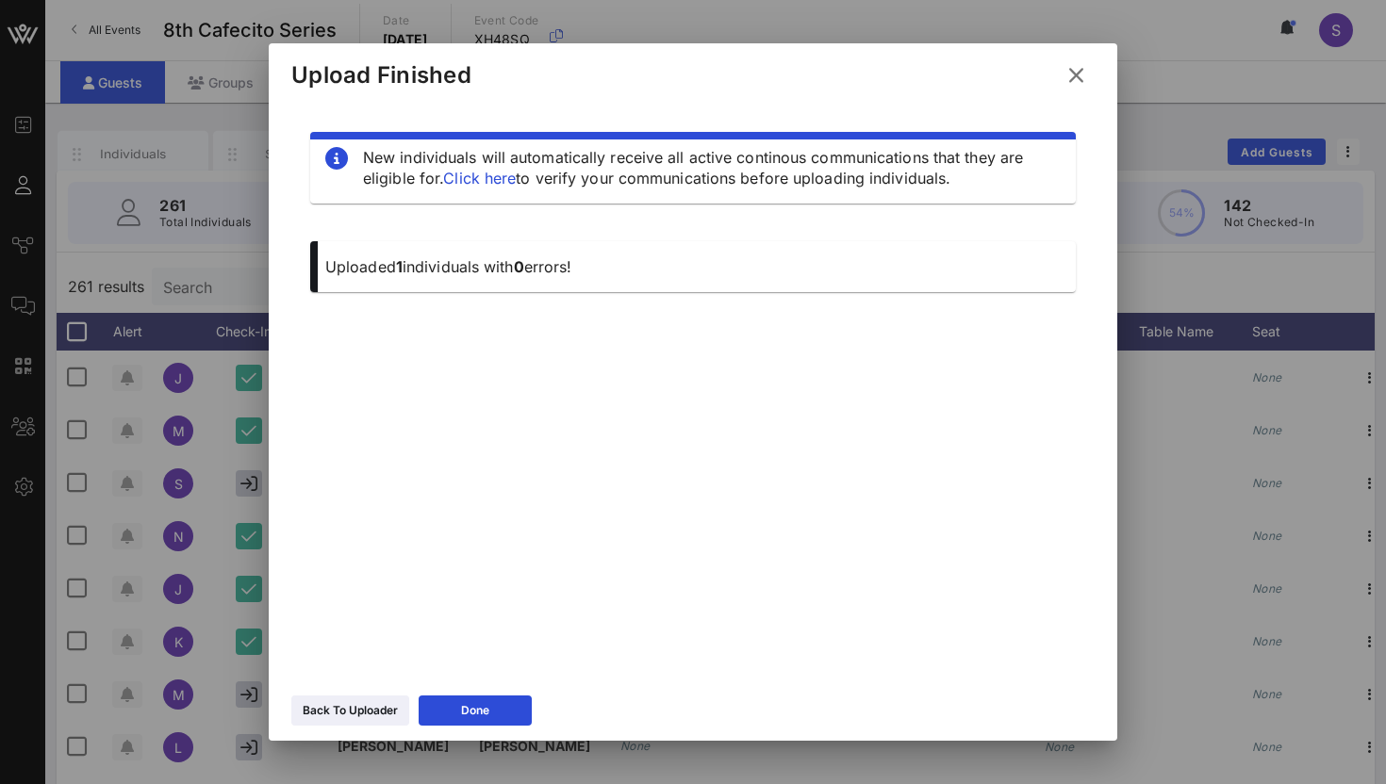
click at [1076, 69] on icon at bounding box center [1075, 75] width 25 height 23
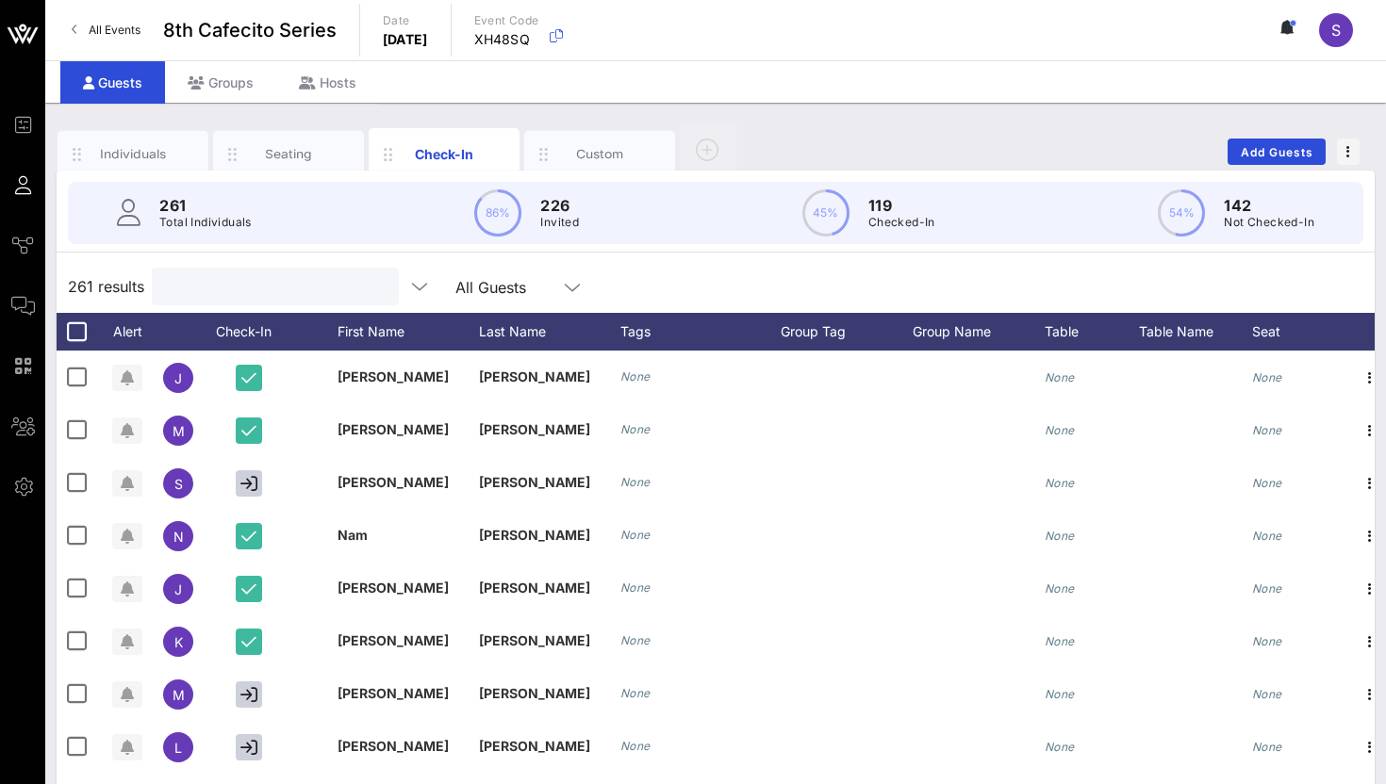
click at [274, 296] on input "text" at bounding box center [273, 286] width 221 height 25
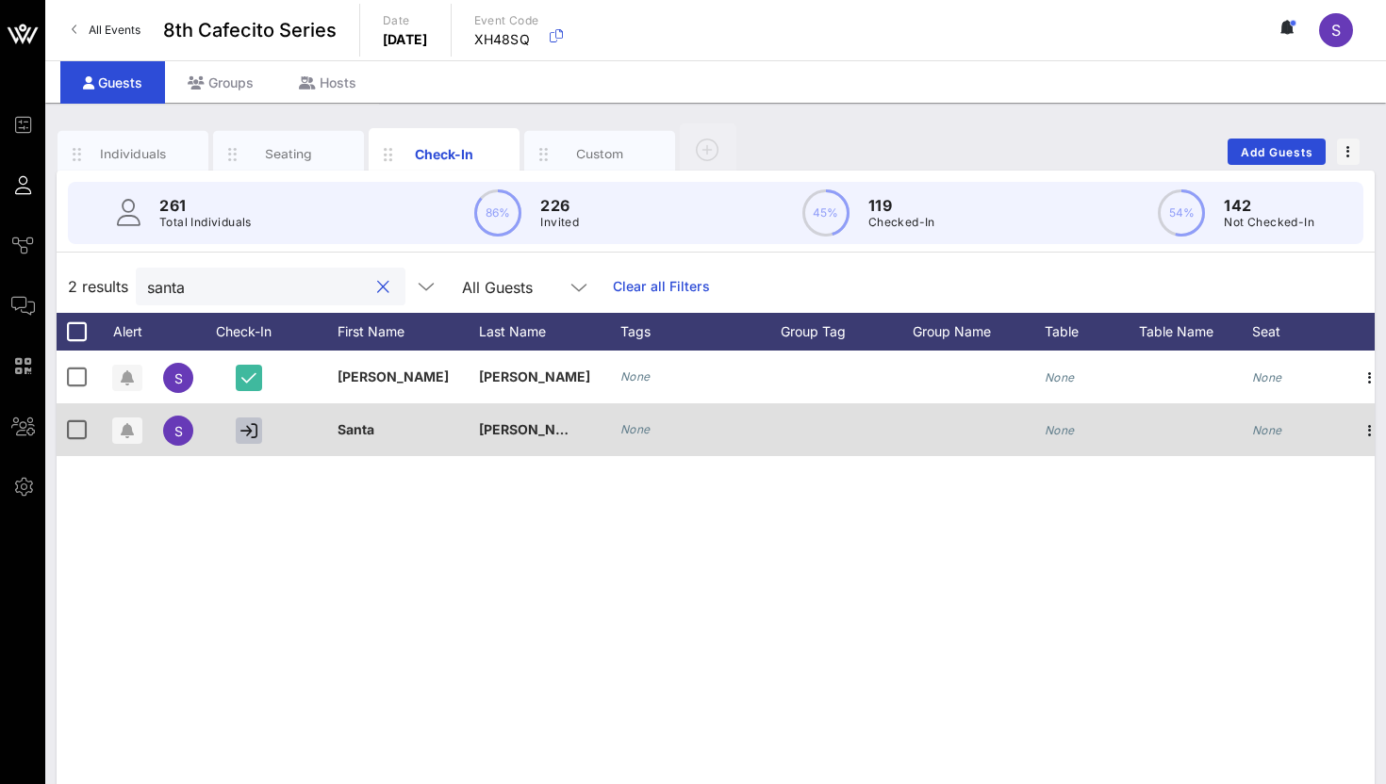
type input "santa"
click at [243, 436] on icon "button" at bounding box center [248, 430] width 17 height 17
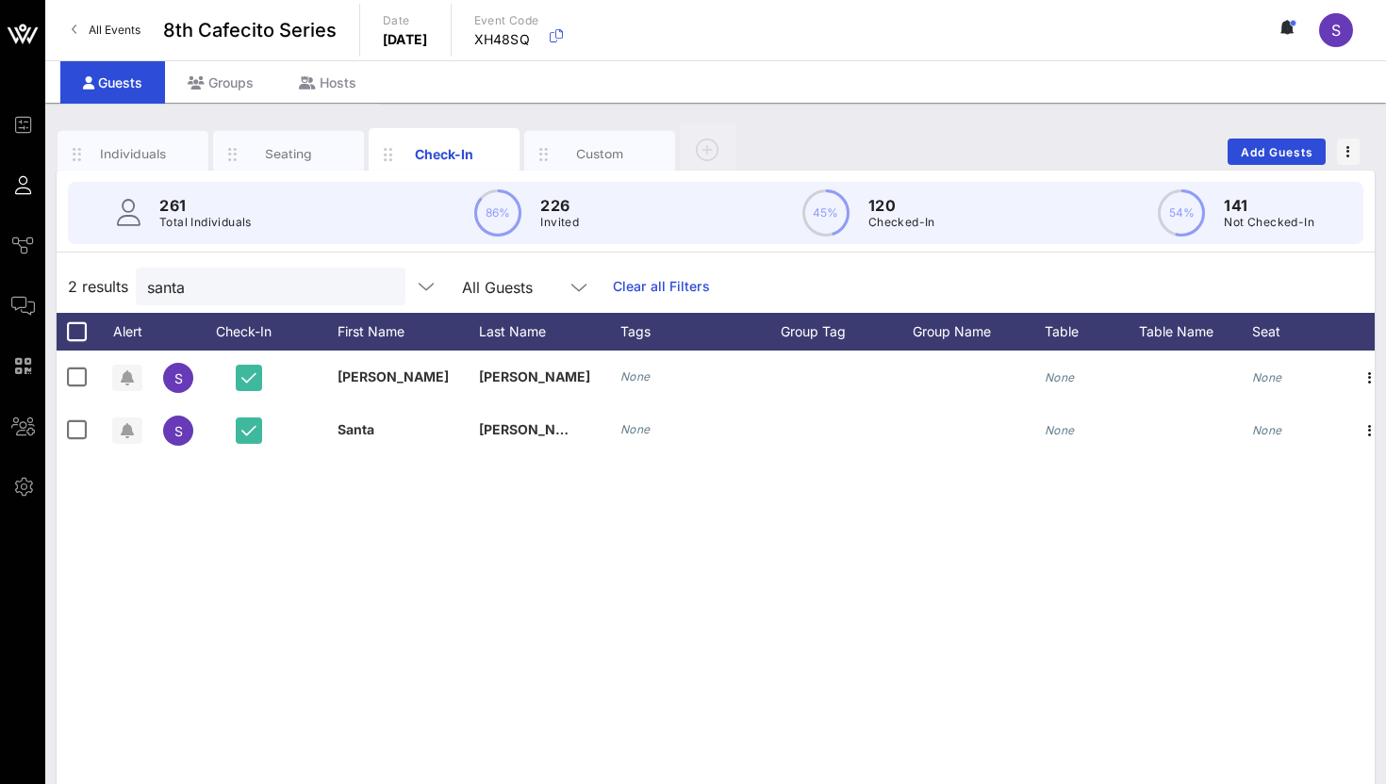
click at [377, 288] on button "clear icon" at bounding box center [383, 287] width 12 height 19
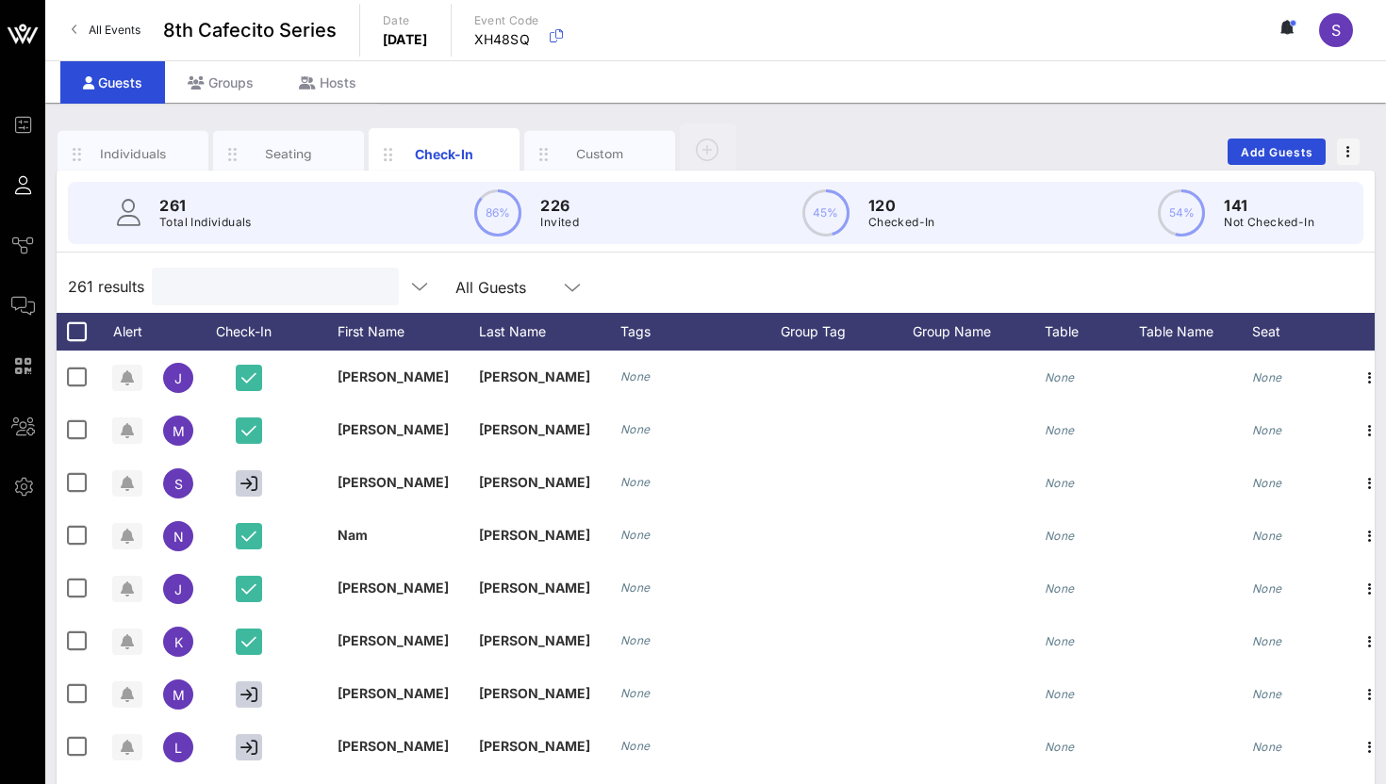
click at [634, 284] on div "261 results All Guests" at bounding box center [716, 286] width 1318 height 53
click at [302, 283] on input "text" at bounding box center [273, 286] width 221 height 25
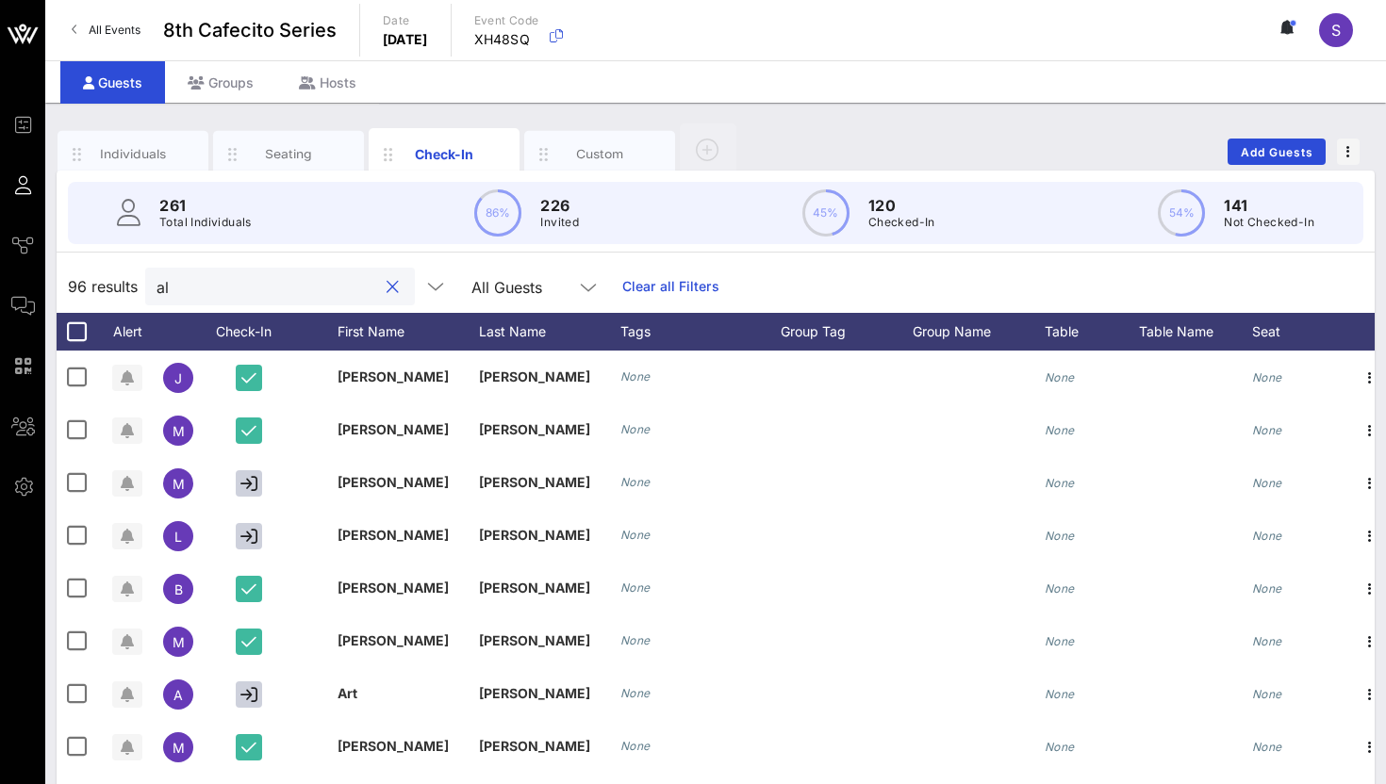
type input "a"
type input "e"
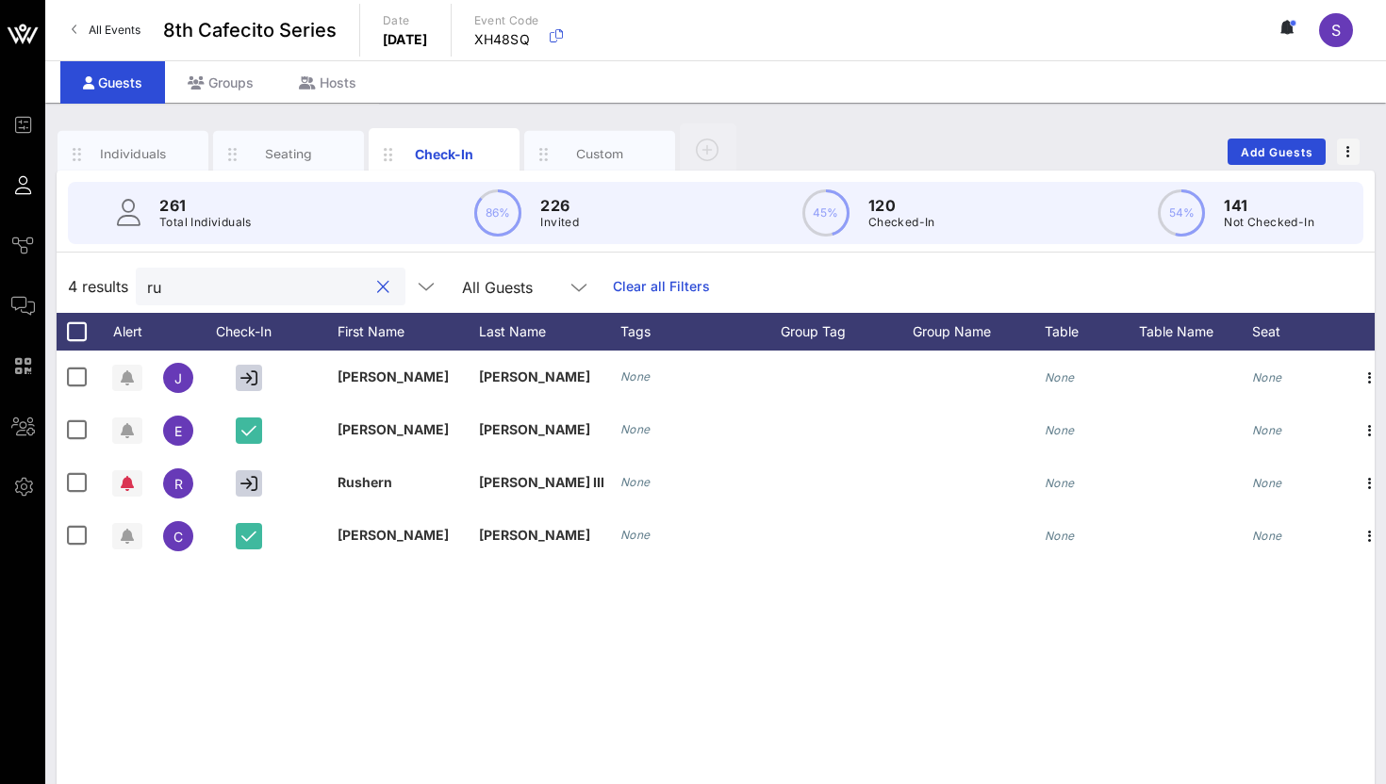
type input "r"
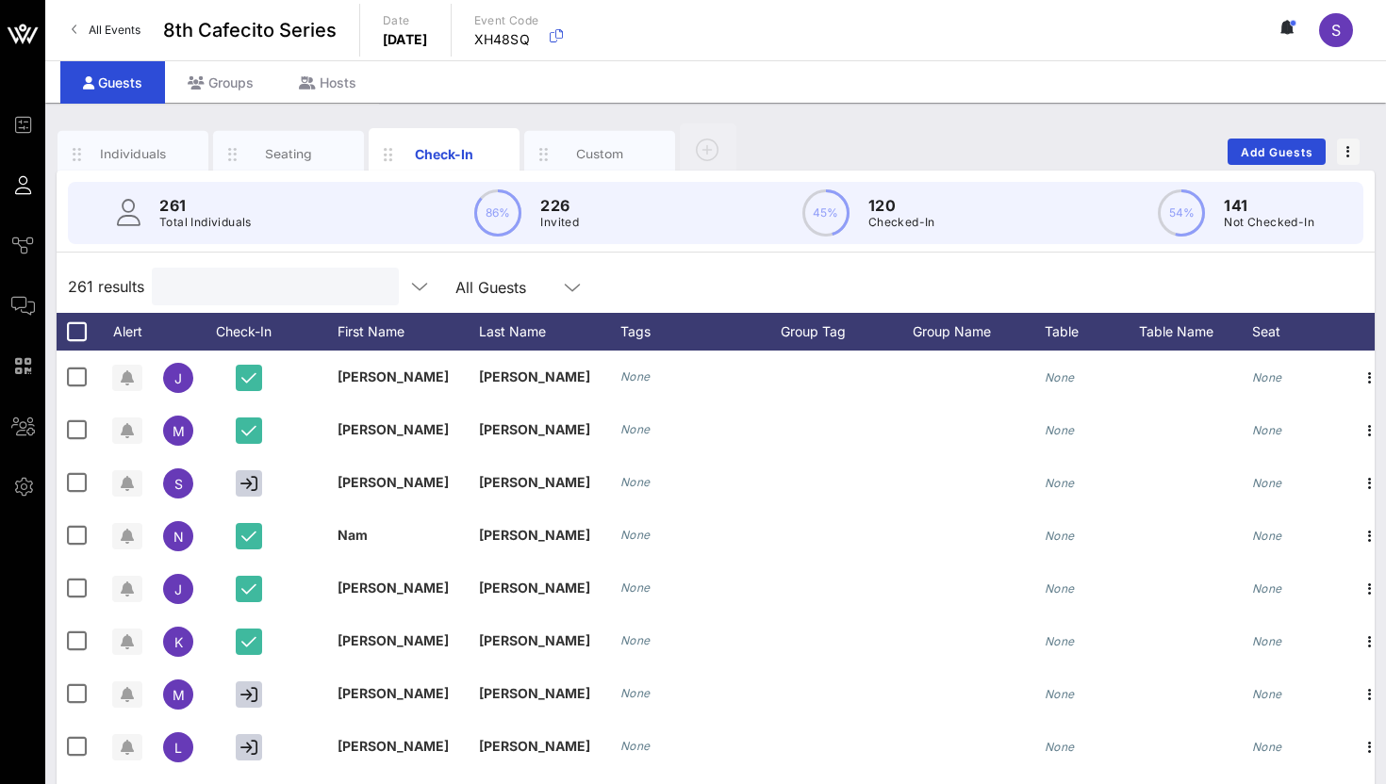
click at [620, 288] on div "261 results All Guests" at bounding box center [716, 286] width 1318 height 53
click at [236, 296] on input "Search" at bounding box center [273, 286] width 221 height 25
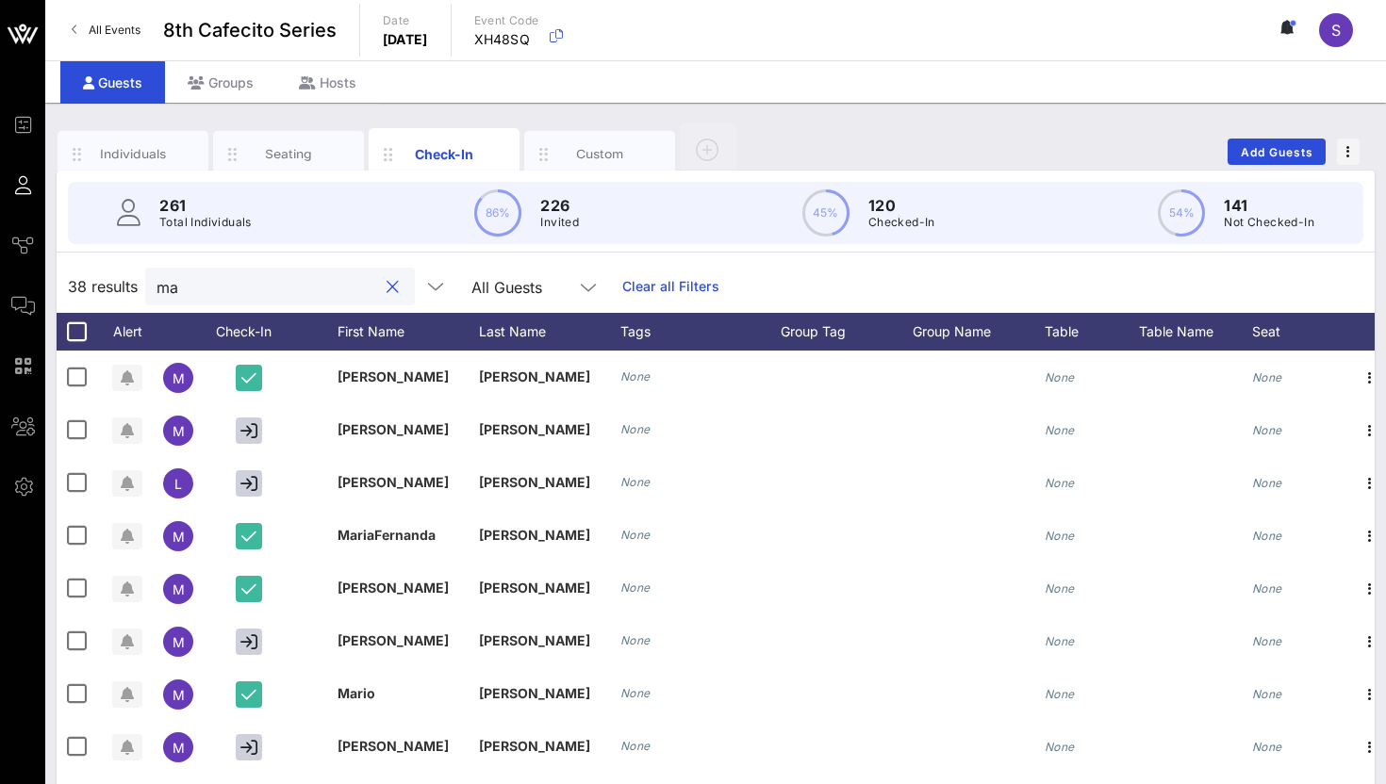
type input "m"
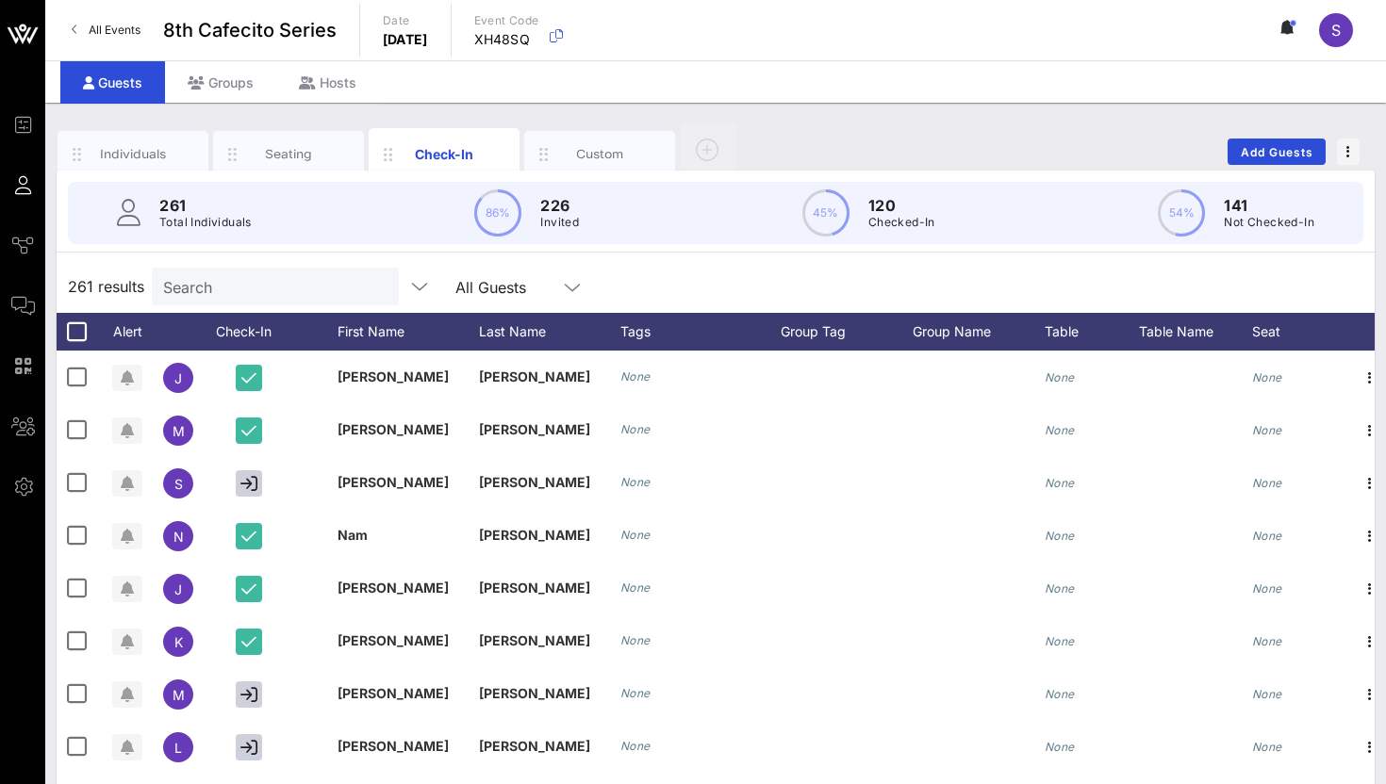
click at [679, 261] on div "261 results Search All Guests" at bounding box center [716, 286] width 1318 height 53
click at [684, 271] on div "261 results Search All Guests" at bounding box center [716, 286] width 1318 height 53
click at [711, 281] on div "261 results Search All Guests" at bounding box center [716, 286] width 1318 height 53
click at [247, 287] on input "text" at bounding box center [273, 286] width 221 height 25
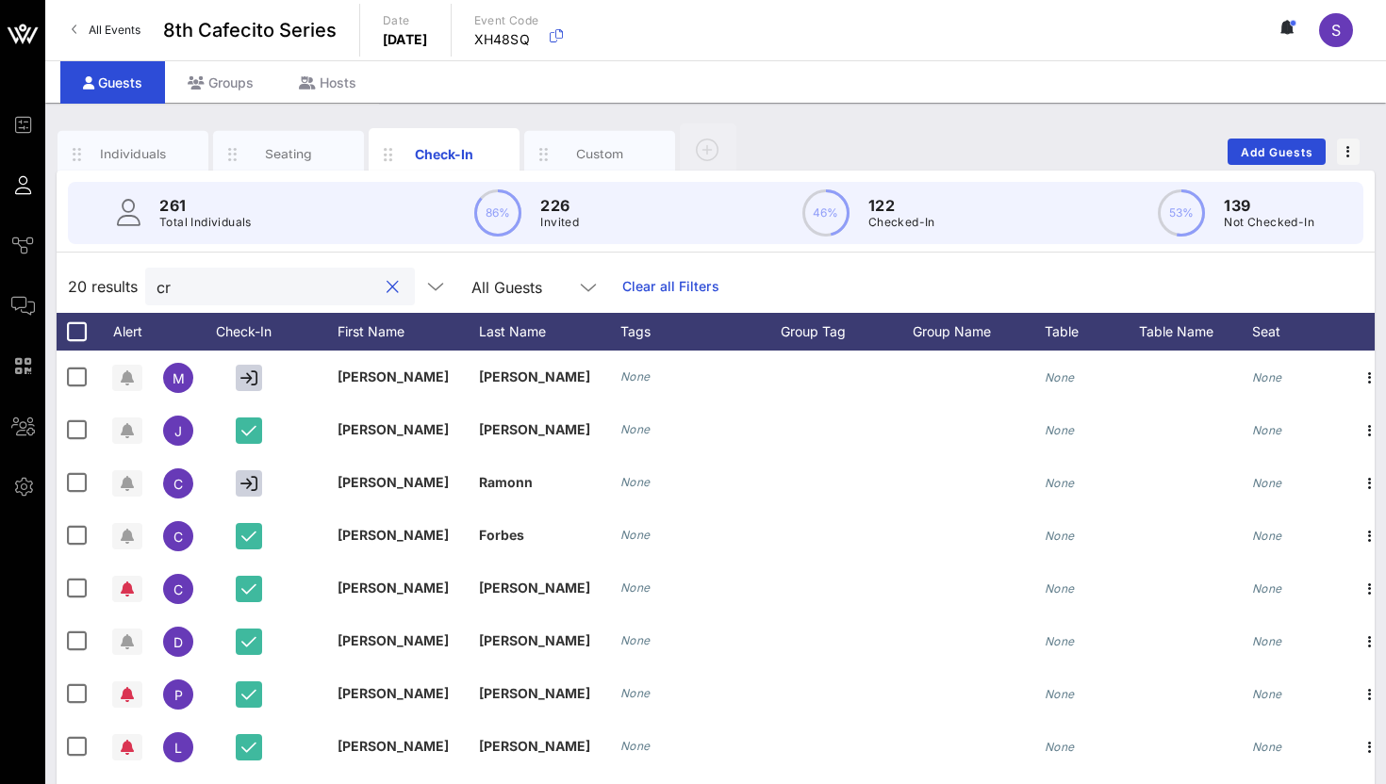
type input "c"
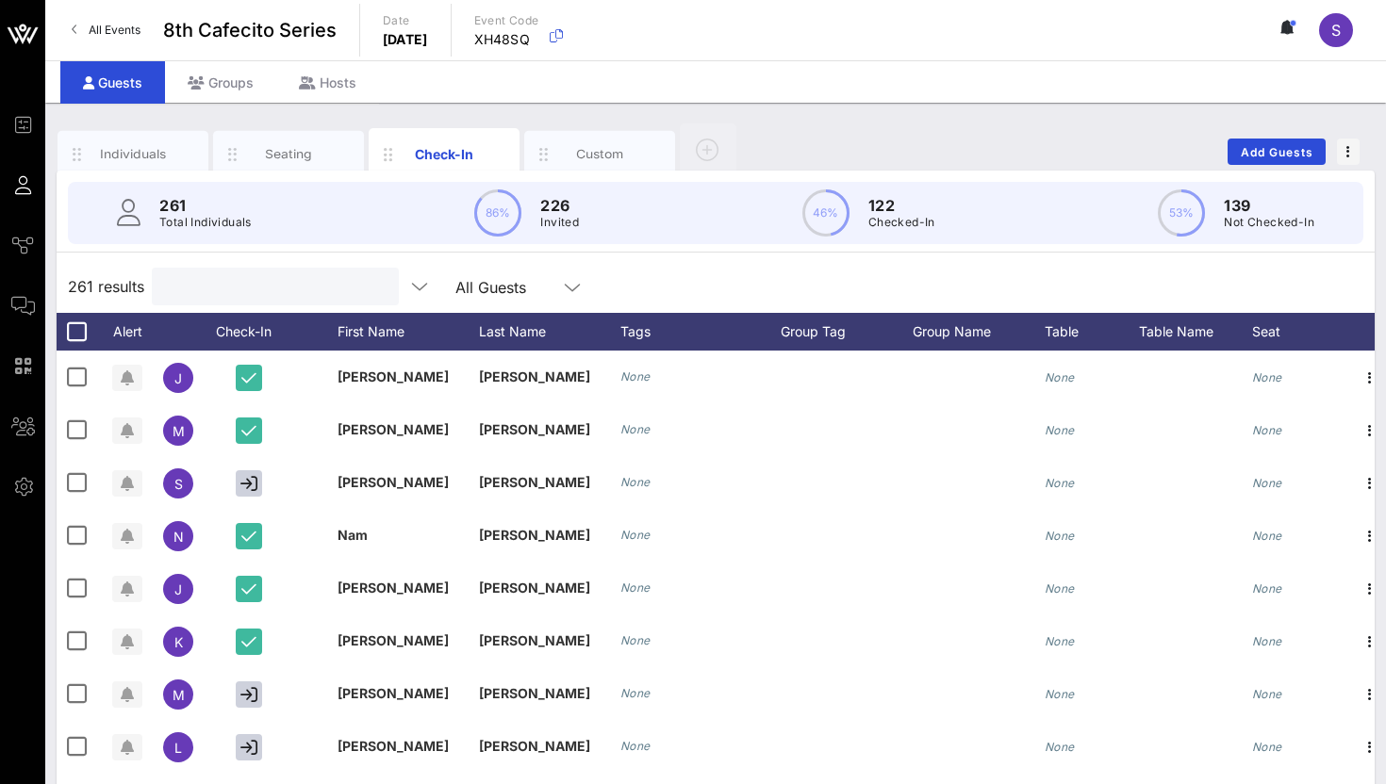
click at [627, 280] on div "261 results All Guests" at bounding box center [716, 286] width 1318 height 53
click at [670, 300] on div "261 results Search All Guests" at bounding box center [716, 286] width 1318 height 53
click at [670, 291] on div "261 results Search All Guests" at bounding box center [716, 286] width 1318 height 53
click at [224, 292] on input "text" at bounding box center [273, 286] width 221 height 25
type input "anu"
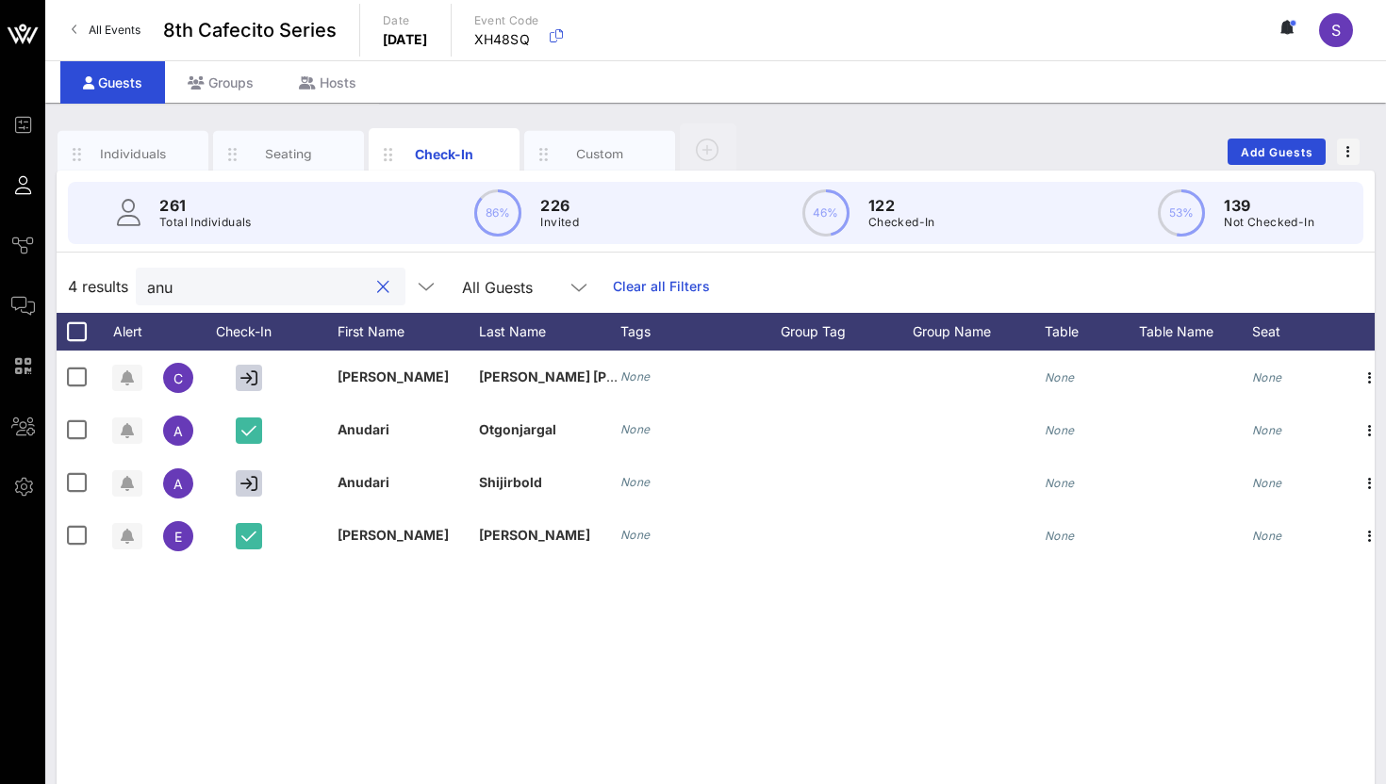
click at [377, 282] on button "clear icon" at bounding box center [383, 287] width 12 height 19
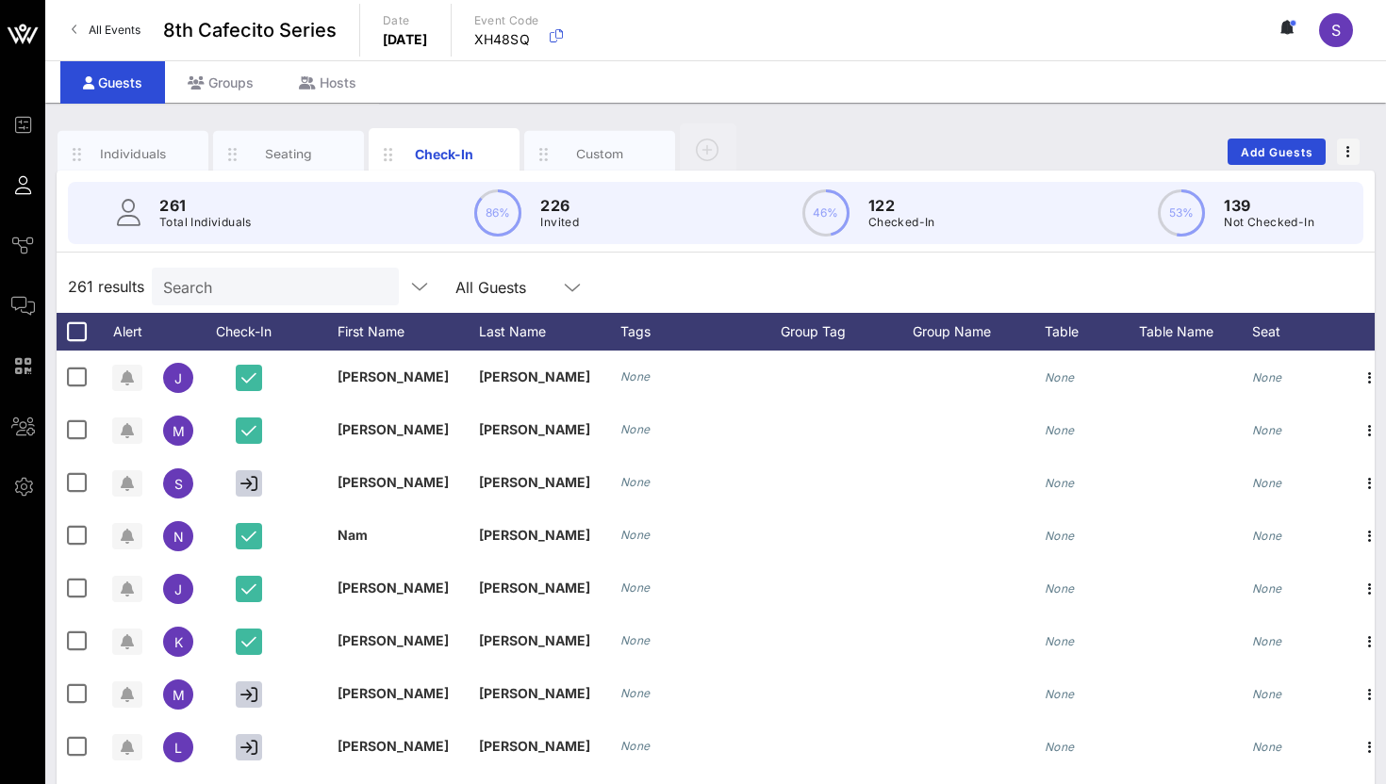
click at [671, 271] on div "261 results Search All Guests" at bounding box center [716, 286] width 1318 height 53
click at [719, 254] on div "261 Total Individuals 86% 226 Invited 46% 122 Checked-In 53% 139 Not Checked-In" at bounding box center [715, 213] width 1341 height 85
click at [749, 279] on div "261 results Search All Guests" at bounding box center [716, 286] width 1318 height 53
click at [247, 288] on input "Search" at bounding box center [273, 286] width 221 height 25
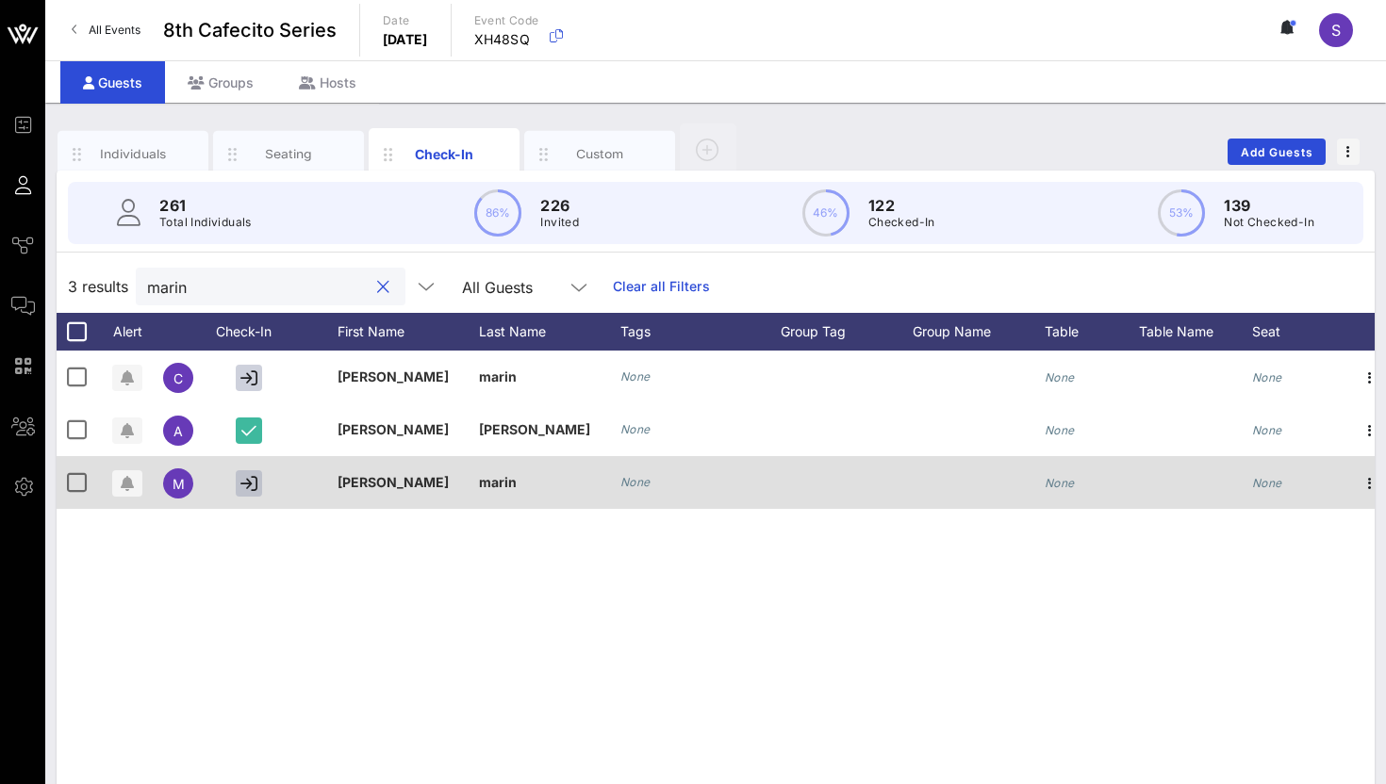
type input "marin"
click at [254, 488] on icon "button" at bounding box center [248, 483] width 17 height 17
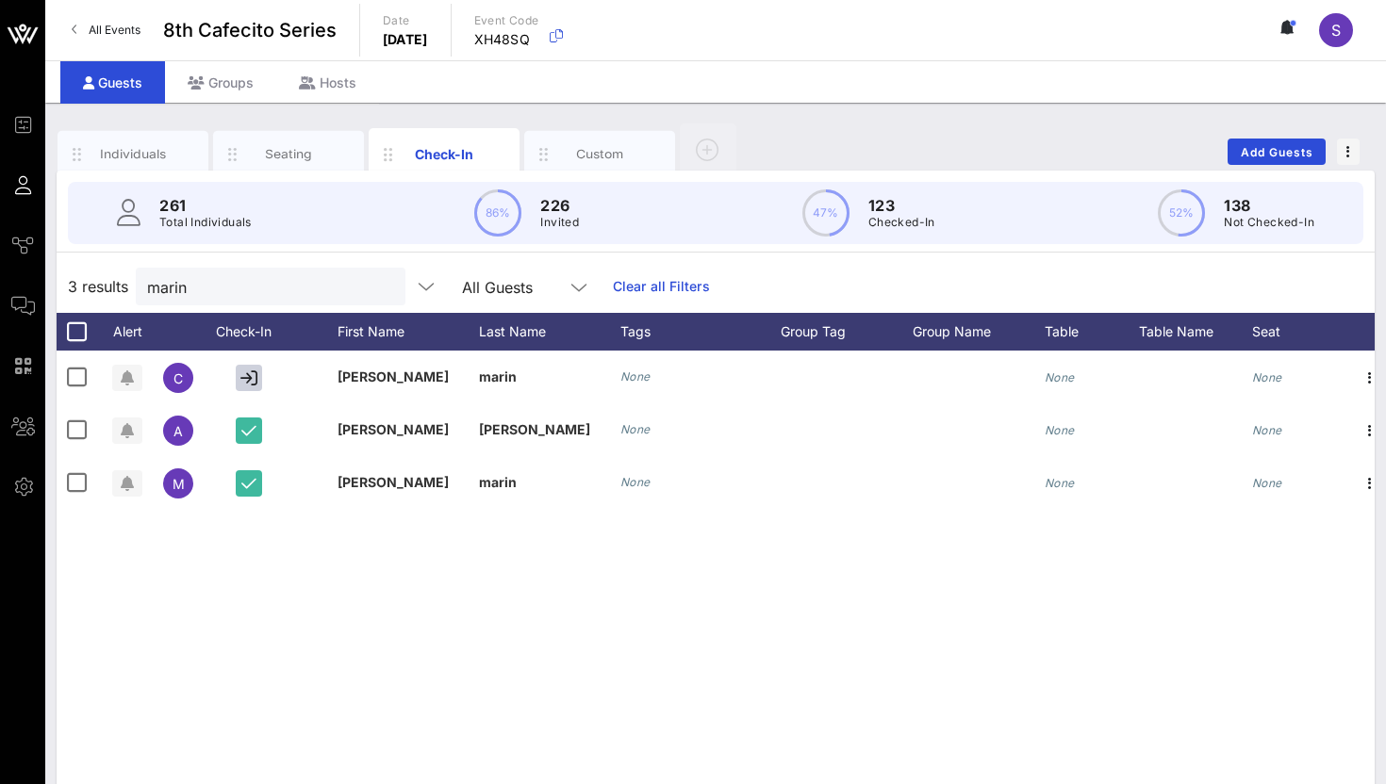
click at [305, 607] on div "c [PERSON_NAME] None None None A [PERSON_NAME] None None None m [PERSON_NAME] N…" at bounding box center [716, 634] width 1318 height 566
click at [377, 288] on button "clear icon" at bounding box center [383, 287] width 12 height 19
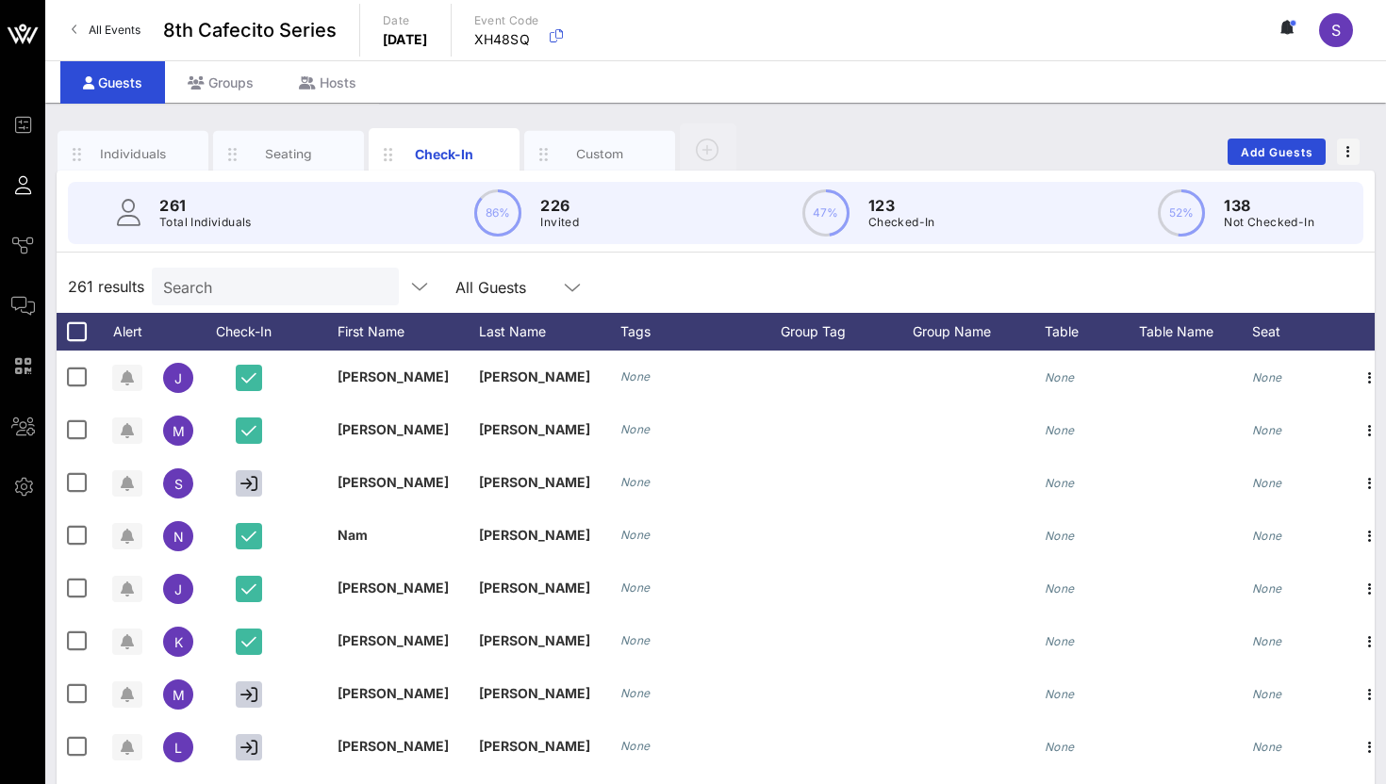
click at [667, 295] on div "261 results Search All Guests" at bounding box center [716, 286] width 1318 height 53
click at [630, 290] on div "261 results Search All Guests" at bounding box center [716, 286] width 1318 height 53
click at [814, 150] on div "Individuals Seating Check-In Custom Add Guests" at bounding box center [716, 152] width 1318 height 60
click at [814, 124] on div "Individuals Seating Check-In Custom Add Guests" at bounding box center [716, 152] width 1318 height 60
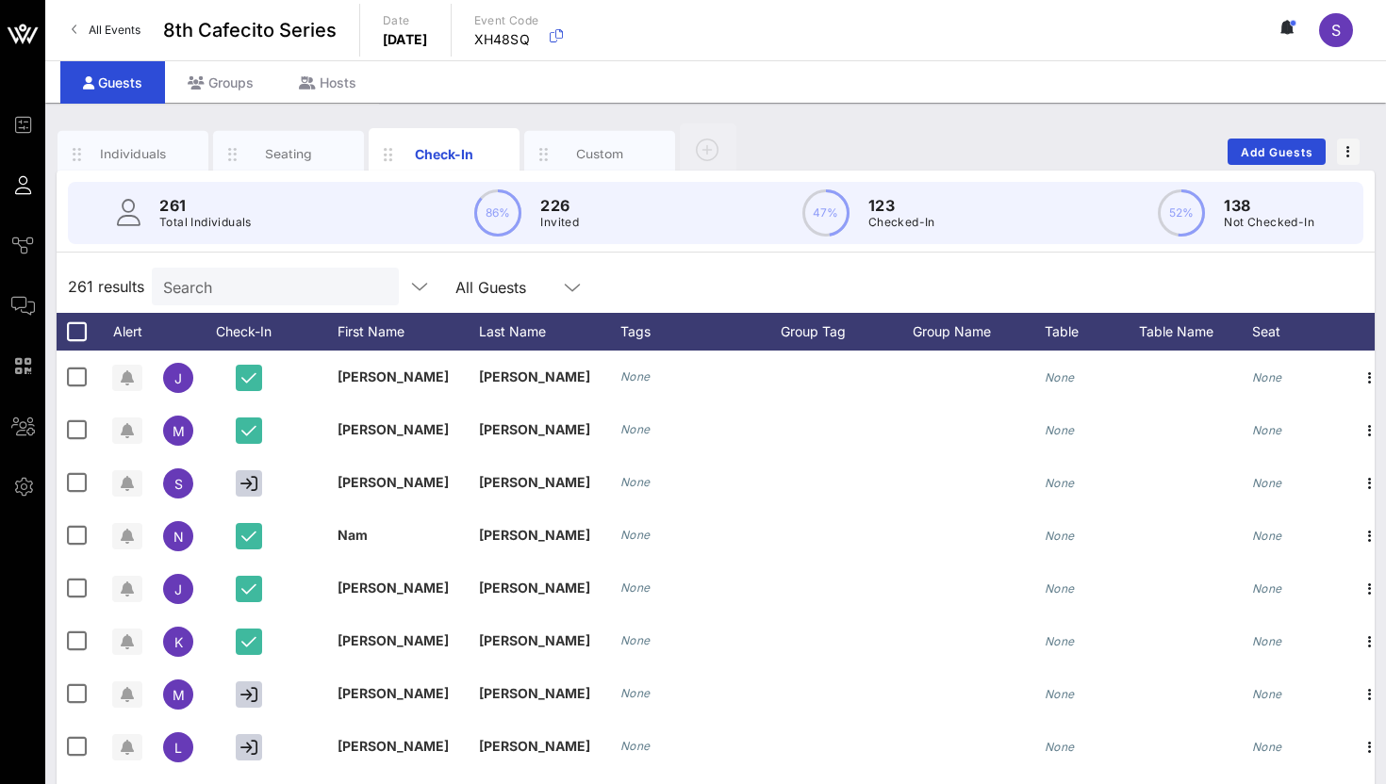
click at [814, 124] on div "Individuals Seating Check-In Custom Add Guests" at bounding box center [716, 152] width 1318 height 60
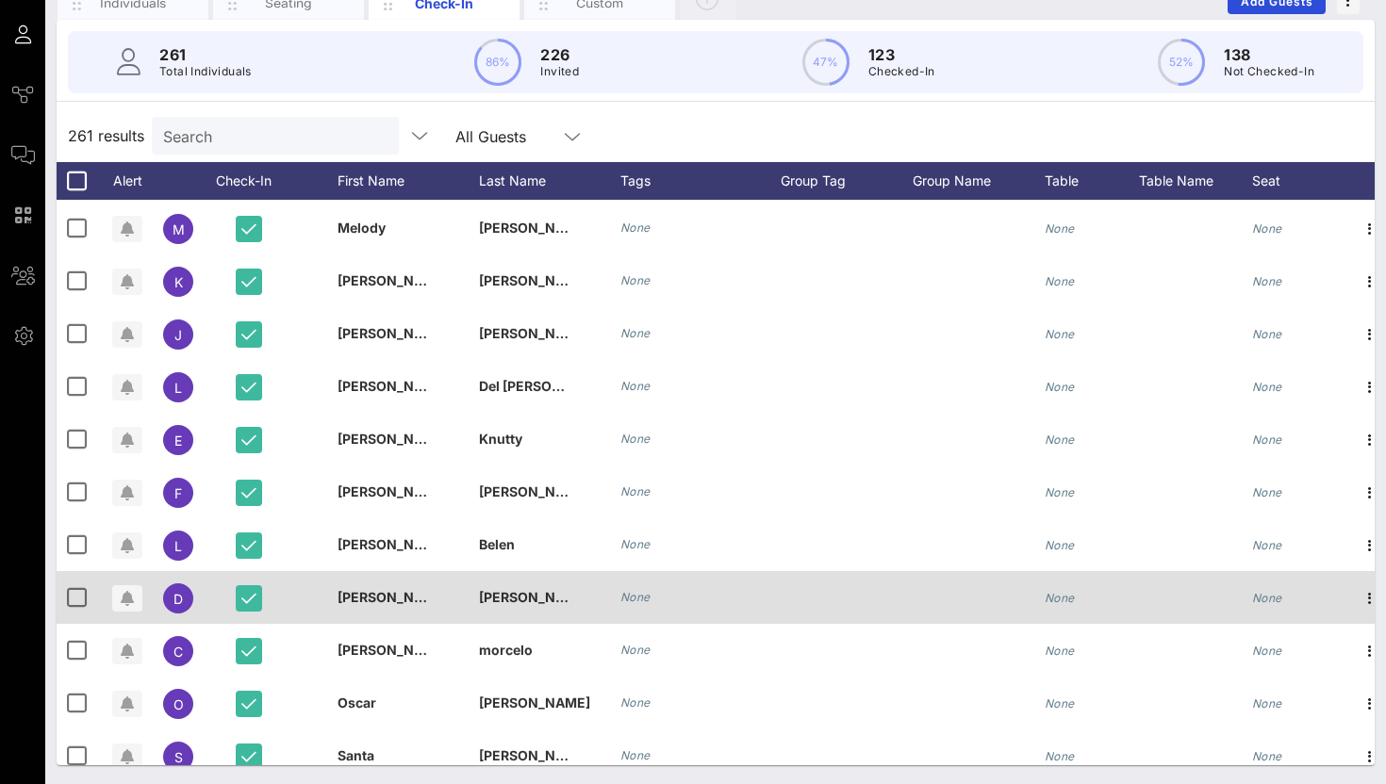
scroll to position [13214, 0]
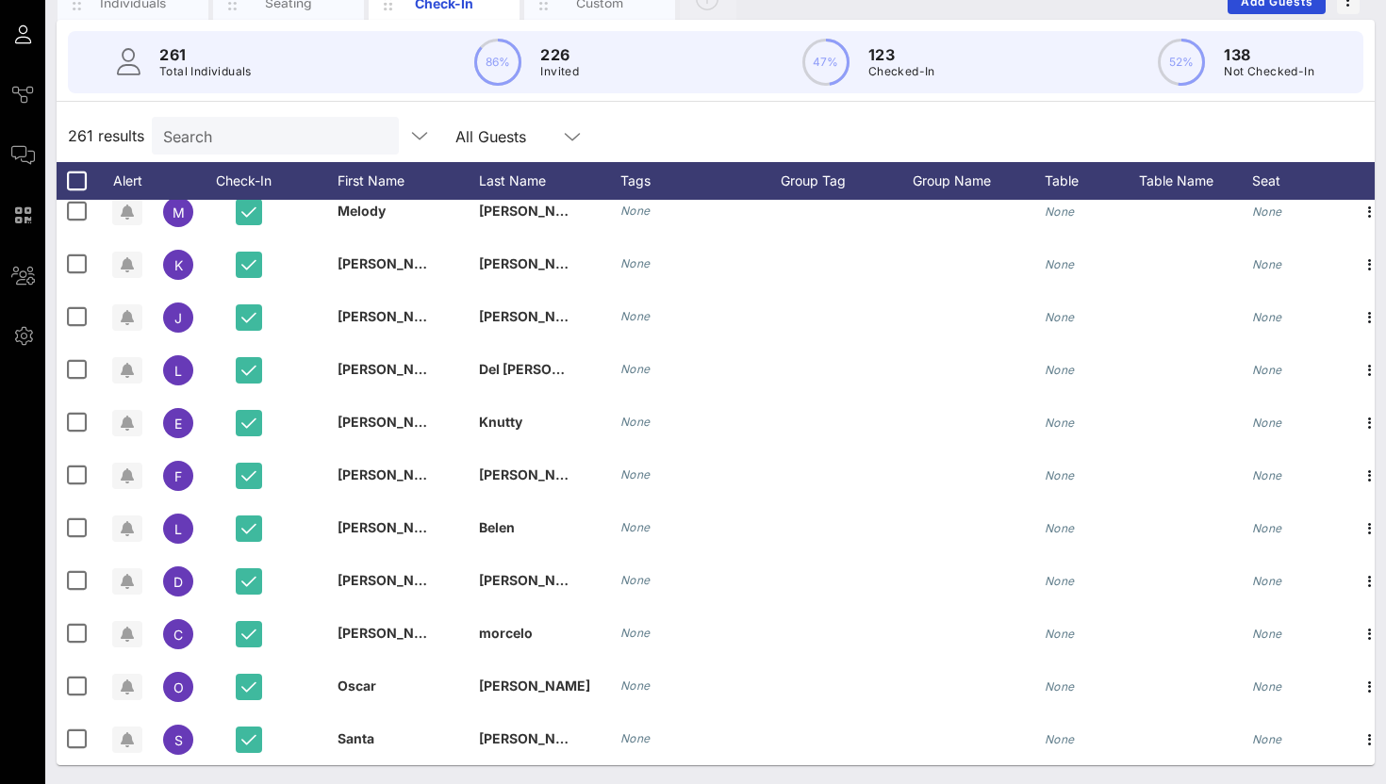
click at [802, 107] on div "261 Total Individuals 86% 226 Invited 47% 123 Checked-In 52% 138 Not Checked-In…" at bounding box center [716, 393] width 1318 height 746
click at [293, 127] on input "Search" at bounding box center [273, 136] width 221 height 25
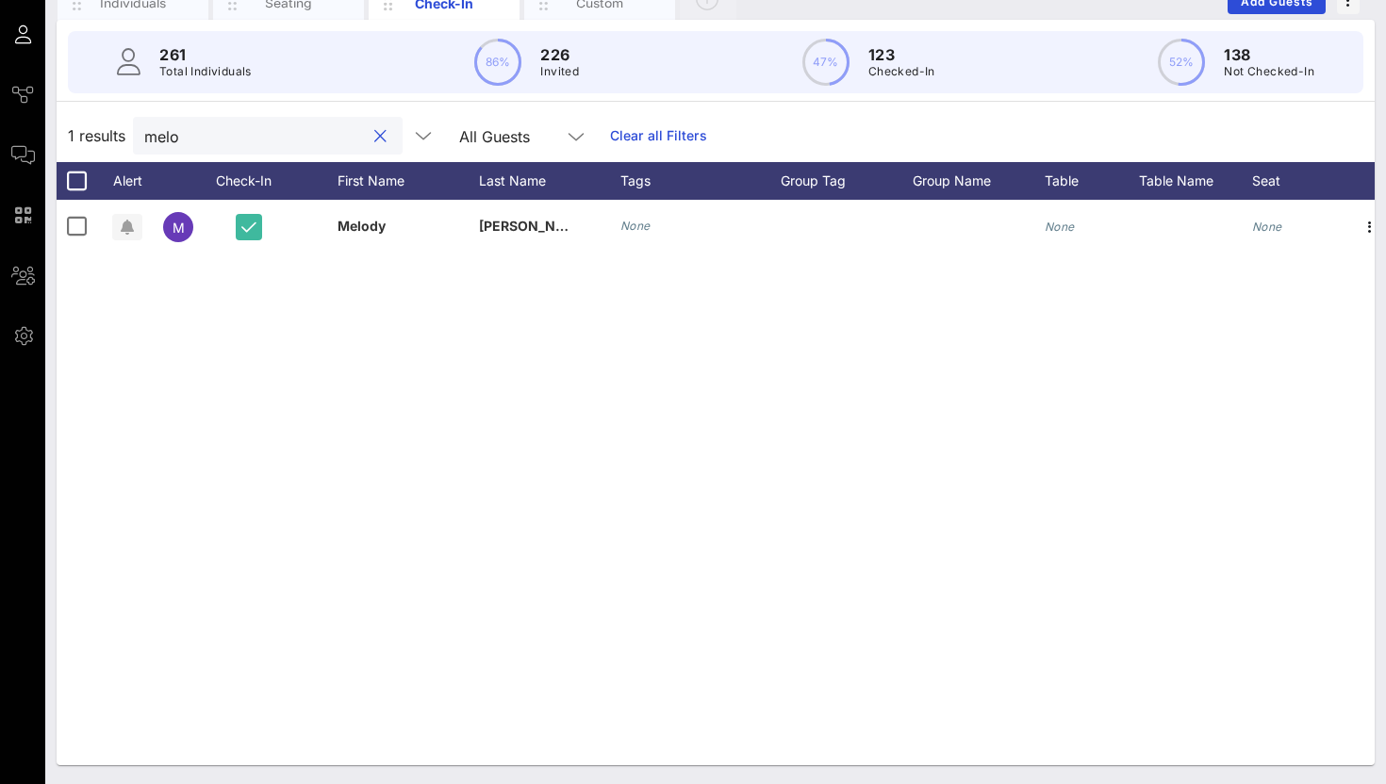
scroll to position [110, 0]
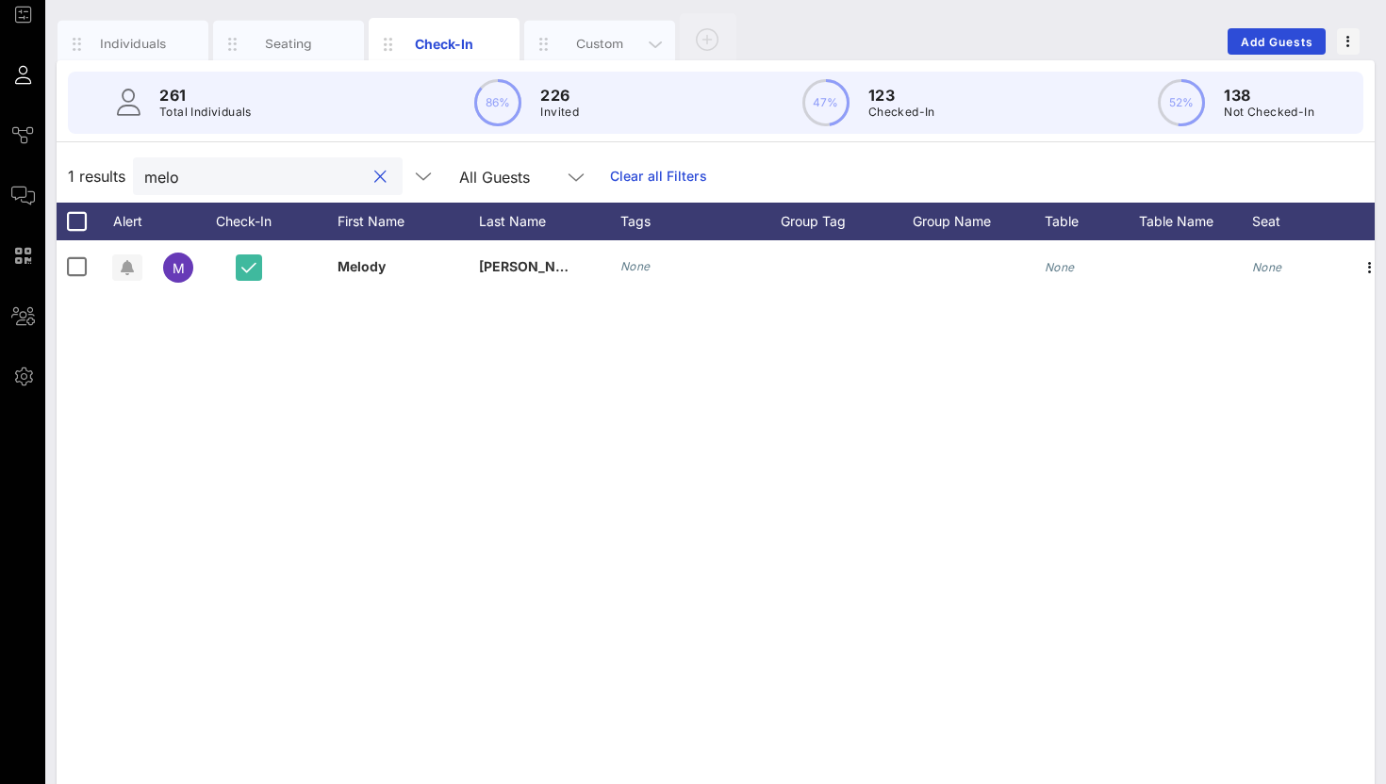
type input "melo"
click at [600, 43] on div "Custom" at bounding box center [600, 44] width 84 height 18
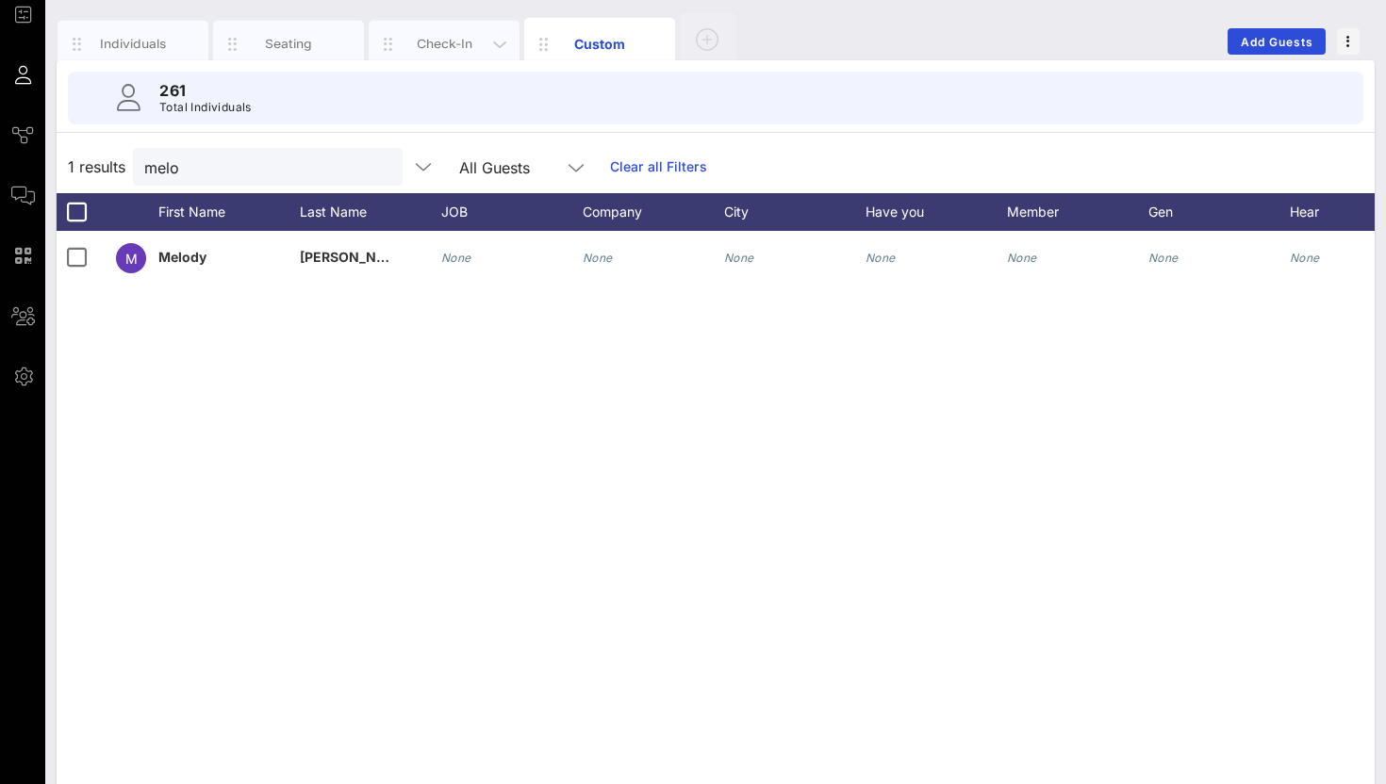
click at [437, 37] on div "Check-In" at bounding box center [445, 44] width 84 height 18
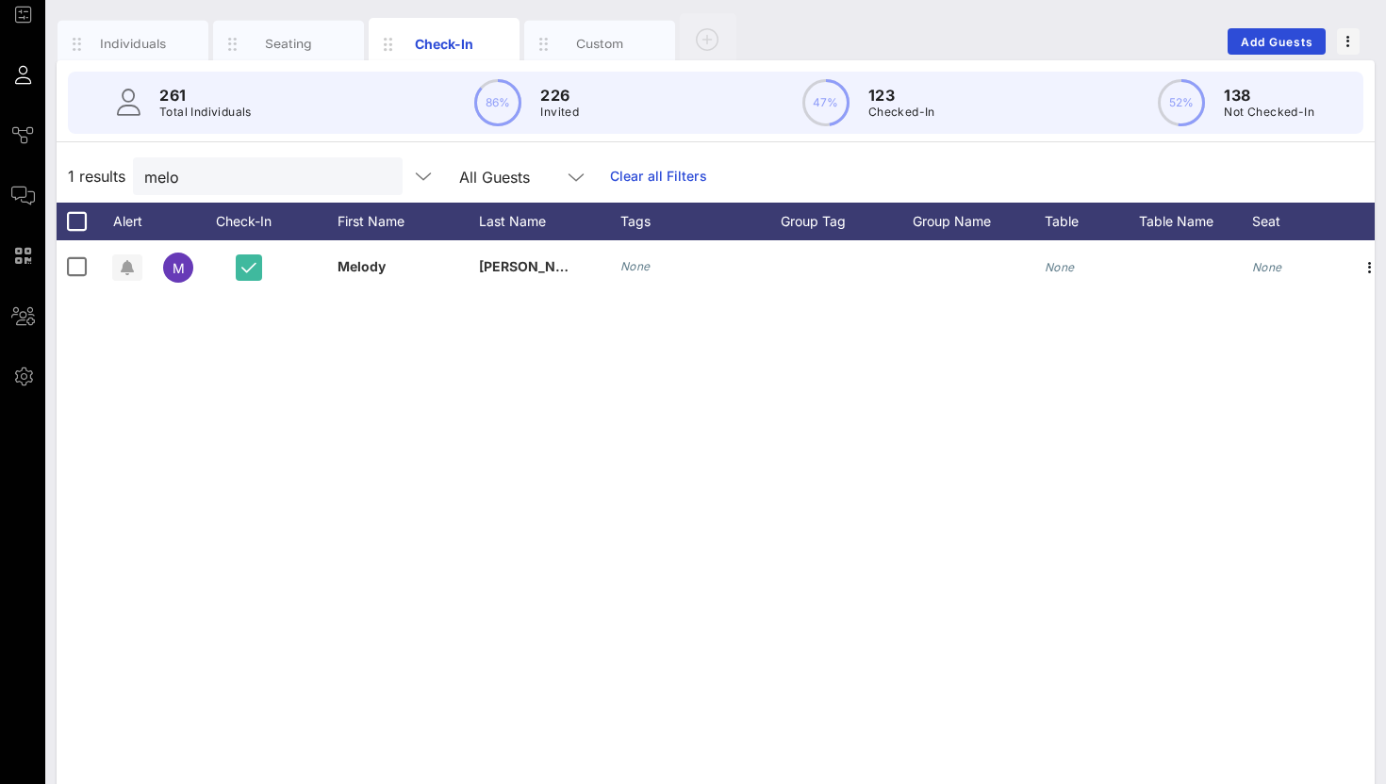
click at [374, 176] on button "clear icon" at bounding box center [380, 177] width 12 height 19
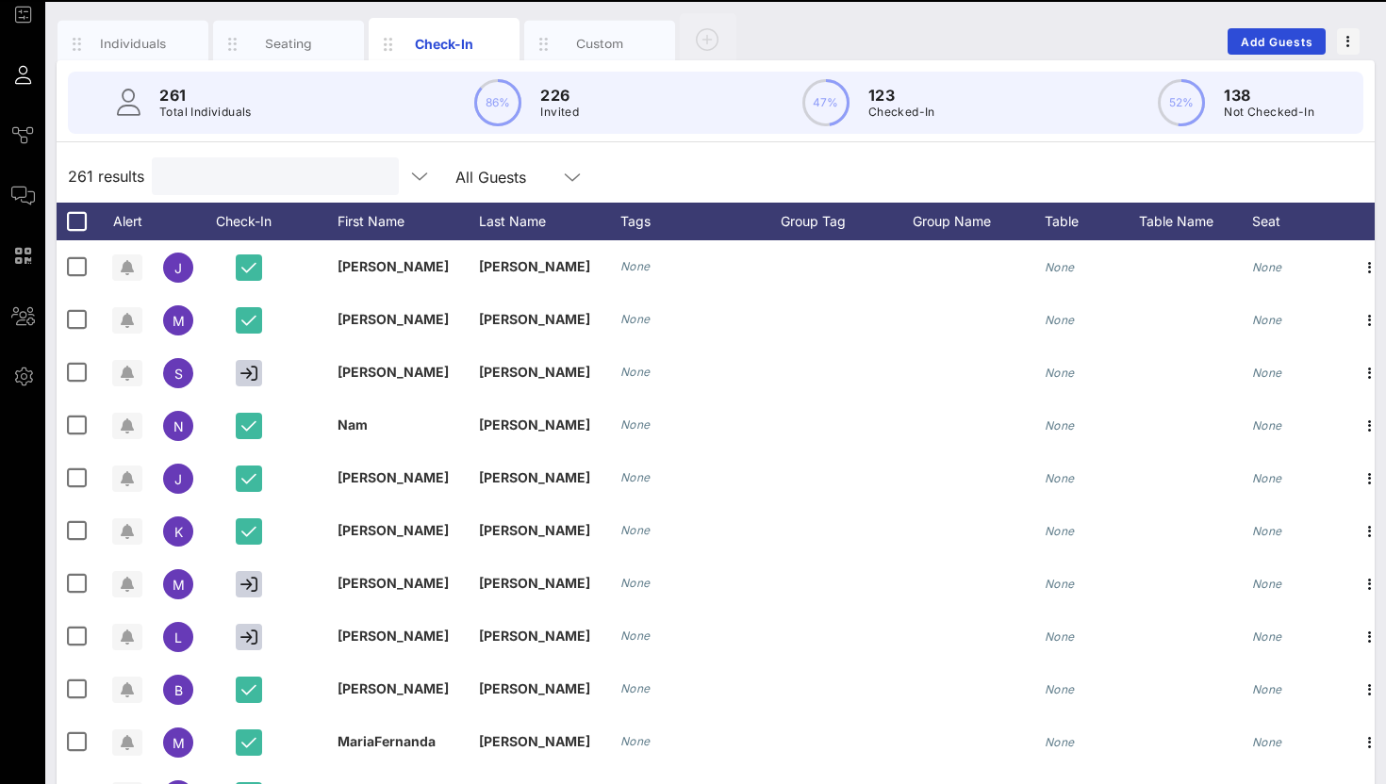
click at [729, 164] on div "261 results All Guests" at bounding box center [716, 176] width 1318 height 53
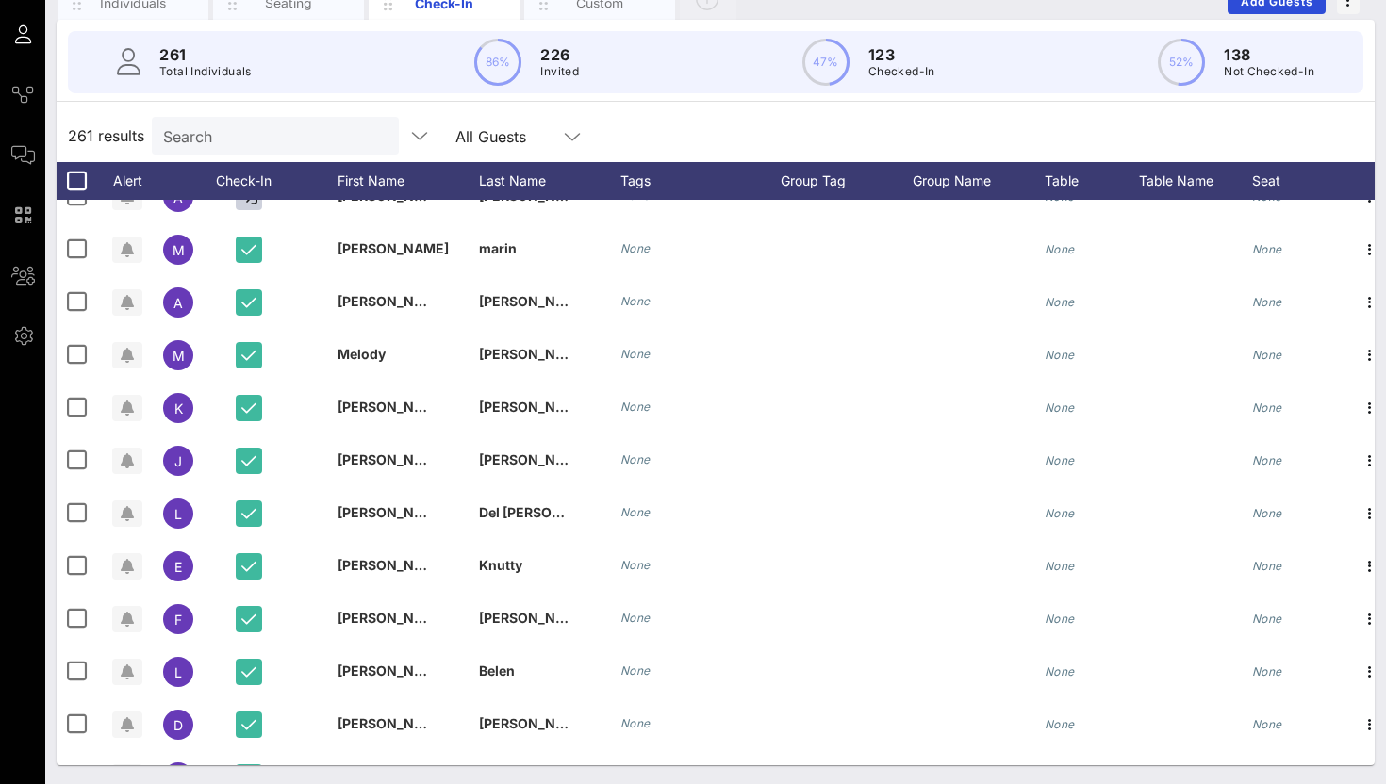
scroll to position [13059, 0]
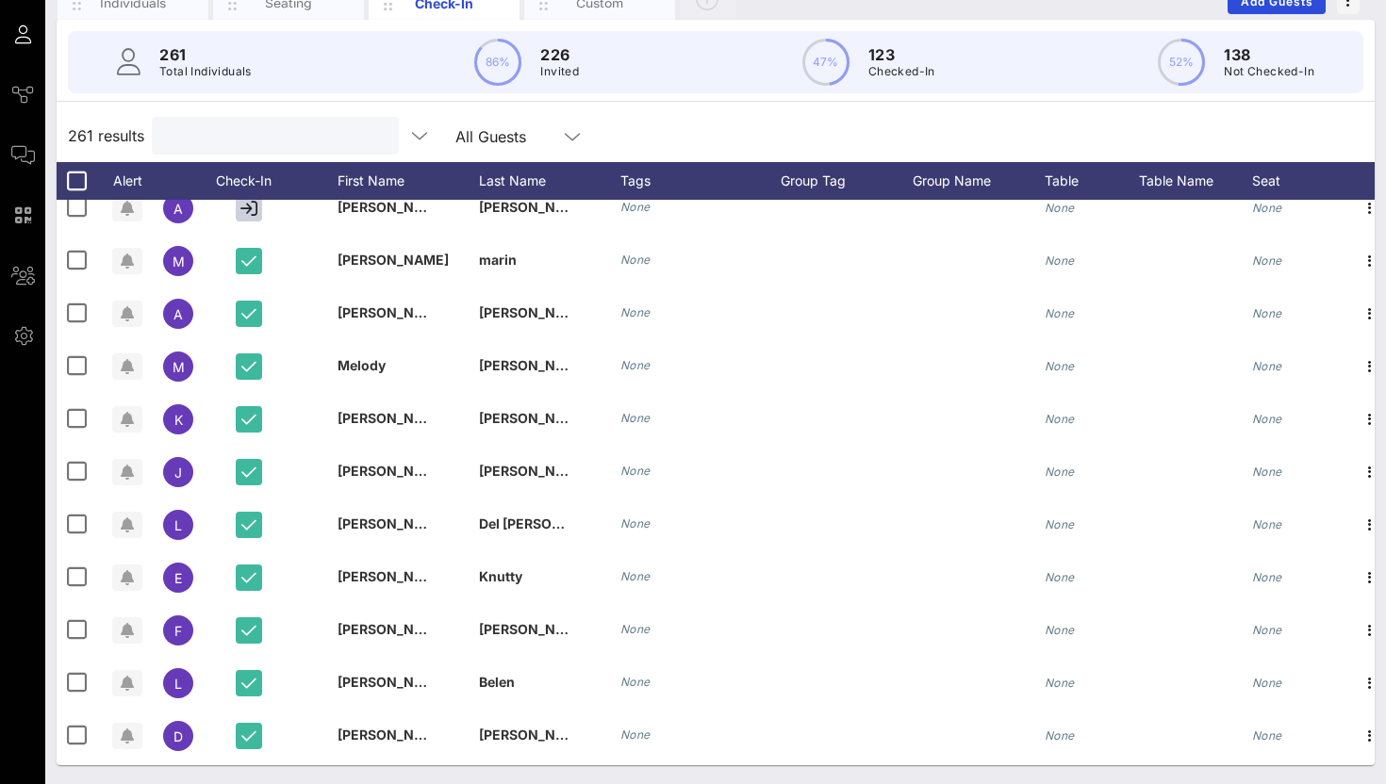
click at [288, 146] on input "text" at bounding box center [273, 136] width 221 height 25
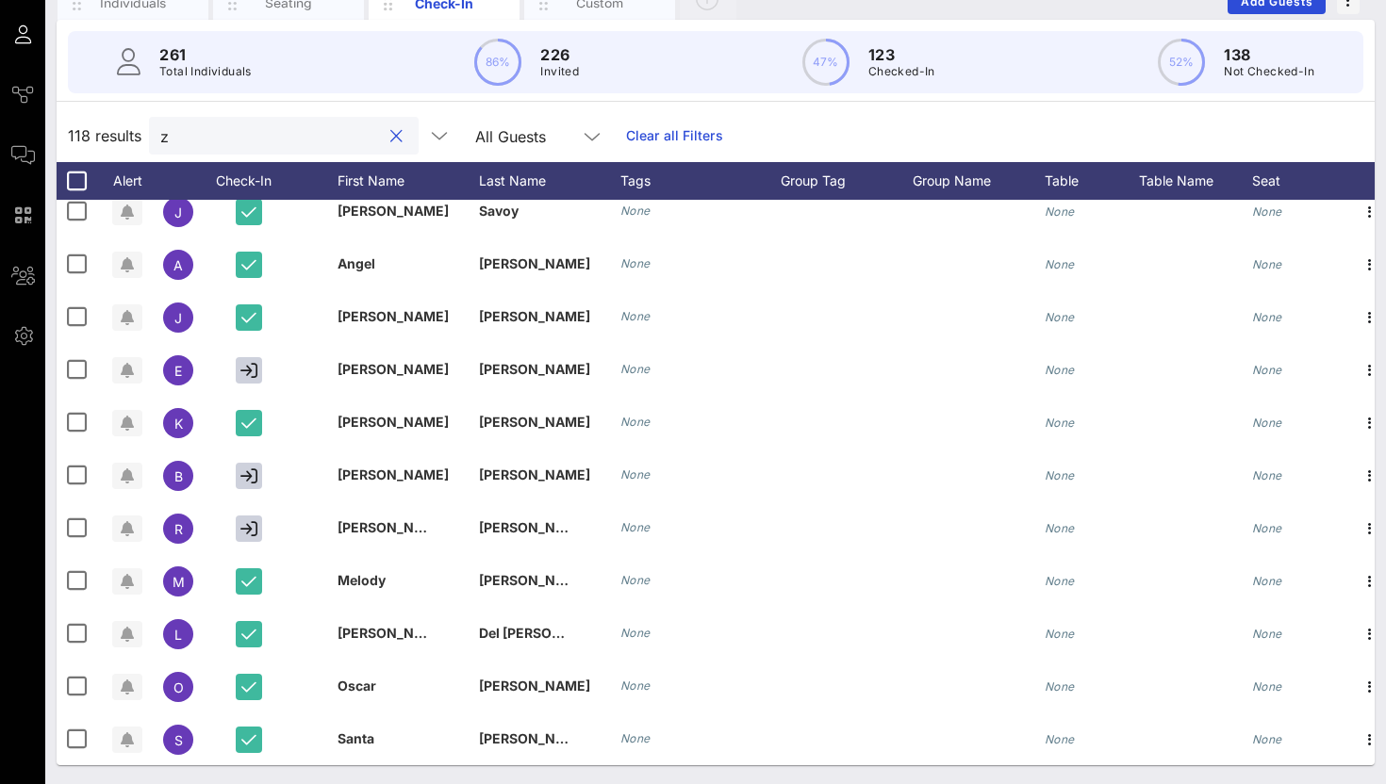
scroll to position [0, 0]
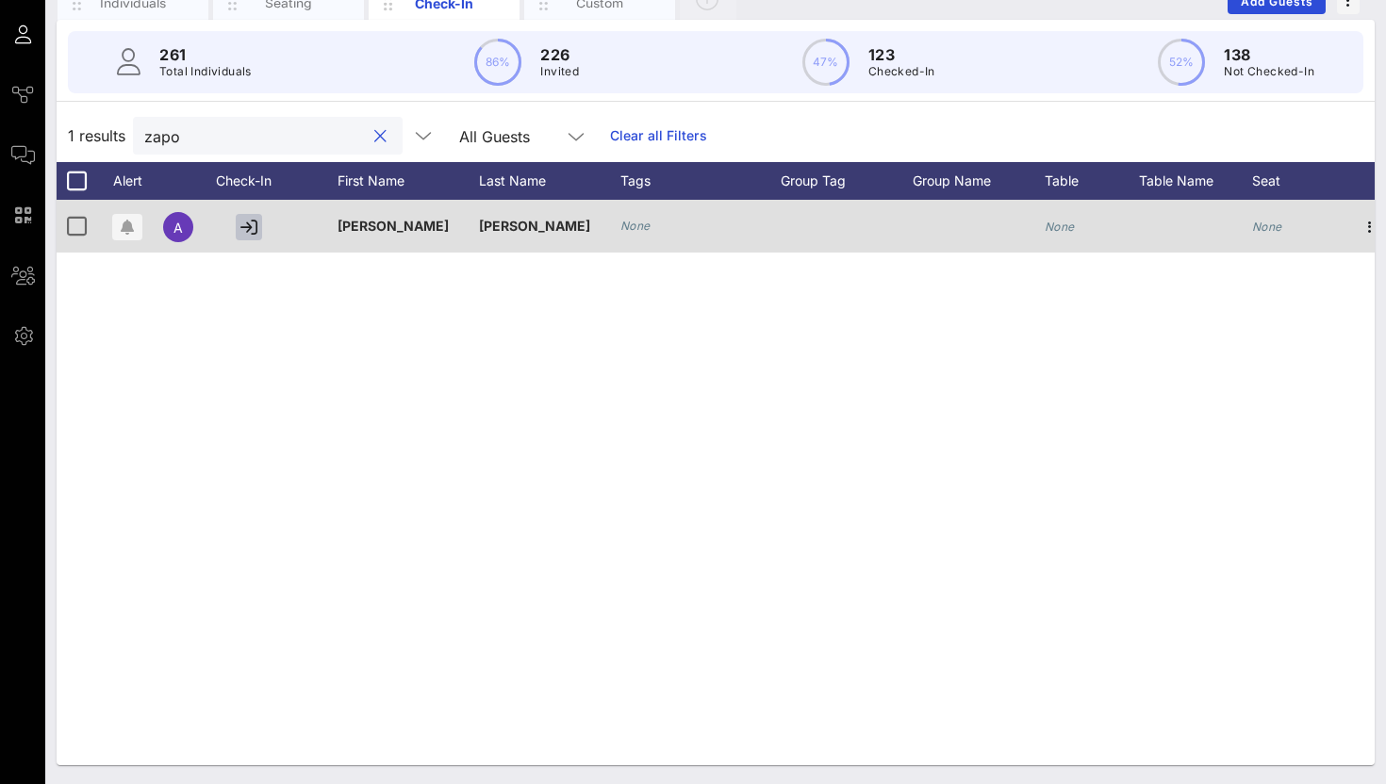
type input "zapo"
click at [250, 227] on icon "button" at bounding box center [248, 227] width 17 height 17
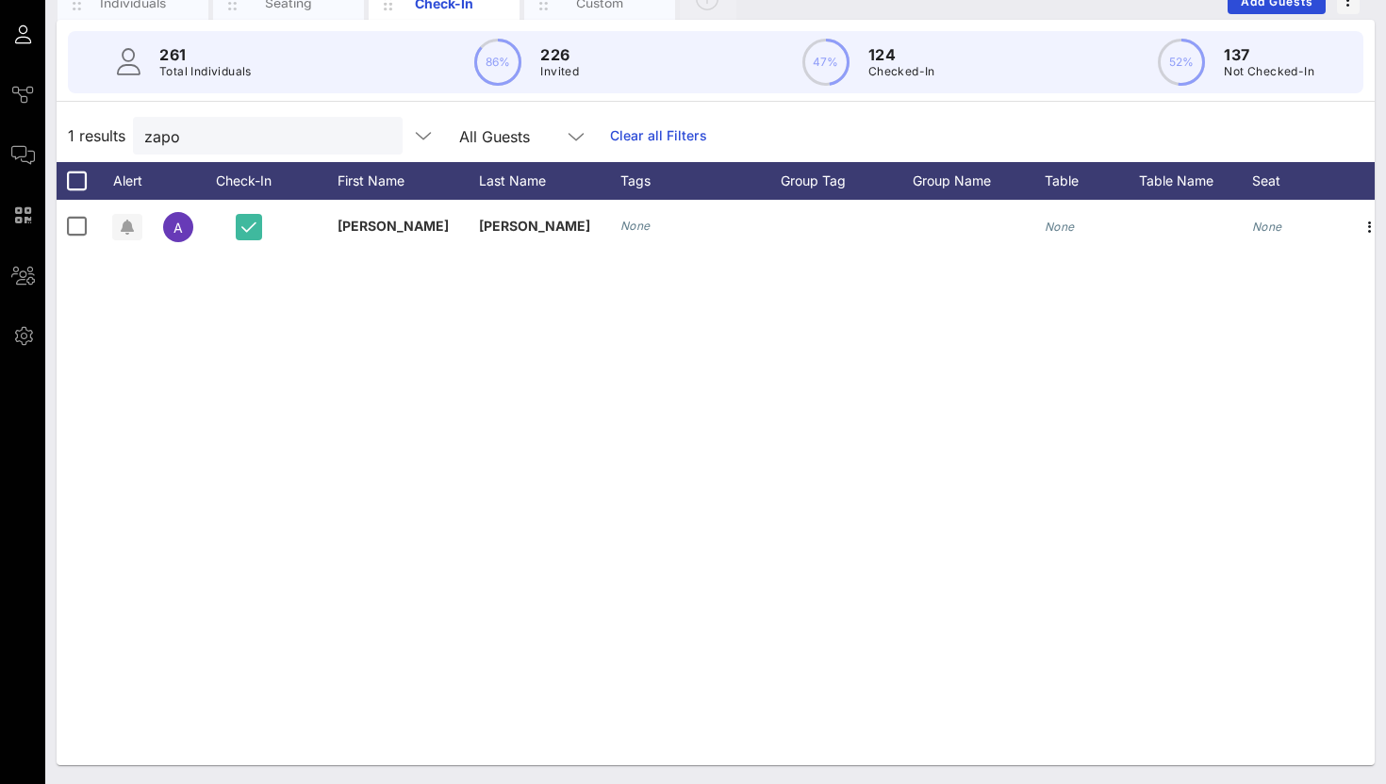
click at [374, 144] on button "clear icon" at bounding box center [380, 136] width 12 height 19
